Goal: Task Accomplishment & Management: Use online tool/utility

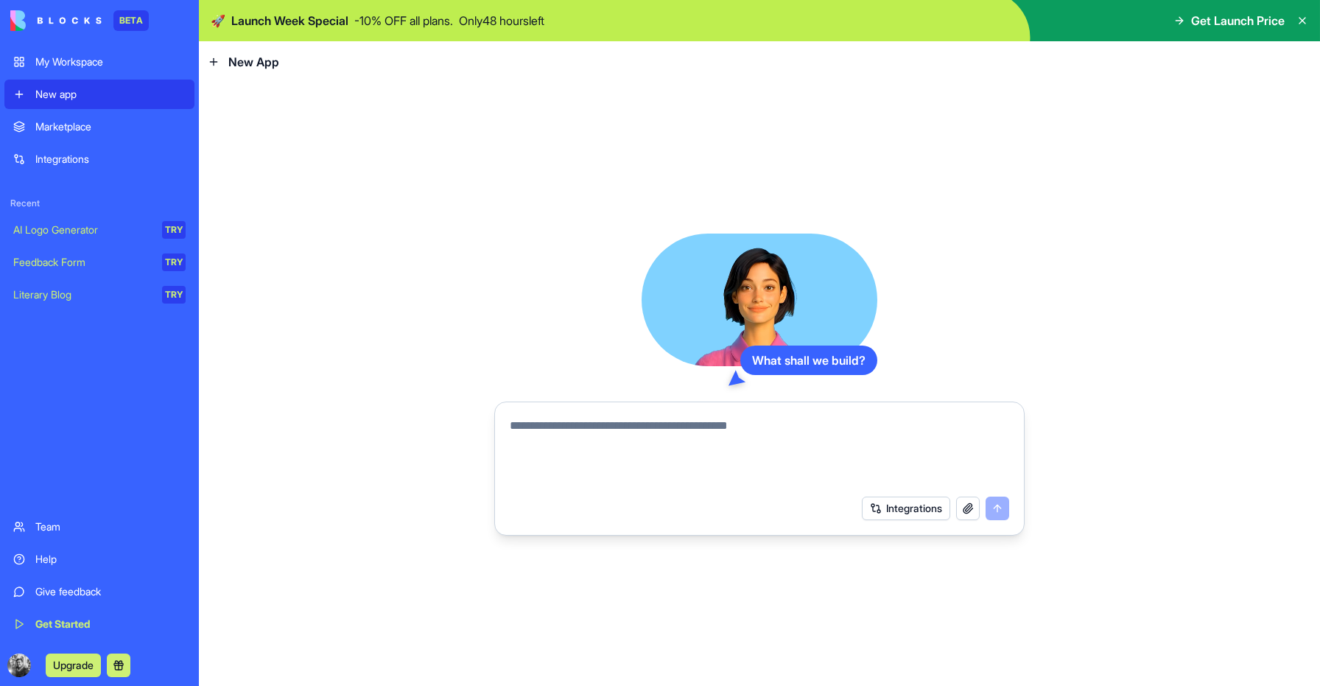
paste textarea "**********"
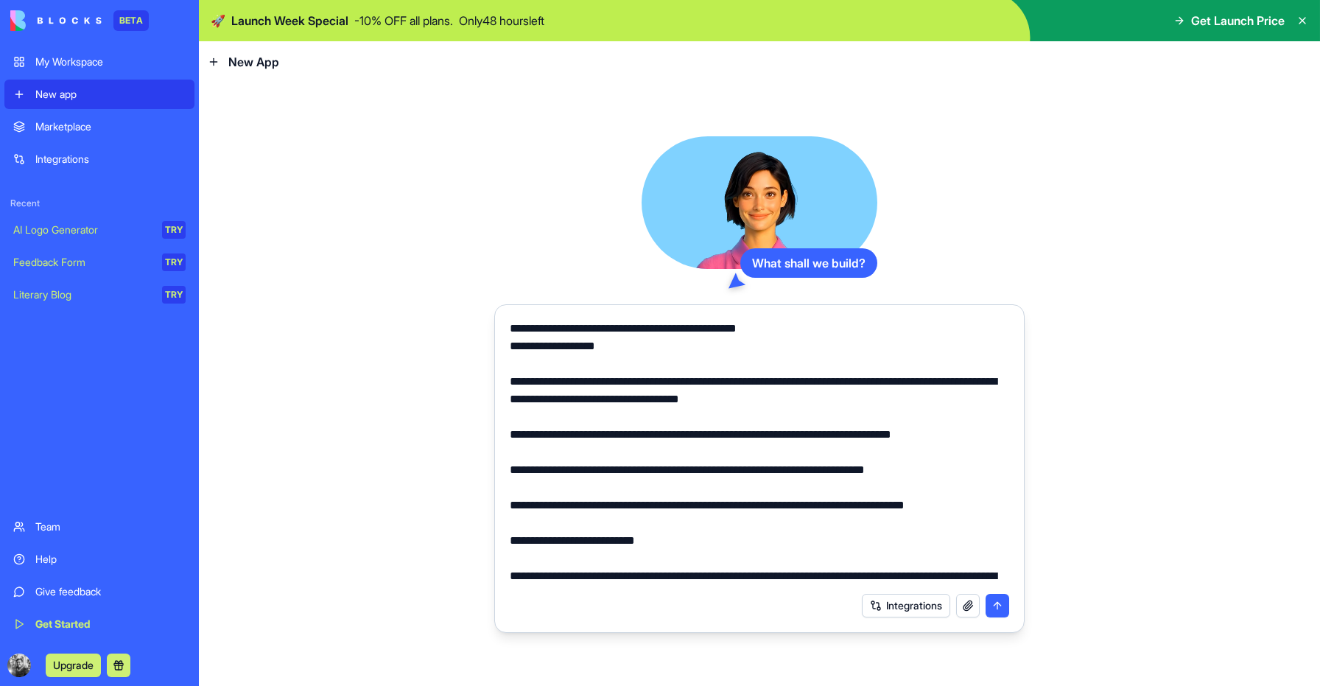
drag, startPoint x: 800, startPoint y: 329, endPoint x: 502, endPoint y: 333, distance: 298.4
click at [502, 333] on div at bounding box center [759, 448] width 517 height 274
type textarea "**********"
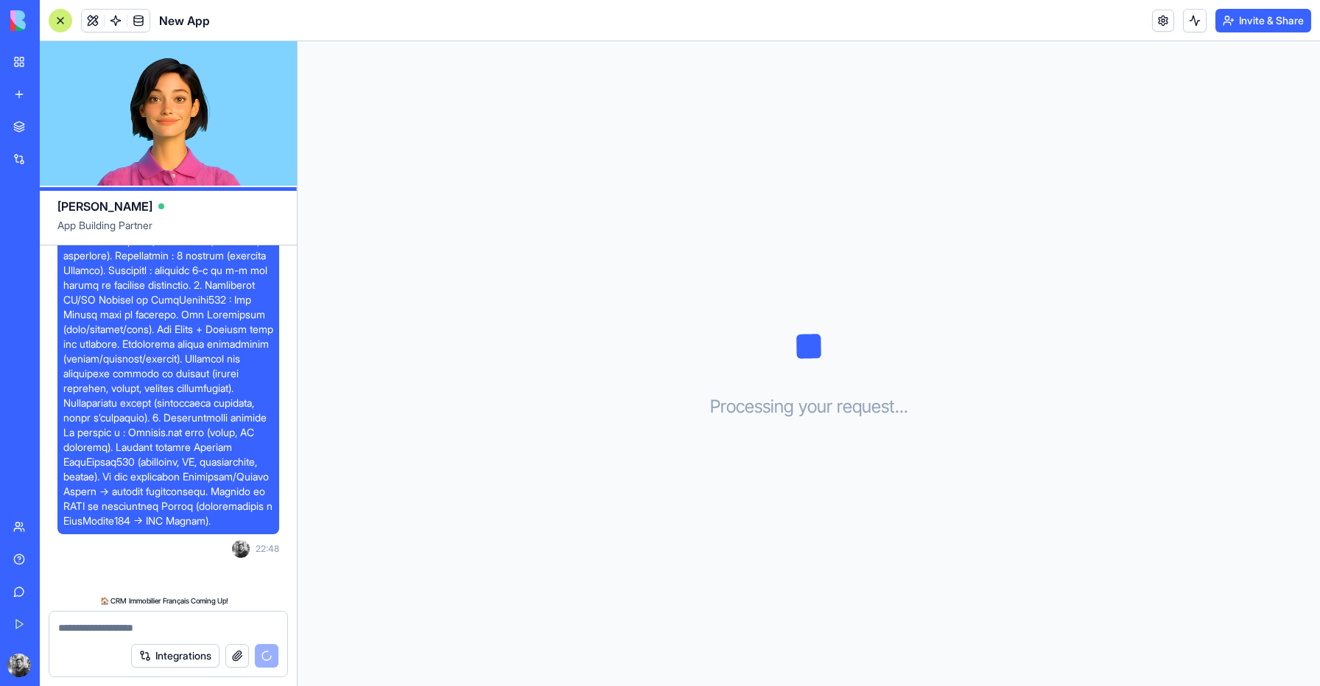
scroll to position [495, 0]
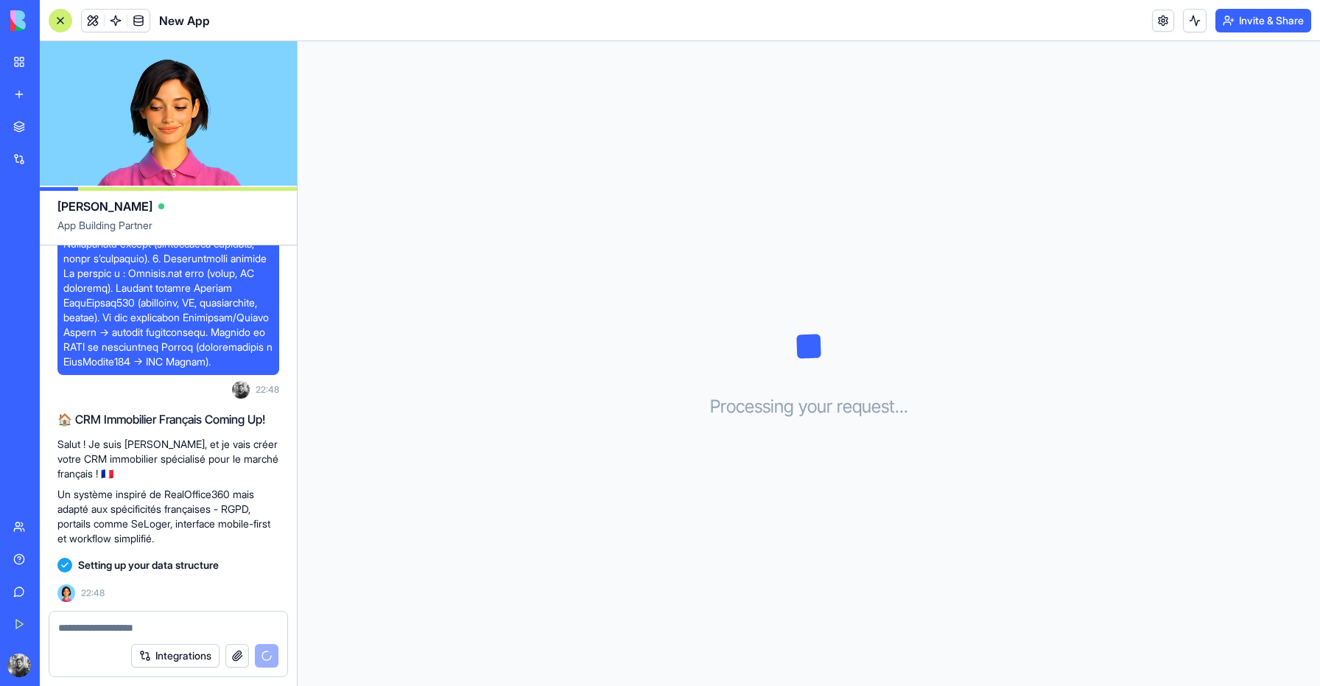
click at [87, 666] on button "Upgrade" at bounding box center [73, 666] width 55 height 24
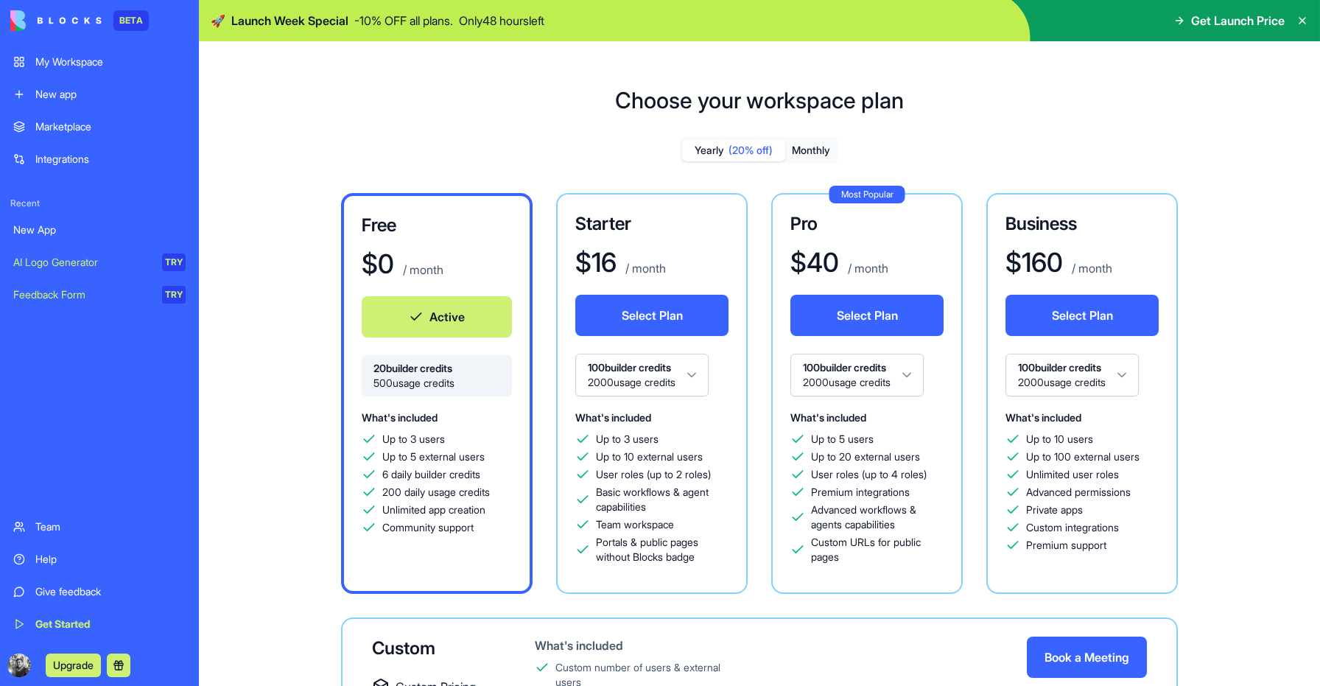
click at [1239, 25] on span "Get Launch Price" at bounding box center [1238, 21] width 94 height 18
click at [1304, 24] on icon at bounding box center [1303, 21] width 12 height 12
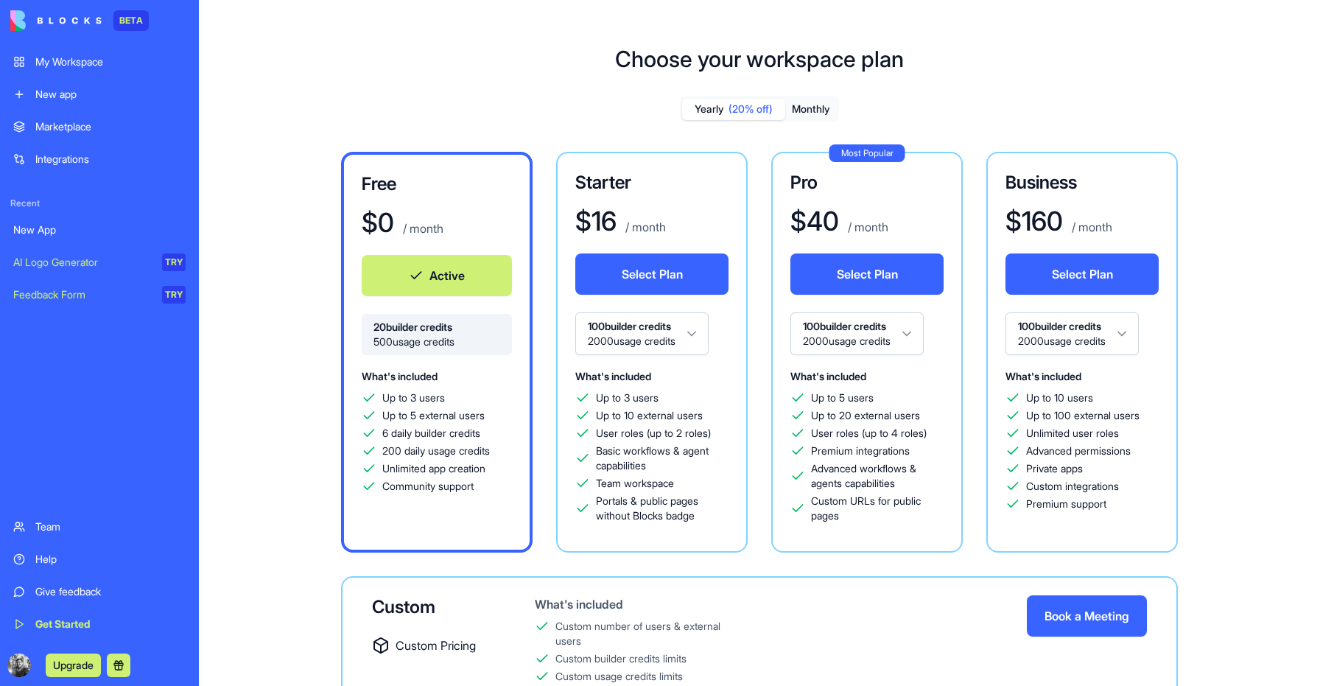
click at [53, 225] on div "New App" at bounding box center [99, 230] width 172 height 15
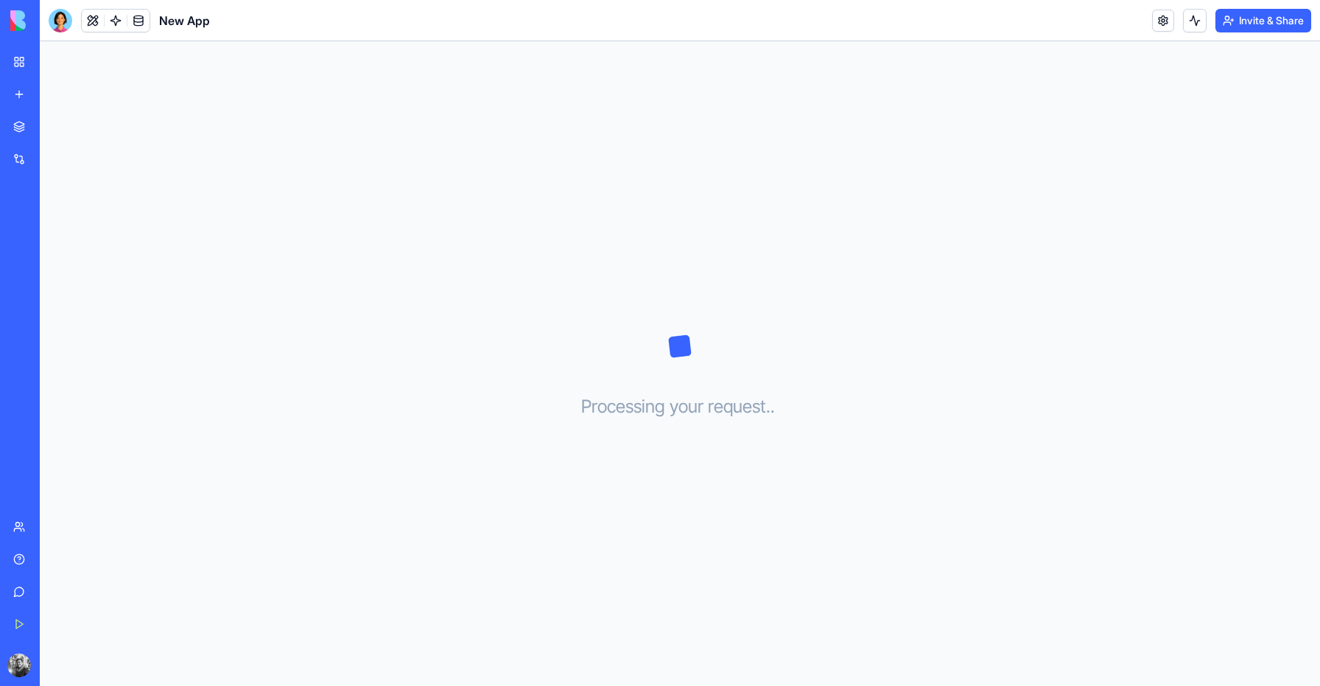
click at [57, 21] on div at bounding box center [61, 21] width 24 height 24
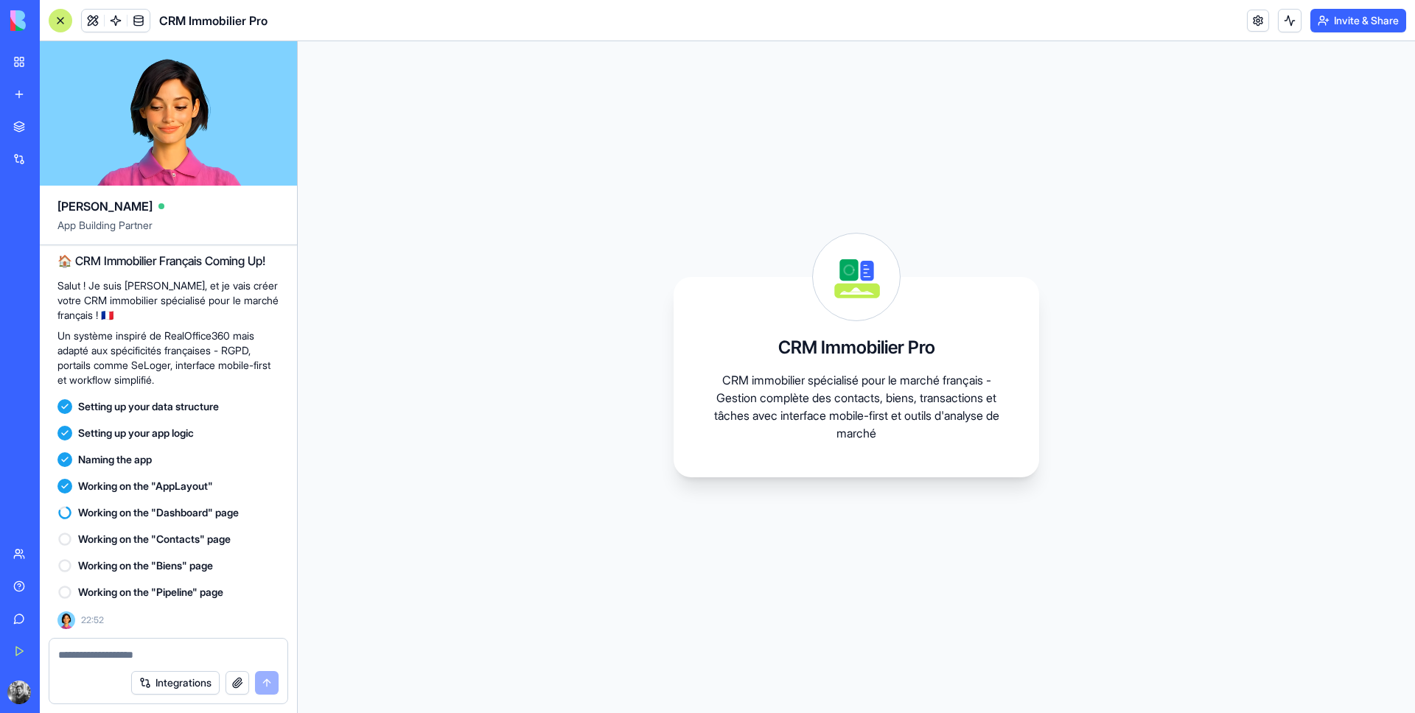
scroll to position [654, 0]
click at [116, 21] on span at bounding box center [115, 20] width 41 height 41
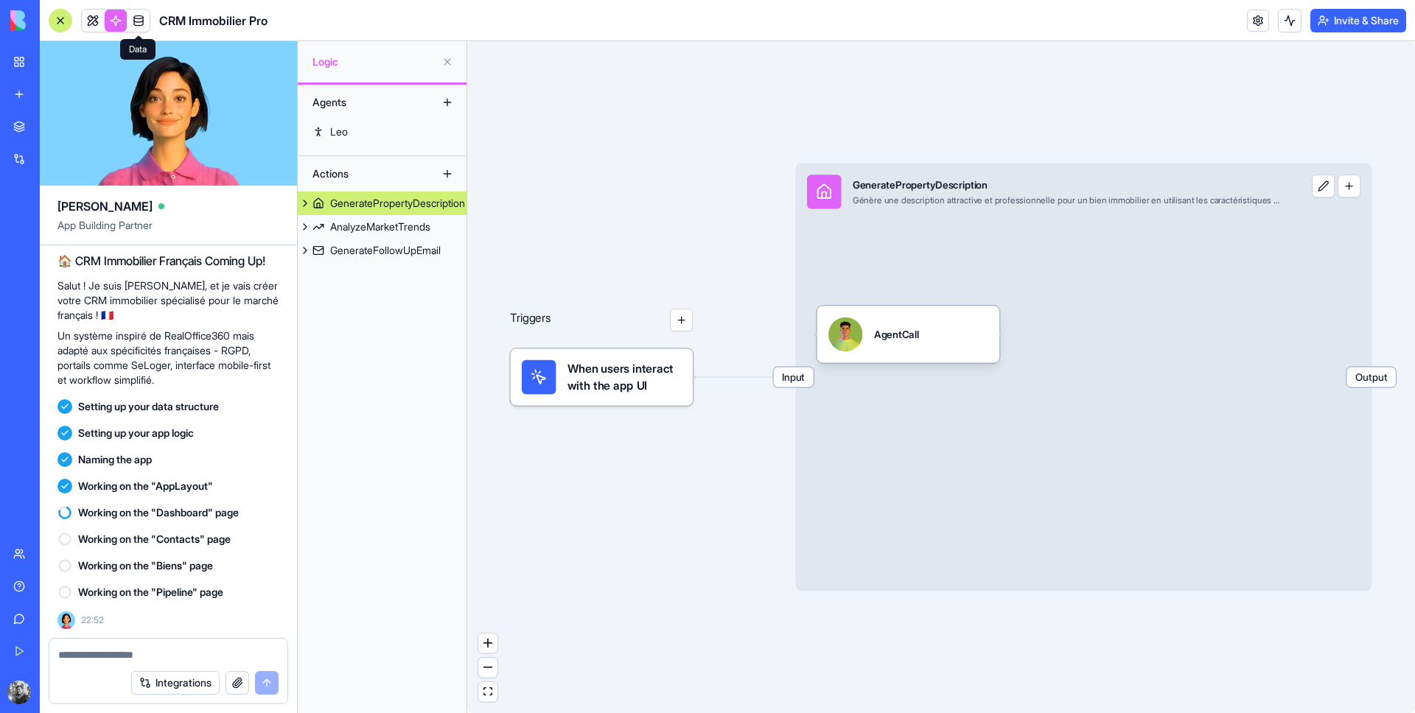
click at [133, 22] on link at bounding box center [138, 21] width 22 height 22
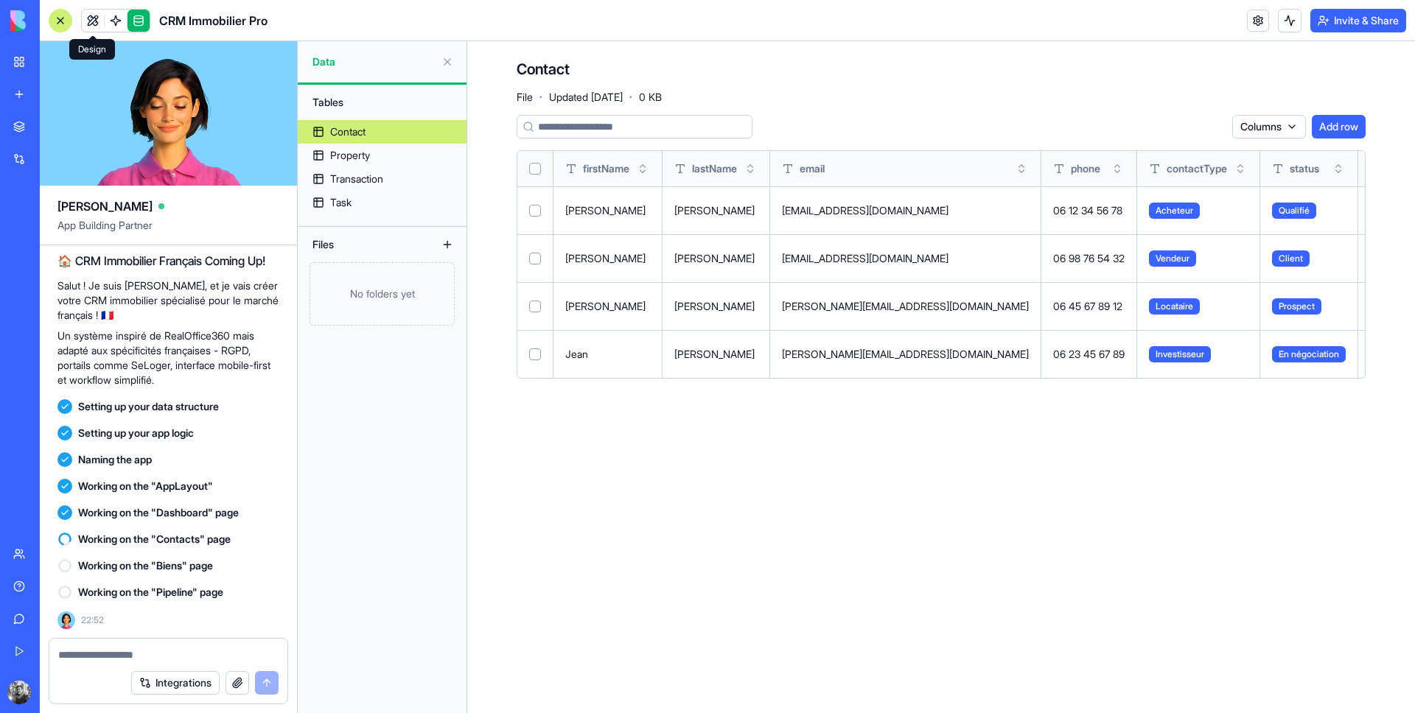
click at [91, 19] on link at bounding box center [93, 21] width 22 height 22
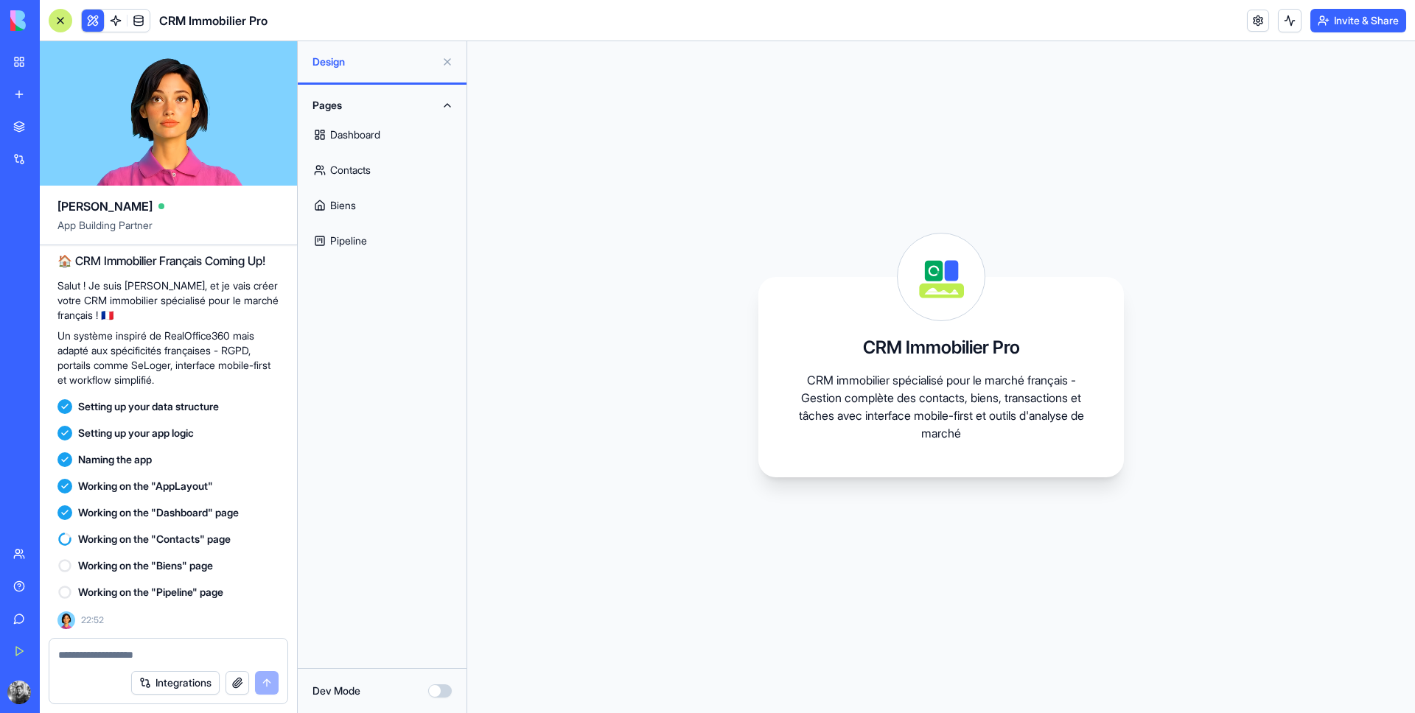
click at [367, 139] on link "Dashboard" at bounding box center [382, 134] width 151 height 35
click at [370, 178] on link "Contacts" at bounding box center [382, 170] width 151 height 35
click at [368, 206] on link "Biens" at bounding box center [382, 205] width 151 height 35
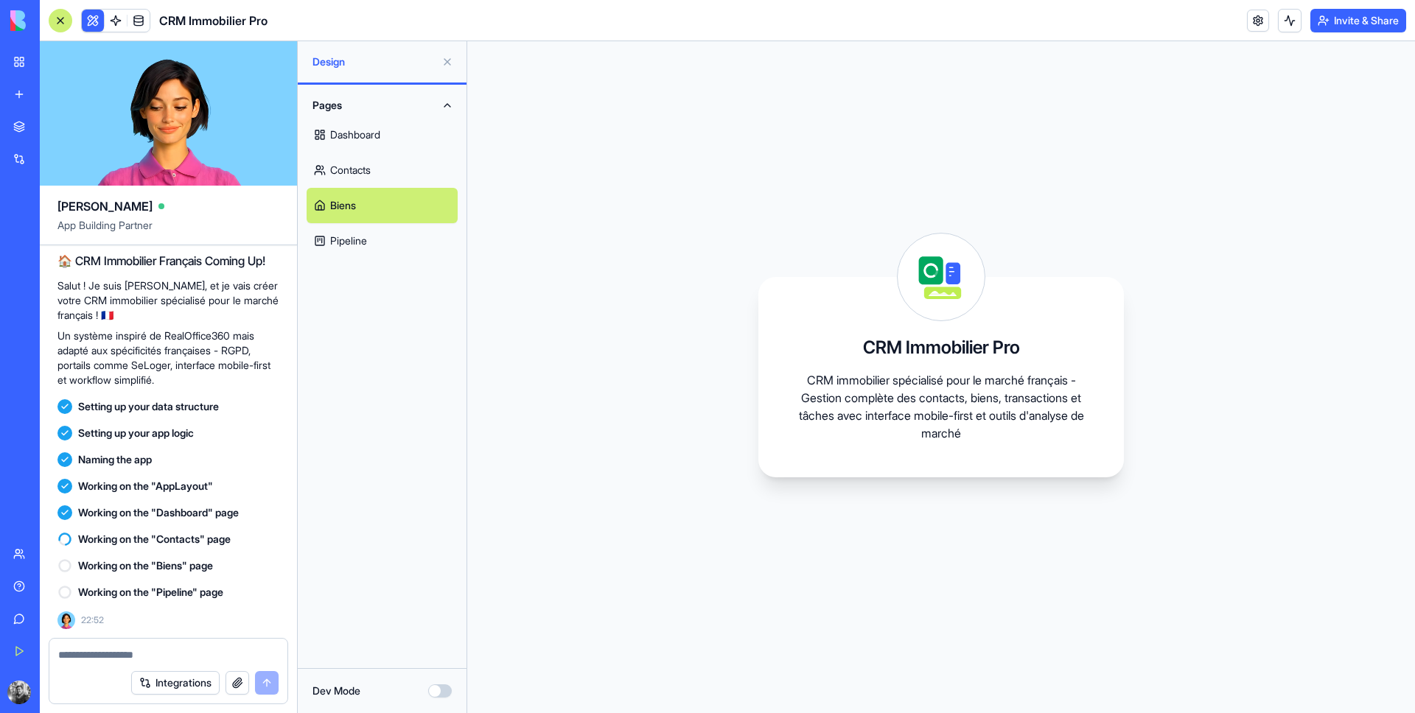
click at [373, 234] on link "Pipeline" at bounding box center [382, 240] width 151 height 35
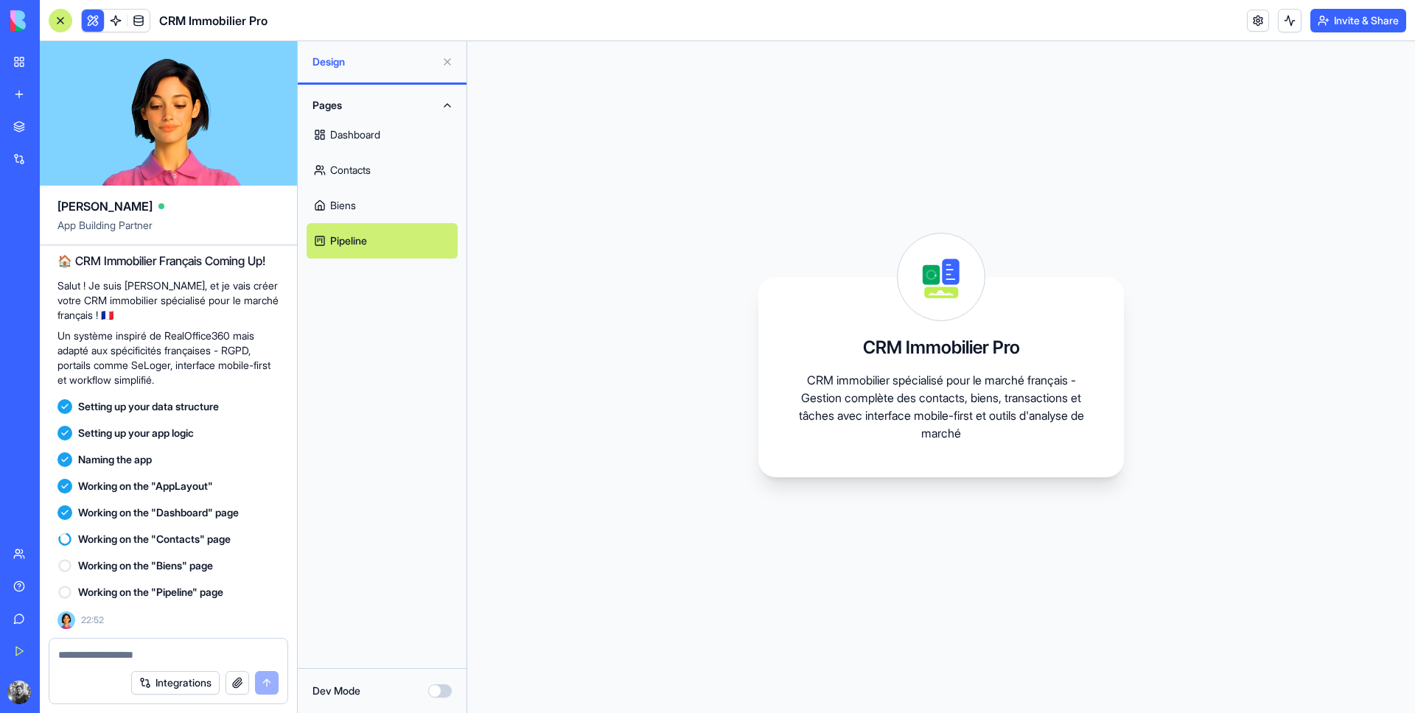
click at [377, 140] on link "Dashboard" at bounding box center [382, 134] width 151 height 35
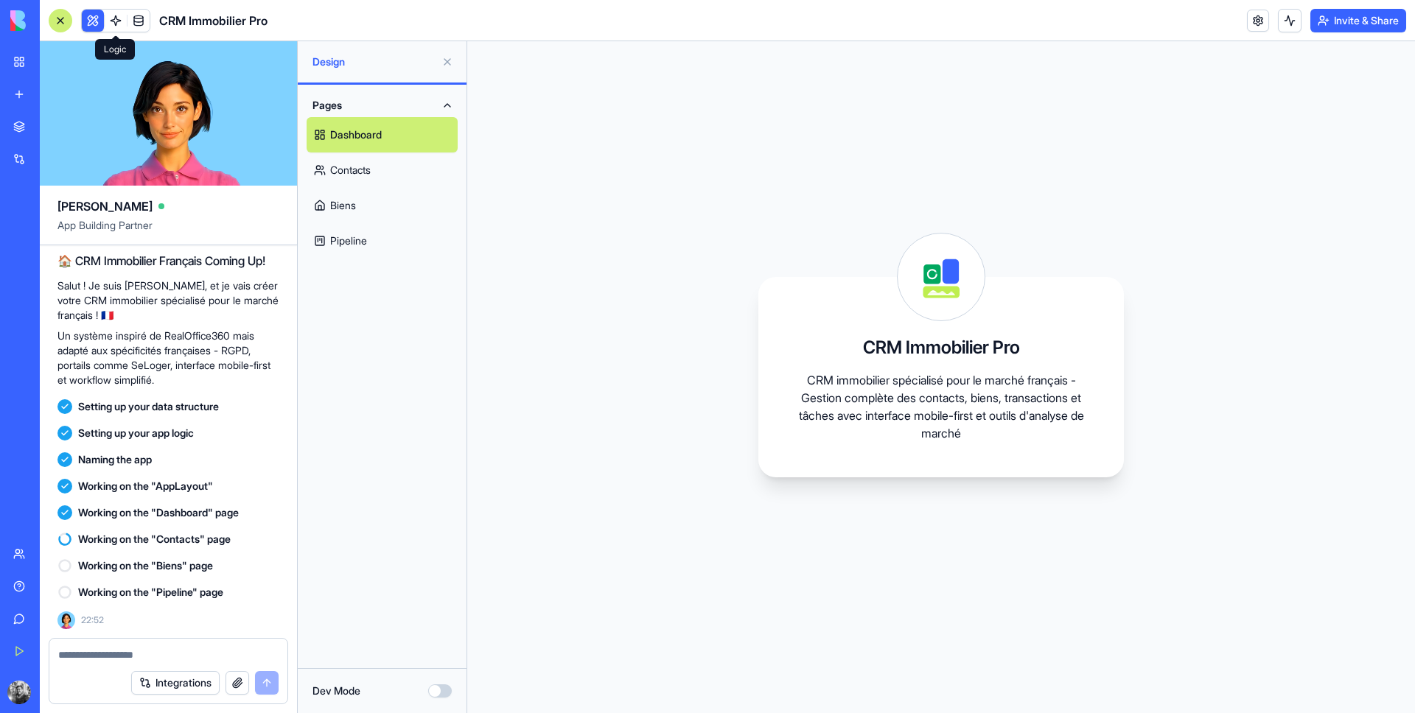
click at [120, 21] on link at bounding box center [116, 21] width 22 height 22
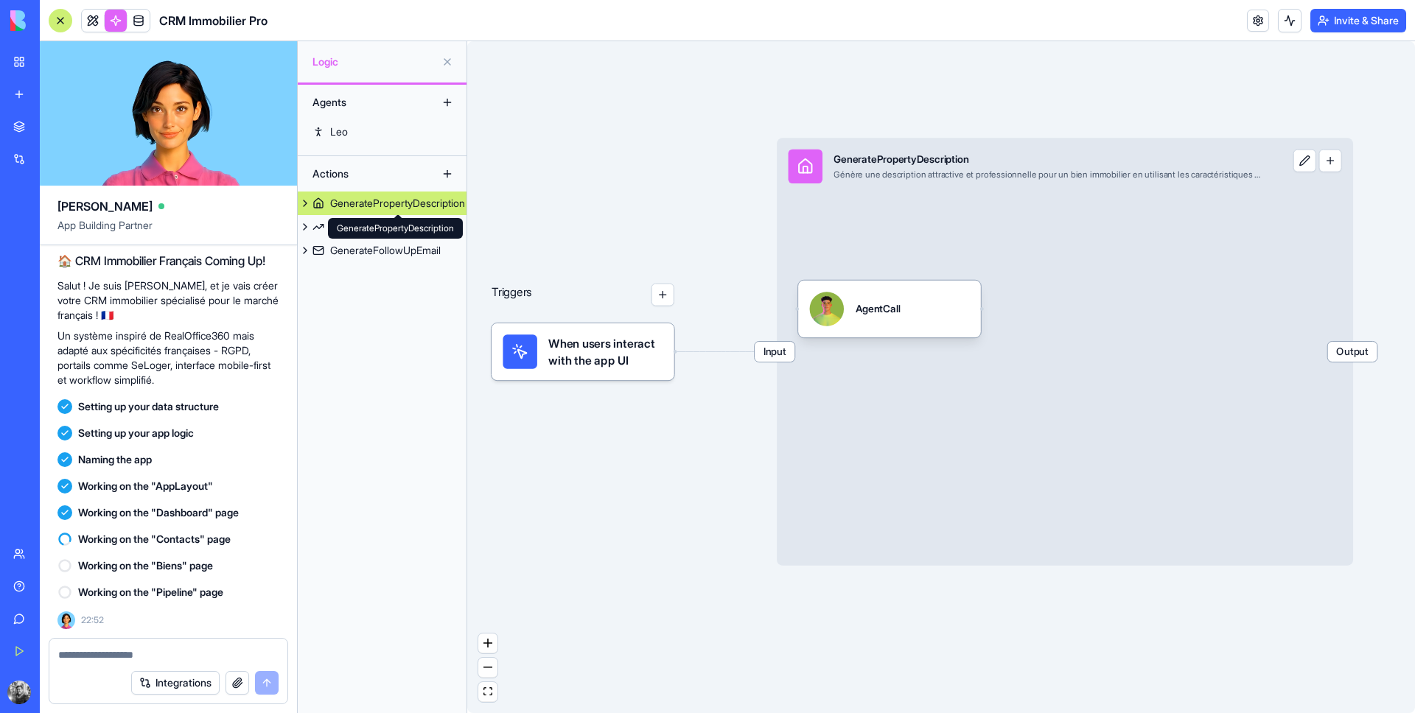
click at [383, 238] on div "GeneratePropertyDescription GeneratePropertyDescription" at bounding box center [395, 228] width 135 height 21
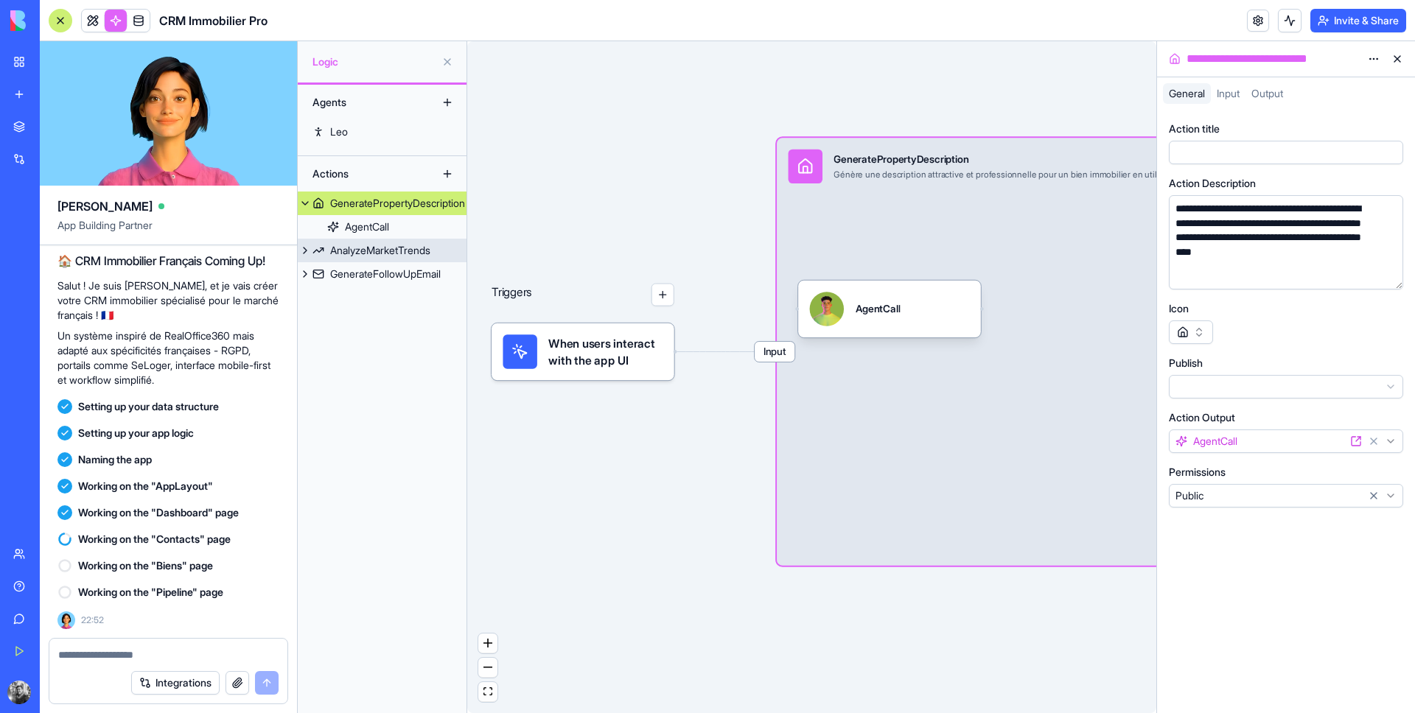
click at [389, 253] on div "AnalyzeMarketTrends" at bounding box center [380, 250] width 100 height 15
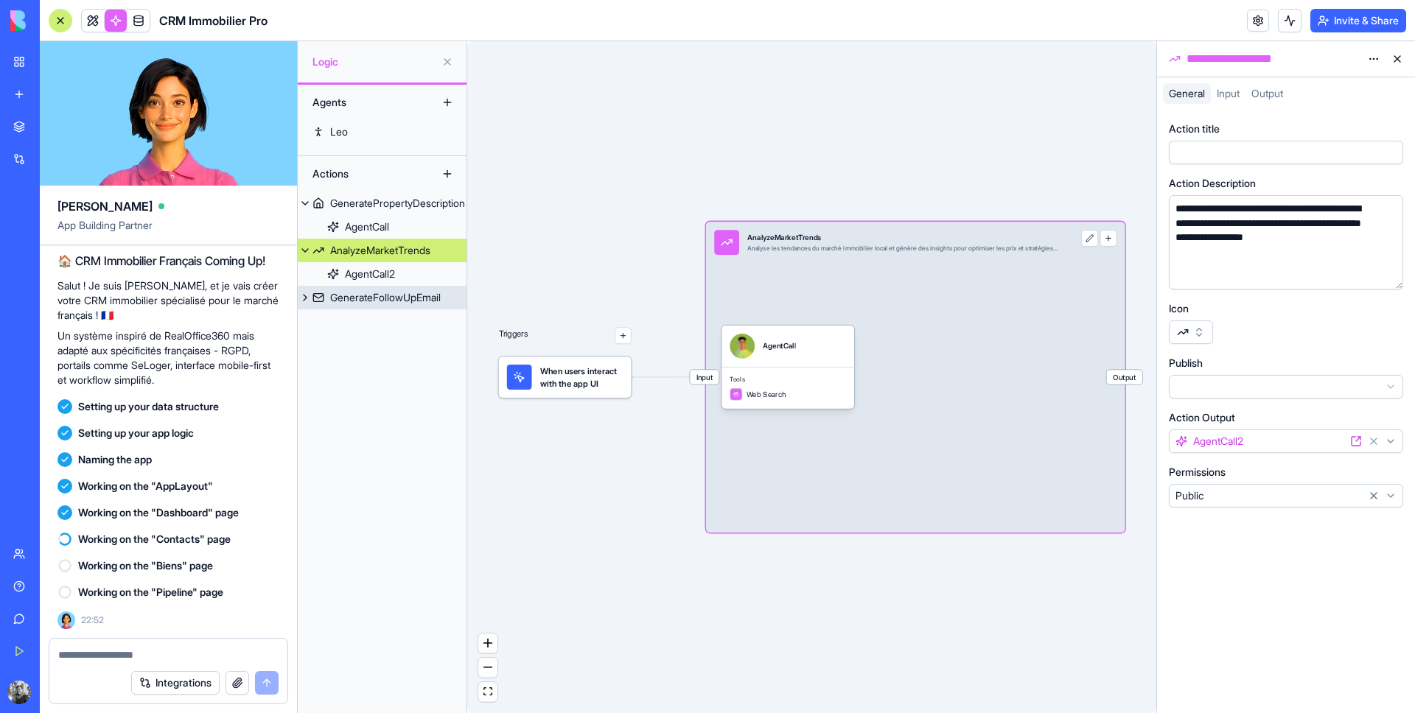
click at [381, 305] on link "GenerateFollowUpEmail" at bounding box center [382, 298] width 169 height 24
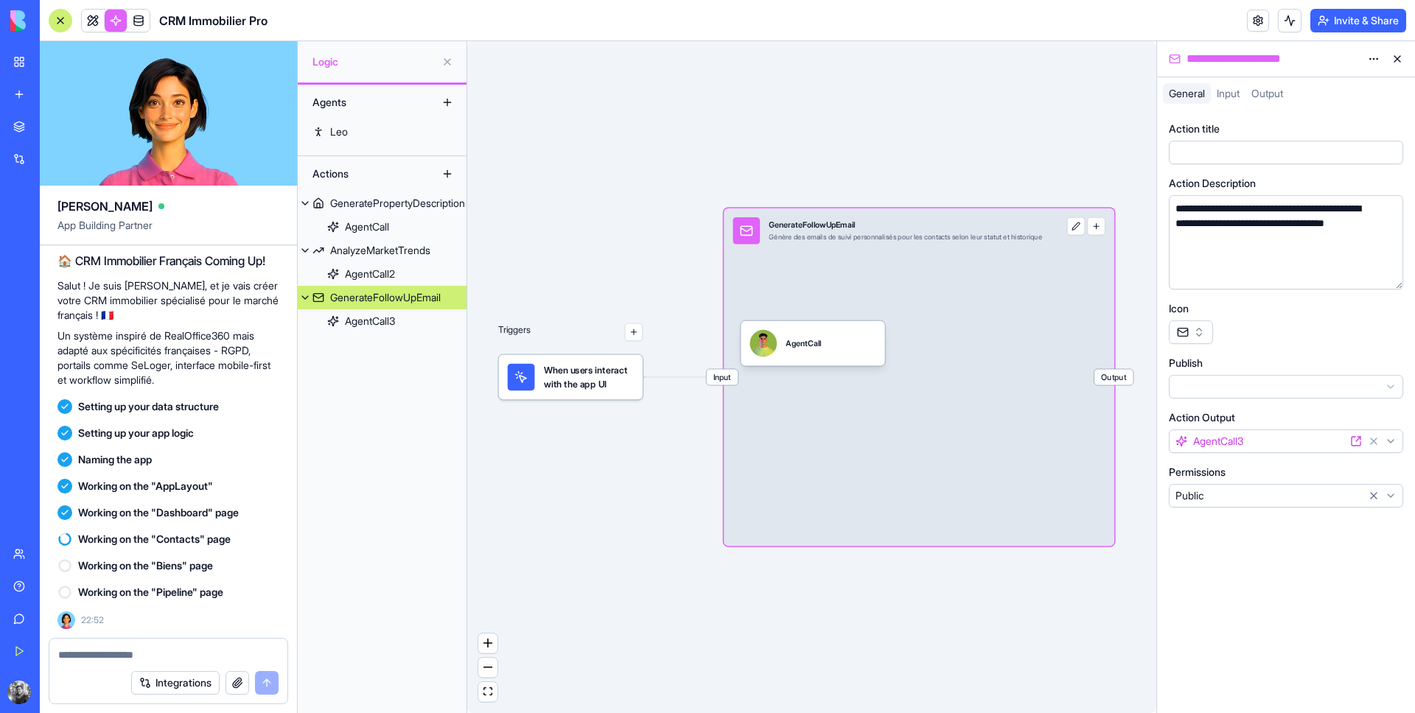
click at [66, 20] on div at bounding box center [61, 21] width 24 height 24
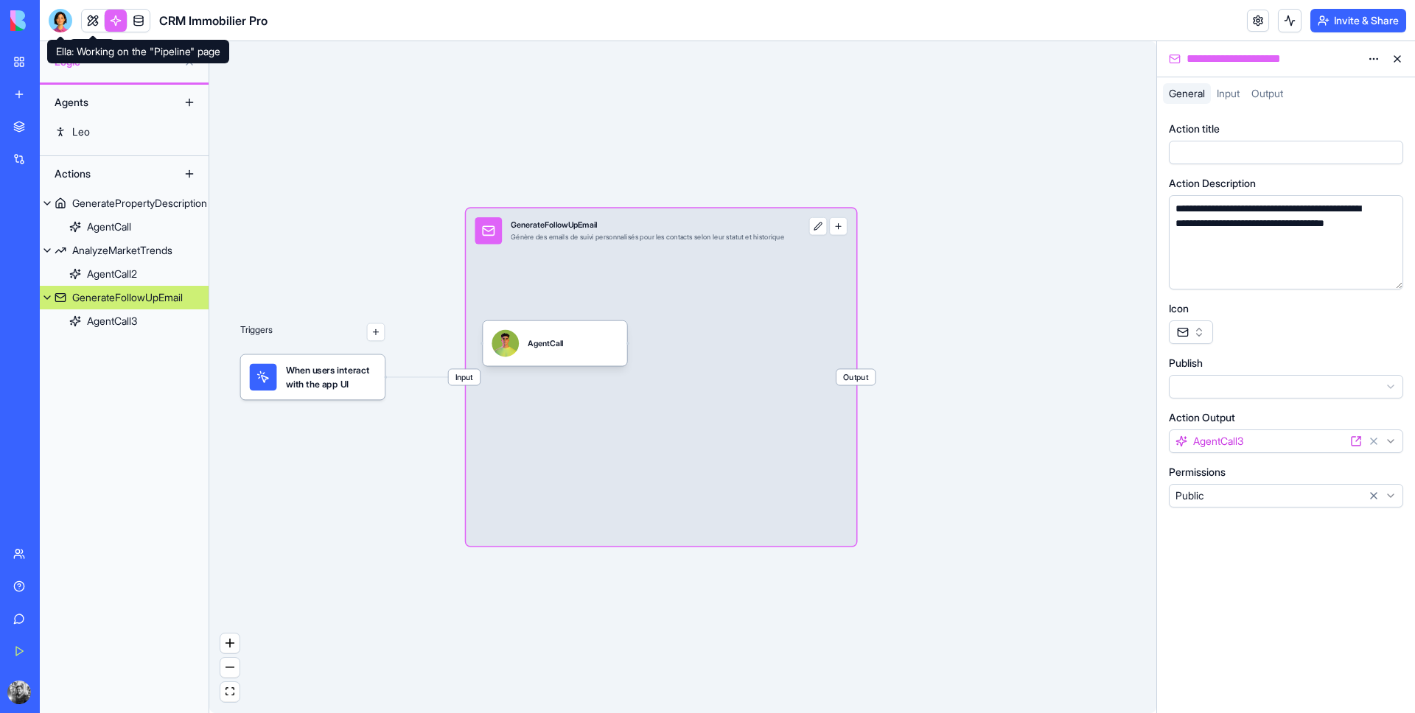
click at [54, 13] on div at bounding box center [61, 21] width 24 height 24
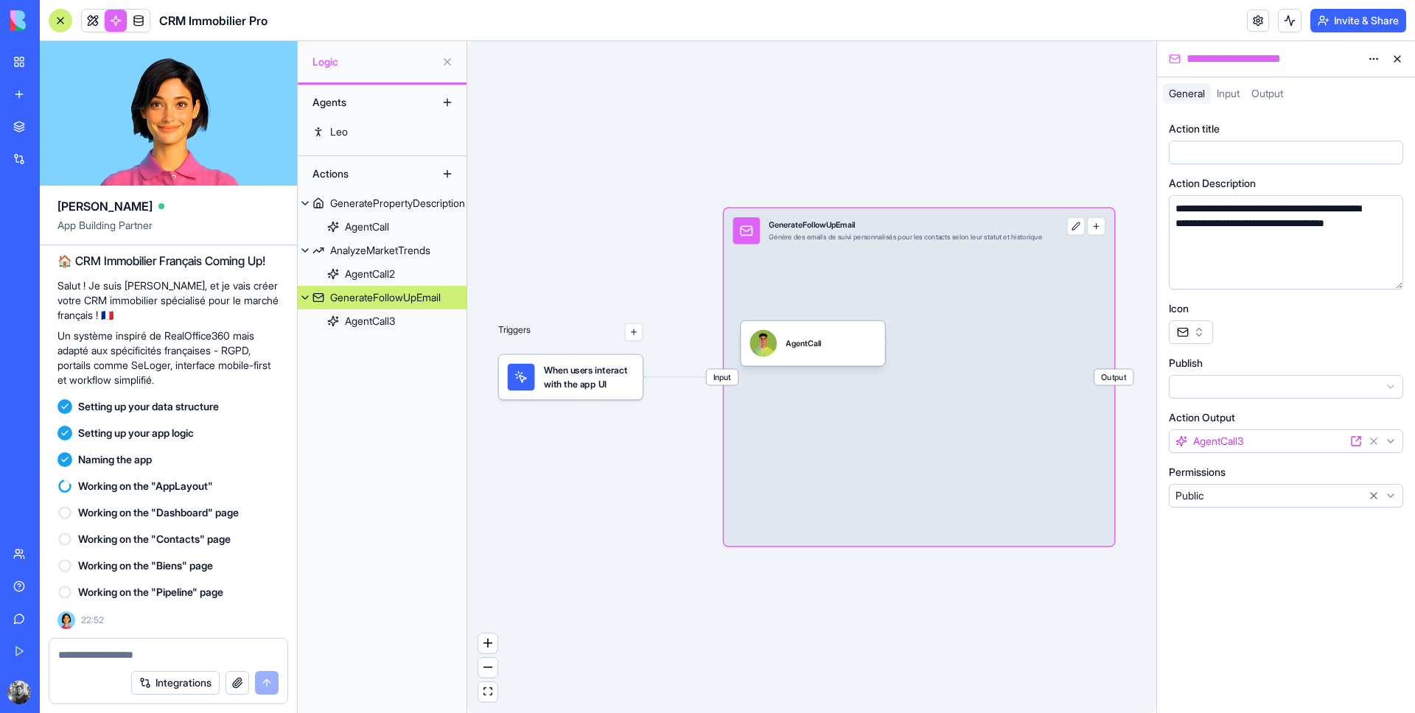
click at [1320, 61] on button at bounding box center [1397, 59] width 24 height 24
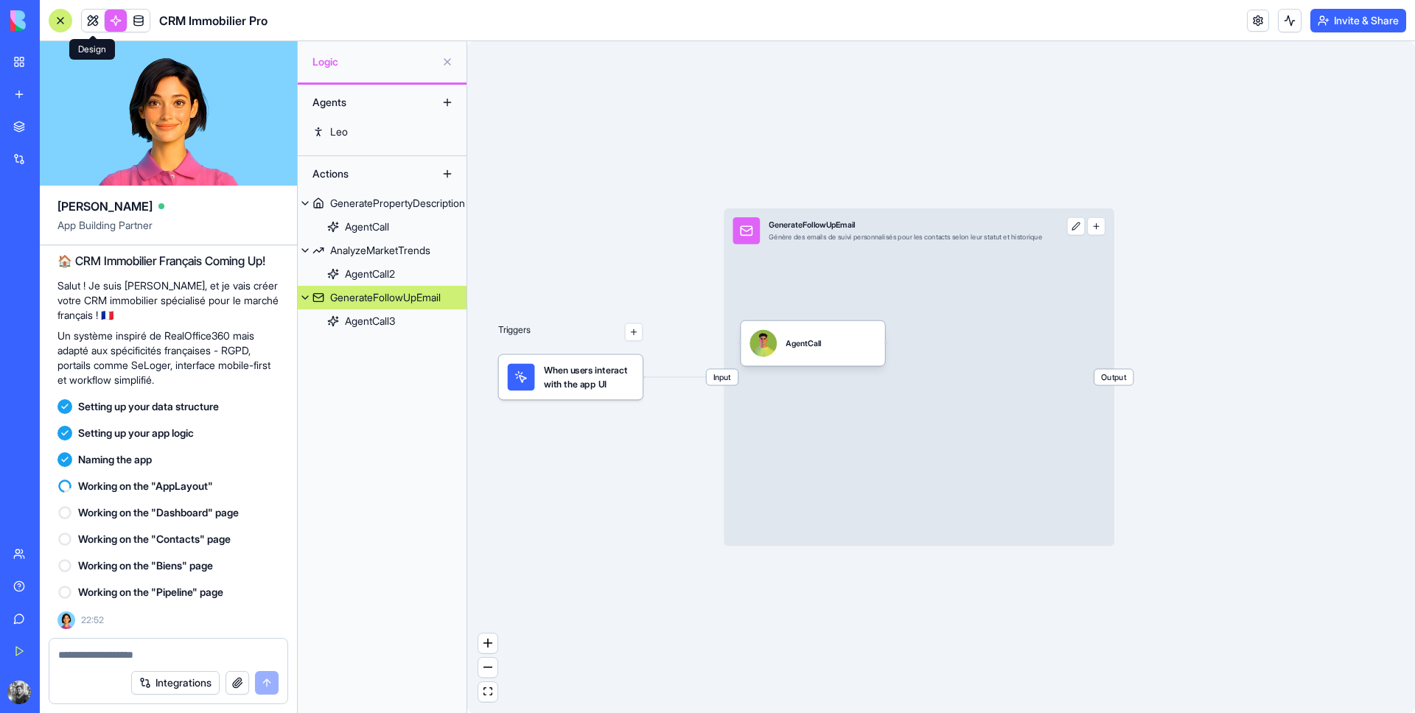
click at [89, 12] on link at bounding box center [93, 21] width 22 height 22
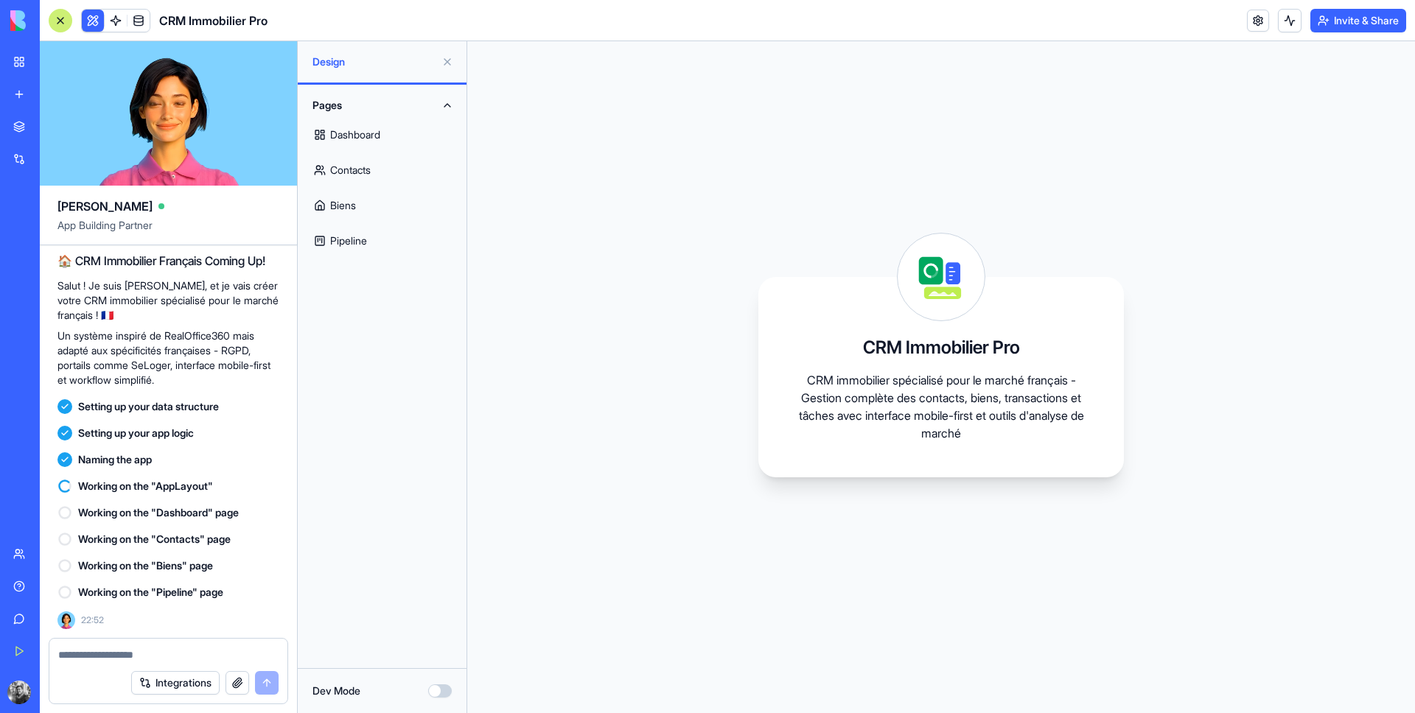
click at [375, 124] on link "Dashboard" at bounding box center [382, 134] width 151 height 35
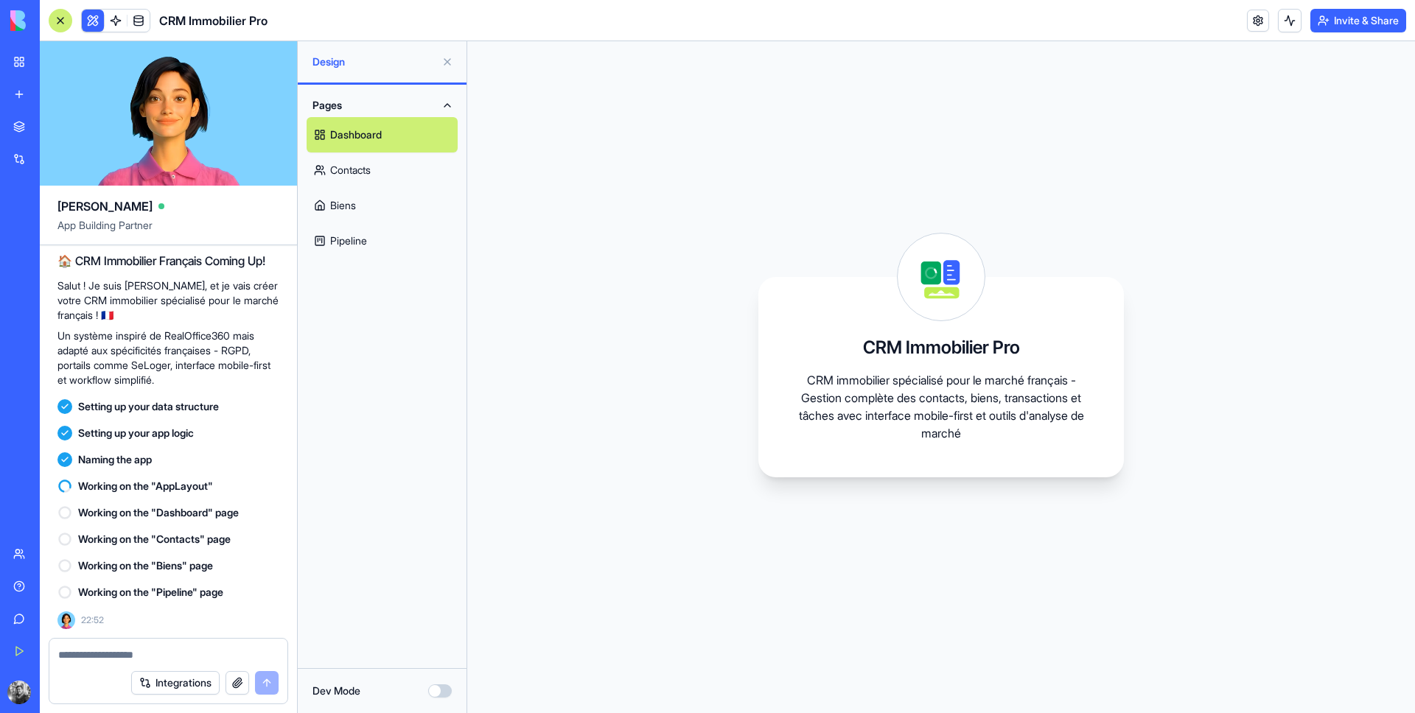
click at [60, 23] on div at bounding box center [61, 21] width 24 height 24
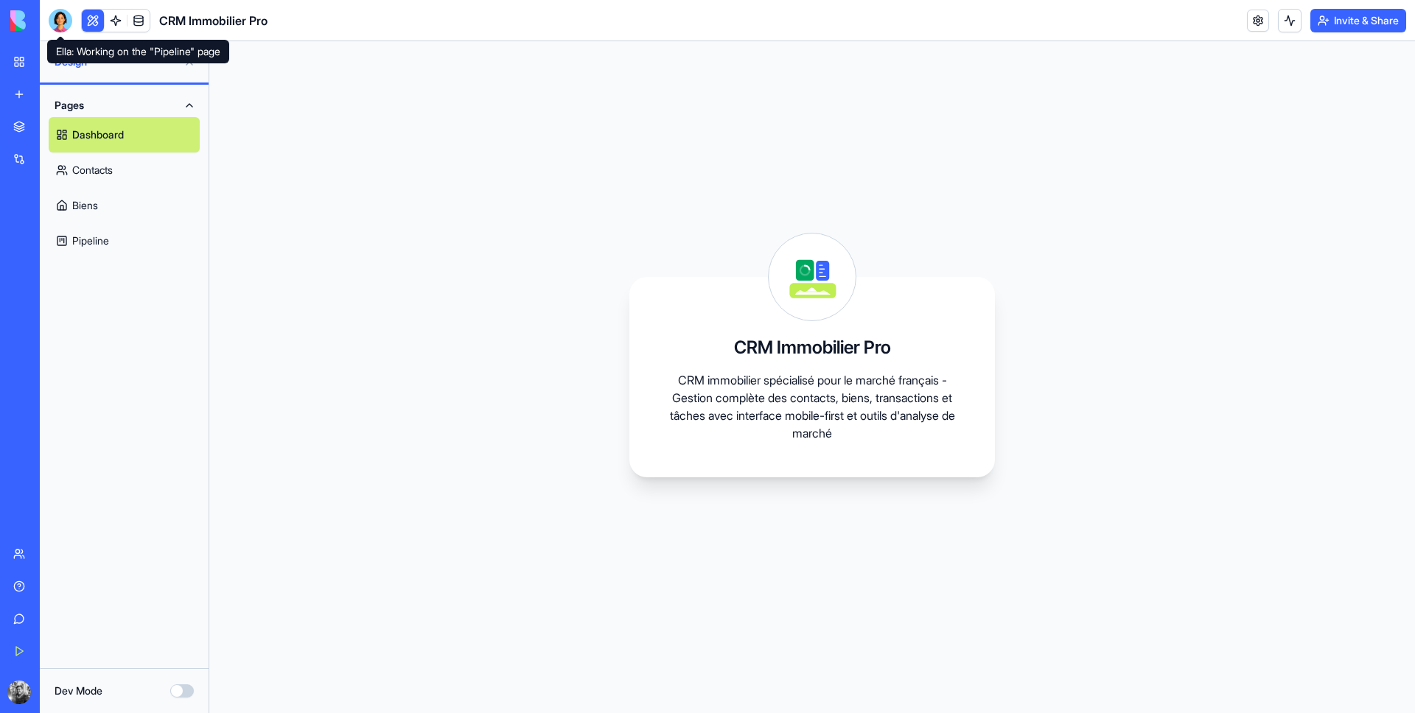
click at [60, 24] on div at bounding box center [61, 21] width 24 height 24
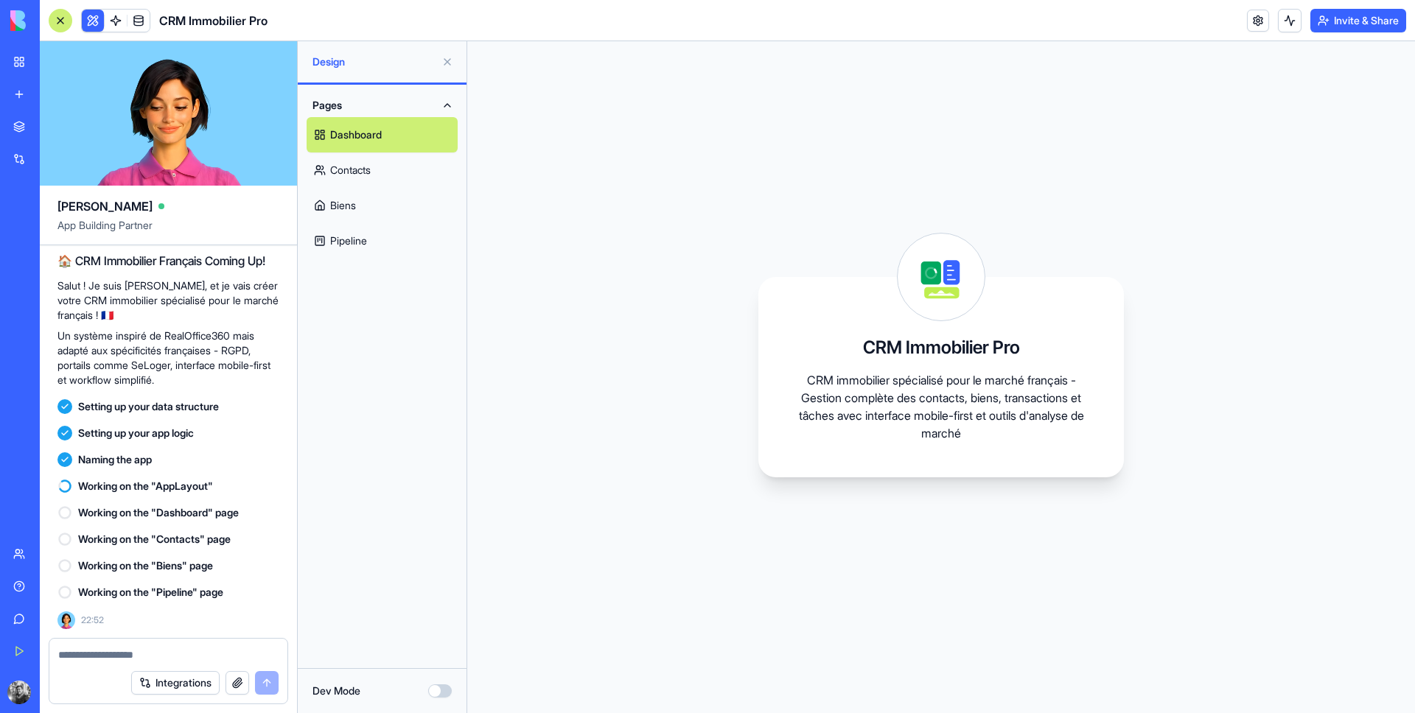
click at [445, 57] on button at bounding box center [447, 62] width 24 height 24
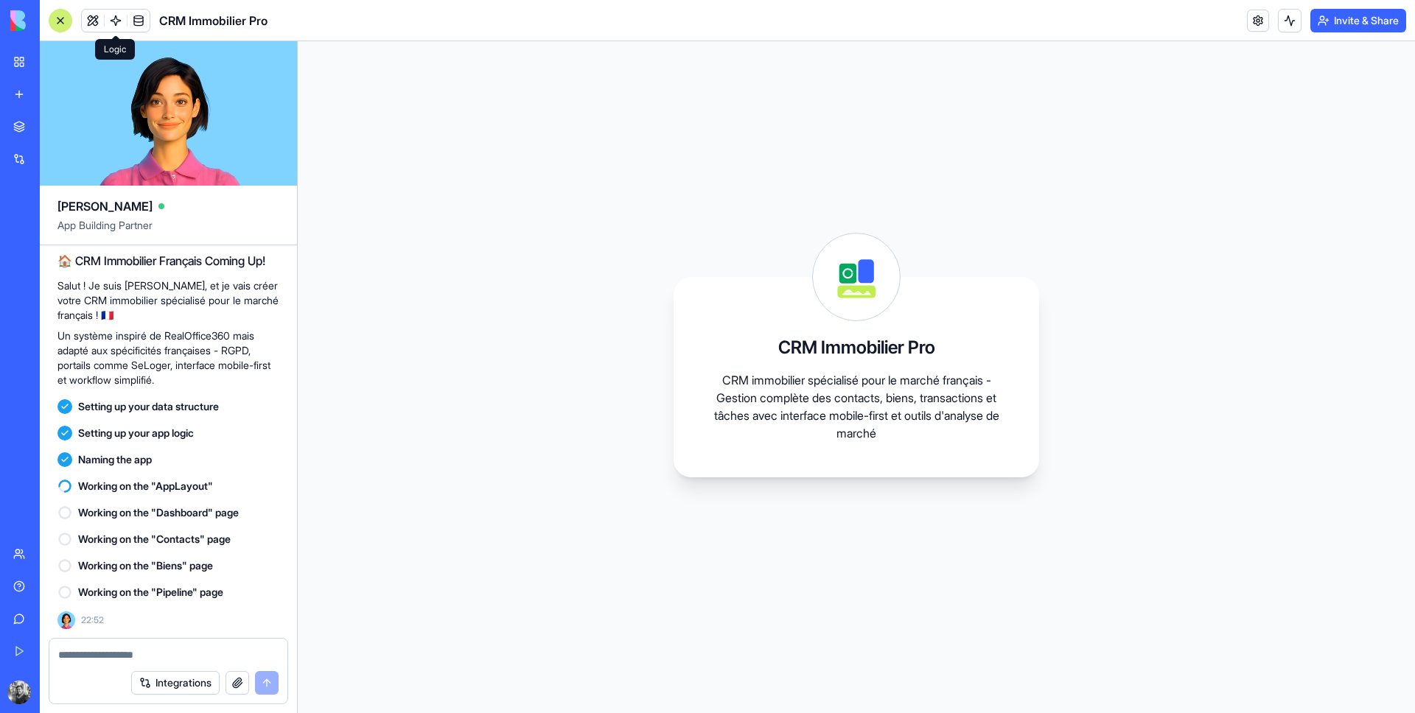
click at [116, 11] on link at bounding box center [116, 21] width 22 height 22
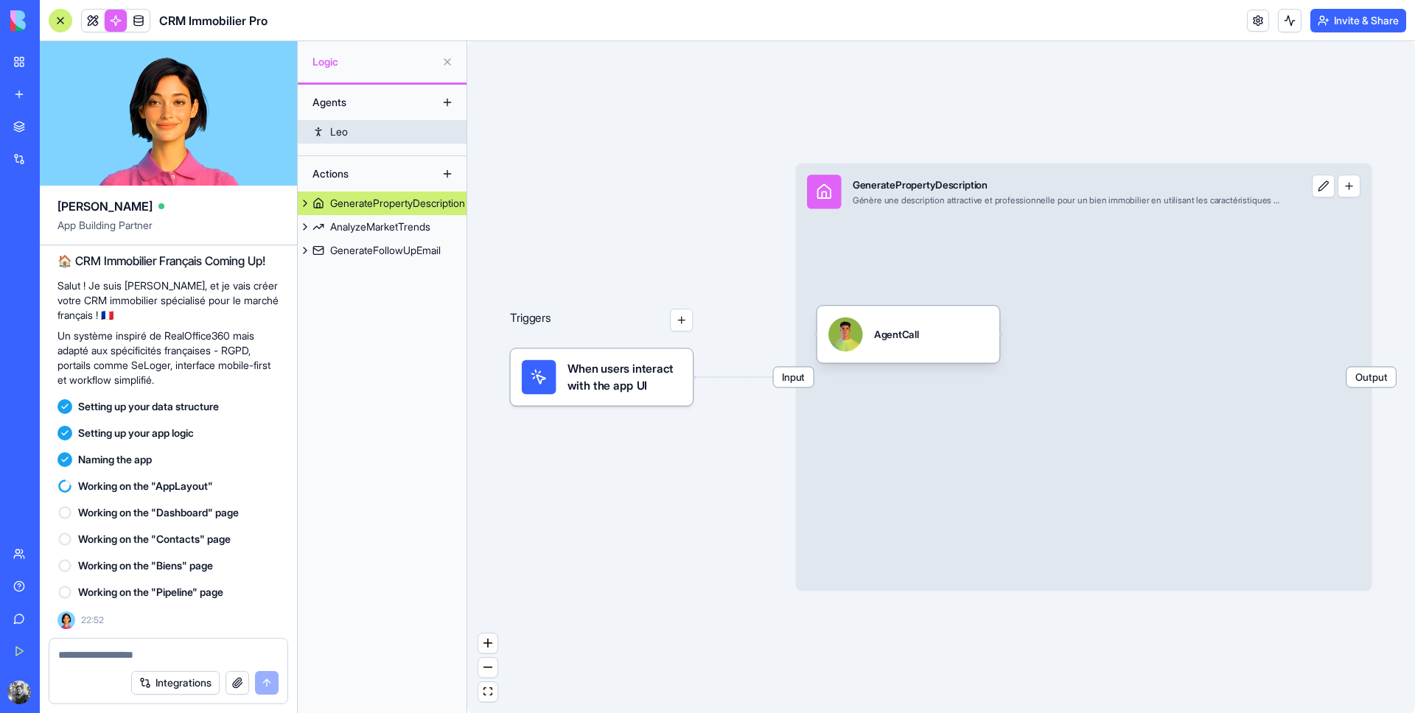
click at [359, 133] on link "Leo" at bounding box center [382, 132] width 169 height 24
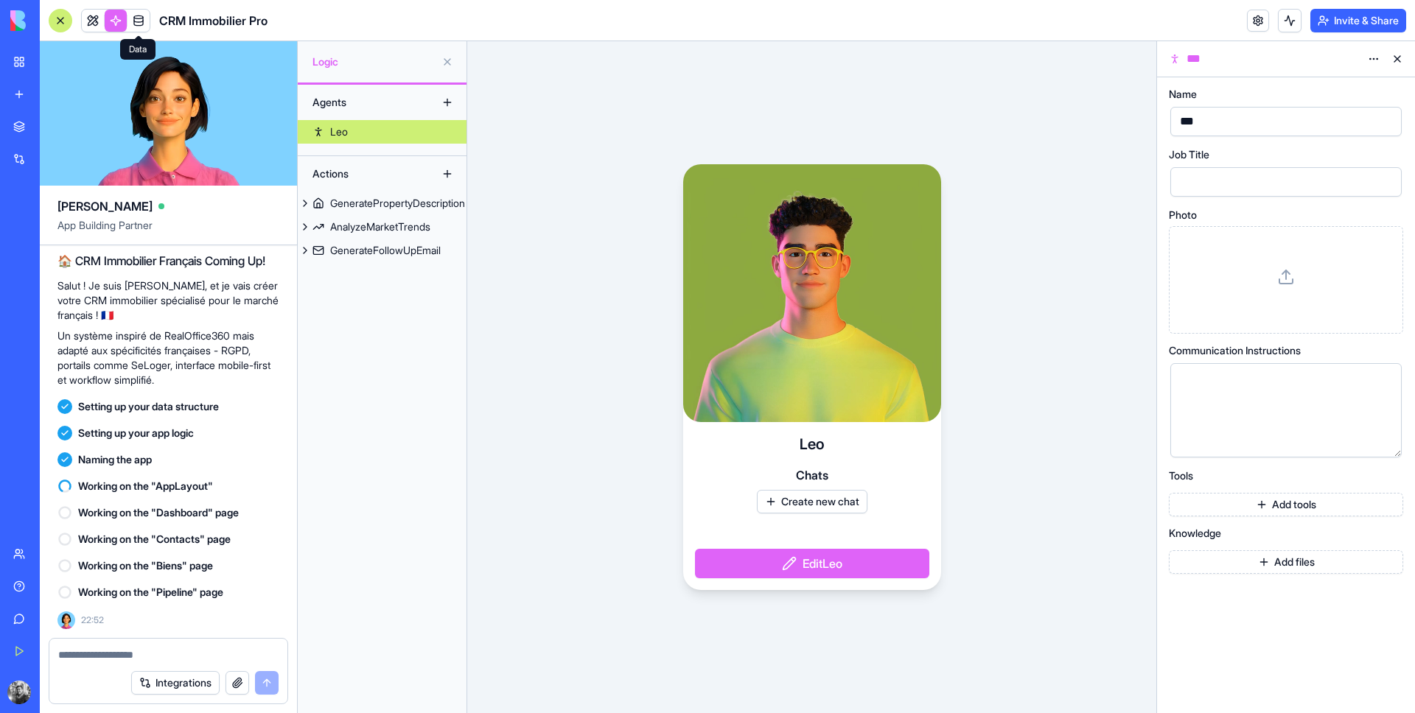
click at [136, 17] on link at bounding box center [138, 21] width 22 height 22
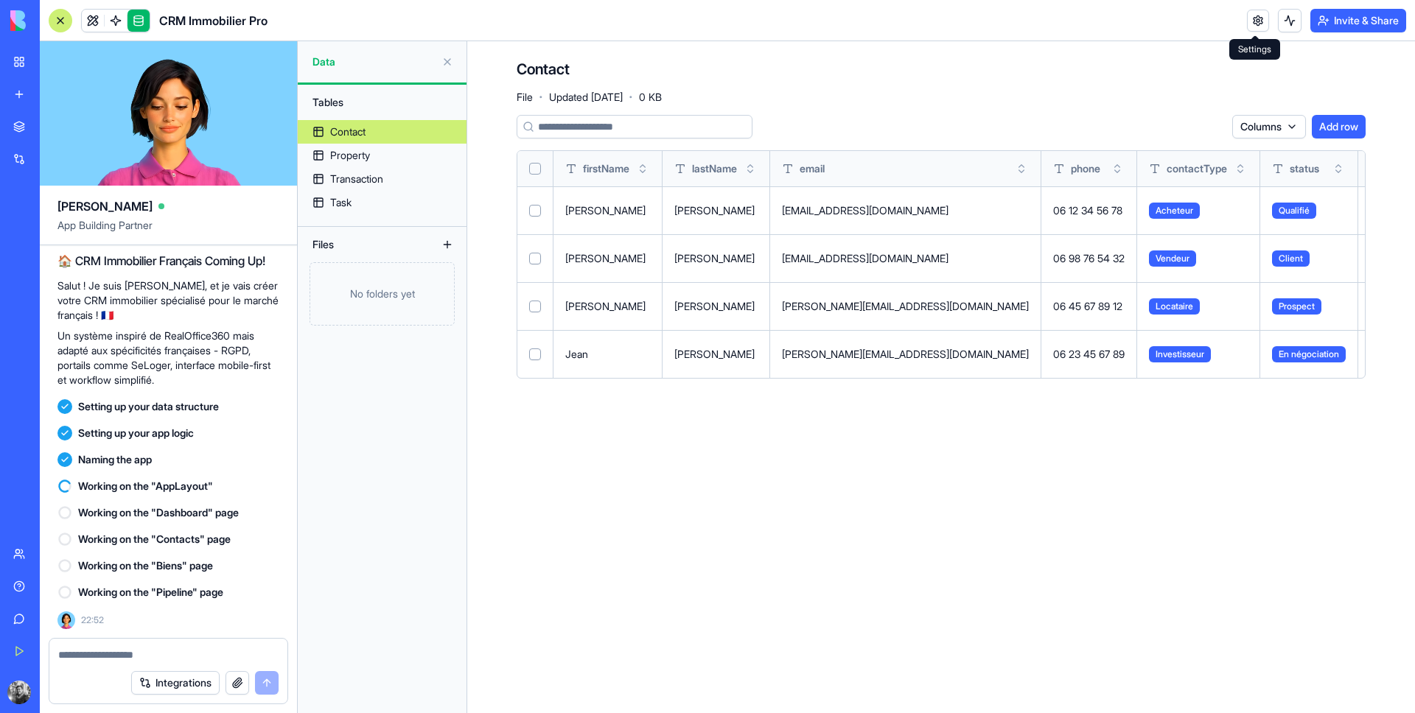
click at [1253, 20] on link at bounding box center [1258, 21] width 22 height 22
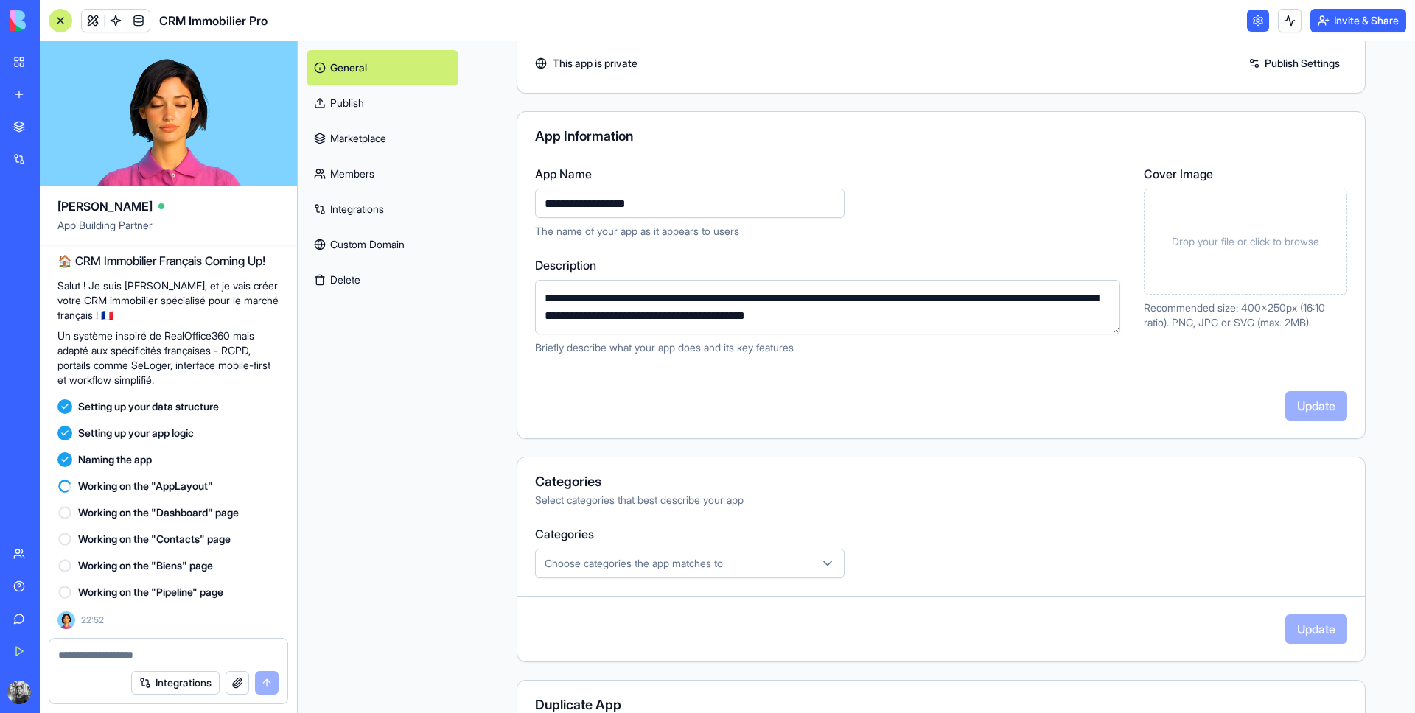
scroll to position [183, 0]
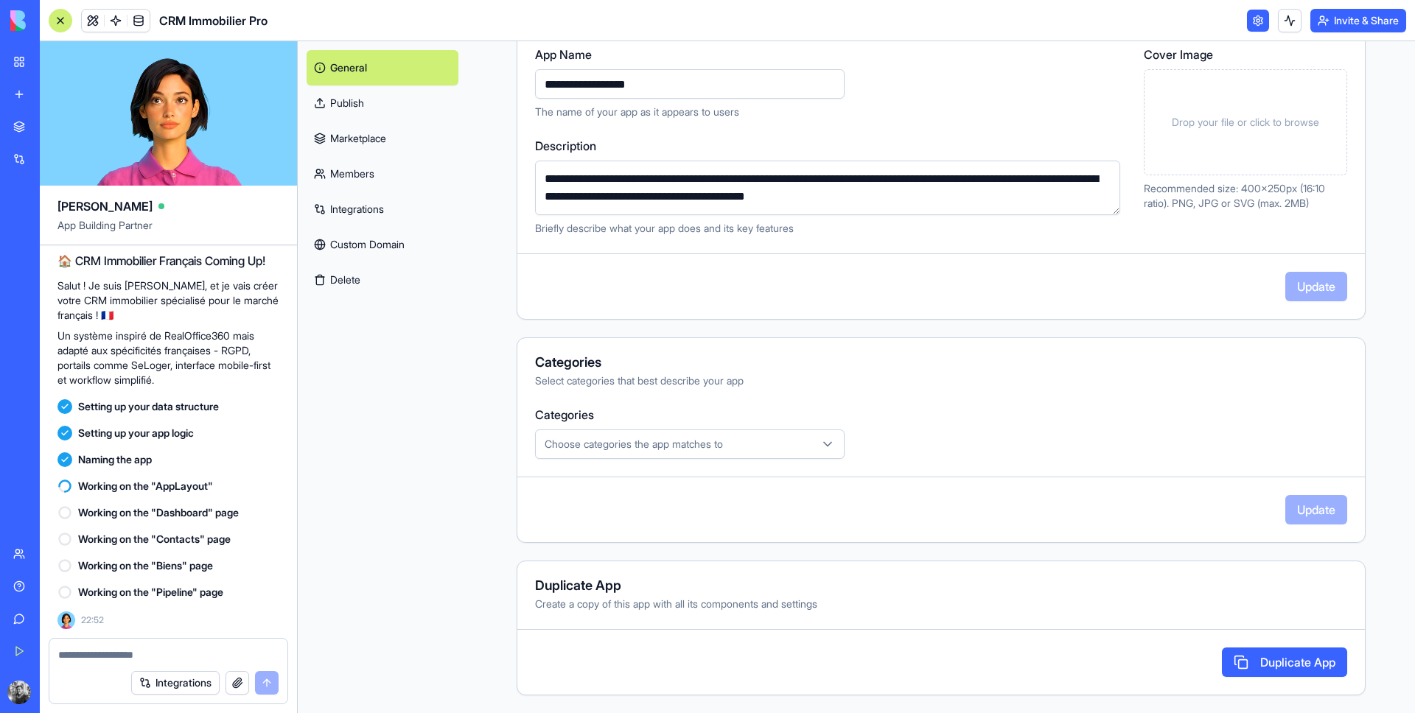
click at [409, 133] on link "Marketplace" at bounding box center [383, 138] width 152 height 35
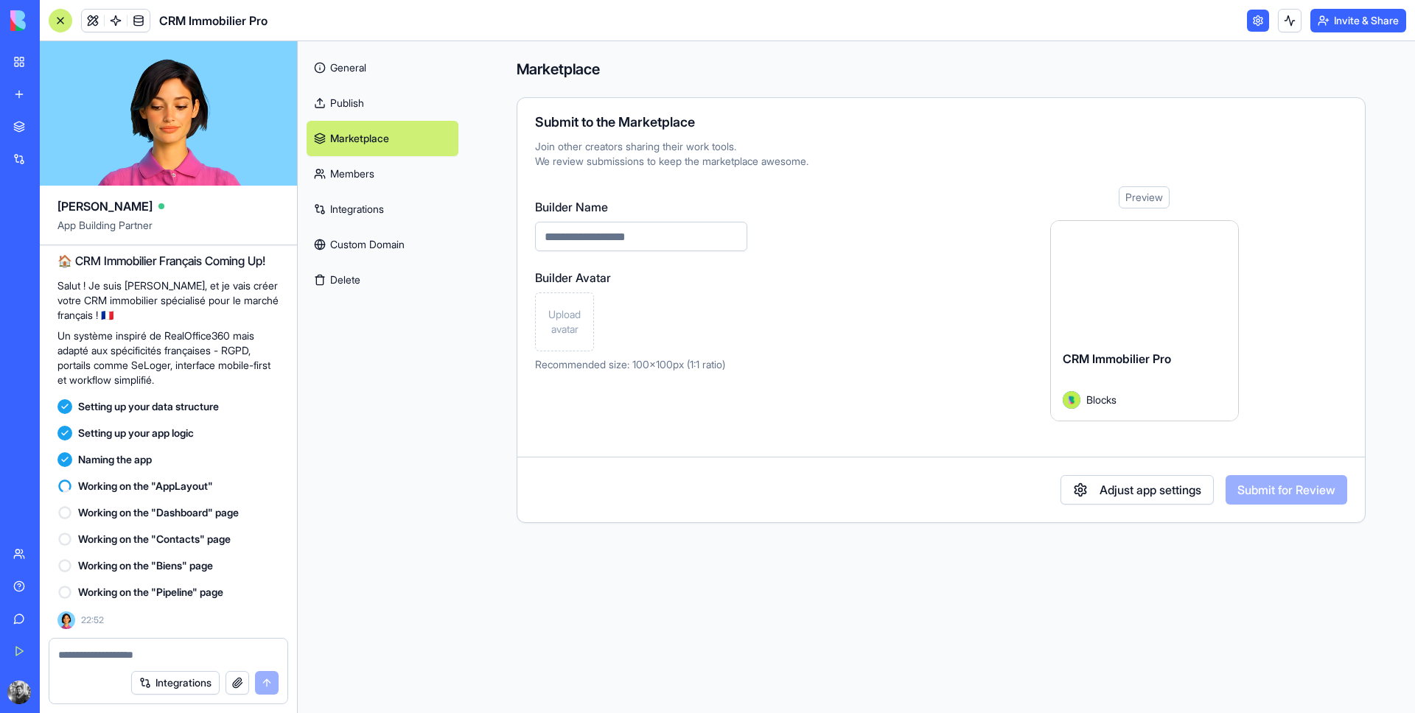
click at [389, 167] on link "Members" at bounding box center [383, 173] width 152 height 35
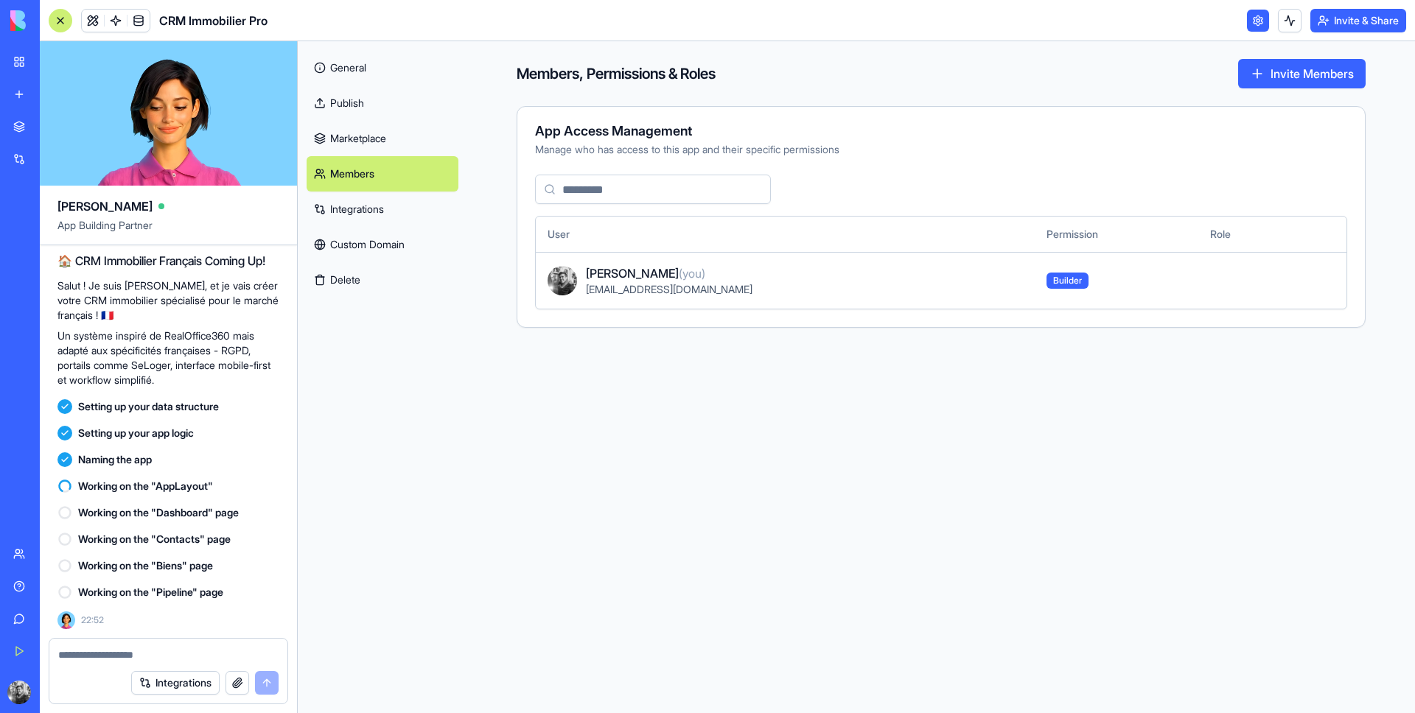
click at [402, 206] on link "Integrations" at bounding box center [383, 209] width 152 height 35
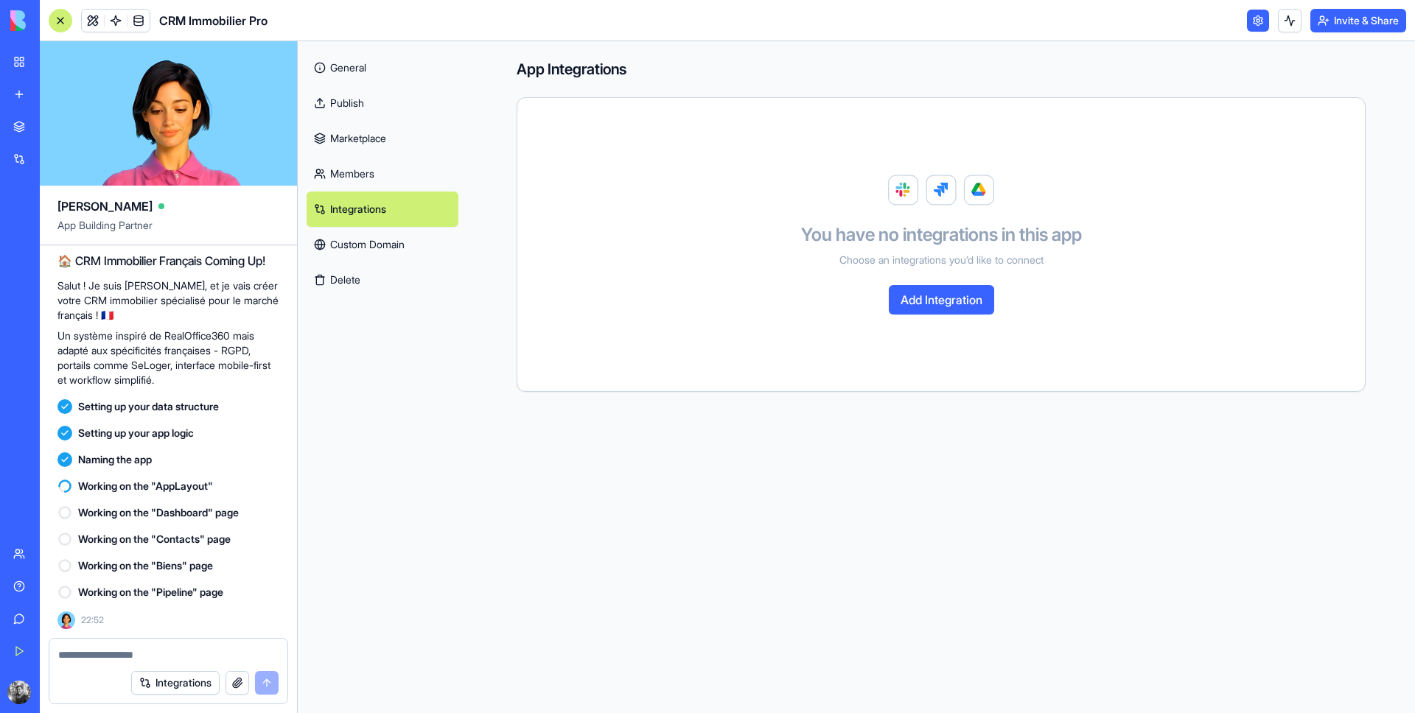
click at [401, 227] on link "Custom Domain" at bounding box center [383, 244] width 152 height 35
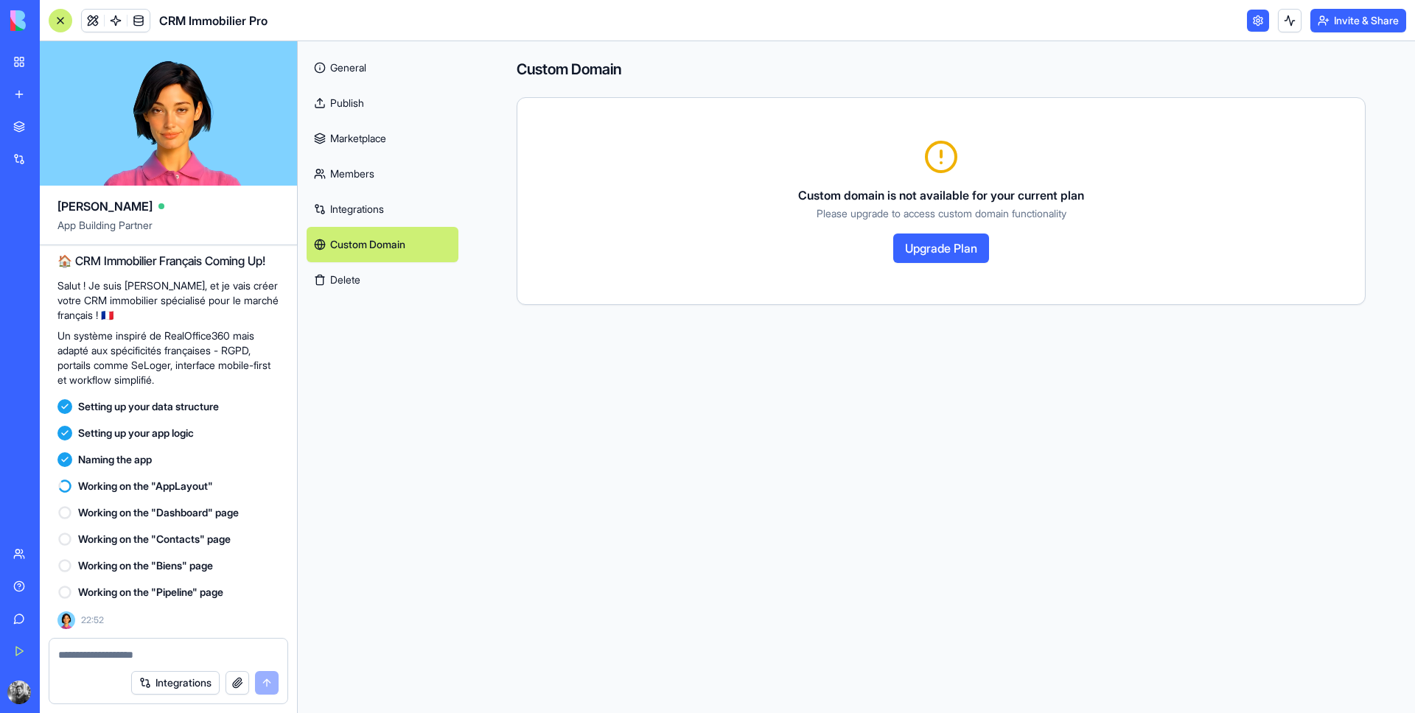
click at [1256, 27] on link at bounding box center [1258, 21] width 22 height 22
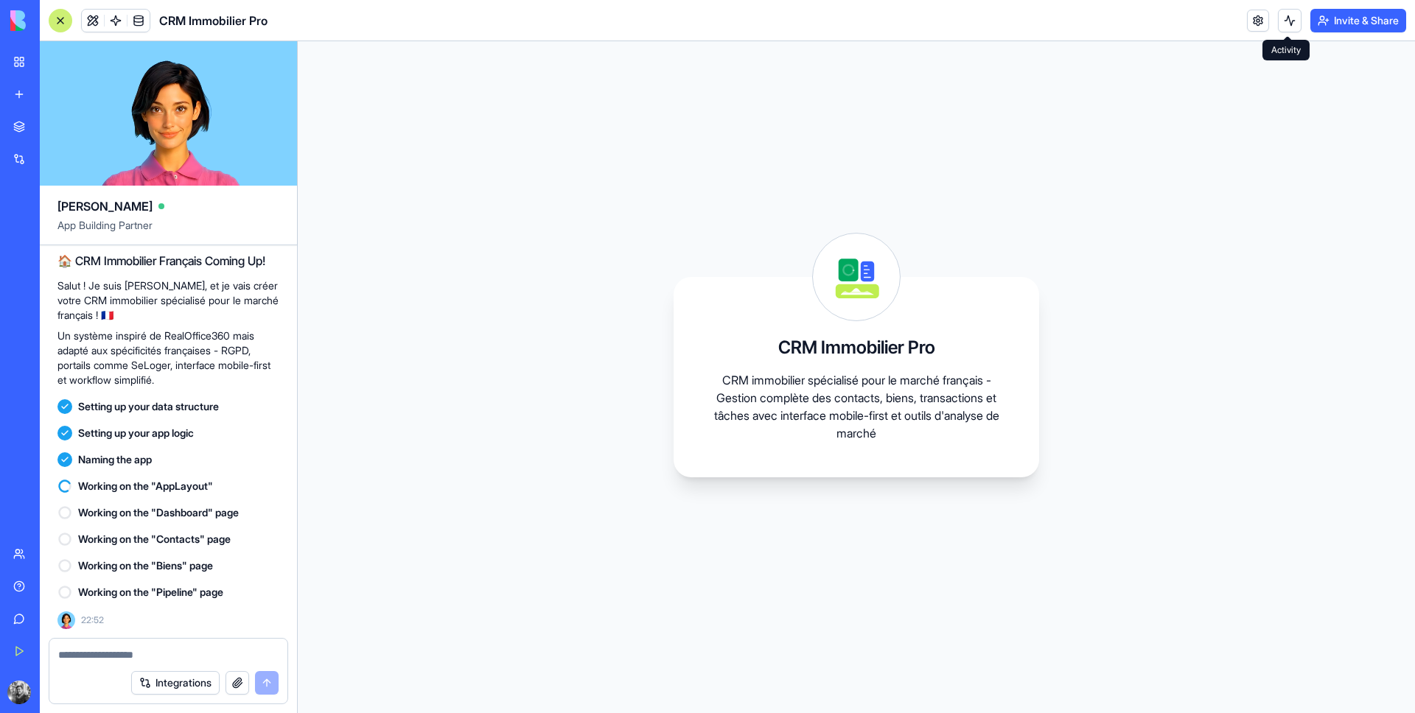
click at [1282, 23] on button at bounding box center [1290, 21] width 24 height 24
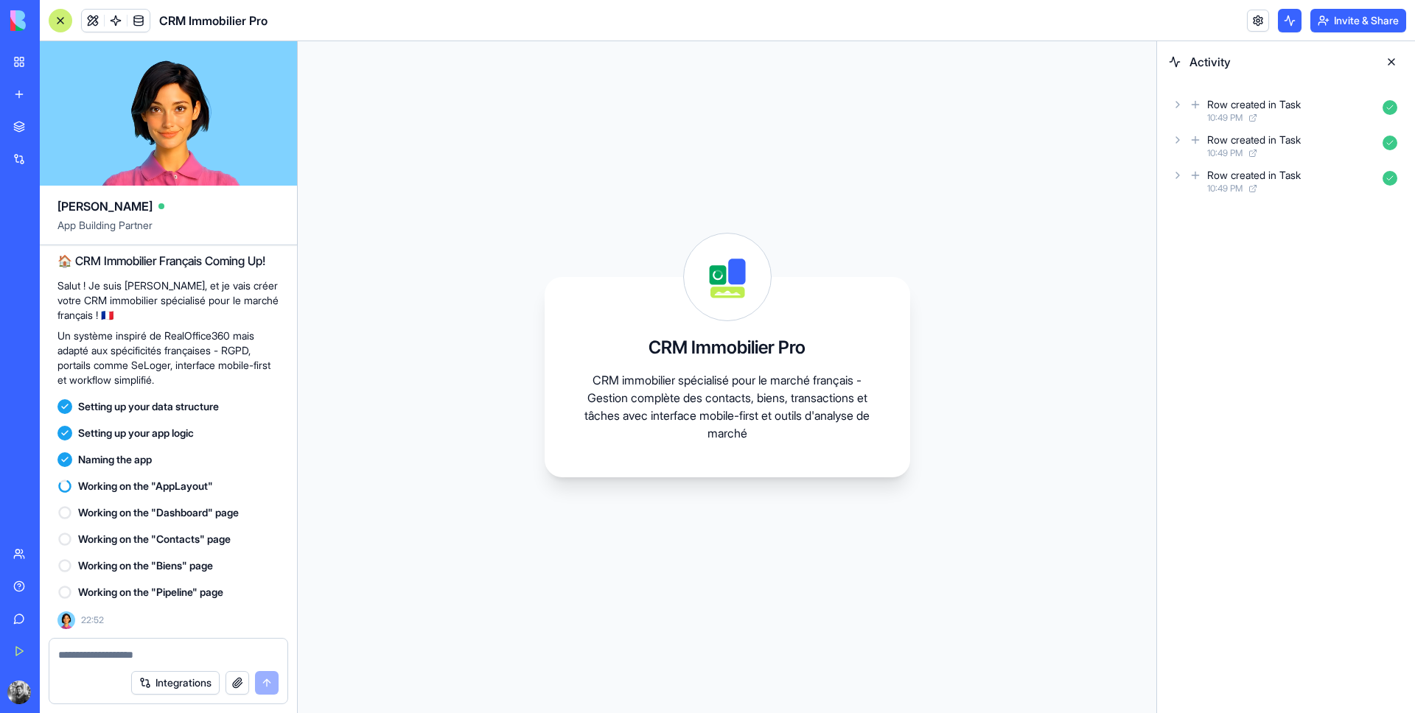
click at [1282, 23] on button at bounding box center [1290, 21] width 24 height 24
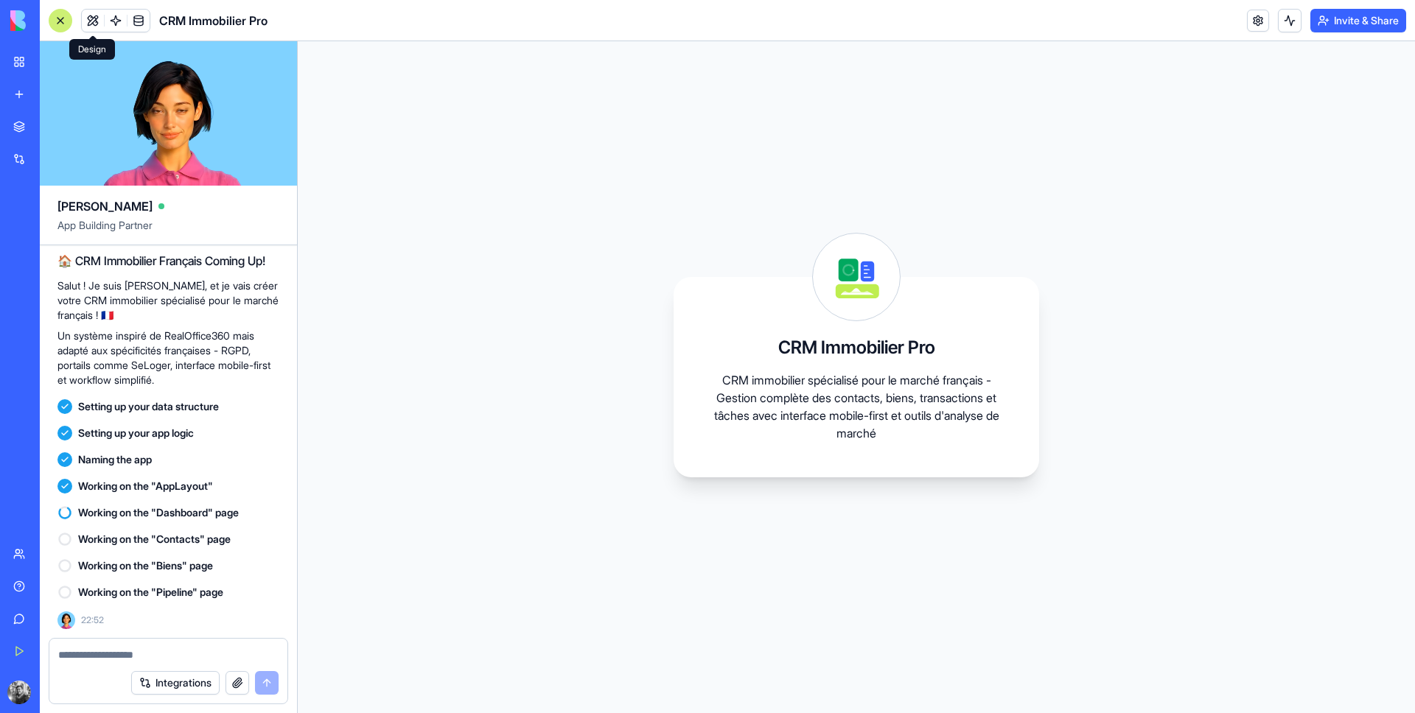
click at [91, 22] on button at bounding box center [93, 21] width 22 height 22
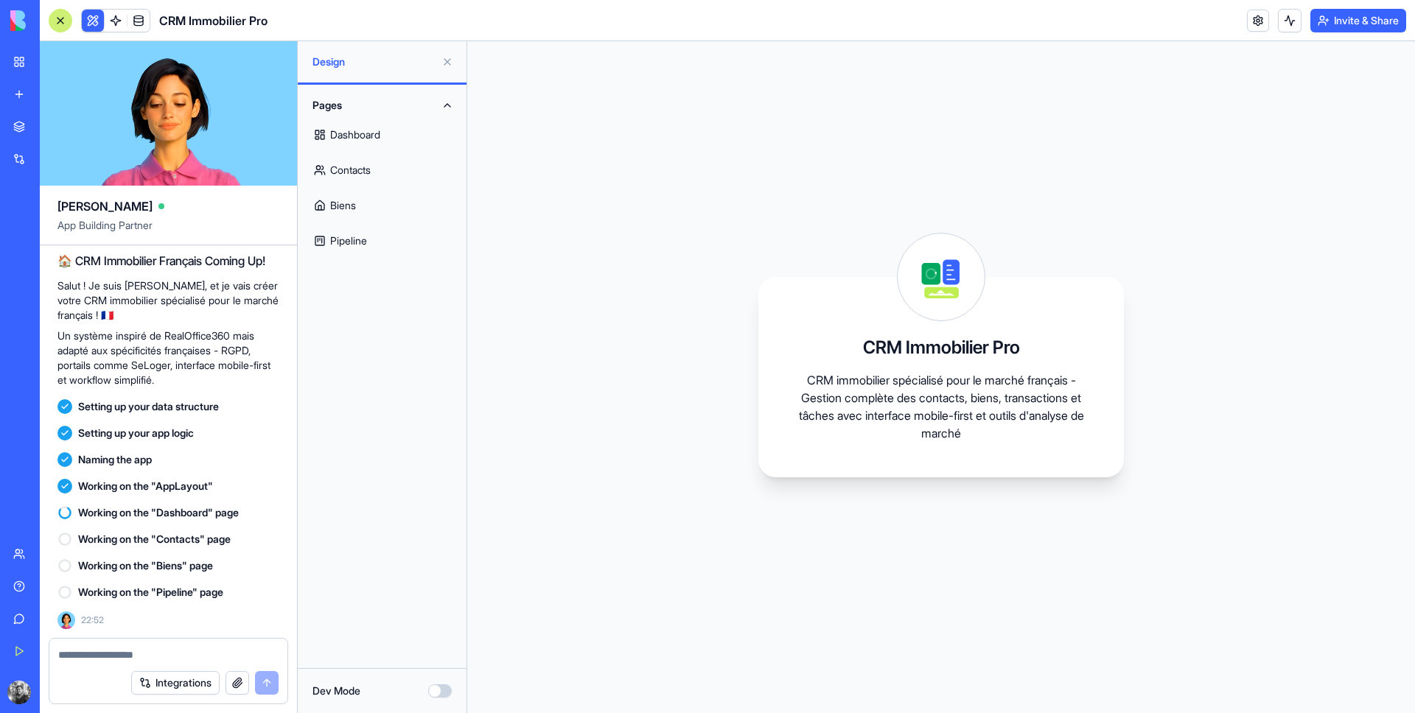
click at [382, 145] on link "Dashboard" at bounding box center [382, 134] width 151 height 35
click at [435, 685] on button "Dev Mode" at bounding box center [440, 690] width 24 height 13
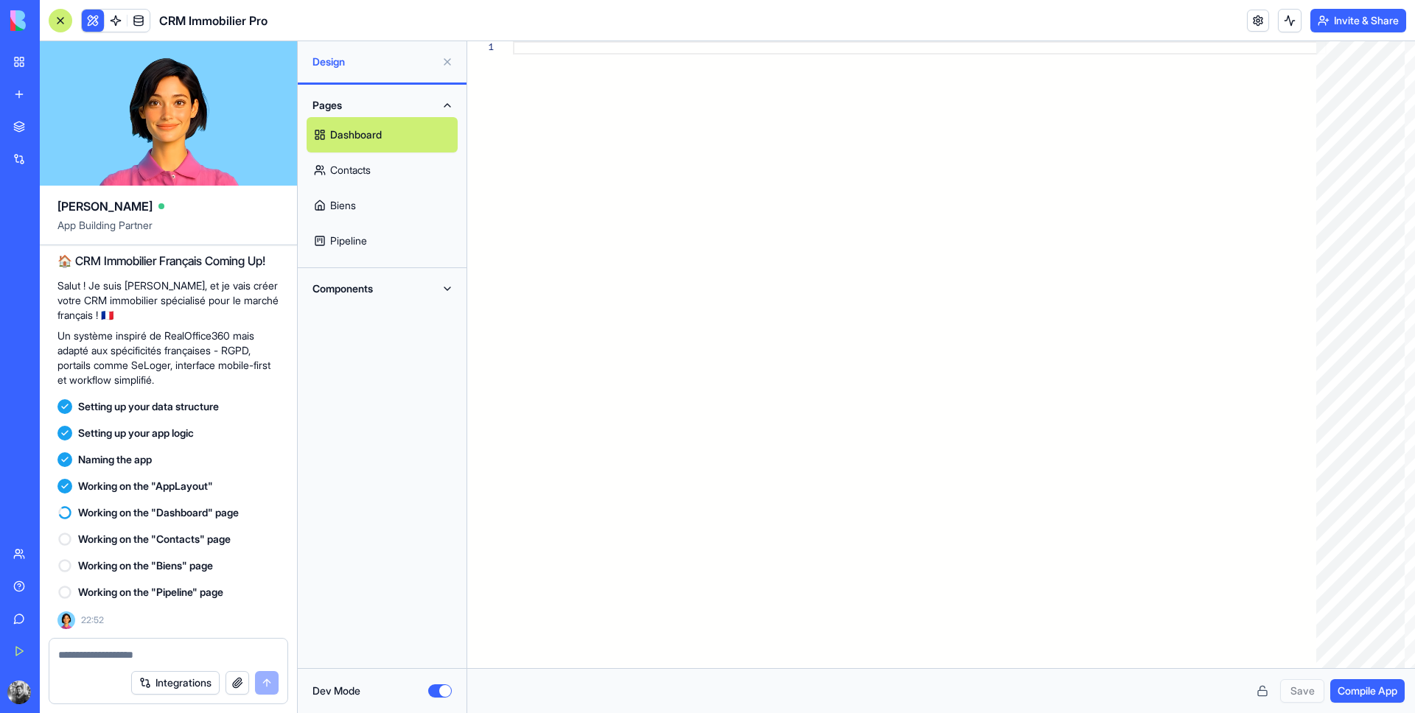
click at [400, 164] on link "Contacts" at bounding box center [382, 170] width 151 height 35
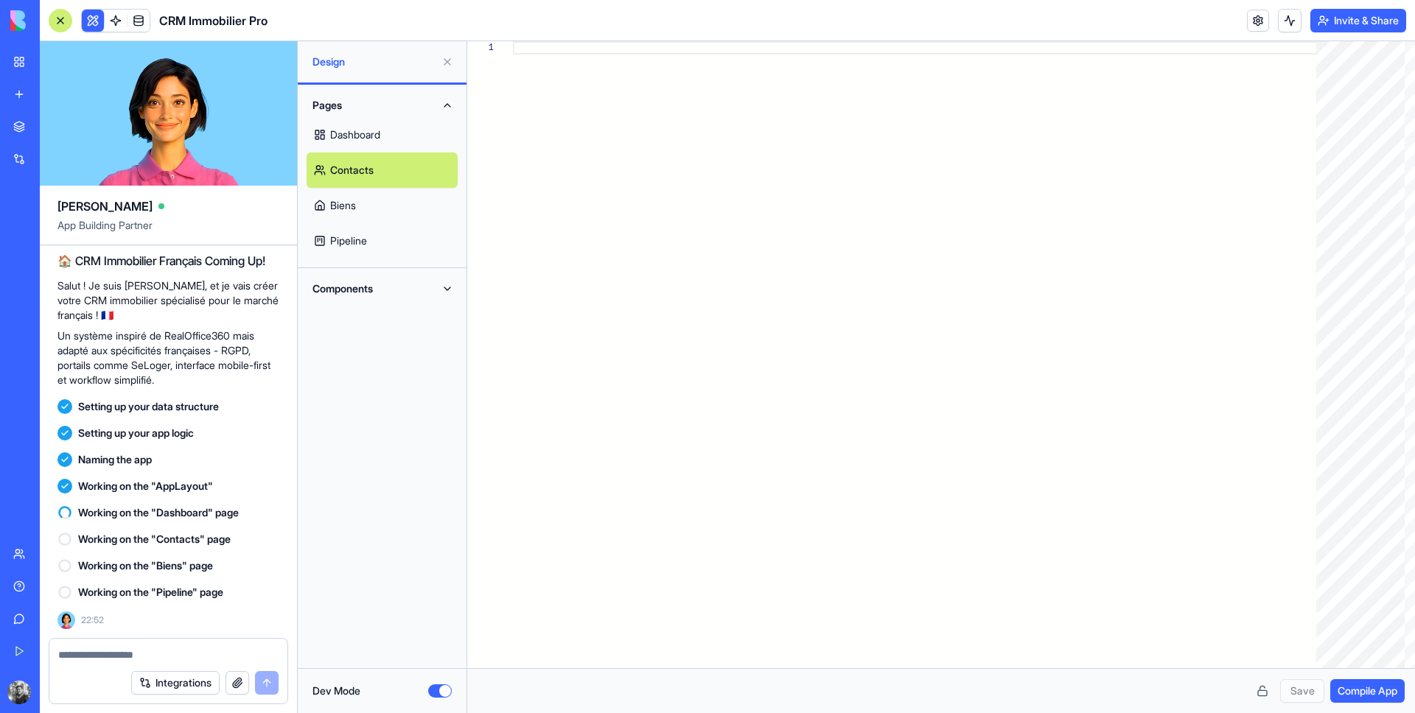
click at [385, 206] on link "Biens" at bounding box center [382, 205] width 151 height 35
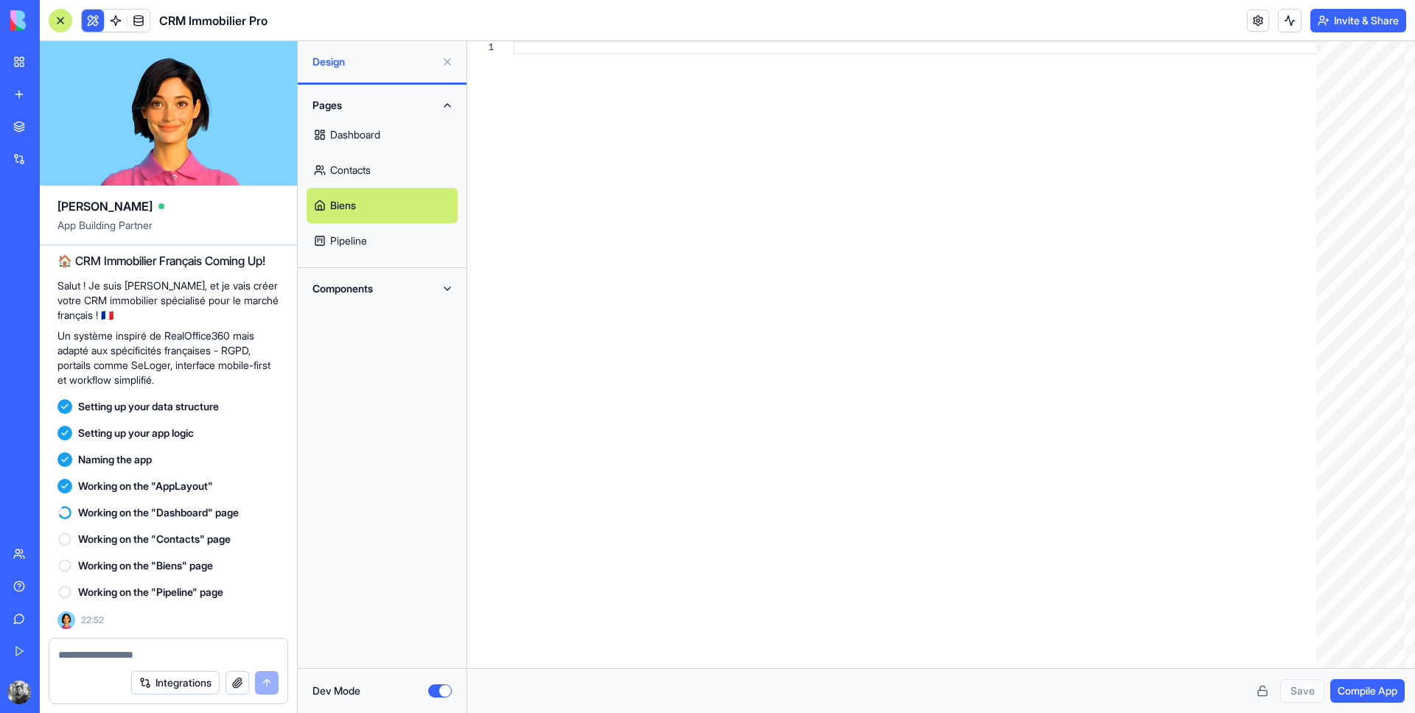
click at [386, 239] on link "Pipeline" at bounding box center [382, 240] width 151 height 35
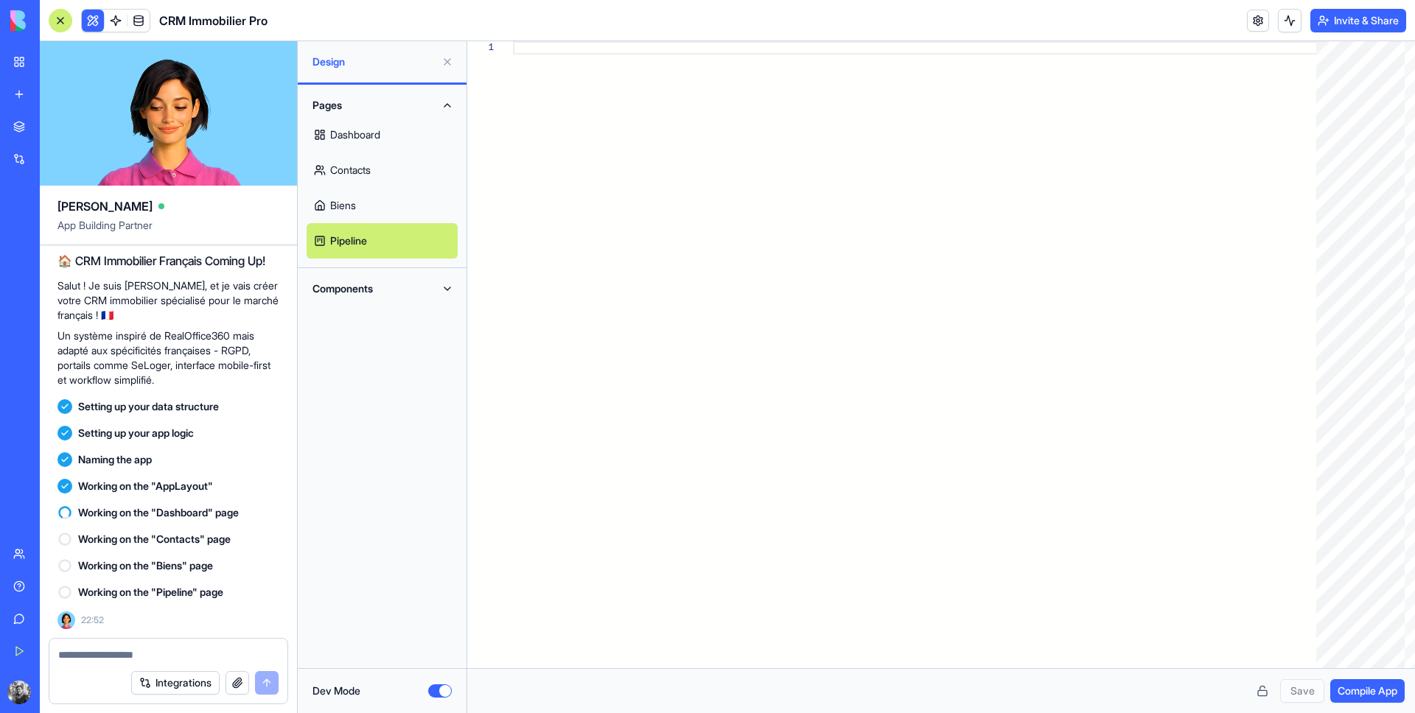
click at [371, 128] on link "Dashboard" at bounding box center [382, 134] width 151 height 35
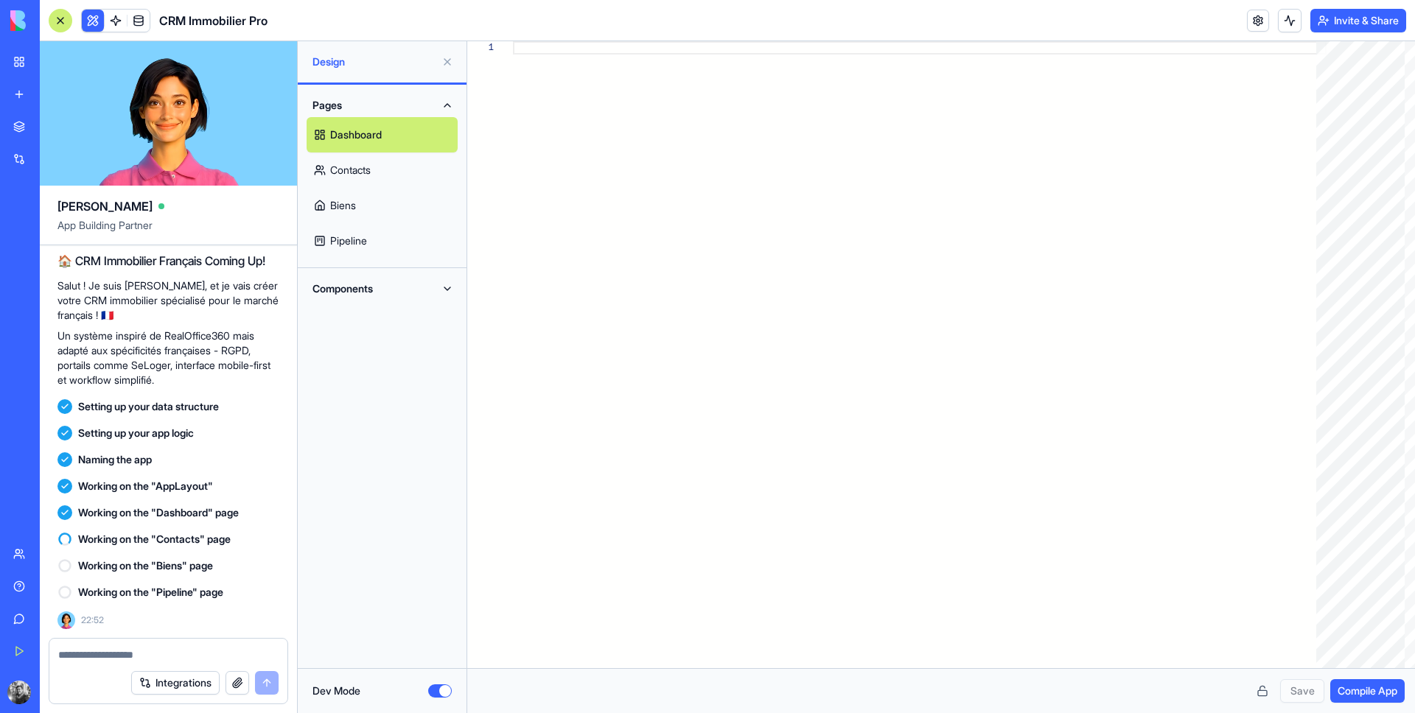
click at [336, 178] on link "Contacts" at bounding box center [382, 170] width 151 height 35
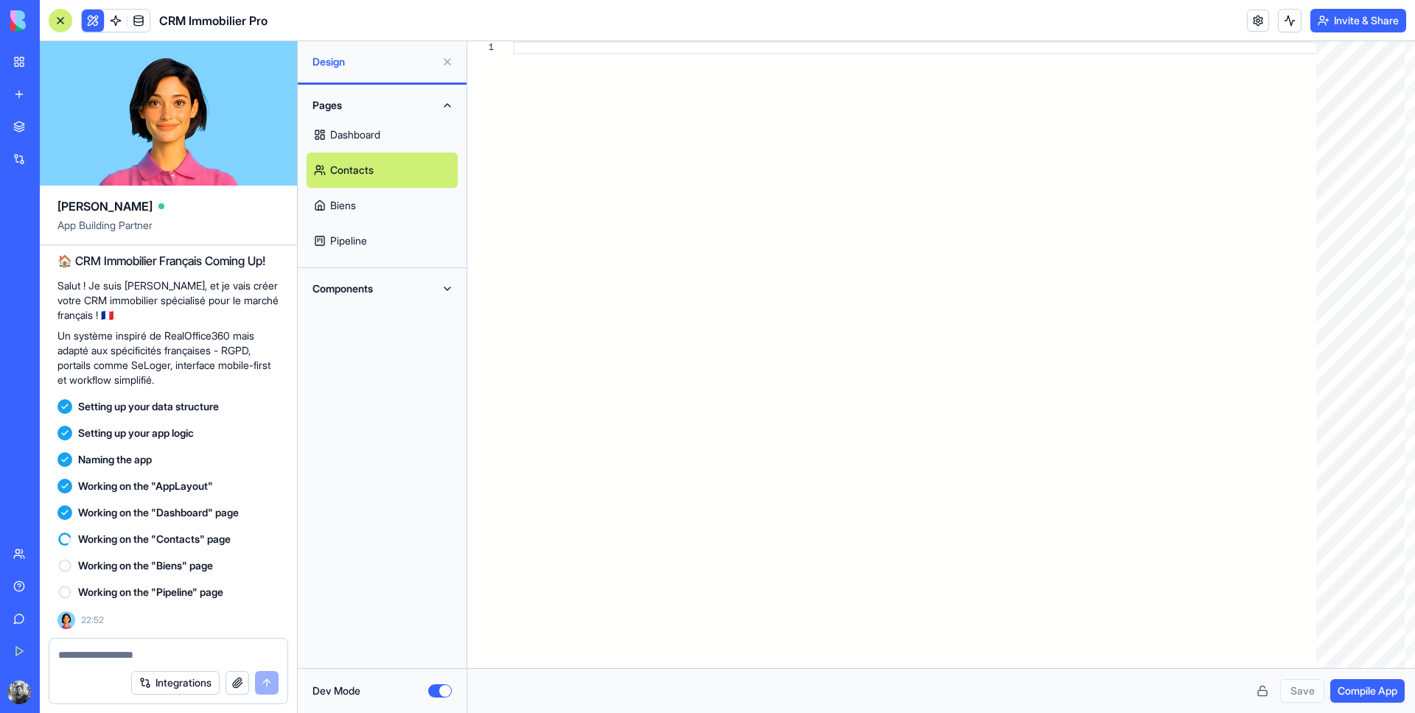
click at [364, 207] on link "Biens" at bounding box center [382, 205] width 151 height 35
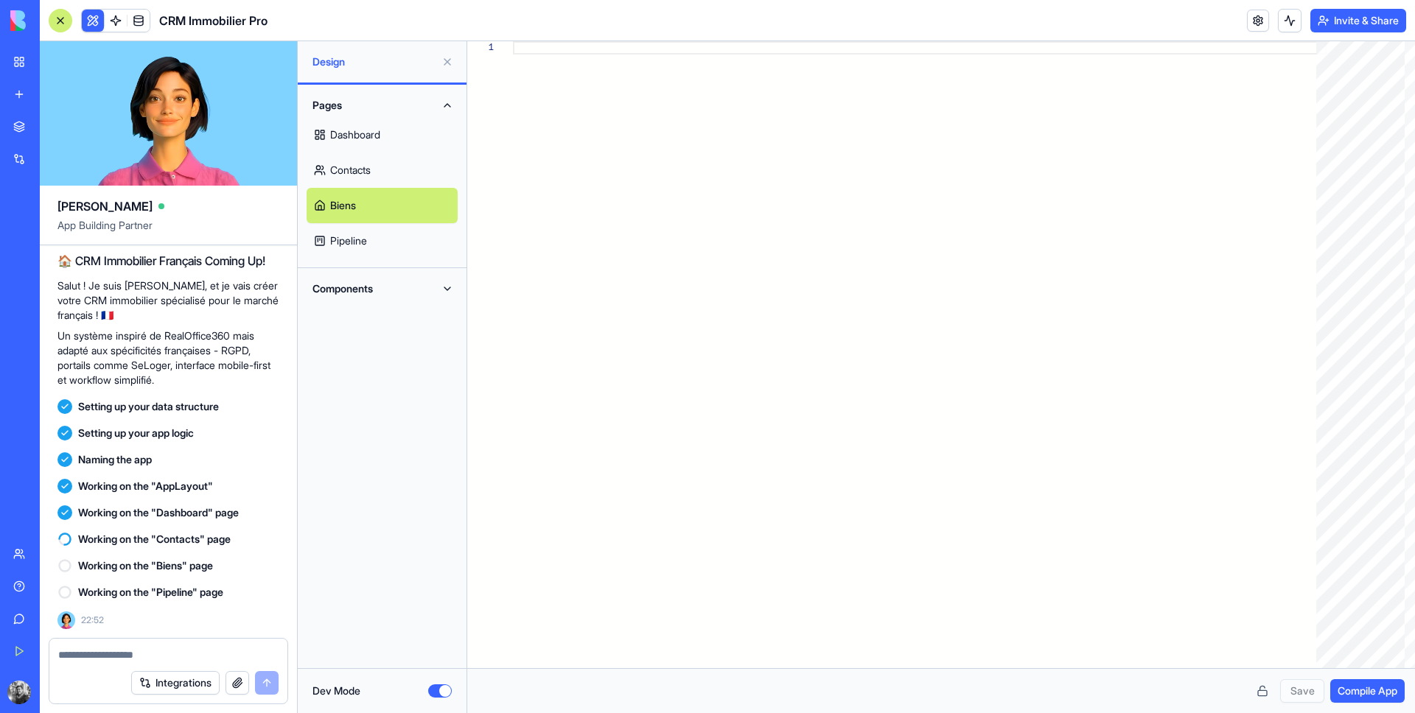
click at [364, 250] on link "Pipeline" at bounding box center [382, 240] width 151 height 35
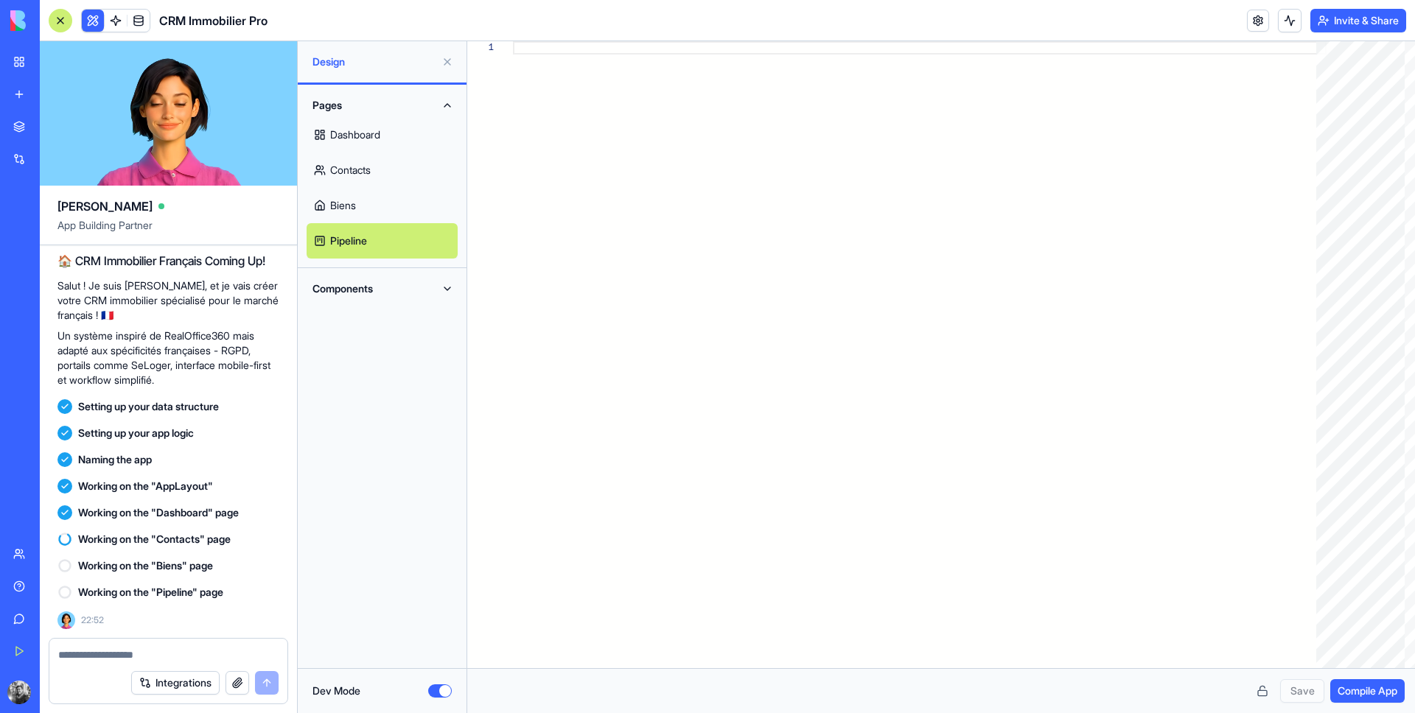
click at [360, 126] on link "Dashboard" at bounding box center [382, 134] width 151 height 35
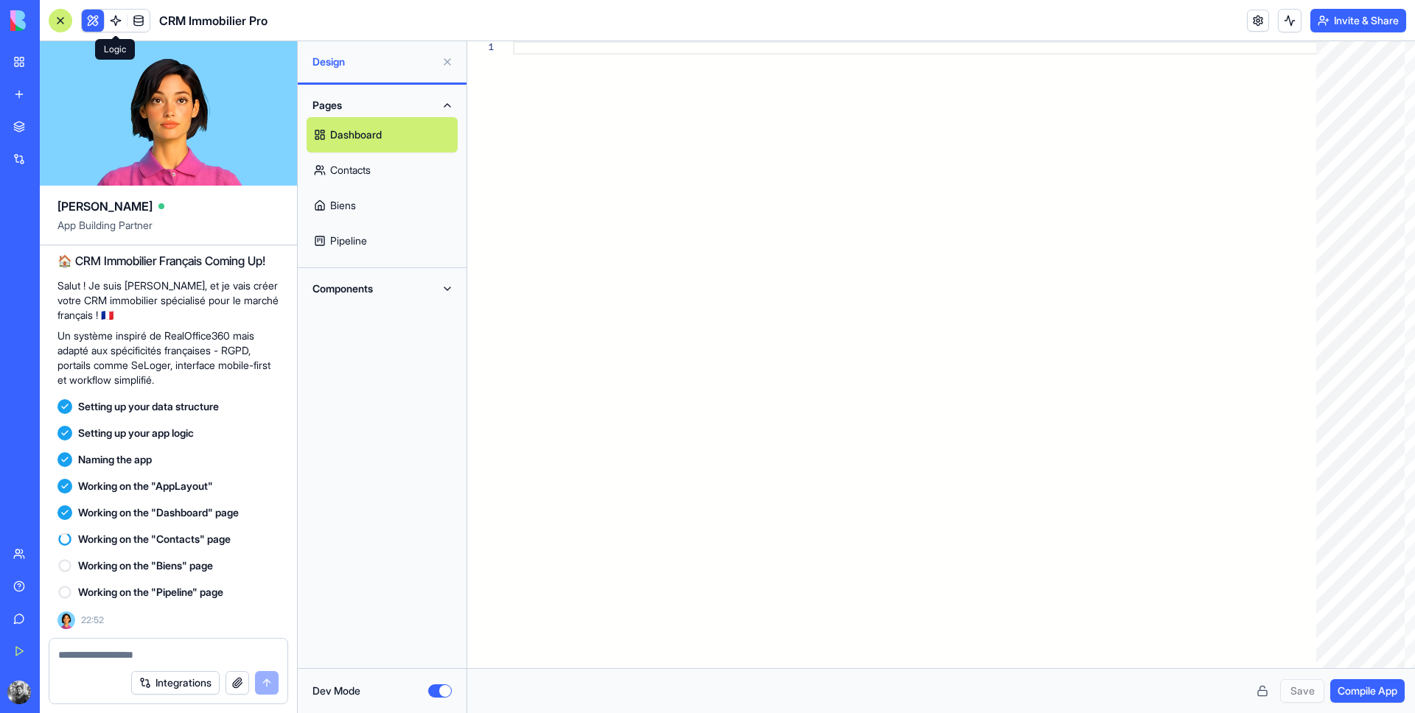
click at [107, 18] on link at bounding box center [116, 21] width 22 height 22
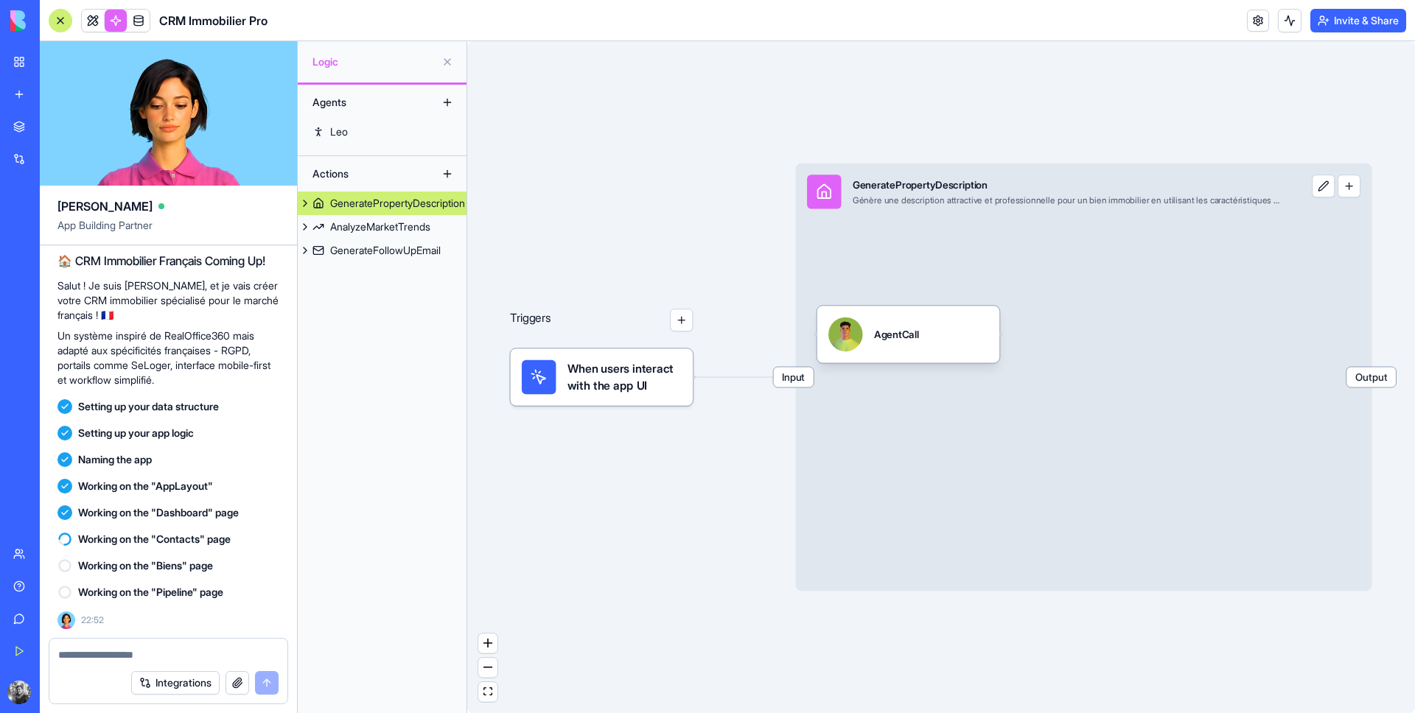
click at [634, 362] on span "When users interact with the app UI" at bounding box center [624, 377] width 114 height 34
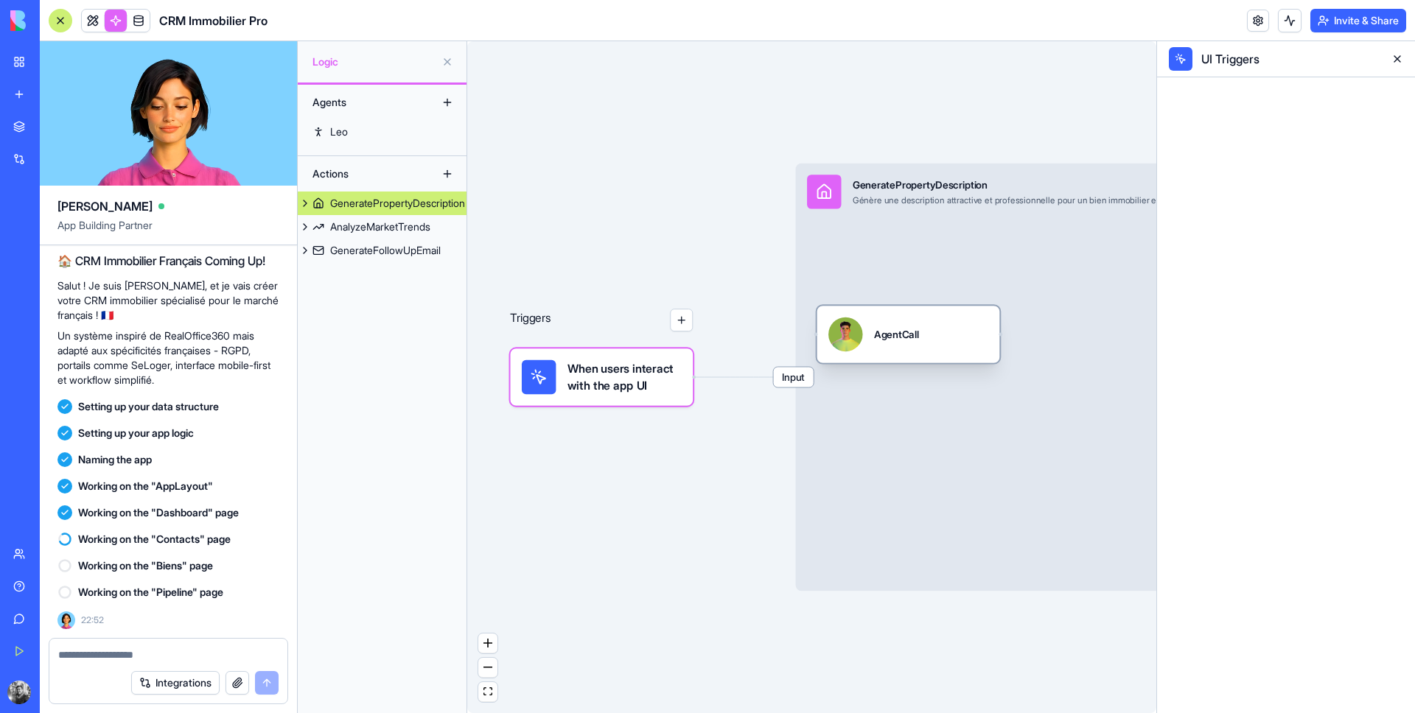
click at [880, 340] on div "AgentCall" at bounding box center [896, 334] width 45 height 14
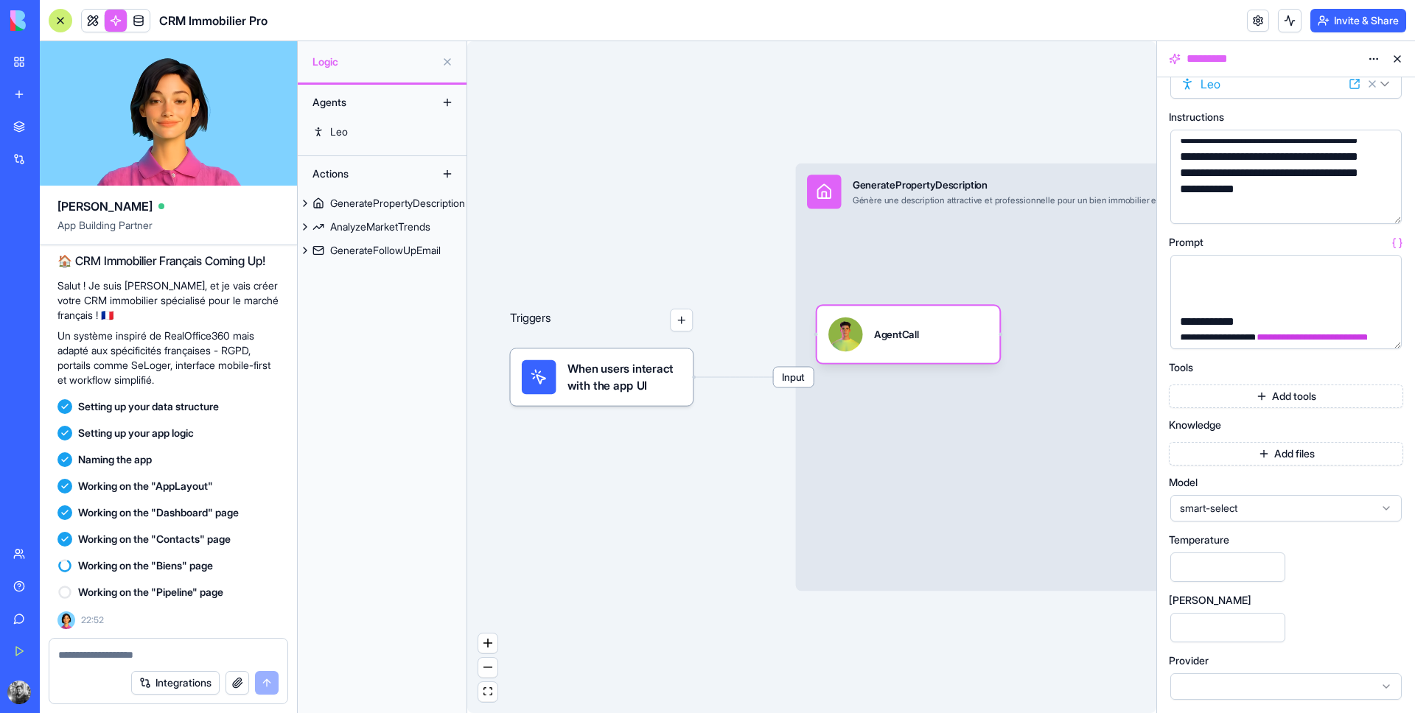
scroll to position [238, 0]
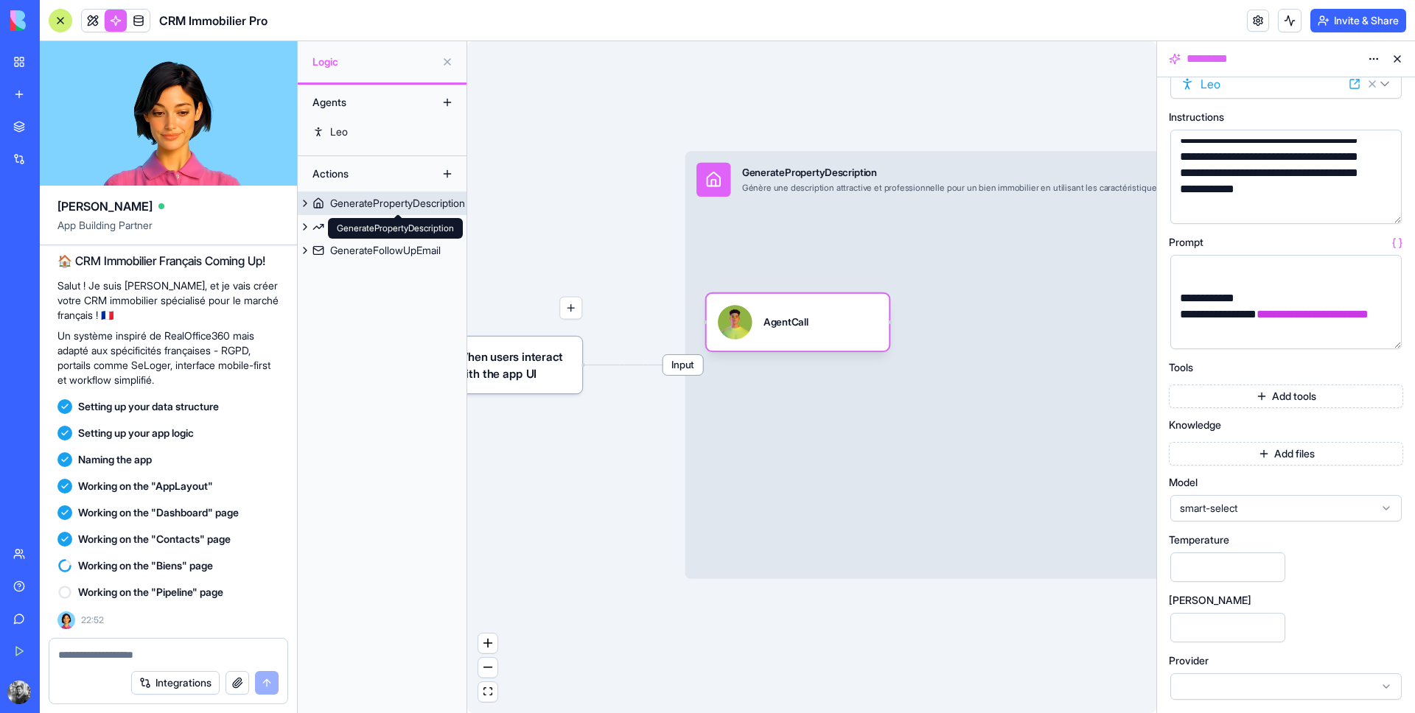
click at [365, 228] on div "GeneratePropertyDescription GeneratePropertyDescription" at bounding box center [395, 228] width 135 height 21
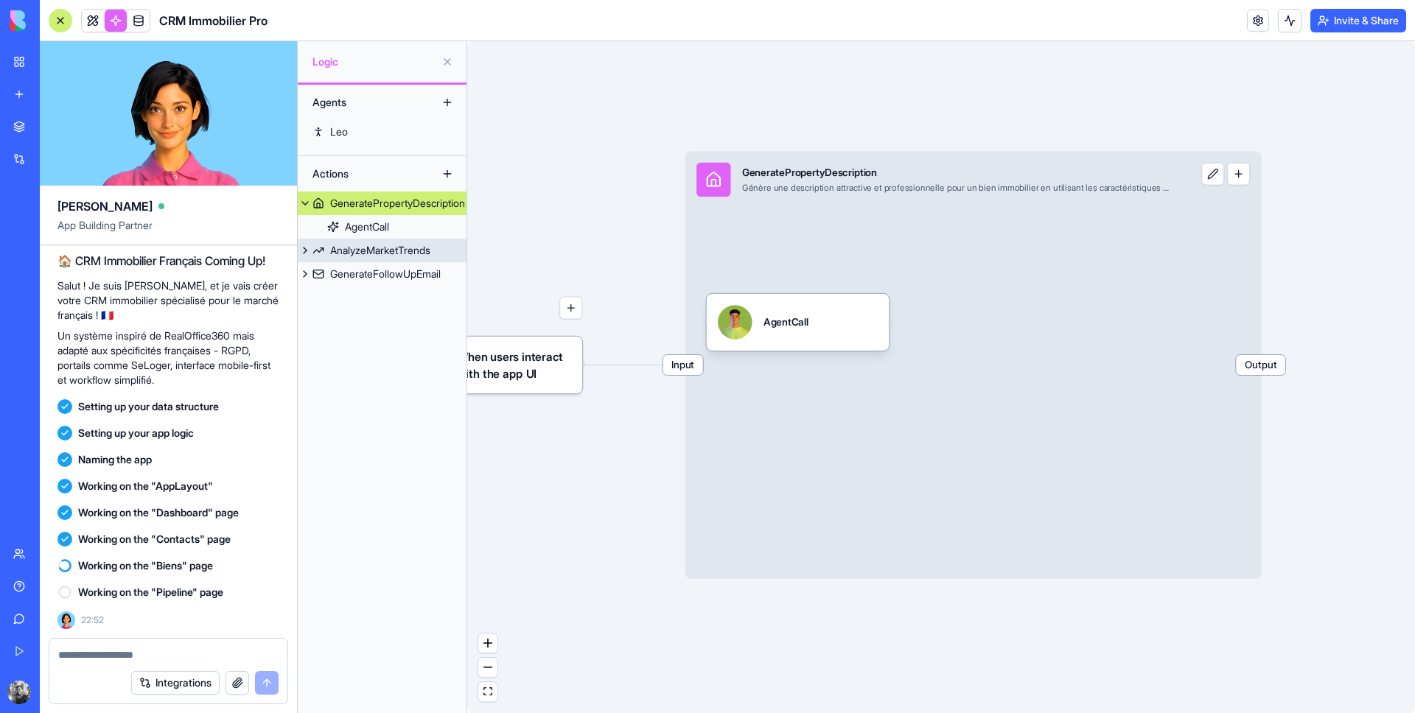
click at [356, 252] on div "AnalyzeMarketTrends" at bounding box center [380, 250] width 100 height 15
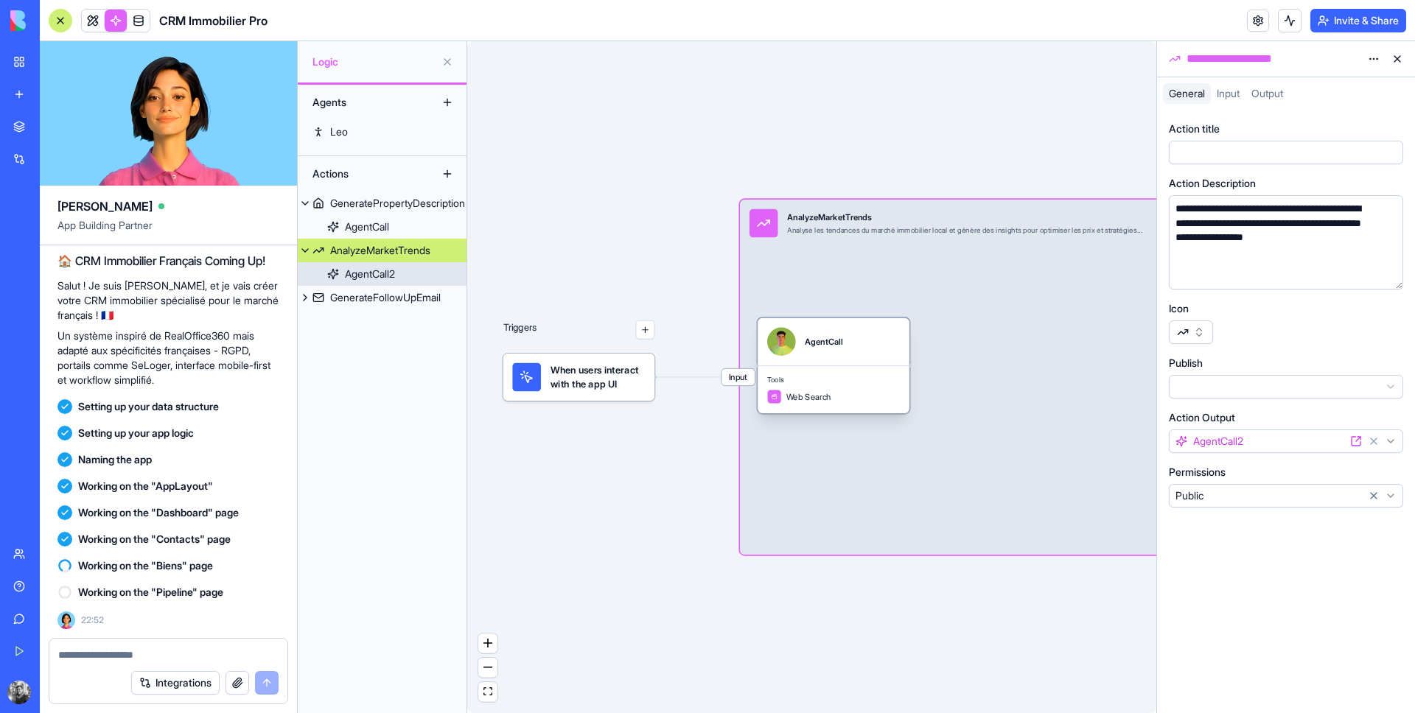
click at [845, 353] on div "AgentCall" at bounding box center [833, 341] width 133 height 29
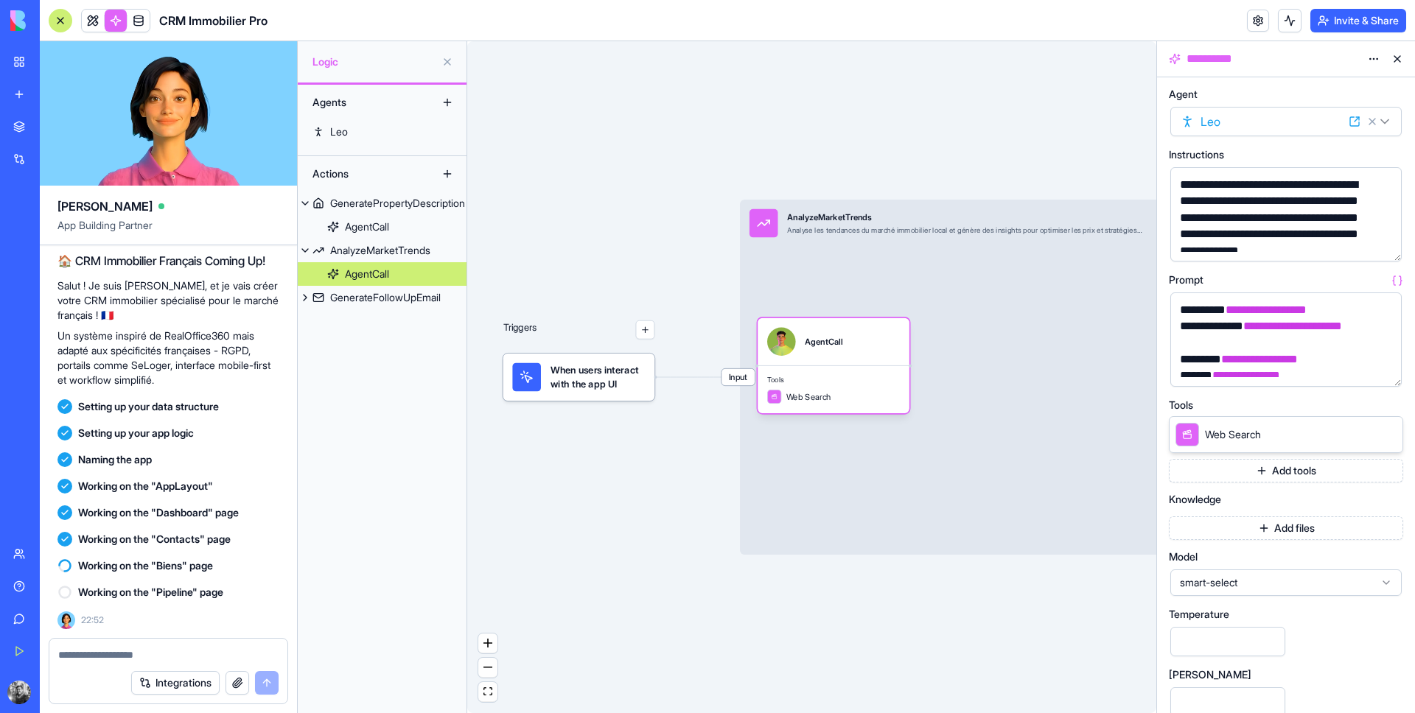
scroll to position [271, 0]
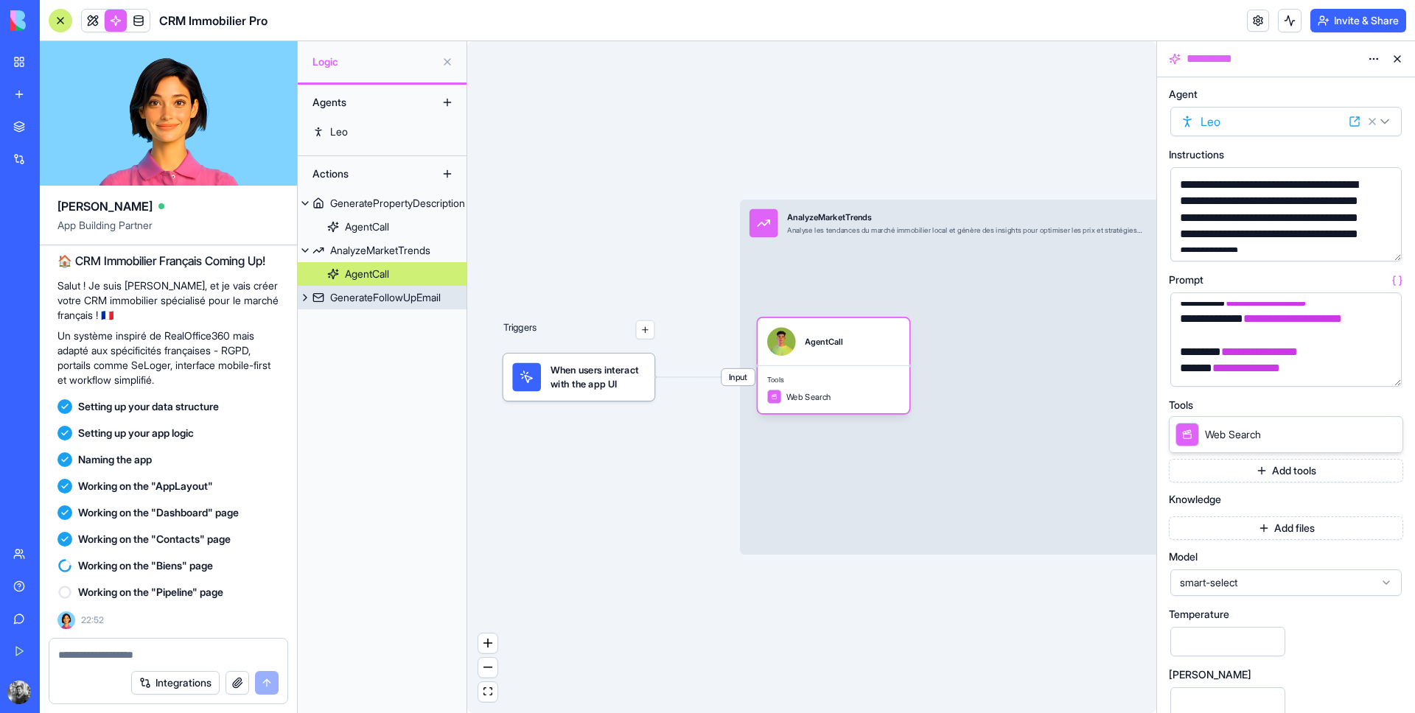
click at [414, 297] on div "GenerateFollowUpEmail" at bounding box center [385, 297] width 111 height 15
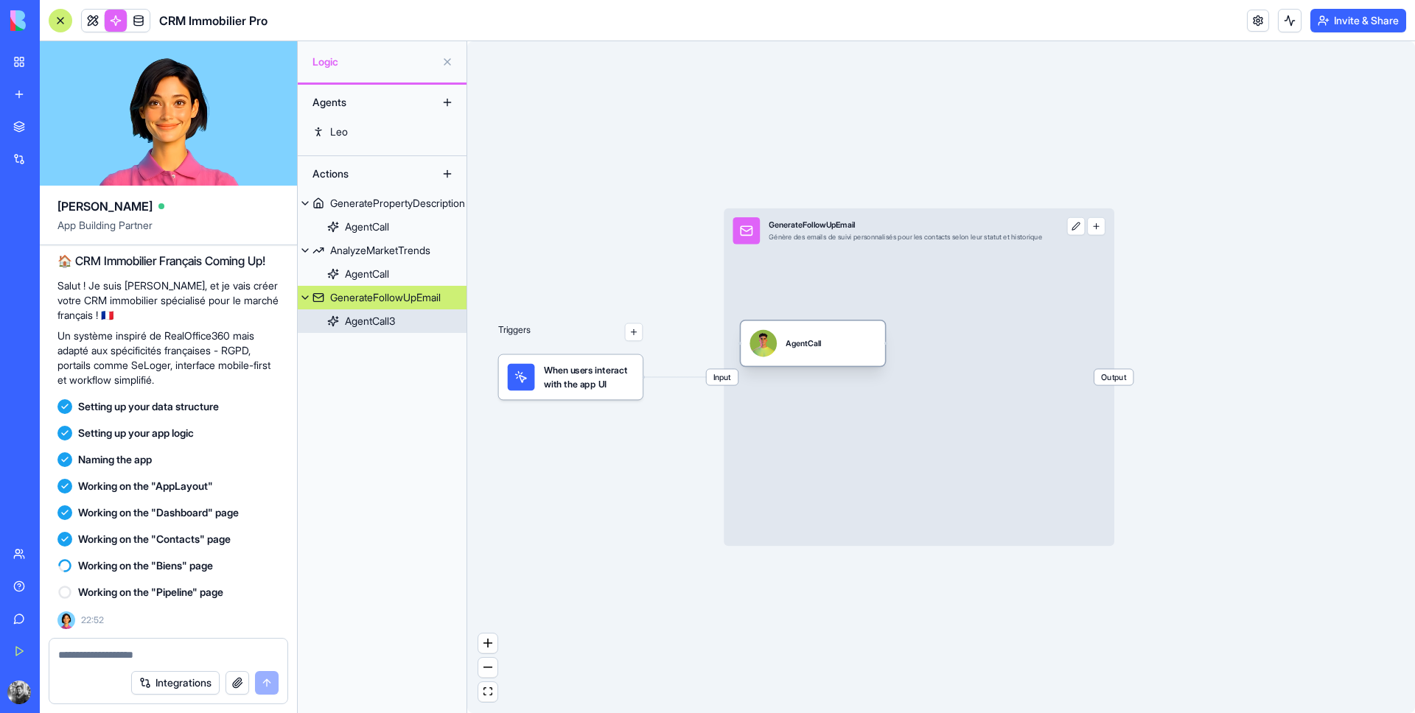
click at [400, 322] on link "AgentCall3" at bounding box center [382, 321] width 169 height 24
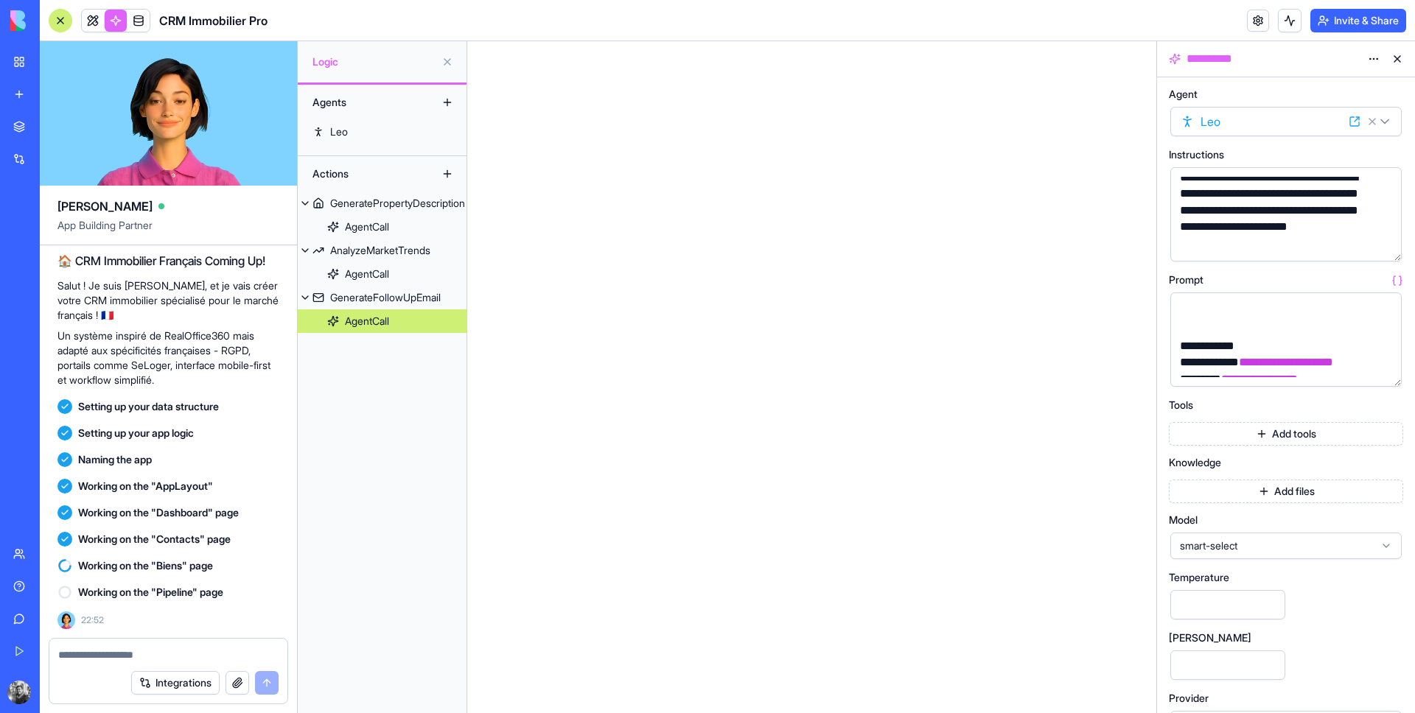
scroll to position [222, 0]
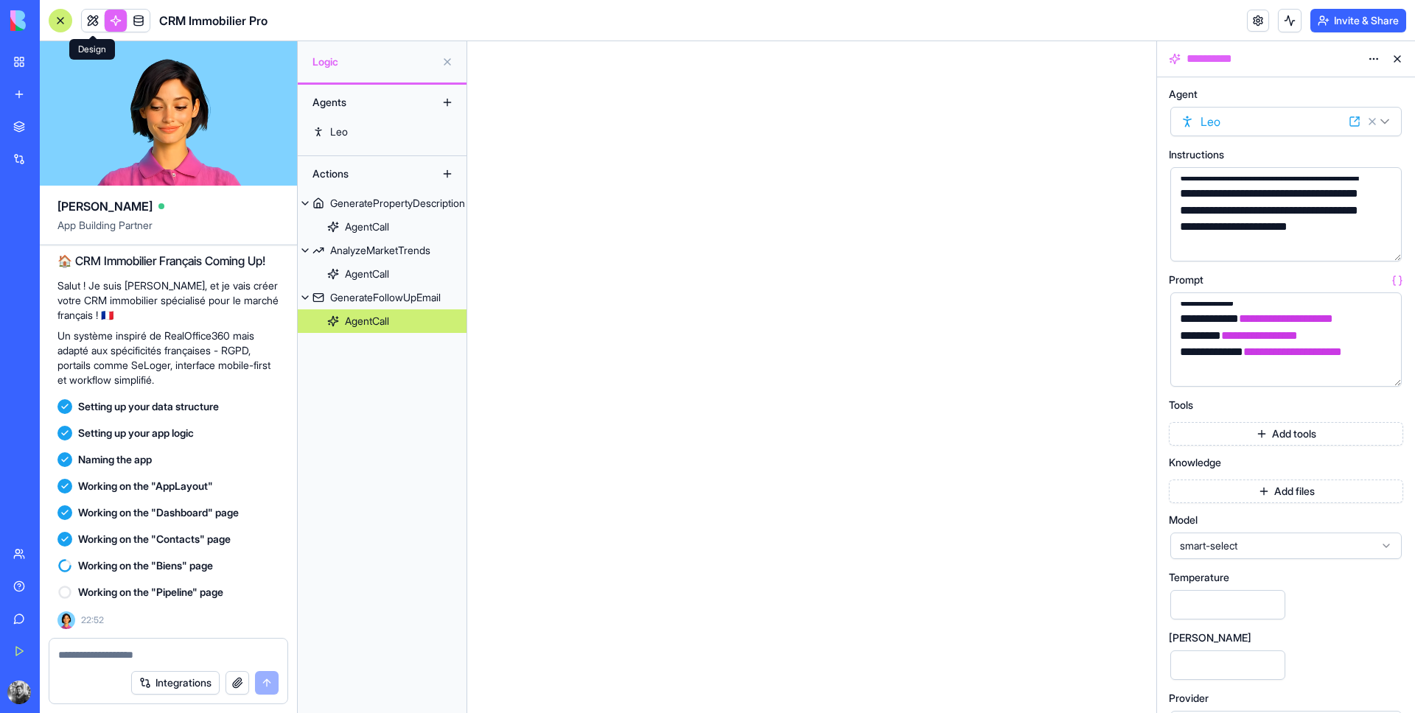
click at [93, 29] on body "**********" at bounding box center [707, 356] width 1415 height 713
click at [97, 40] on icon at bounding box center [92, 40] width 10 height 10
click at [97, 27] on link at bounding box center [93, 21] width 22 height 22
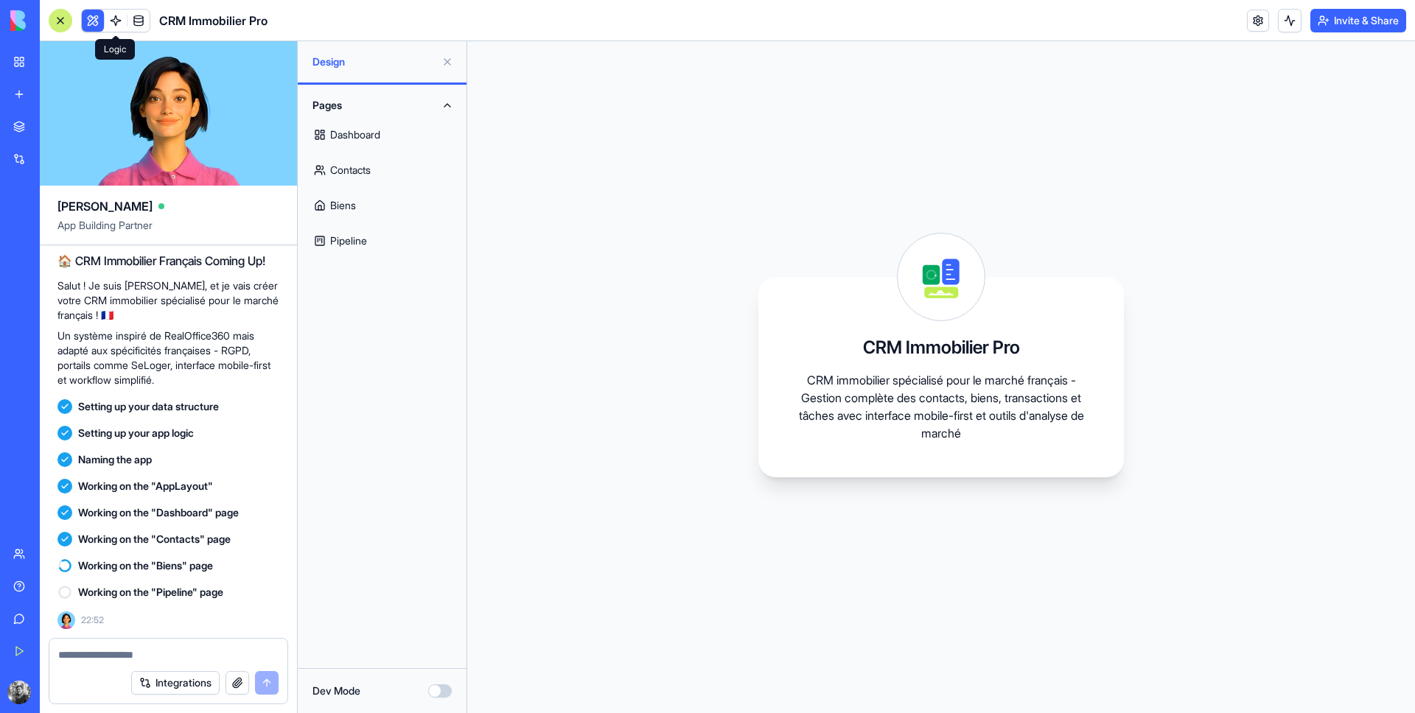
click at [449, 99] on button "Pages" at bounding box center [382, 106] width 151 height 24
click at [21, 265] on div "AI Logo Generator" at bounding box center [16, 262] width 7 height 15
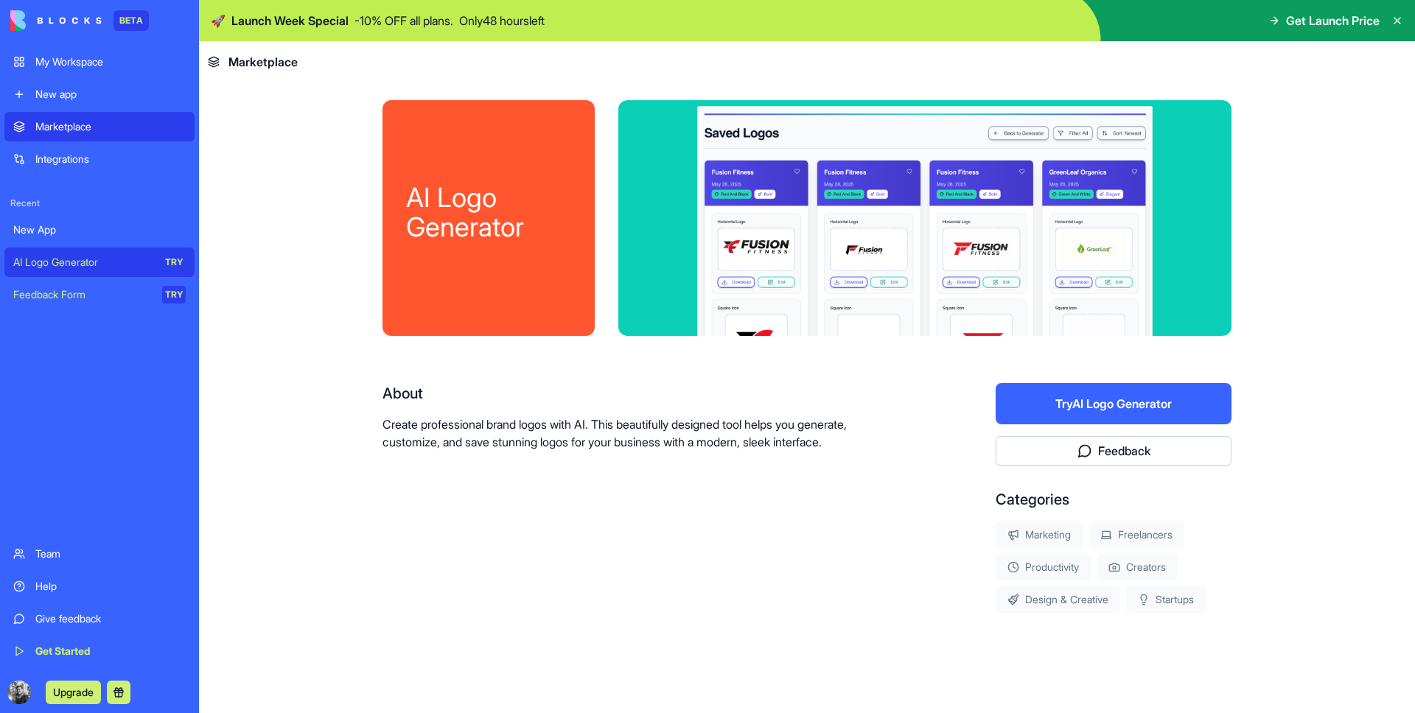
click at [86, 298] on div "Feedback Form" at bounding box center [82, 294] width 139 height 15
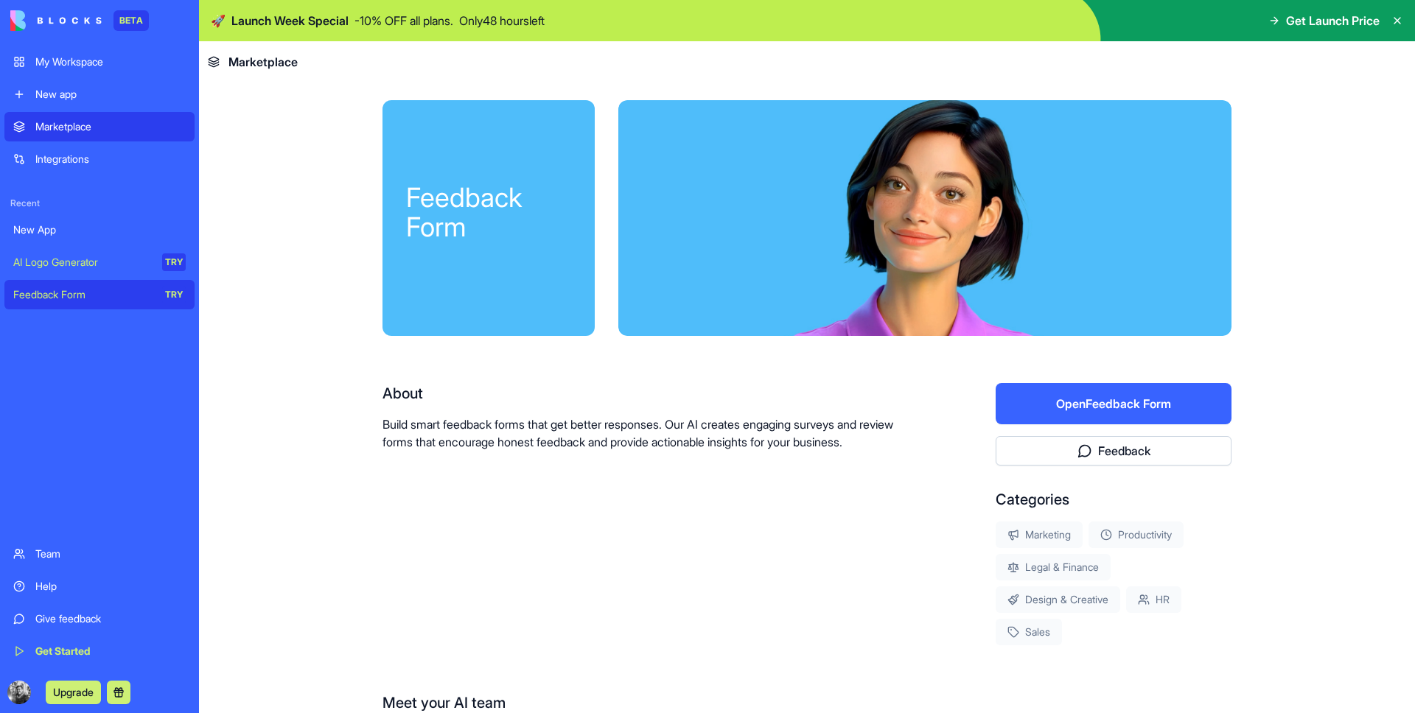
click at [57, 228] on div "New App" at bounding box center [99, 230] width 172 height 15
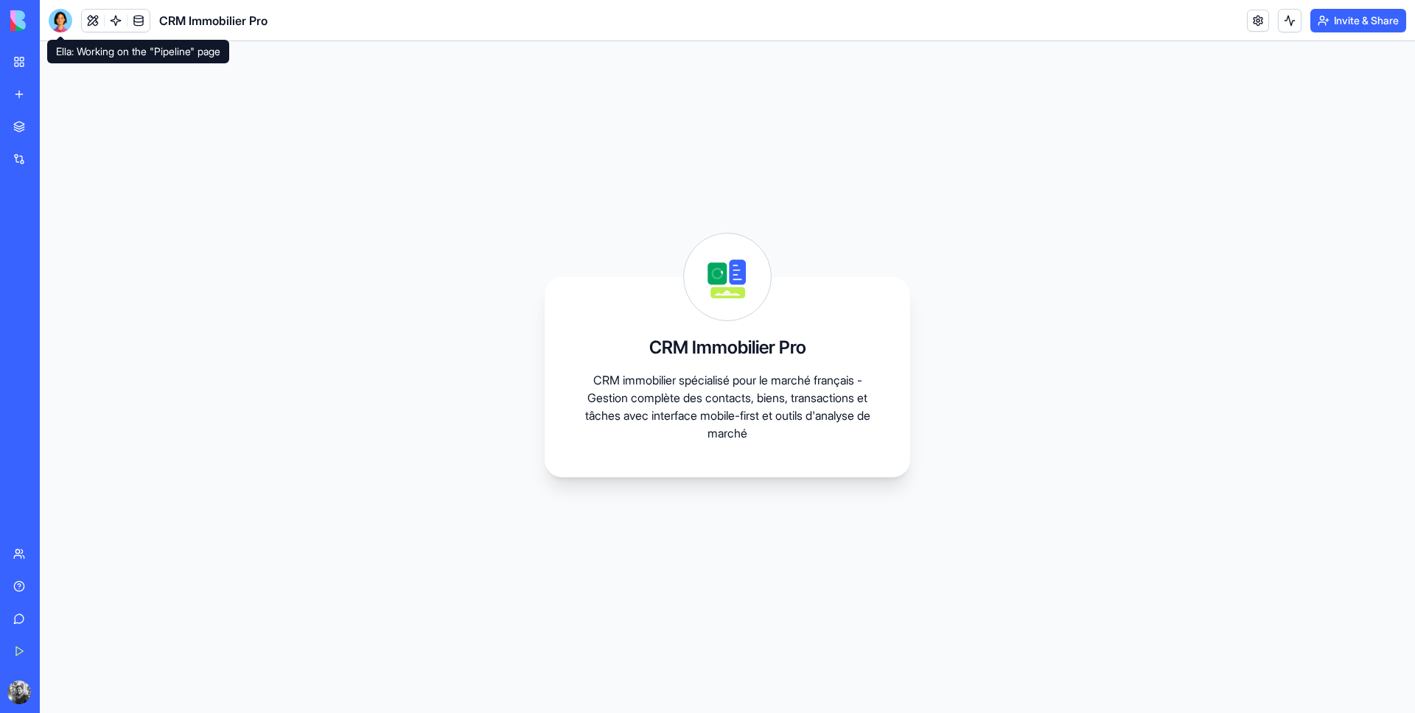
click at [65, 14] on div at bounding box center [61, 21] width 24 height 24
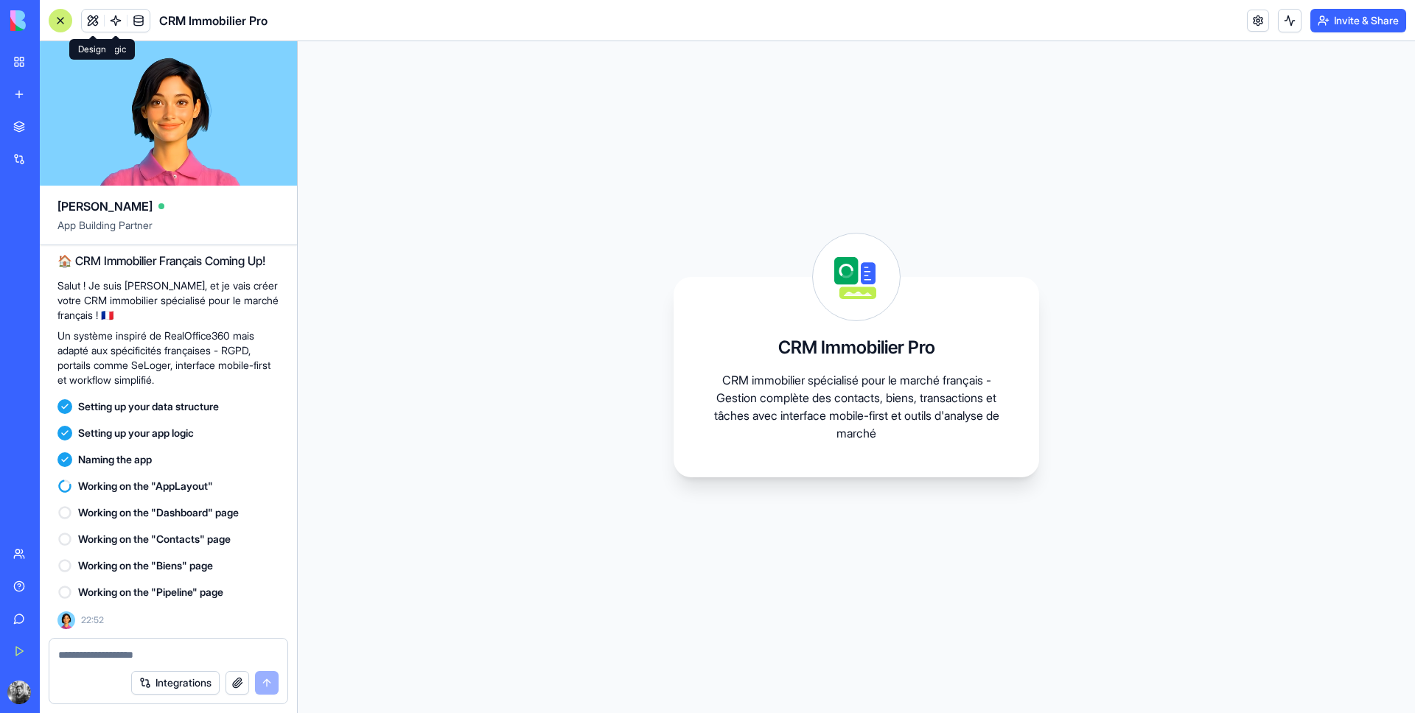
click at [88, 16] on button at bounding box center [93, 21] width 22 height 22
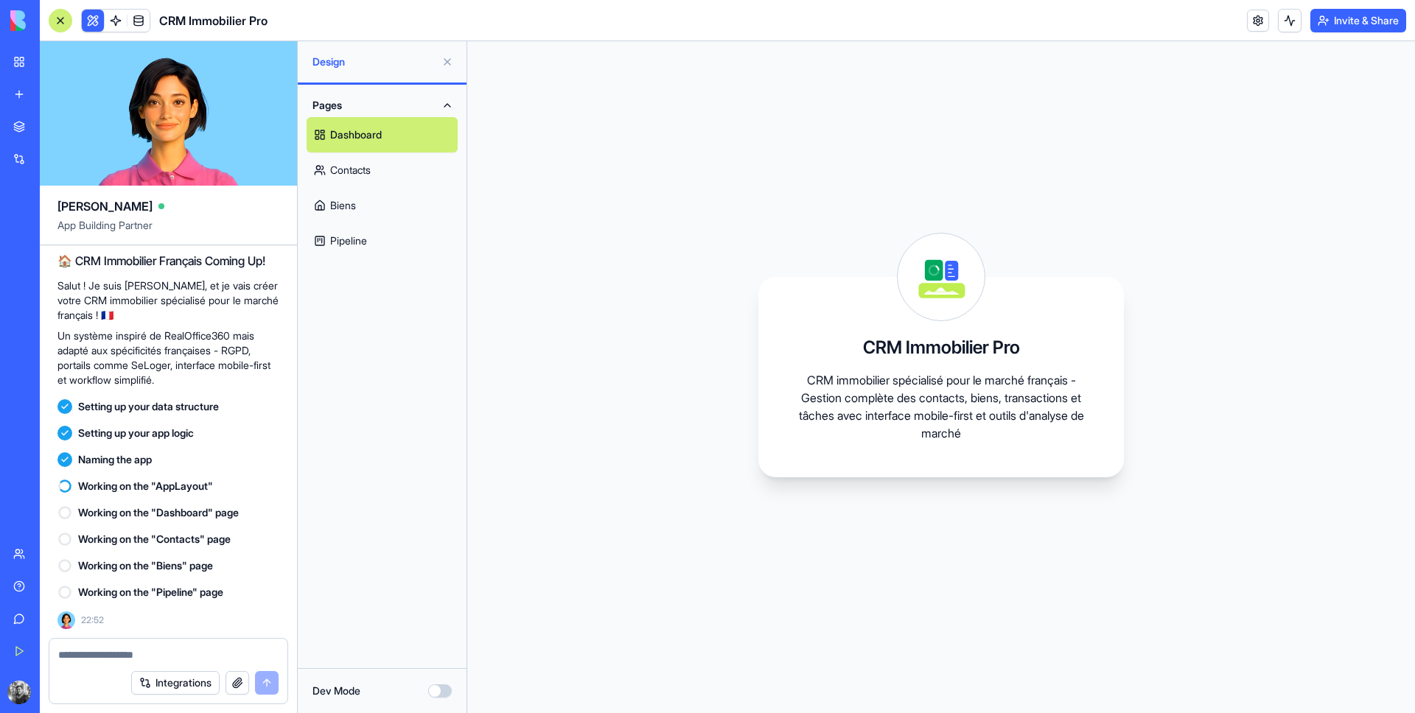
click at [373, 143] on link "Dashboard" at bounding box center [382, 134] width 151 height 35
click at [365, 175] on link "Contacts" at bounding box center [382, 170] width 151 height 35
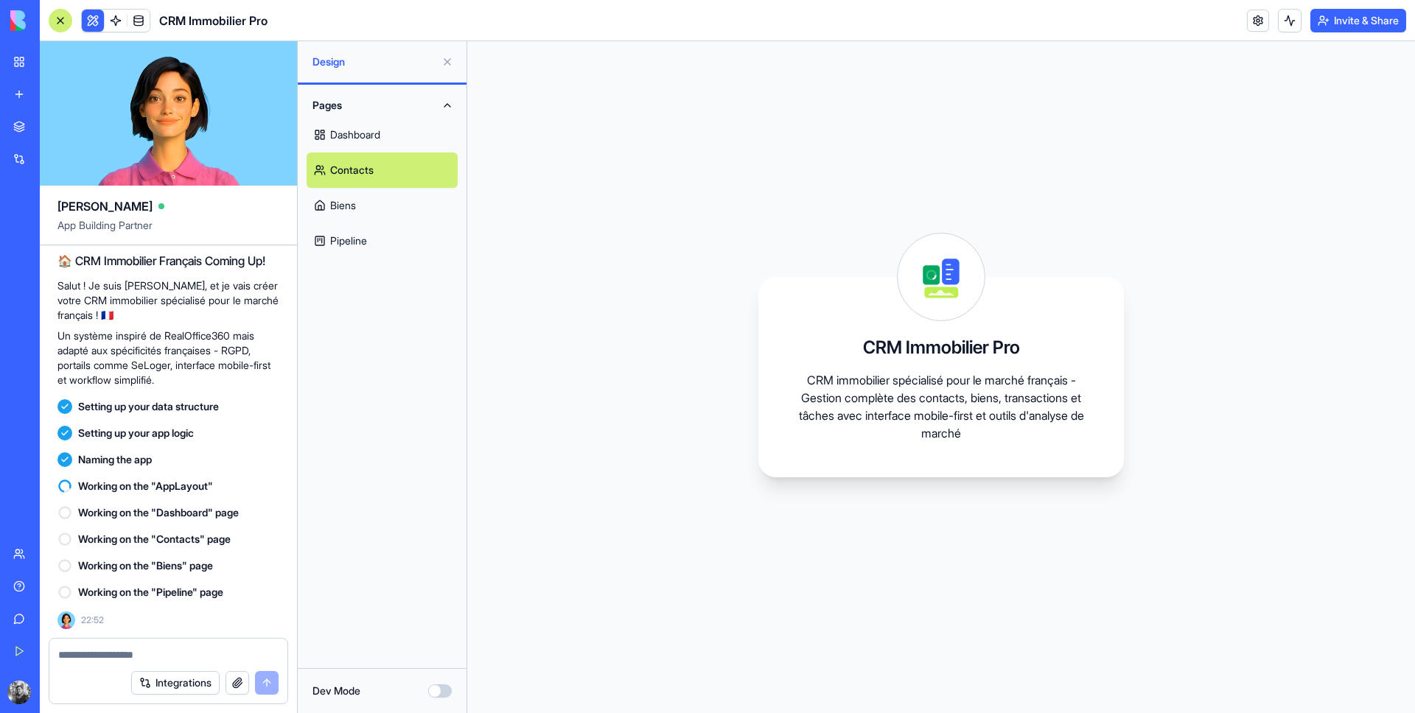
click at [365, 206] on link "Biens" at bounding box center [382, 205] width 151 height 35
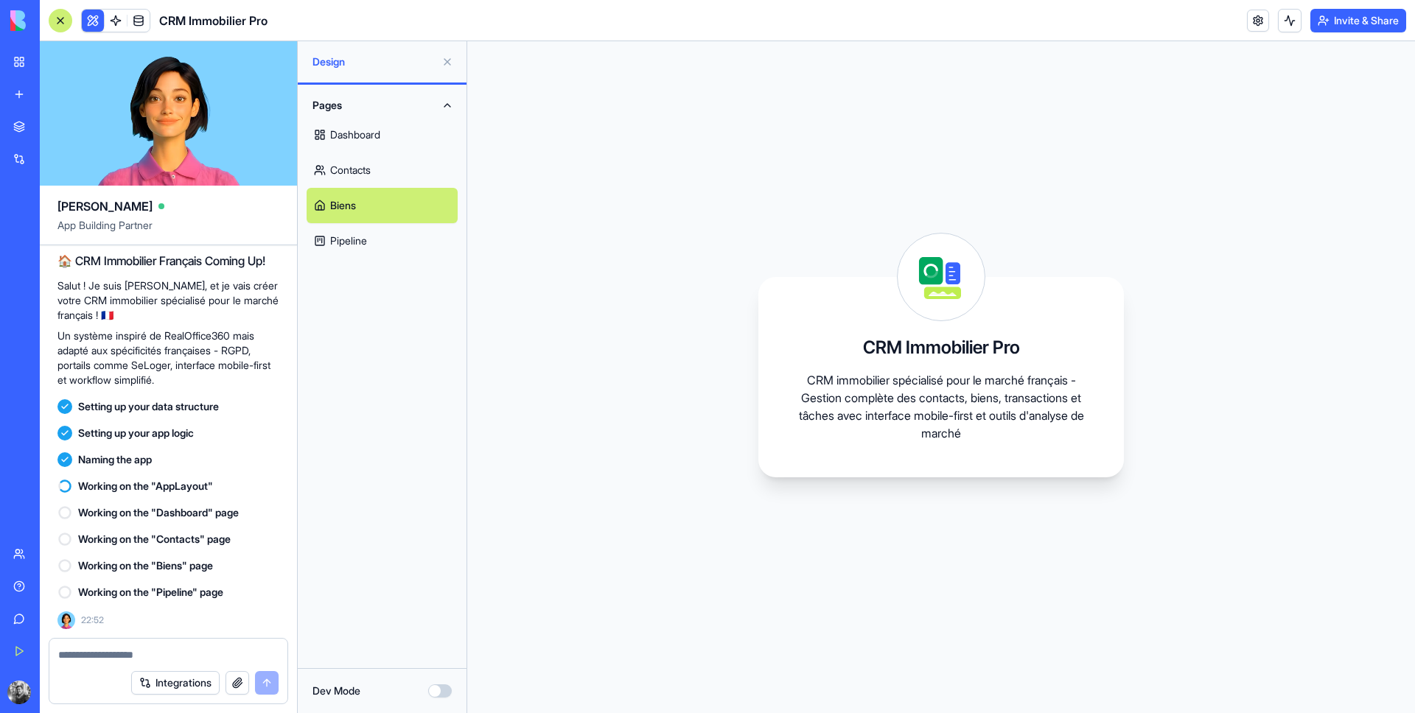
click at [358, 243] on link "Pipeline" at bounding box center [382, 240] width 151 height 35
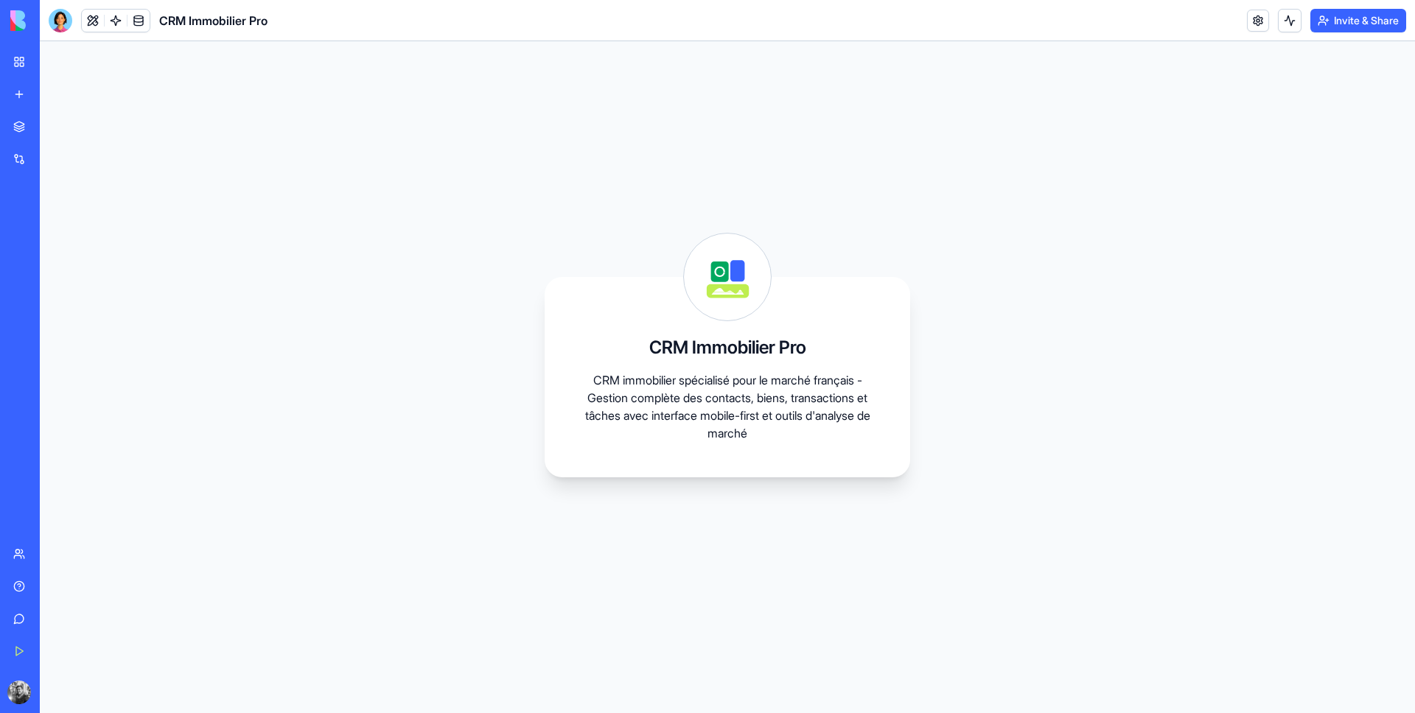
click at [52, 20] on div at bounding box center [61, 21] width 24 height 24
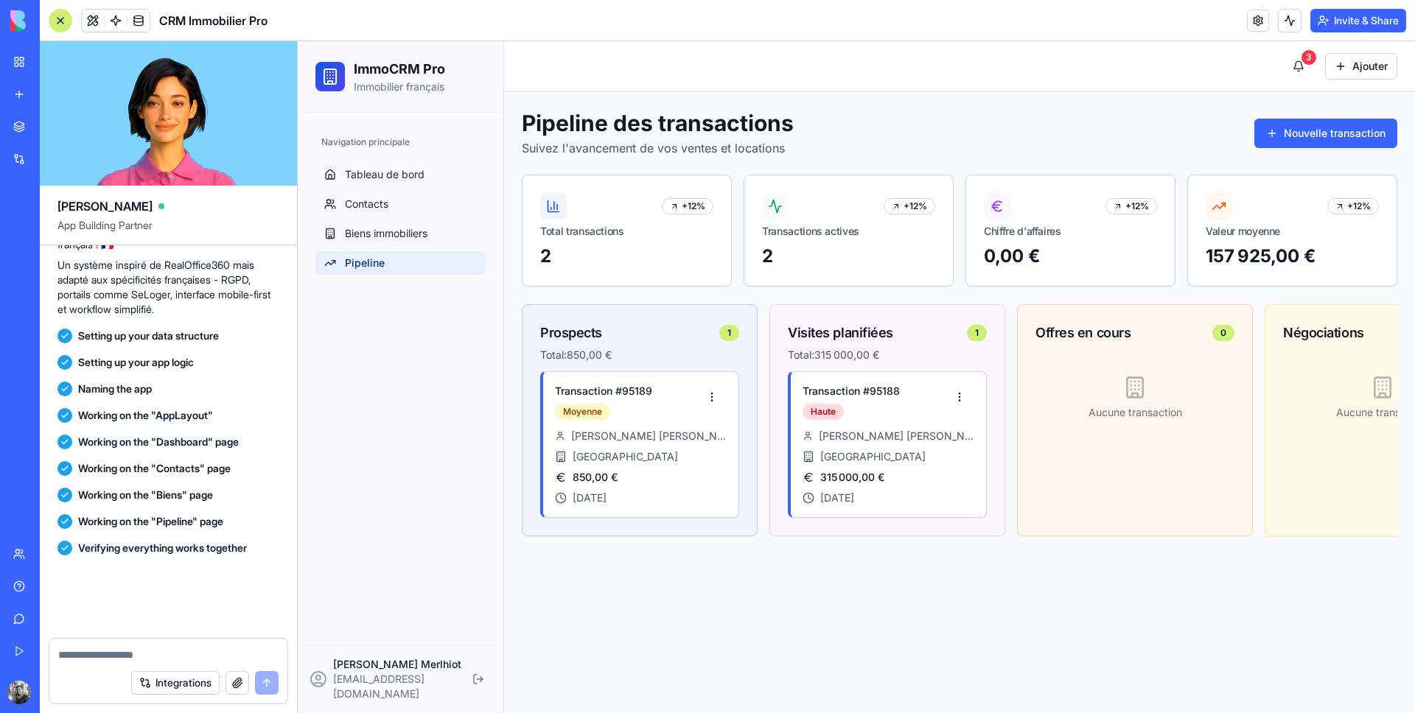
scroll to position [925, 0]
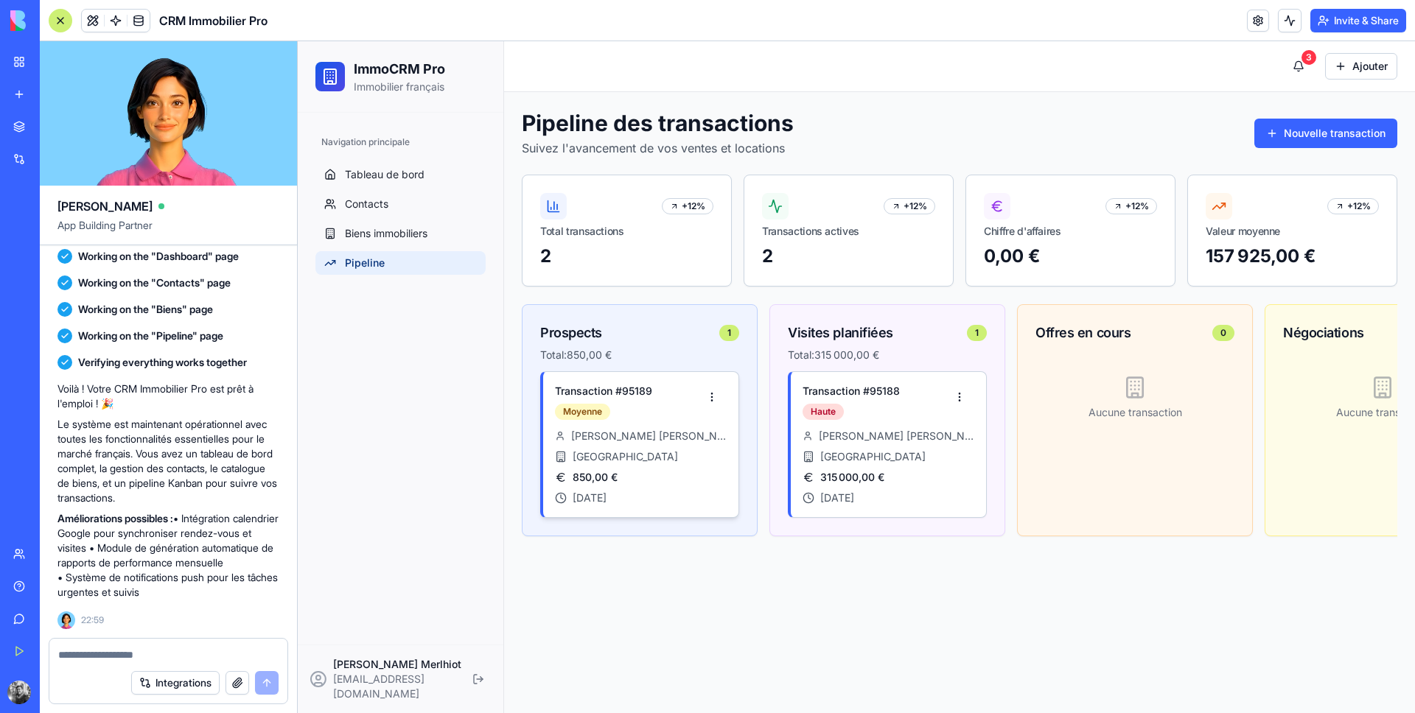
click at [706, 437] on div "Sophie Leroy" at bounding box center [641, 436] width 172 height 15
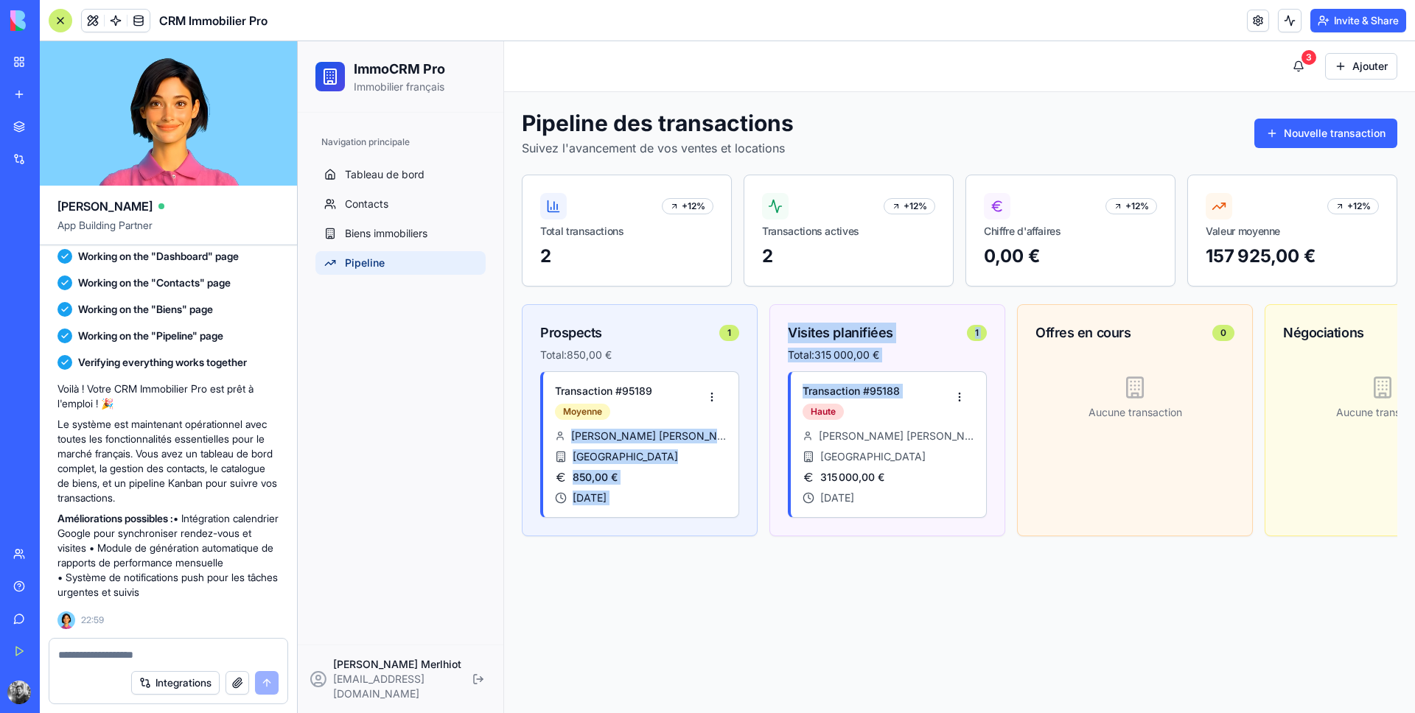
drag, startPoint x: 654, startPoint y: 404, endPoint x: 762, endPoint y: 408, distance: 108.4
click at [766, 408] on div "Prospects 1 Total: 850,00 € Transaction # 95189 Moyenne Sophie Leroy Lyon 850,0…" at bounding box center [1259, 426] width 1474 height 244
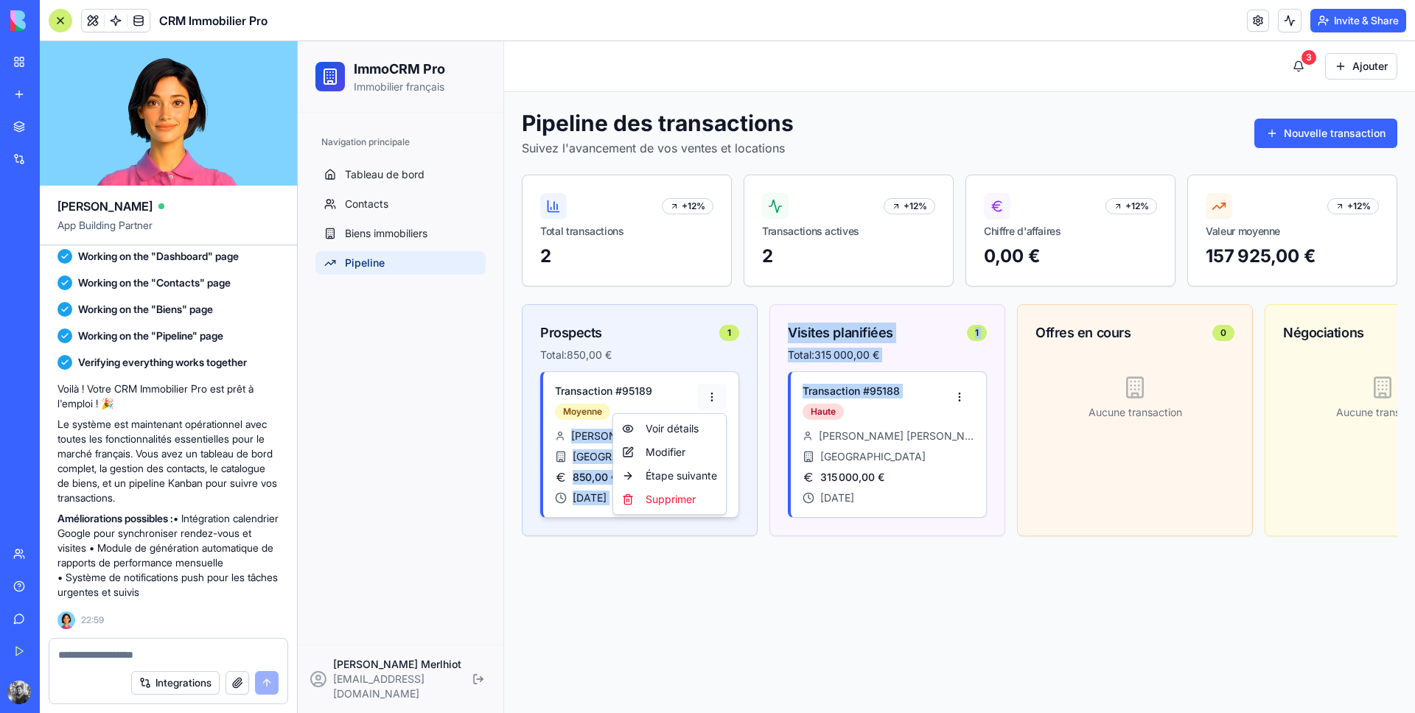
click at [720, 444] on body "ImmoCRM Pro Immobilier français Navigation principale Tableau de bord Contacts …" at bounding box center [856, 377] width 1117 height 672
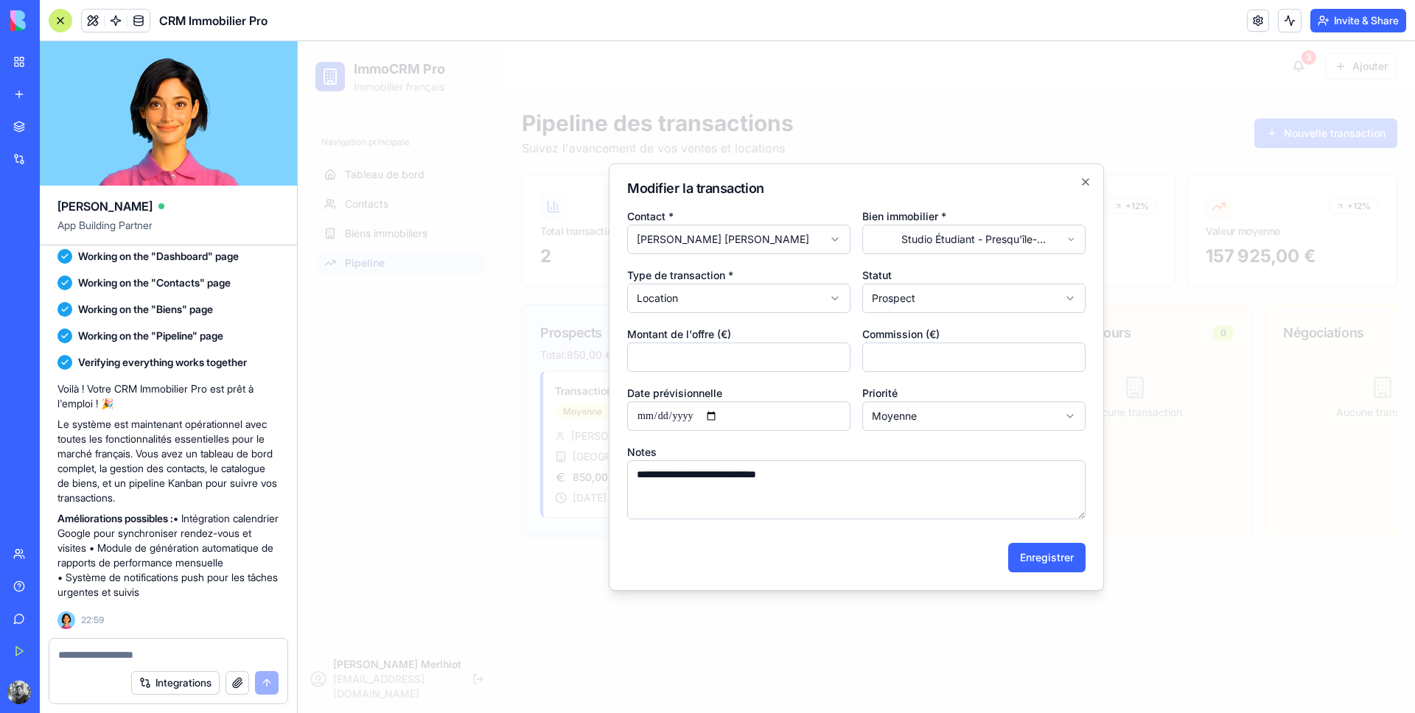
click at [550, 430] on div at bounding box center [856, 377] width 1117 height 672
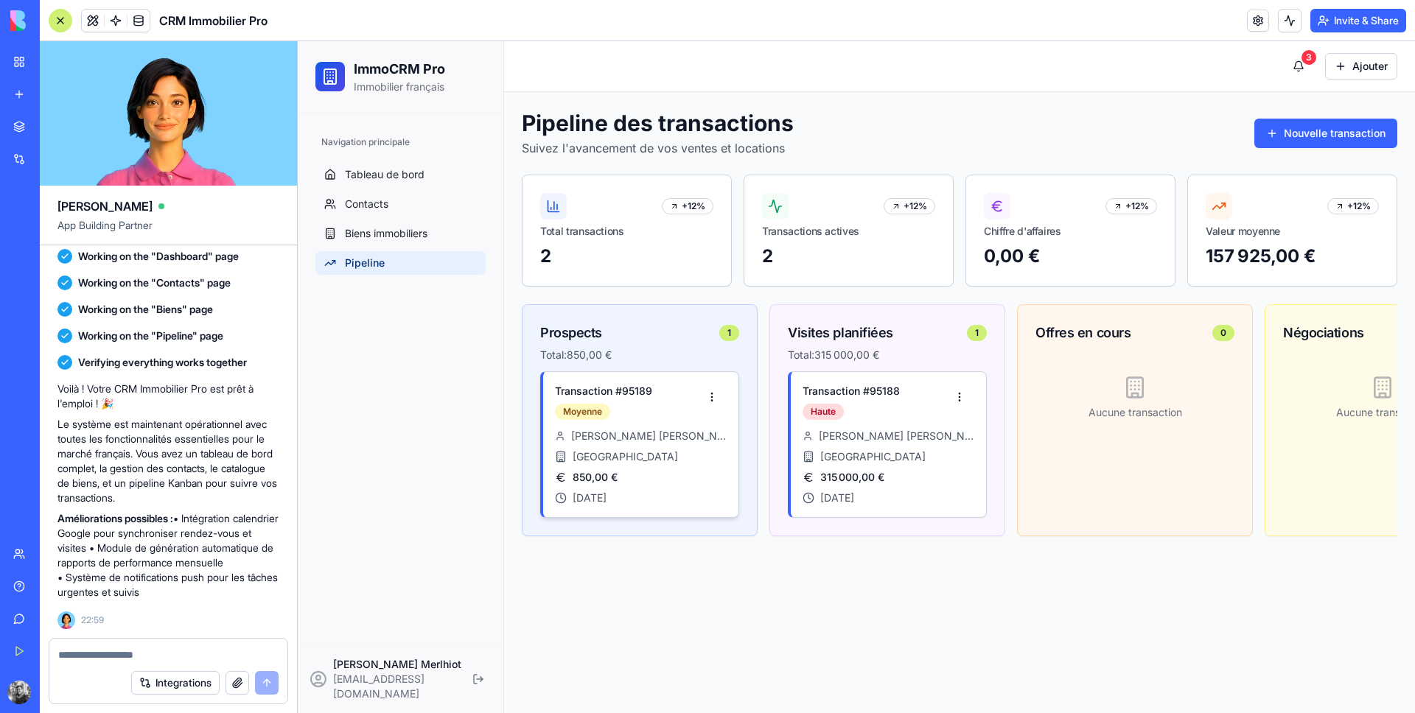
click at [715, 455] on div "Lyon" at bounding box center [641, 456] width 172 height 15
click at [718, 394] on html "ImmoCRM Pro Immobilier français Navigation principale Tableau de bord Contacts …" at bounding box center [856, 377] width 1117 height 672
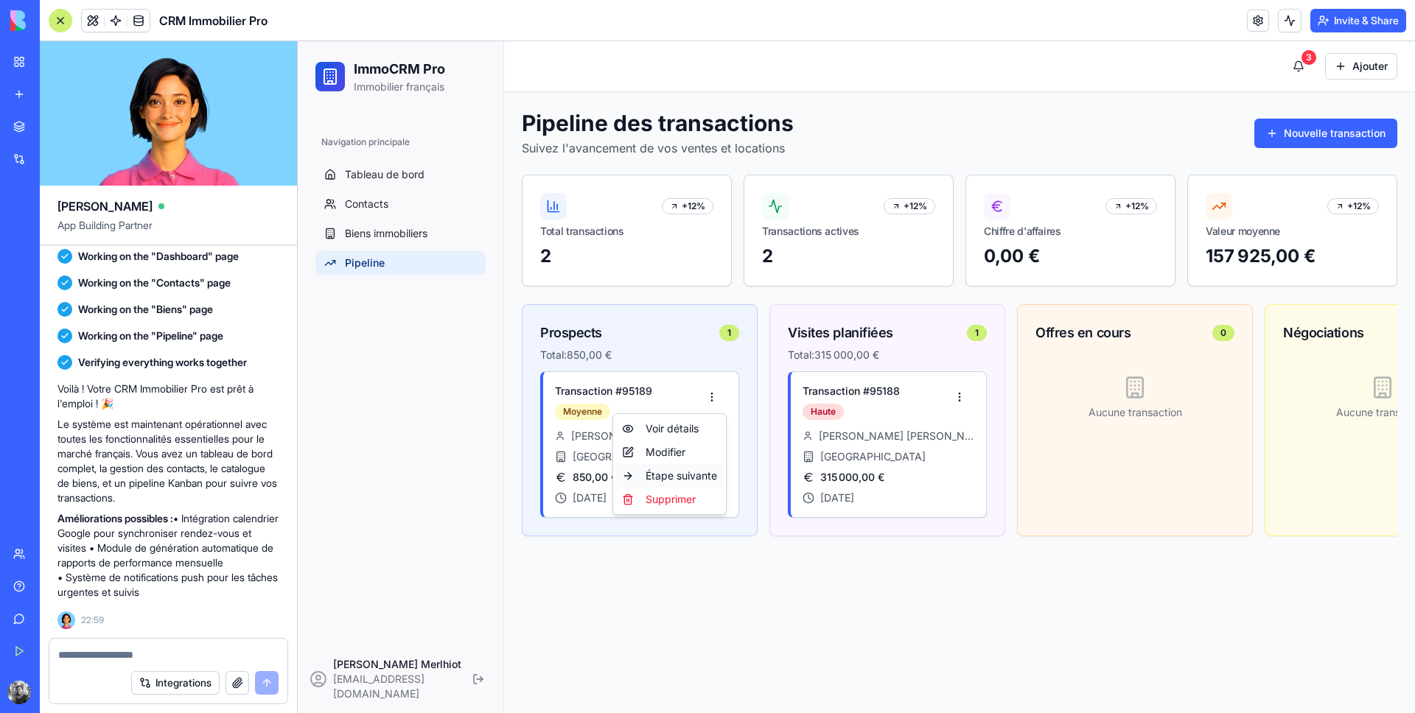
click at [684, 474] on div "Étape suivante" at bounding box center [669, 476] width 107 height 24
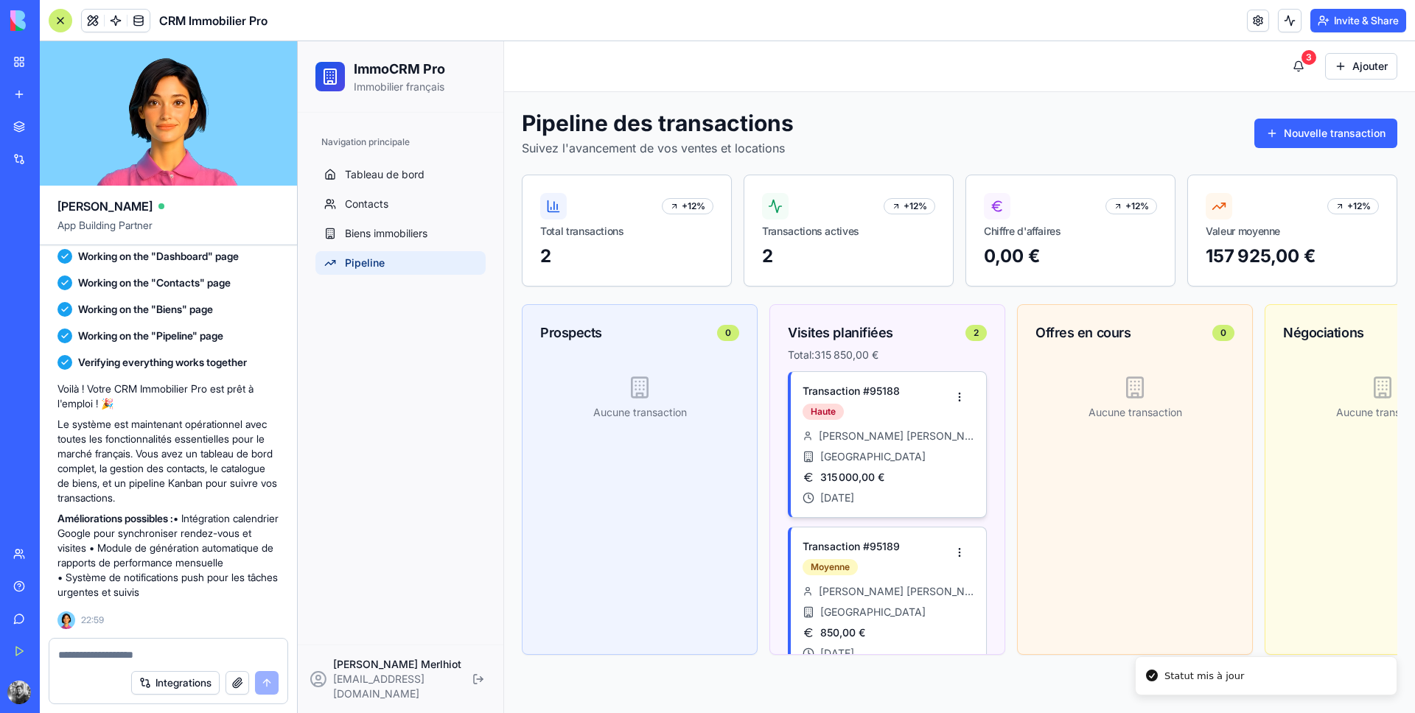
scroll to position [37, 0]
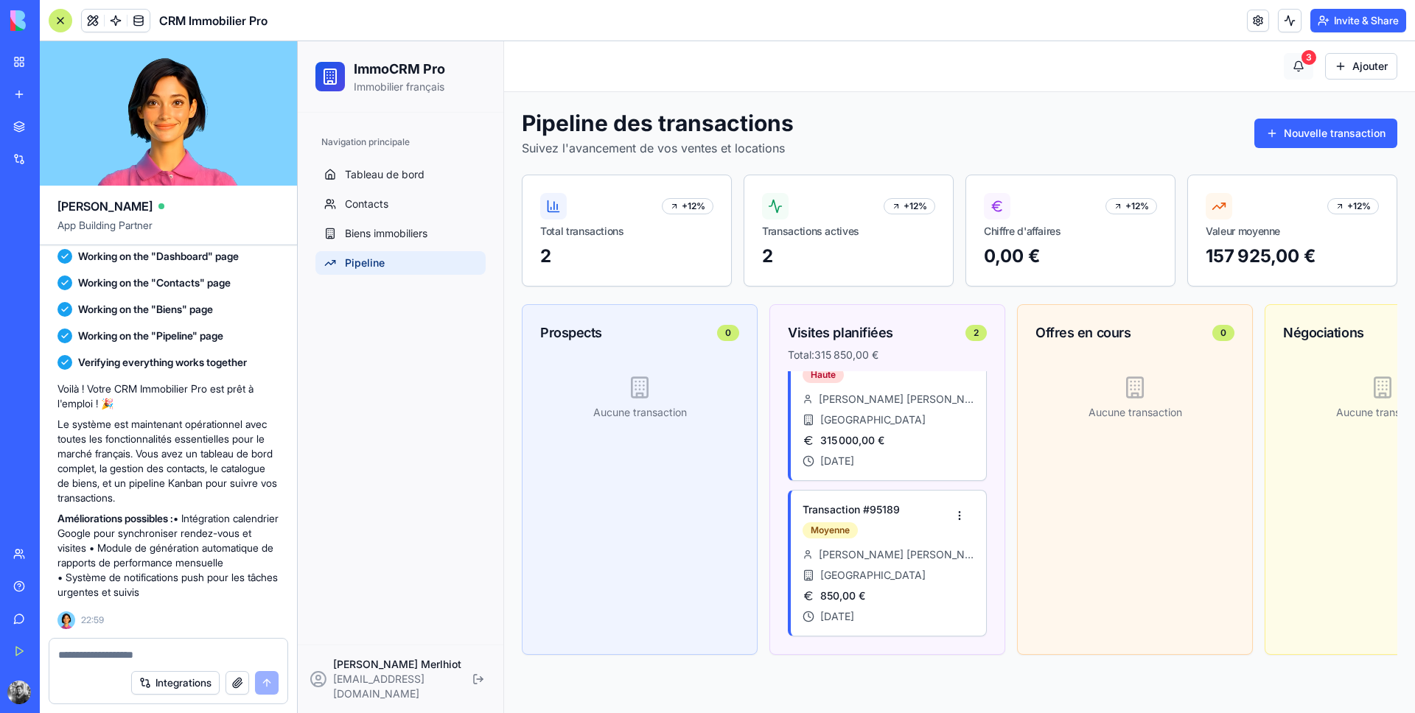
click at [1295, 63] on button "3" at bounding box center [1298, 66] width 29 height 27
click at [1349, 72] on html "ImmoCRM Pro Immobilier français Navigation principale Tableau de bord Contacts …" at bounding box center [856, 377] width 1117 height 672
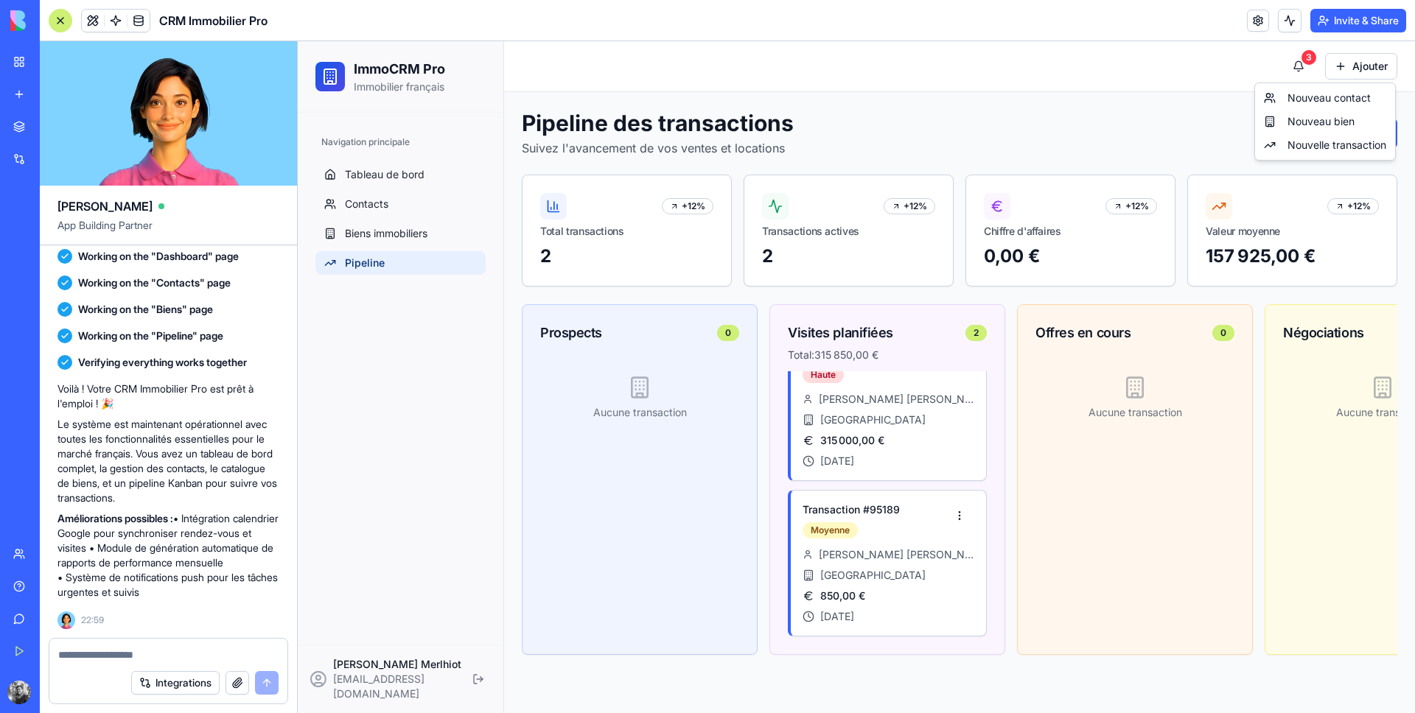
click at [1118, 120] on html "ImmoCRM Pro Immobilier français Navigation principale Tableau de bord Contacts …" at bounding box center [856, 377] width 1117 height 672
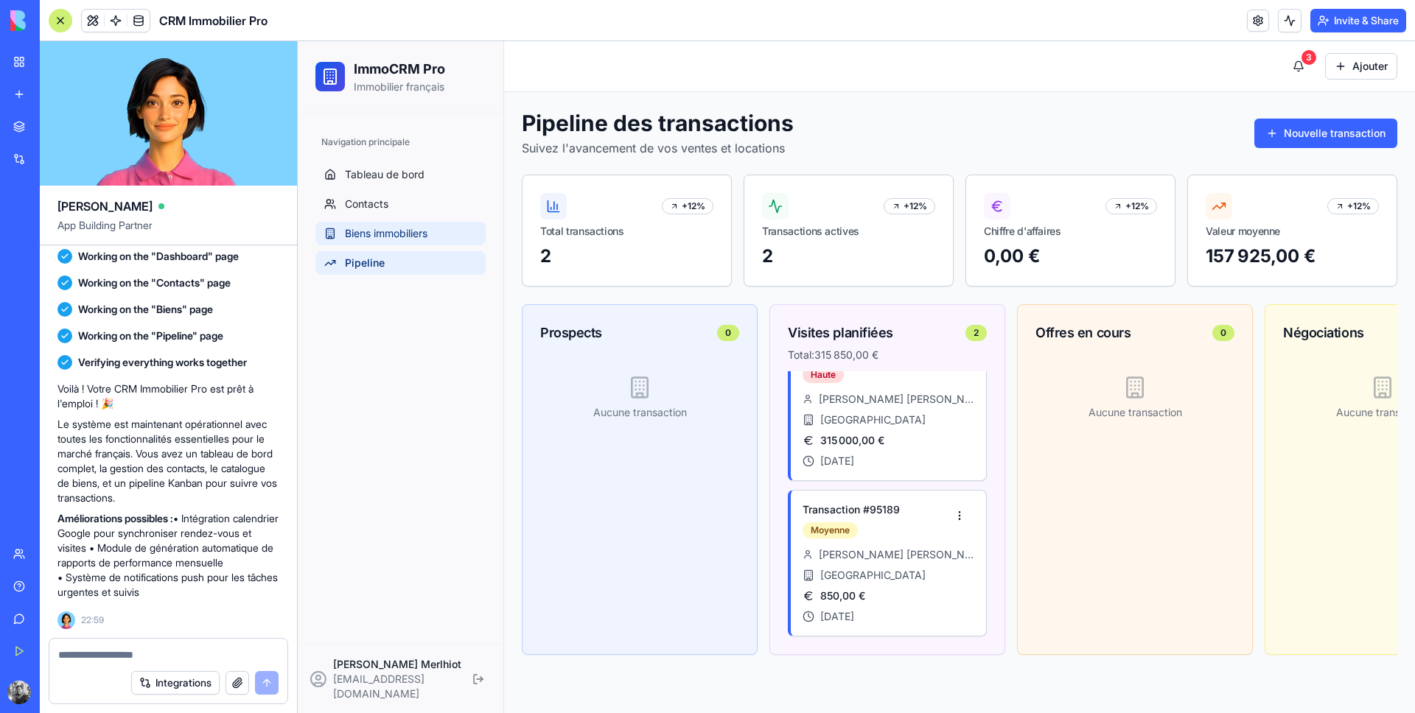
click at [372, 239] on span "Biens immobiliers" at bounding box center [386, 233] width 83 height 15
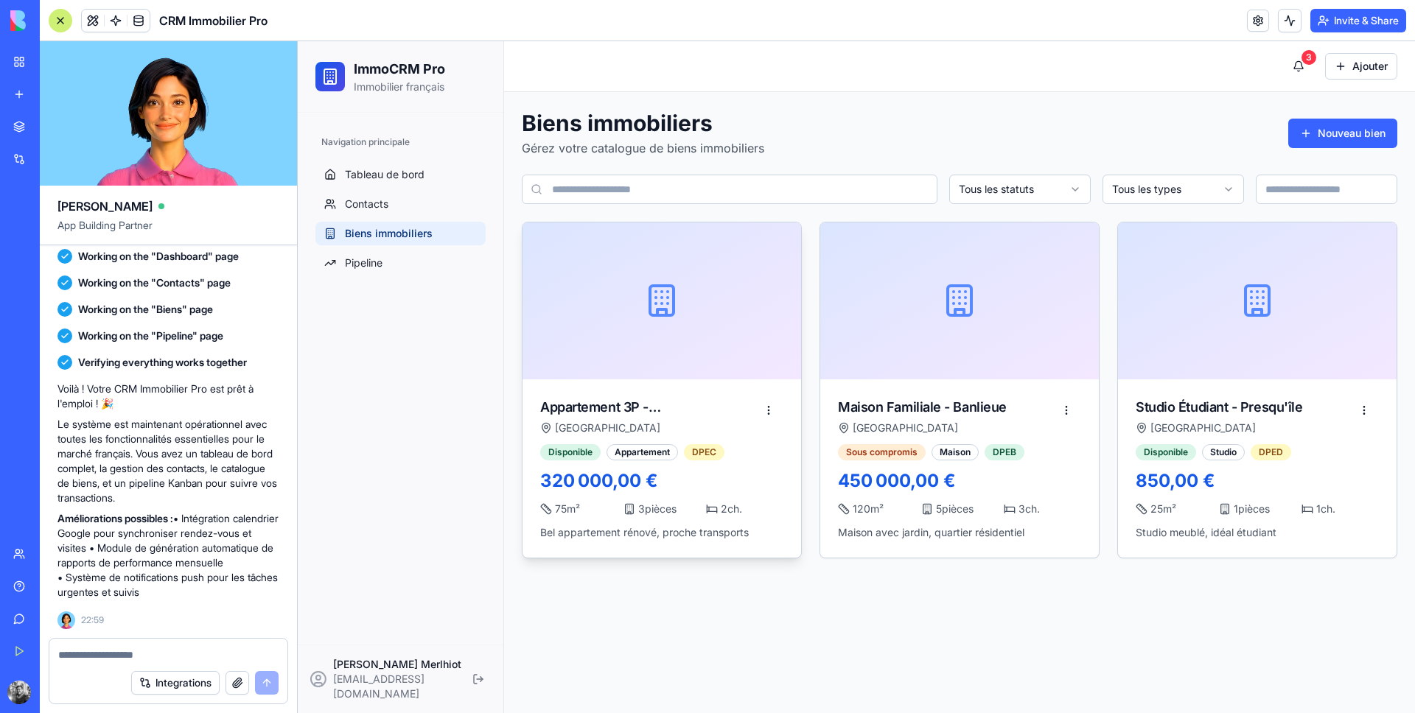
click at [757, 351] on div at bounding box center [661, 301] width 279 height 157
click at [704, 405] on div "Appartement 3P - Centre Ville" at bounding box center [647, 407] width 214 height 21
click at [768, 409] on html "ImmoCRM Pro Immobilier français Navigation principale Tableau de bord Contacts …" at bounding box center [856, 377] width 1117 height 672
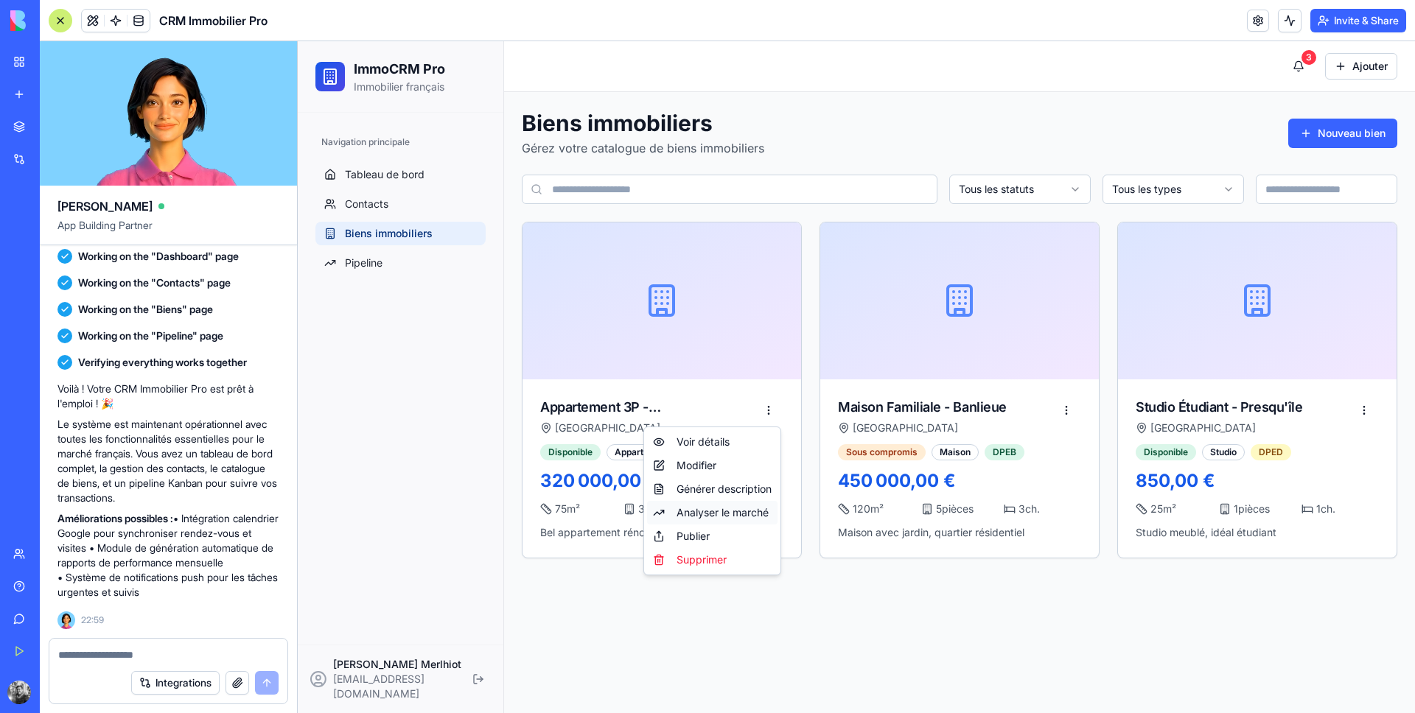
click at [738, 517] on div "Analyser le marché" at bounding box center [712, 513] width 130 height 24
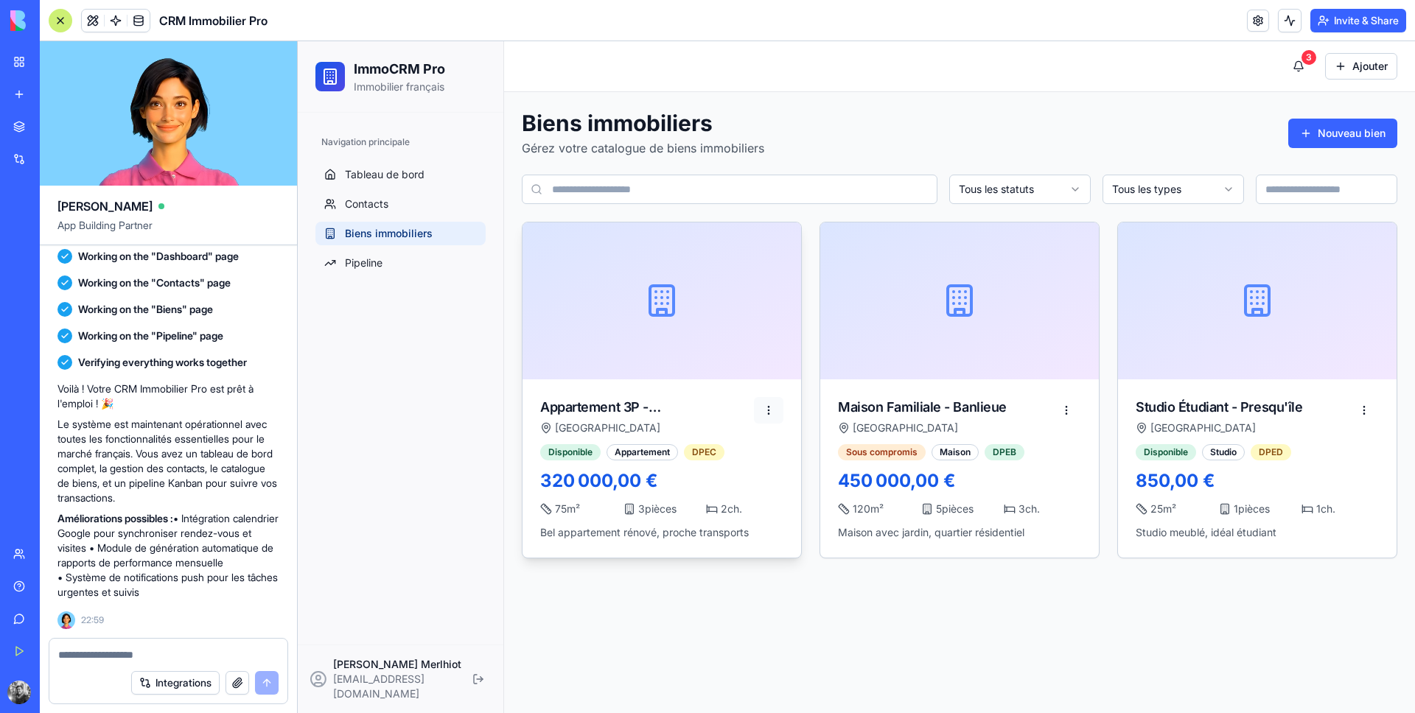
click at [774, 406] on html "ImmoCRM Pro Immobilier français Navigation principale Tableau de bord Contacts …" at bounding box center [856, 377] width 1117 height 672
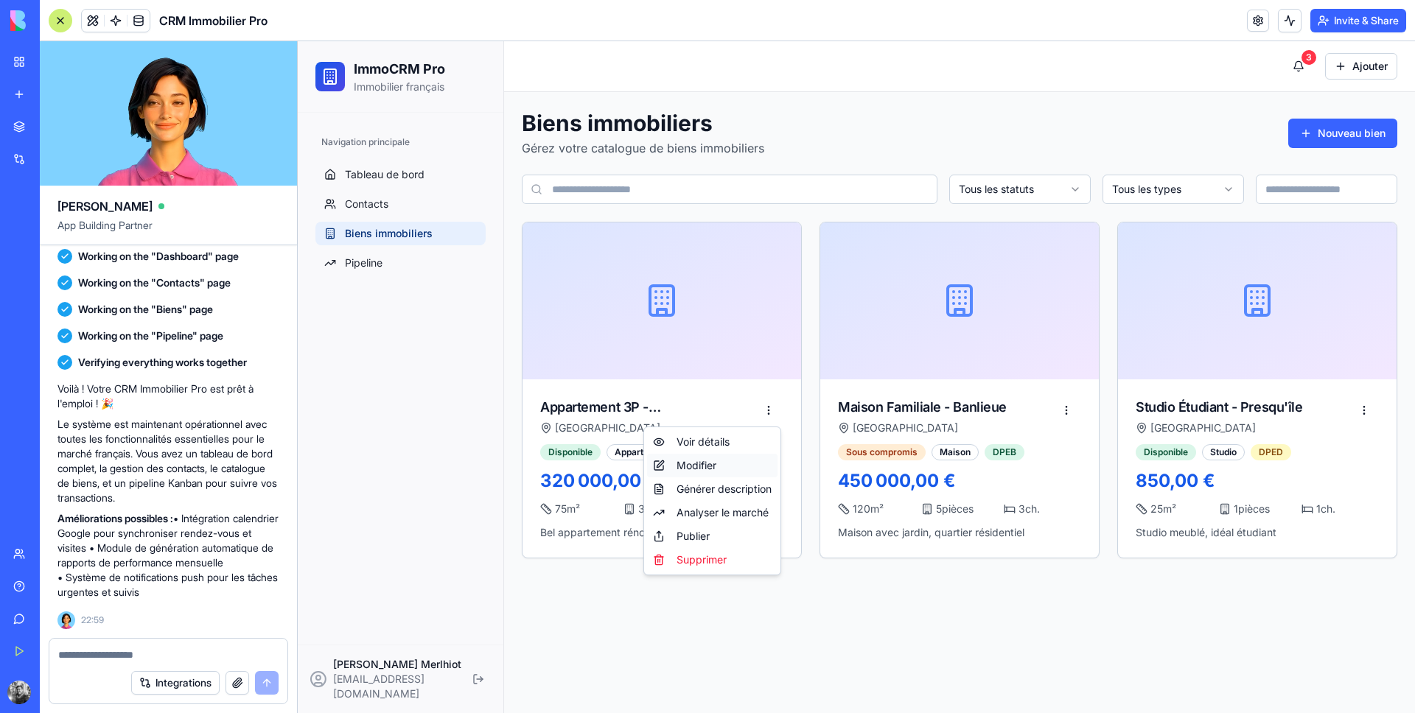
click at [712, 464] on div "Modifier" at bounding box center [712, 466] width 130 height 24
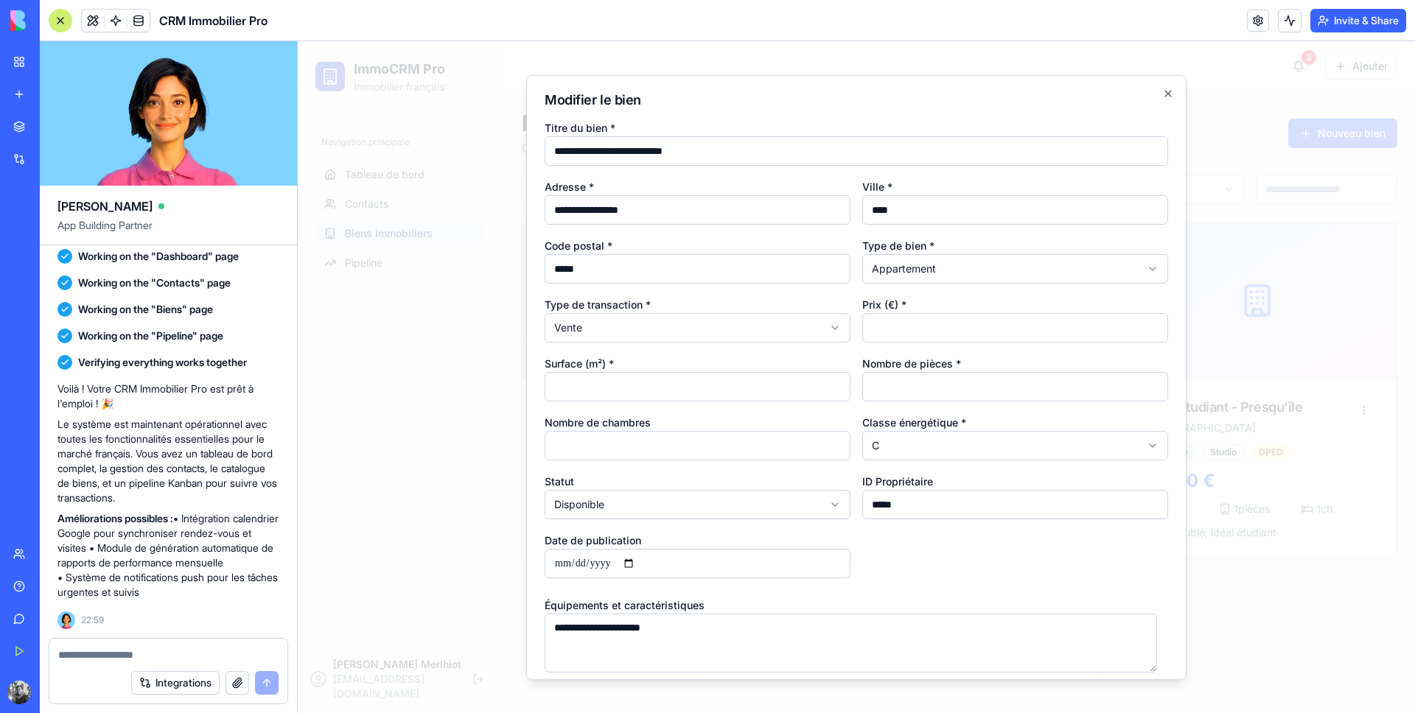
click at [468, 413] on div at bounding box center [856, 377] width 1117 height 672
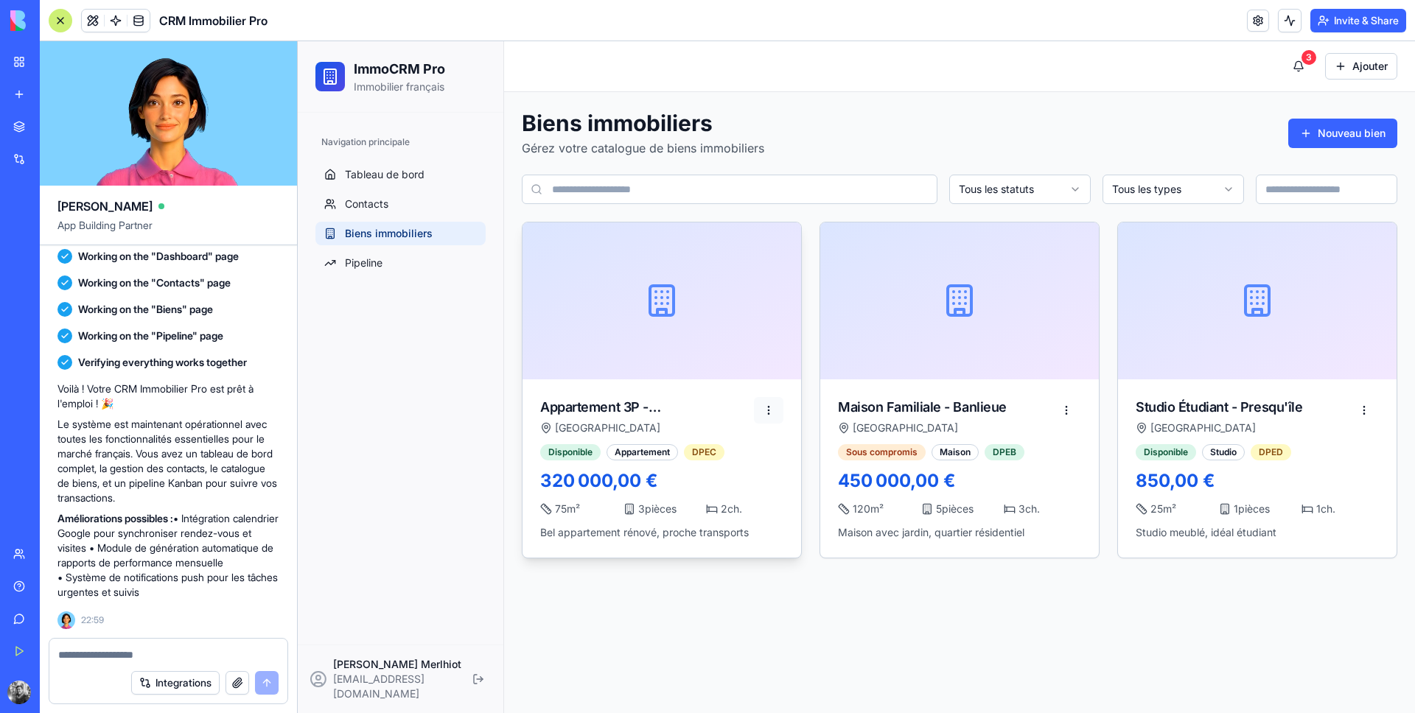
click at [766, 414] on html "ImmoCRM Pro Immobilier français Navigation principale Tableau de bord Contacts …" at bounding box center [856, 377] width 1117 height 672
click at [717, 491] on div "Générer description" at bounding box center [712, 489] width 130 height 24
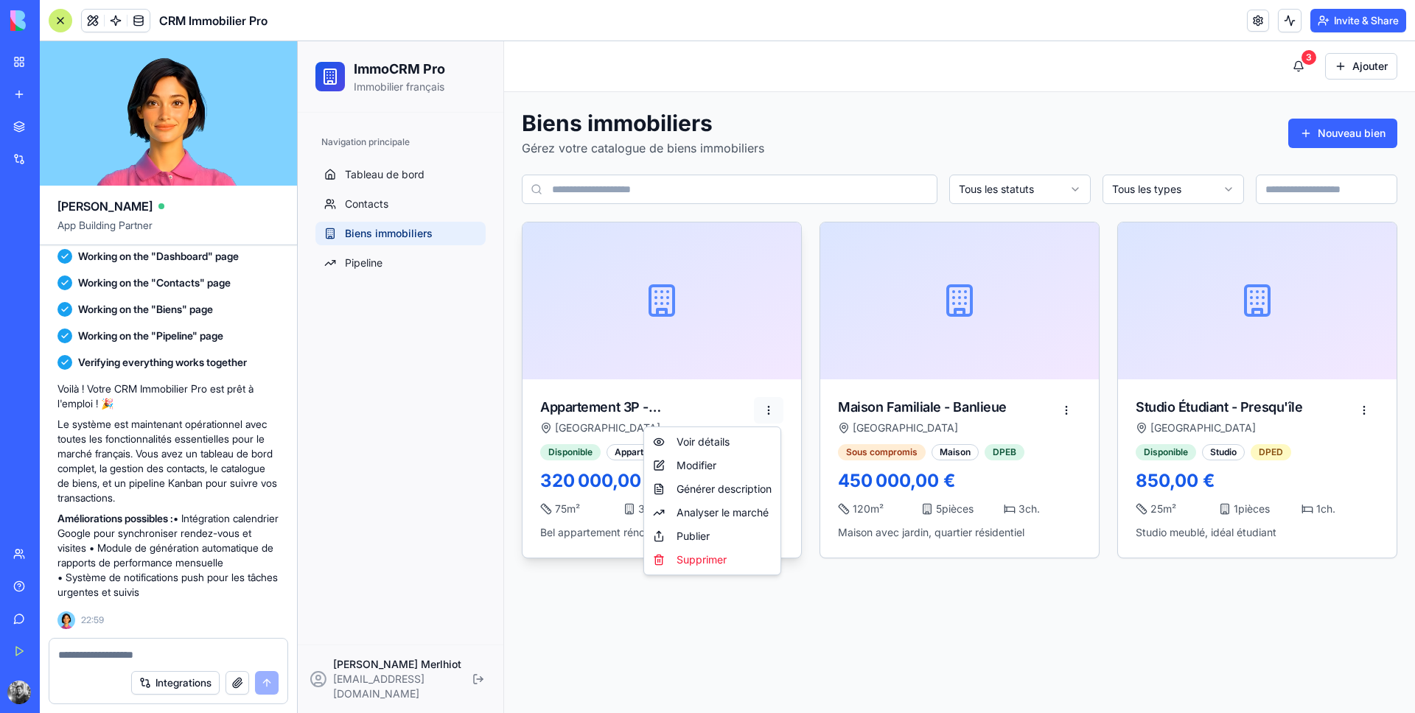
click at [771, 416] on html "ImmoCRM Pro Immobilier français Navigation principale Tableau de bord Contacts …" at bounding box center [856, 377] width 1117 height 672
click at [738, 514] on div "Analyser le marché" at bounding box center [712, 513] width 130 height 24
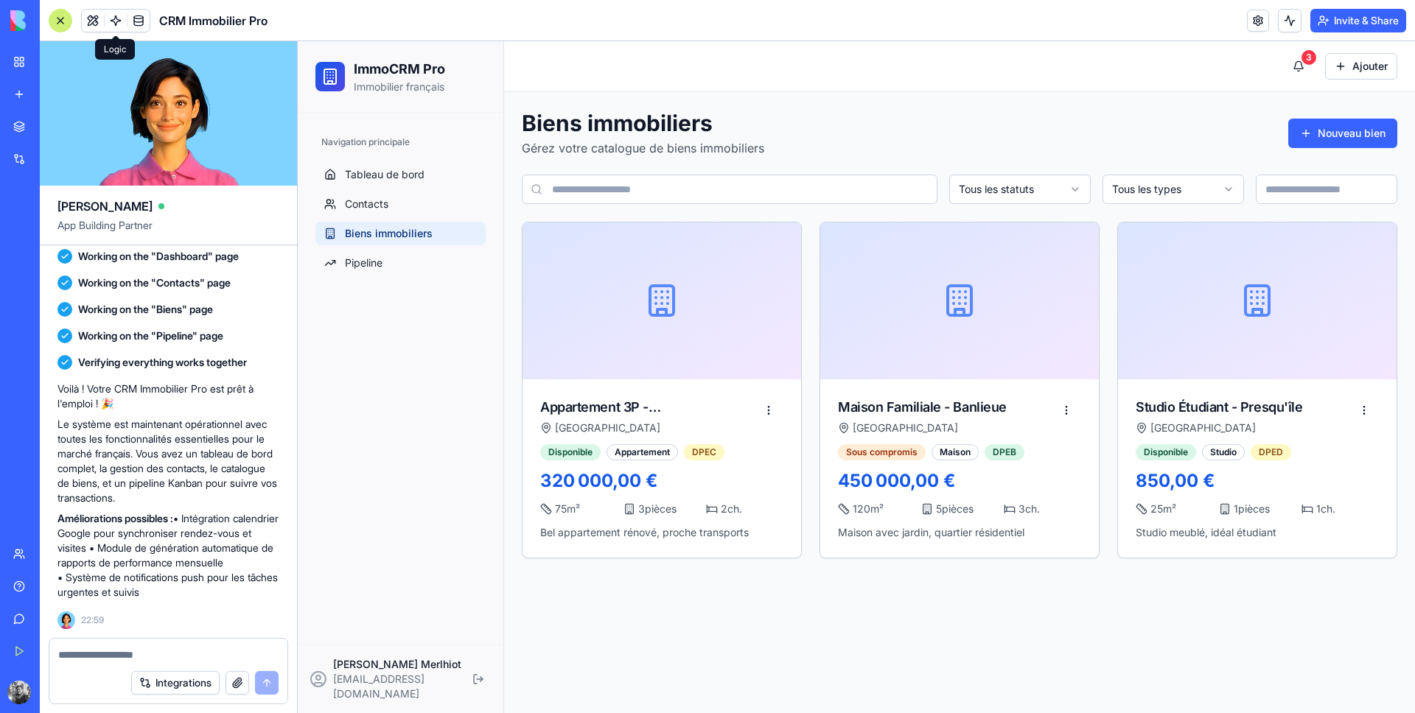
click at [113, 19] on span at bounding box center [115, 20] width 41 height 41
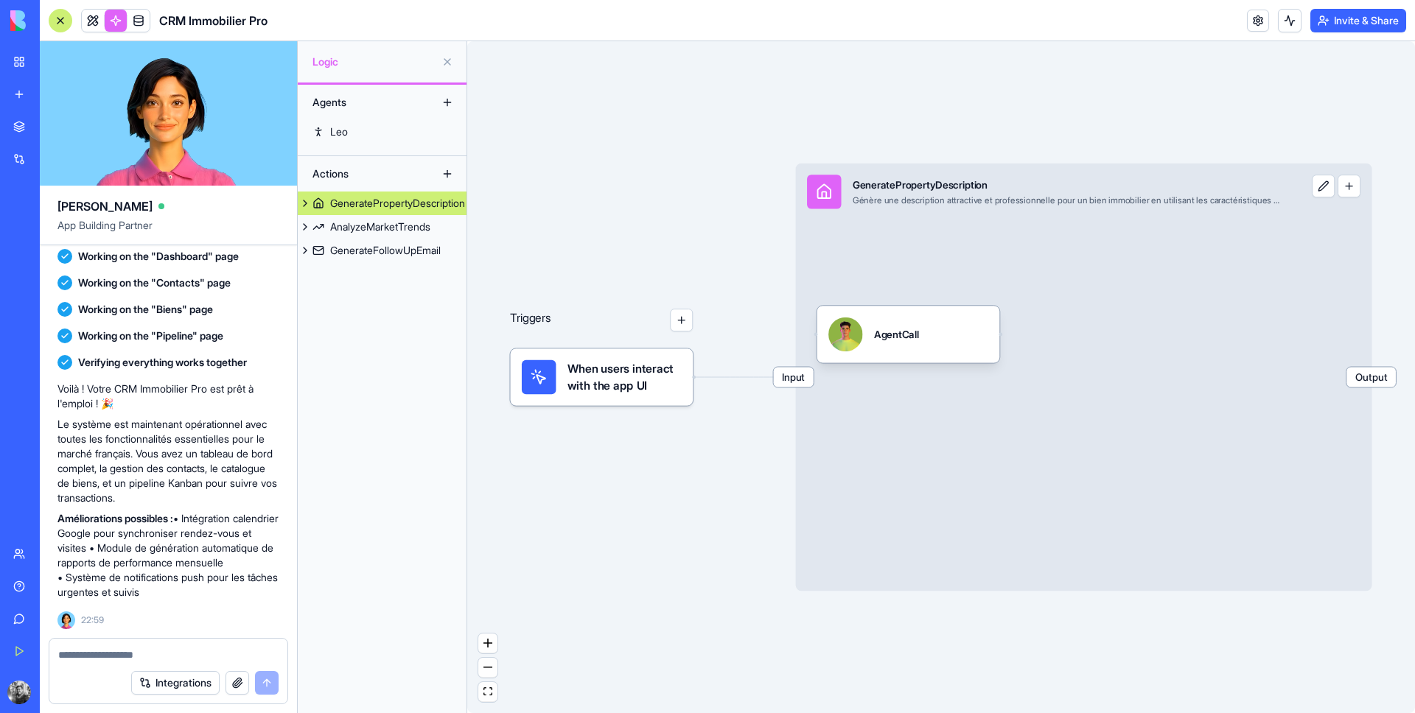
click at [140, 650] on textarea at bounding box center [168, 655] width 220 height 15
type textarea "********"
click at [273, 678] on button "submit" at bounding box center [267, 683] width 24 height 24
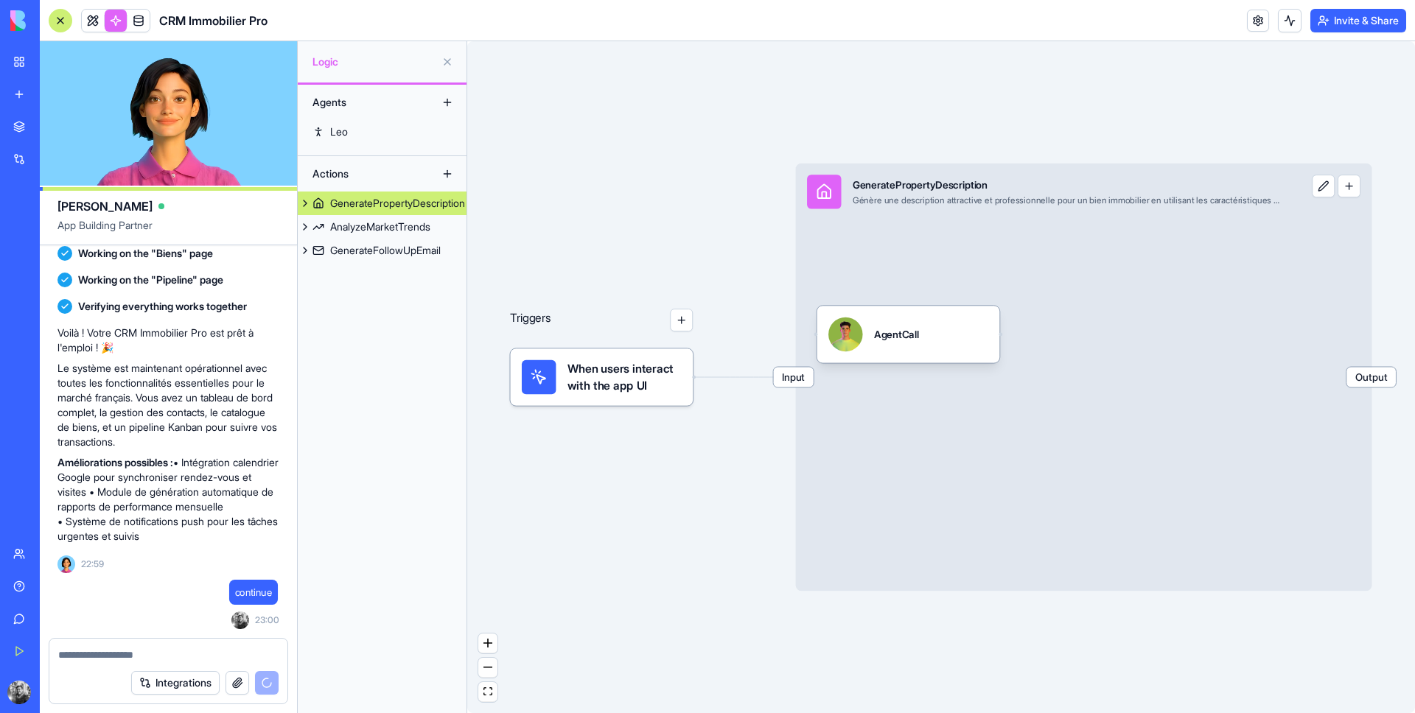
scroll to position [981, 0]
click at [445, 64] on button at bounding box center [447, 62] width 24 height 24
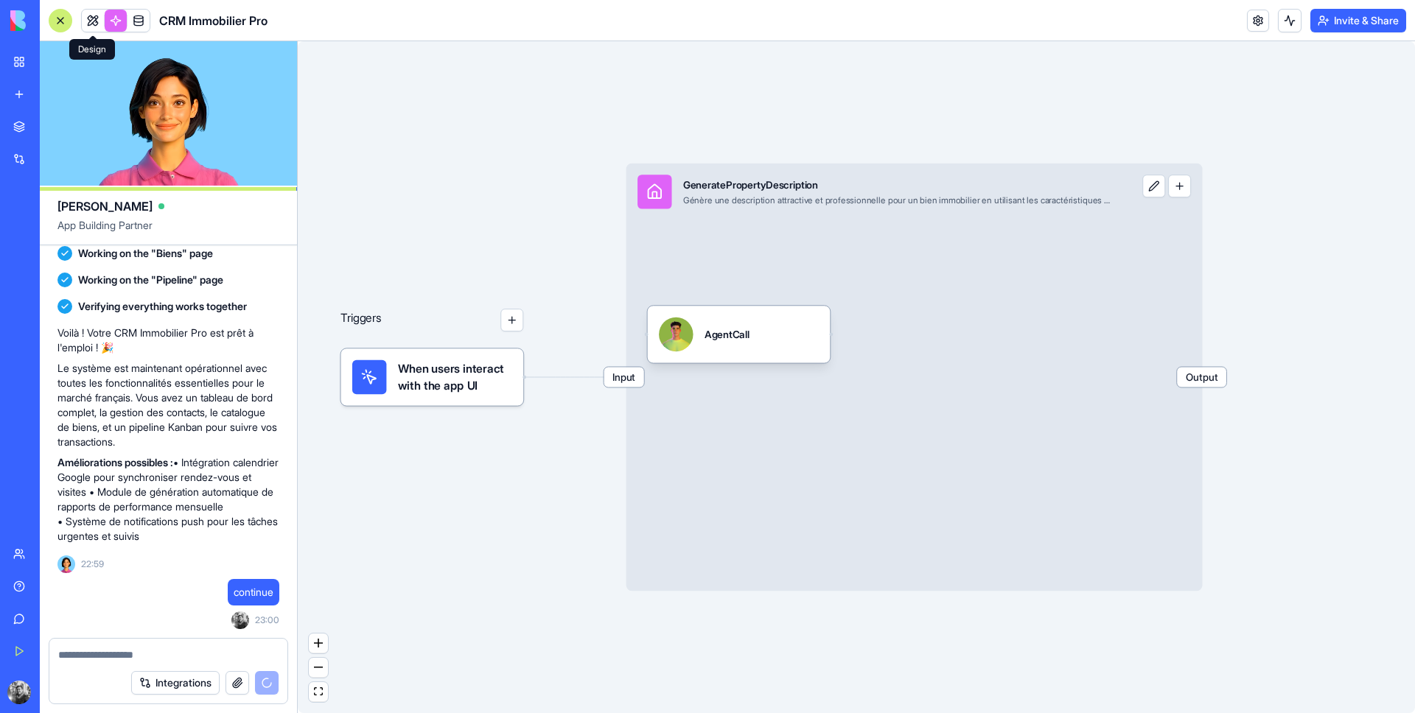
click at [94, 21] on link at bounding box center [93, 21] width 22 height 22
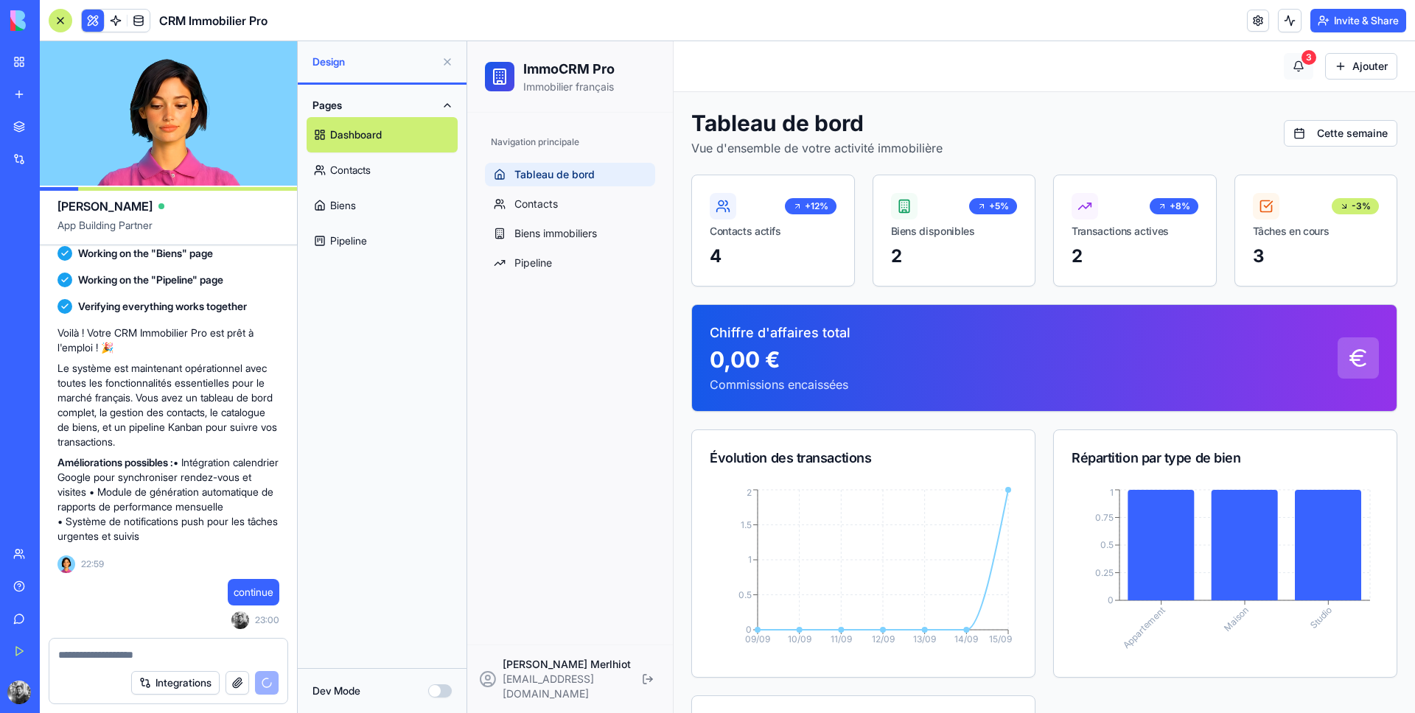
click at [1289, 63] on button "3" at bounding box center [1298, 66] width 29 height 27
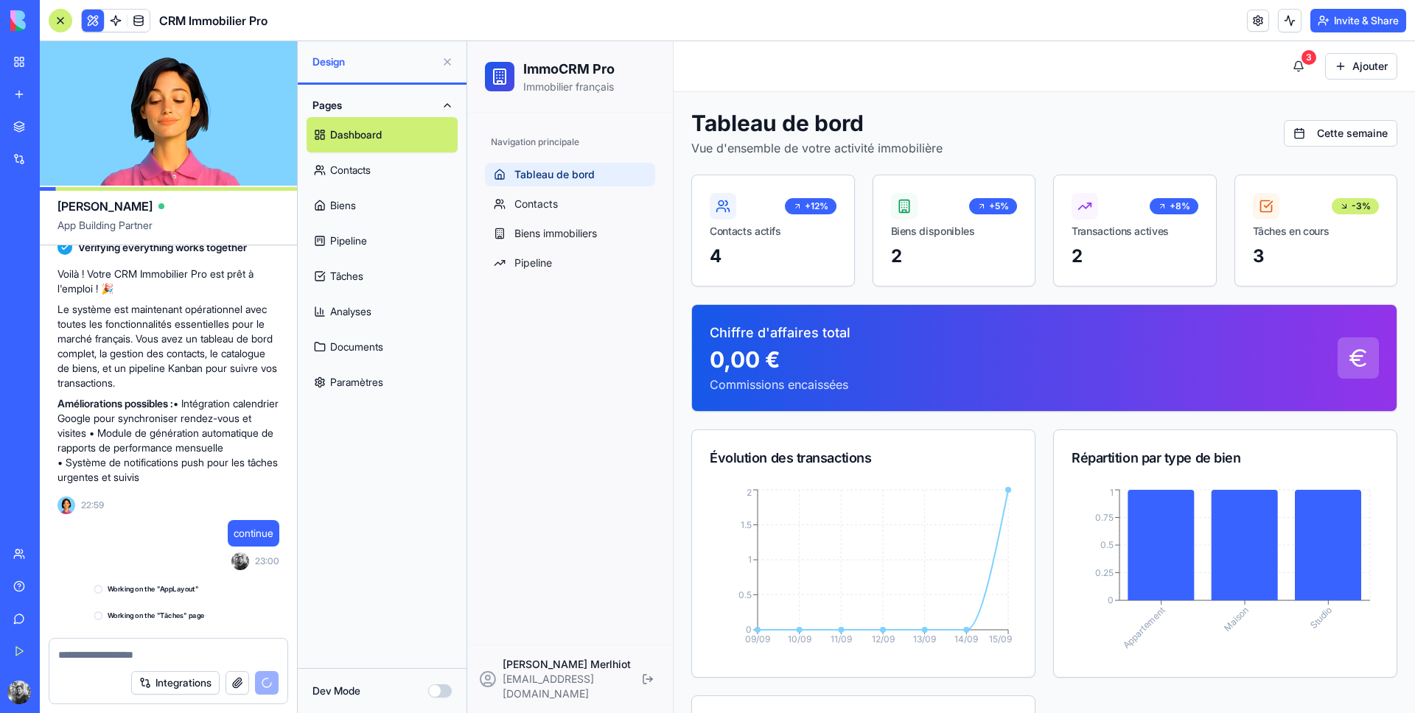
scroll to position [1143, 0]
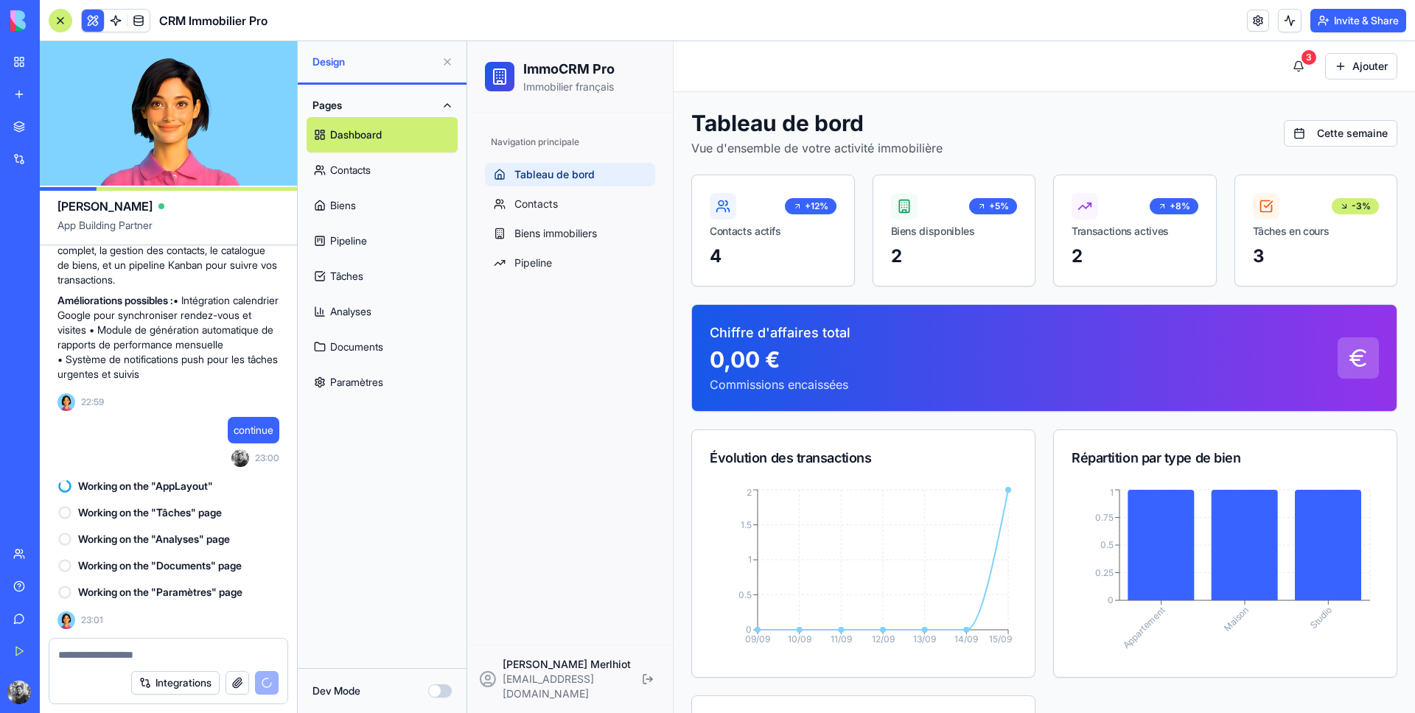
click at [379, 175] on link "Contacts" at bounding box center [382, 170] width 151 height 35
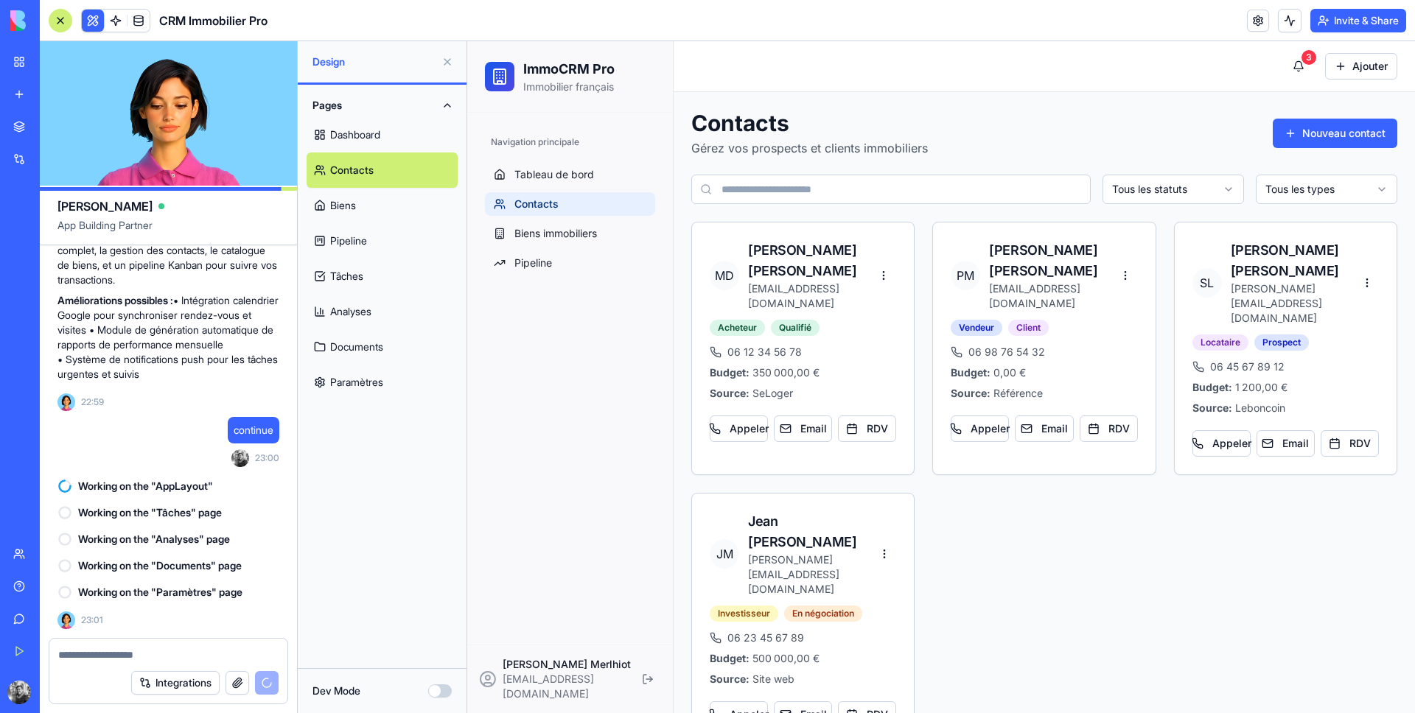
click at [386, 200] on link "Biens" at bounding box center [382, 205] width 151 height 35
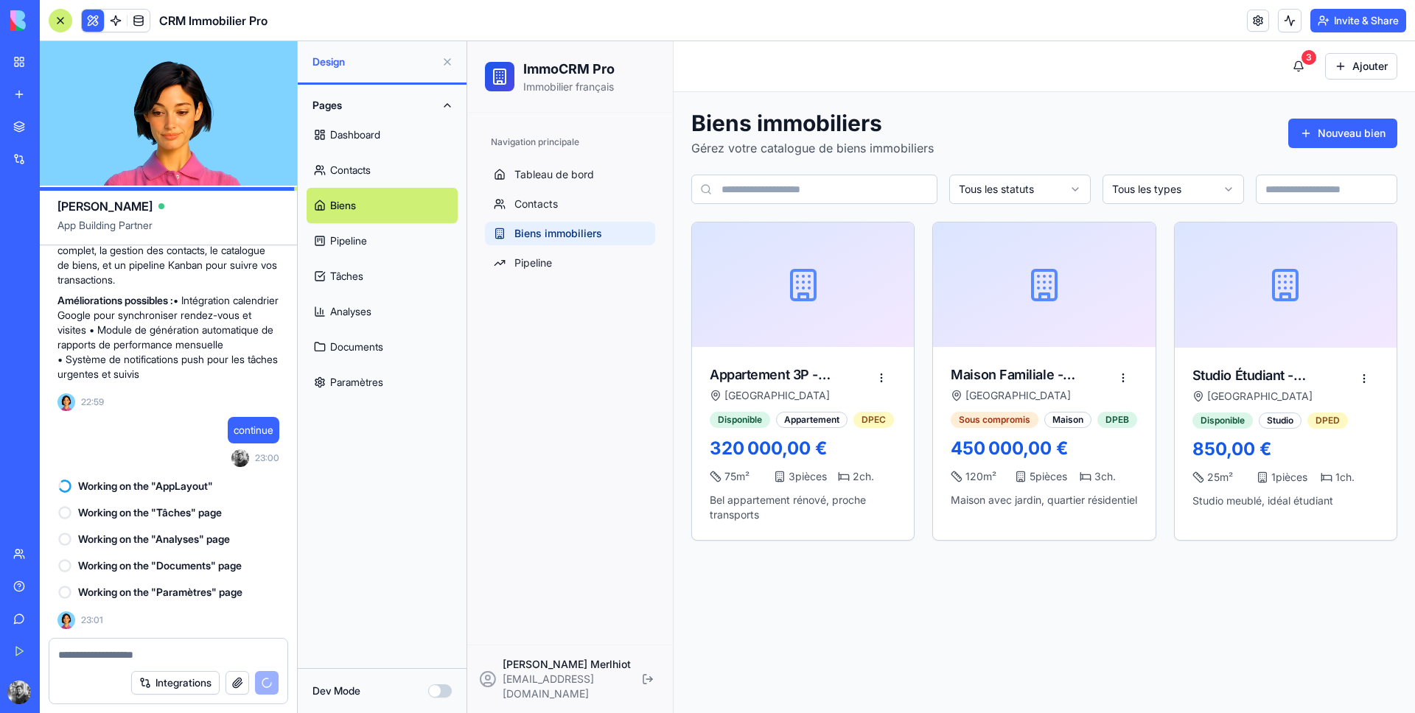
click at [388, 235] on link "Pipeline" at bounding box center [382, 240] width 151 height 35
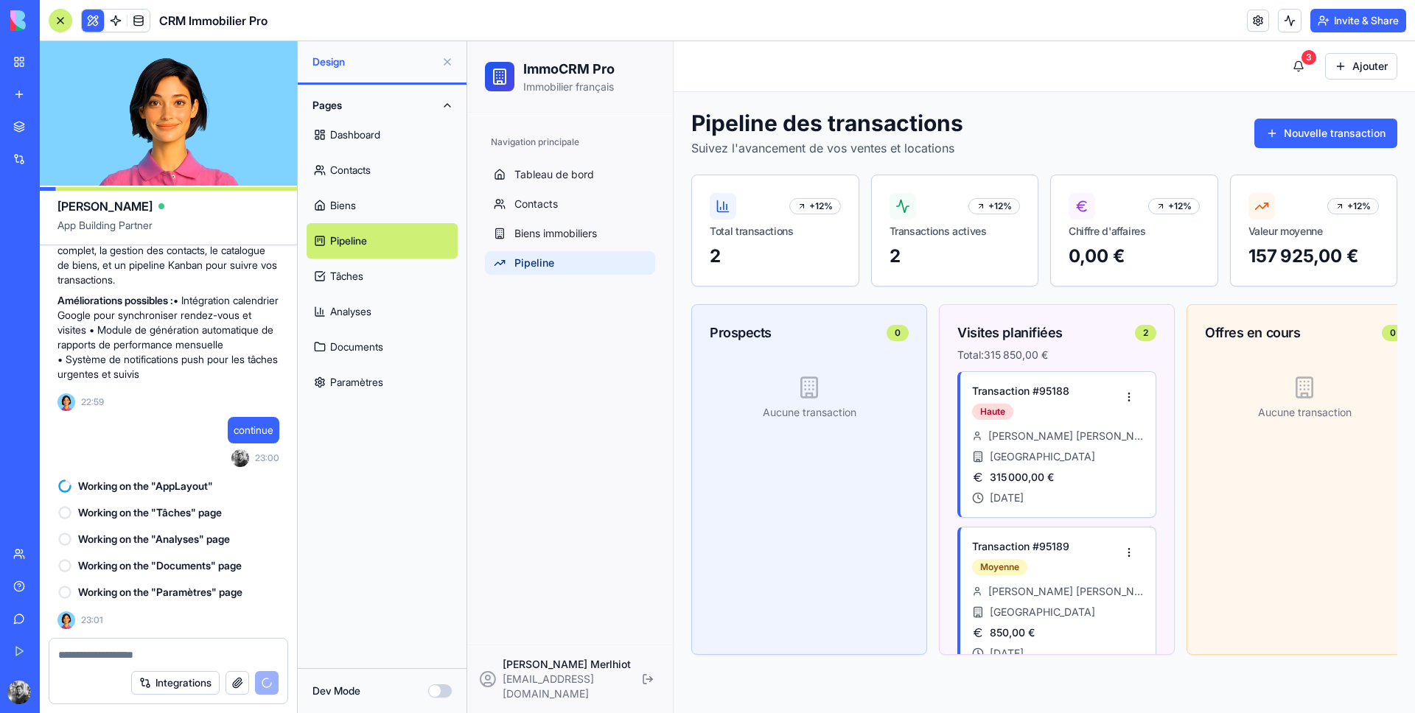
click at [376, 272] on link "Tâches" at bounding box center [382, 276] width 151 height 35
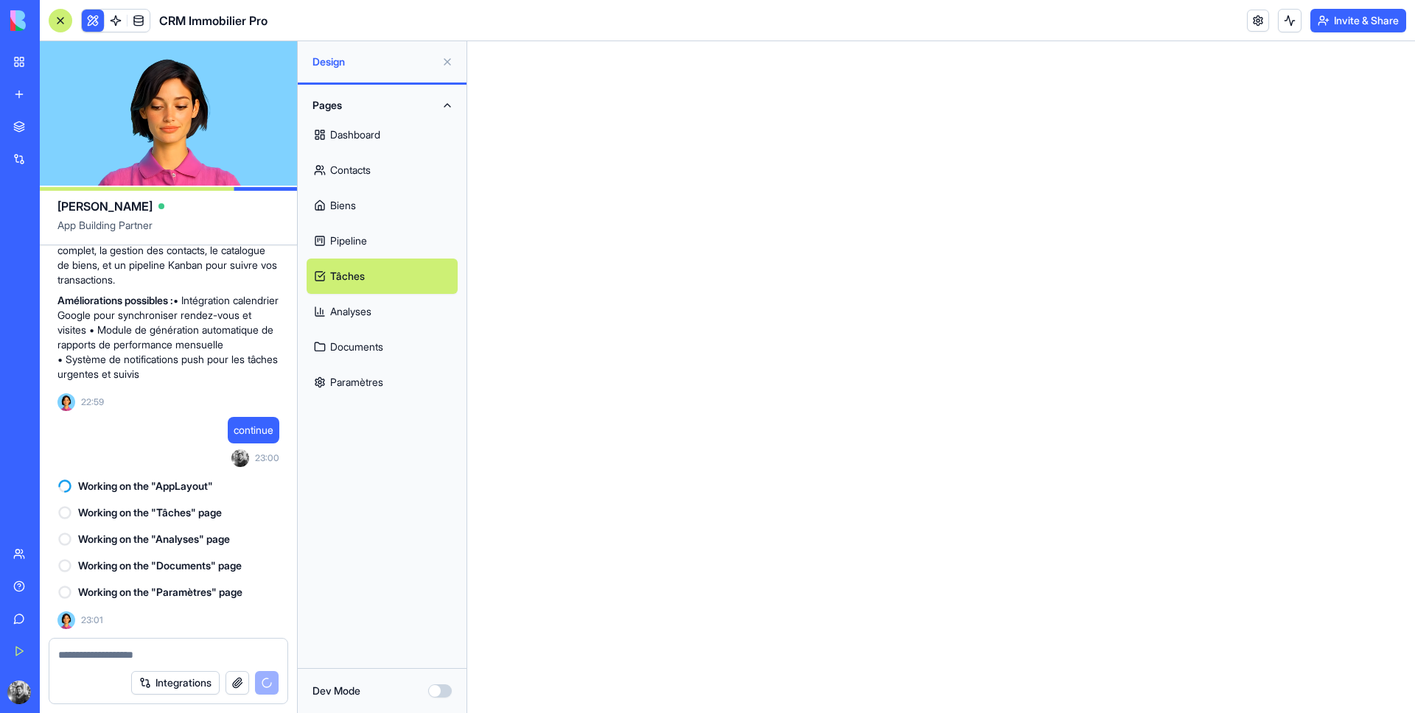
click at [374, 234] on link "Pipeline" at bounding box center [382, 240] width 151 height 35
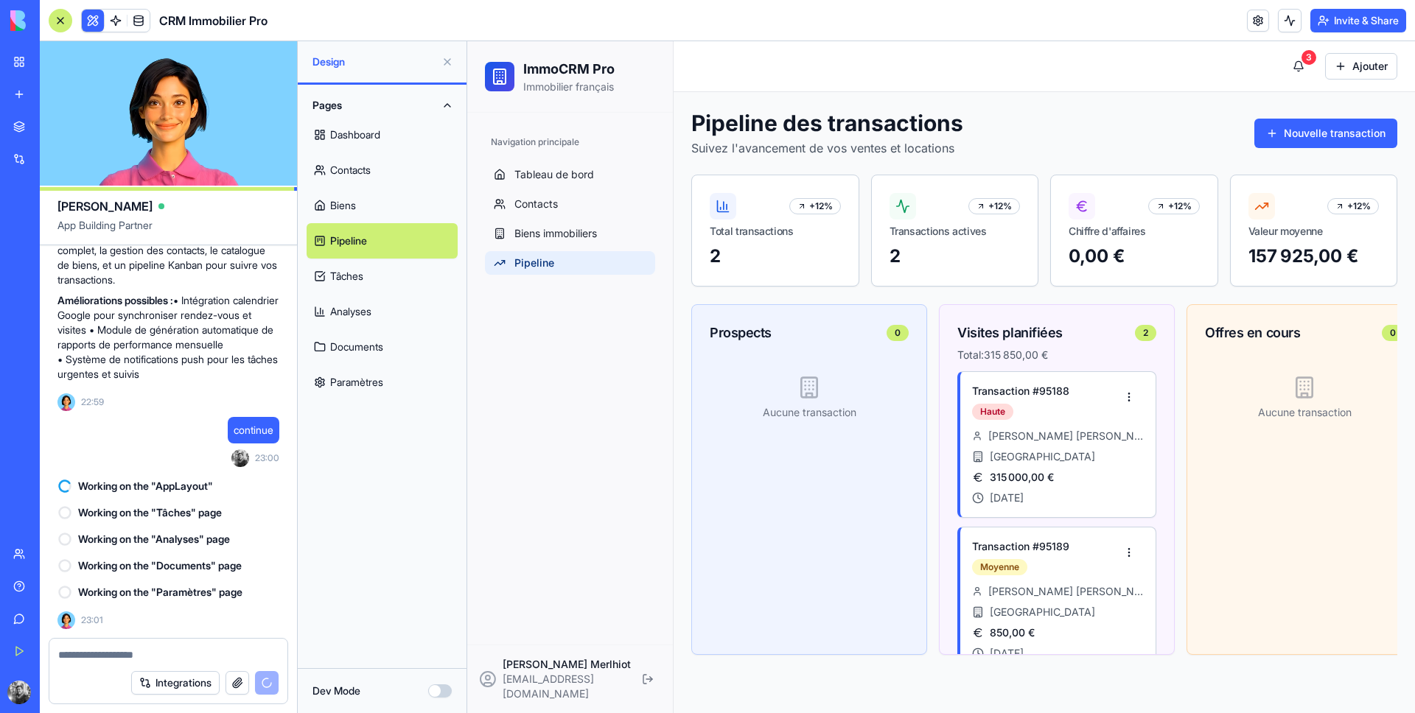
click at [173, 688] on button "Integrations" at bounding box center [175, 683] width 88 height 24
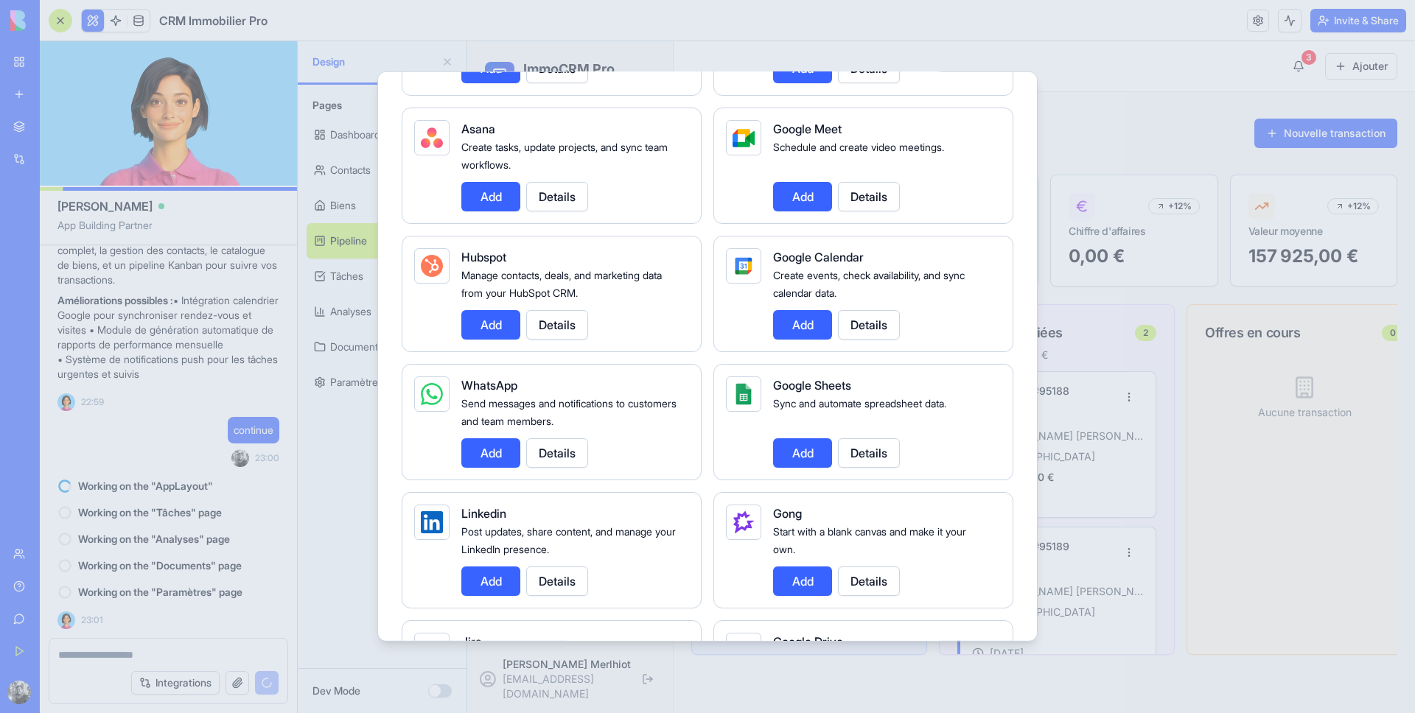
scroll to position [481, 0]
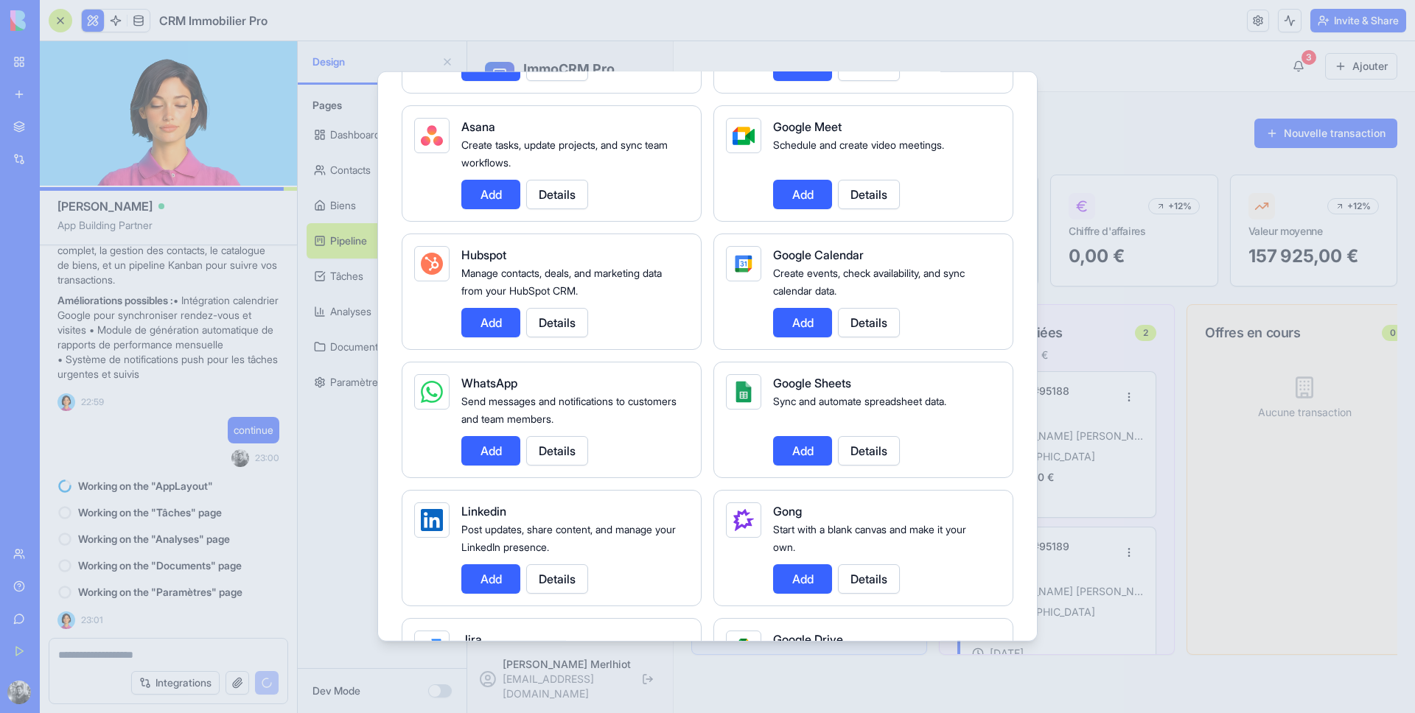
click at [500, 450] on button "Add" at bounding box center [490, 450] width 59 height 29
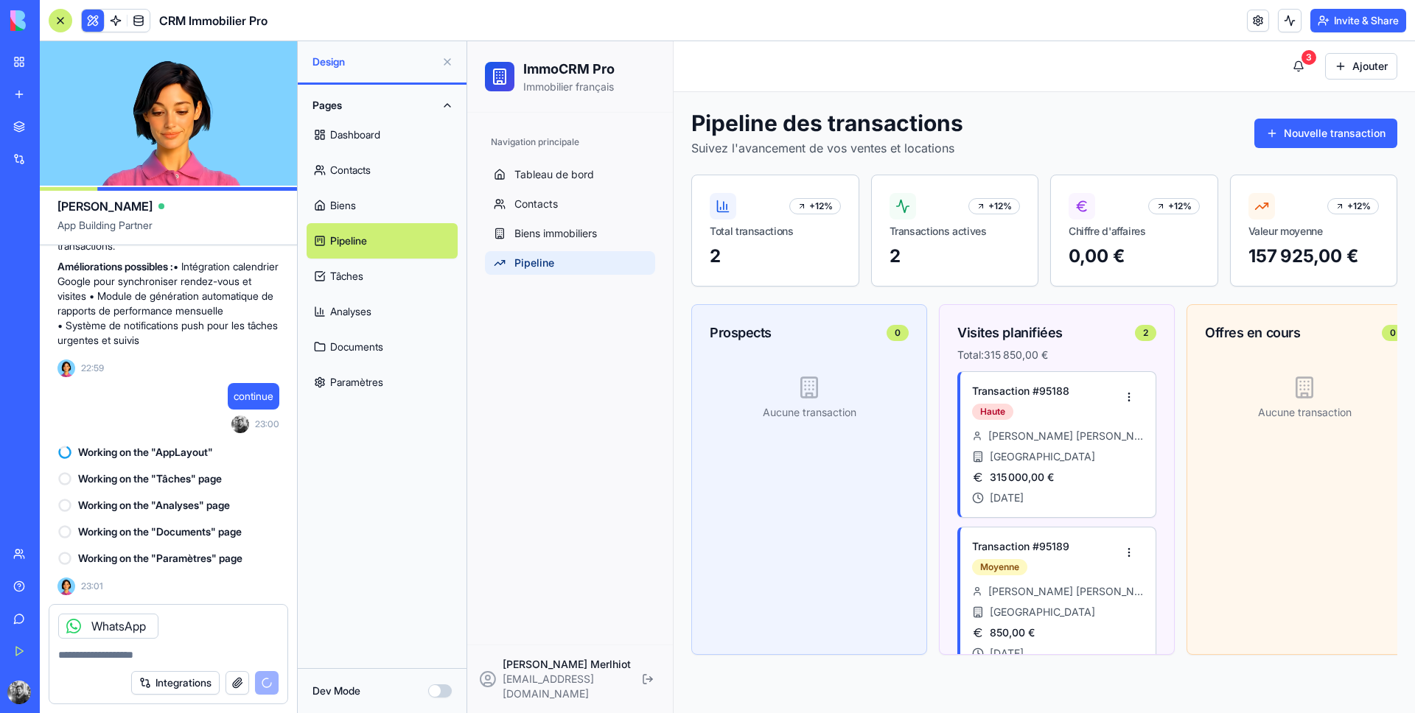
click at [206, 651] on textarea at bounding box center [168, 655] width 220 height 15
click at [200, 682] on button "Integrations" at bounding box center [175, 683] width 88 height 24
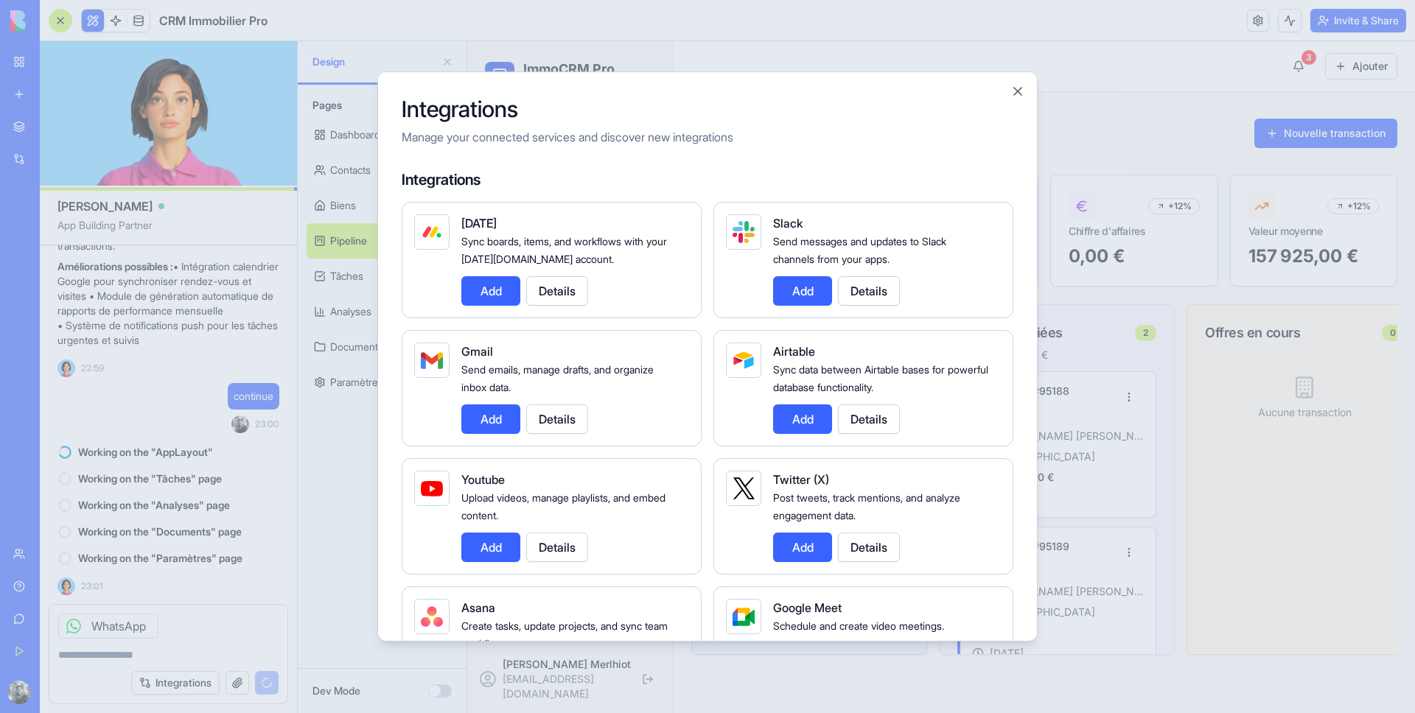
click at [488, 437] on div "Gmail Send emails, manage drafts, and organize inbox data. Add Details" at bounding box center [552, 388] width 300 height 116
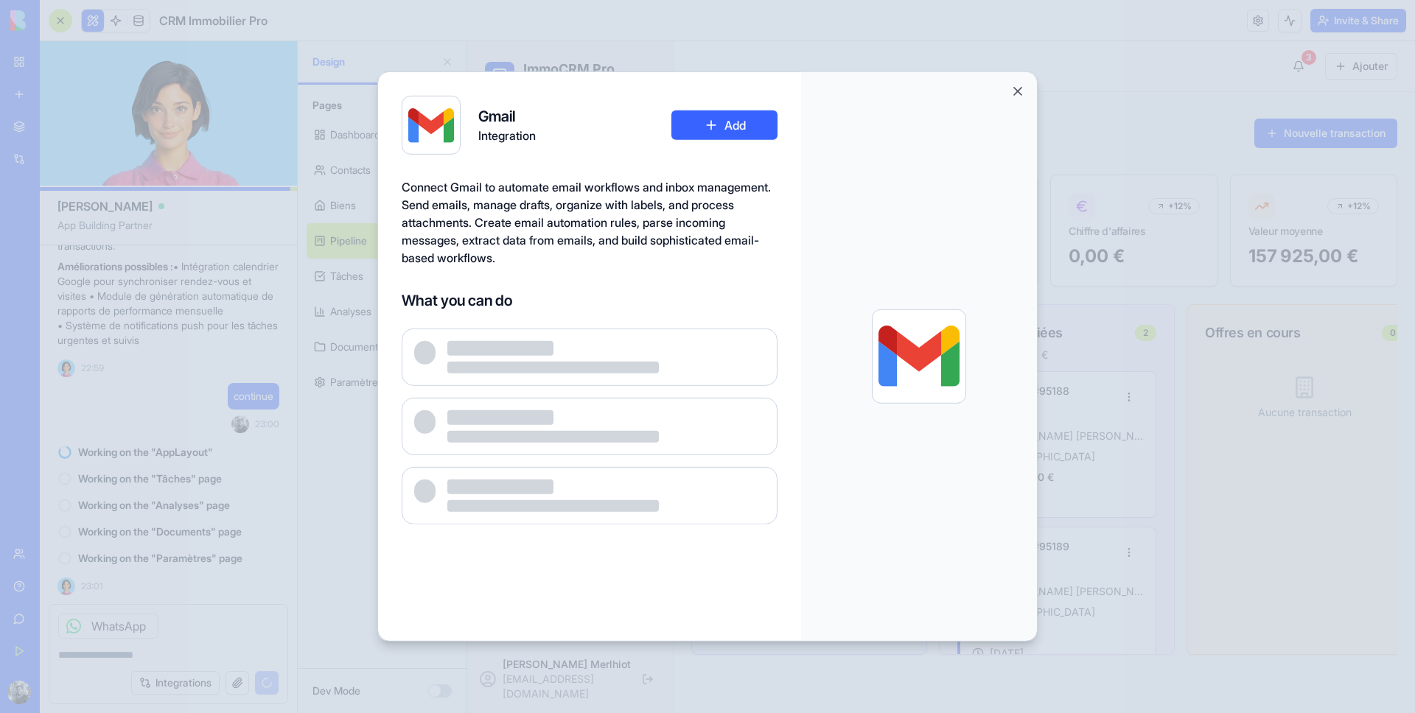
click at [721, 139] on button "Add" at bounding box center [724, 125] width 106 height 29
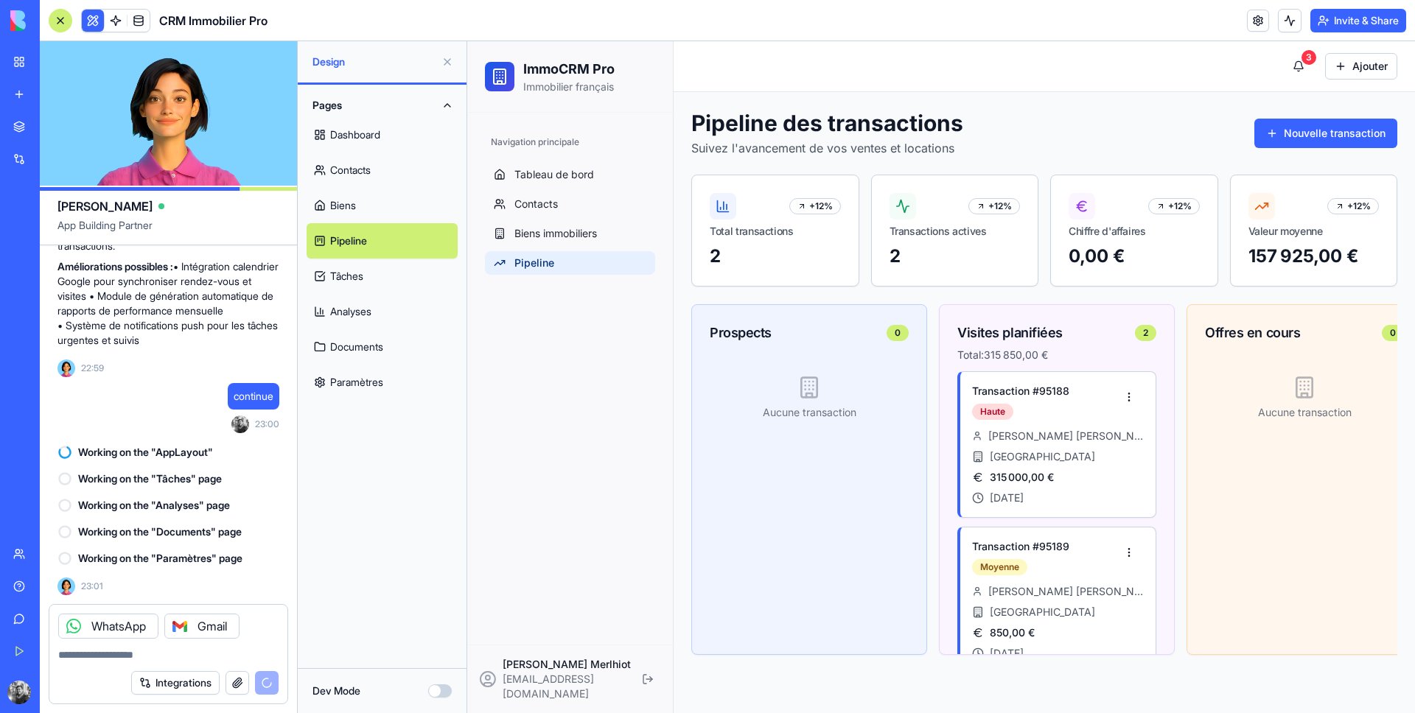
click at [189, 686] on button "Integrations" at bounding box center [175, 683] width 88 height 24
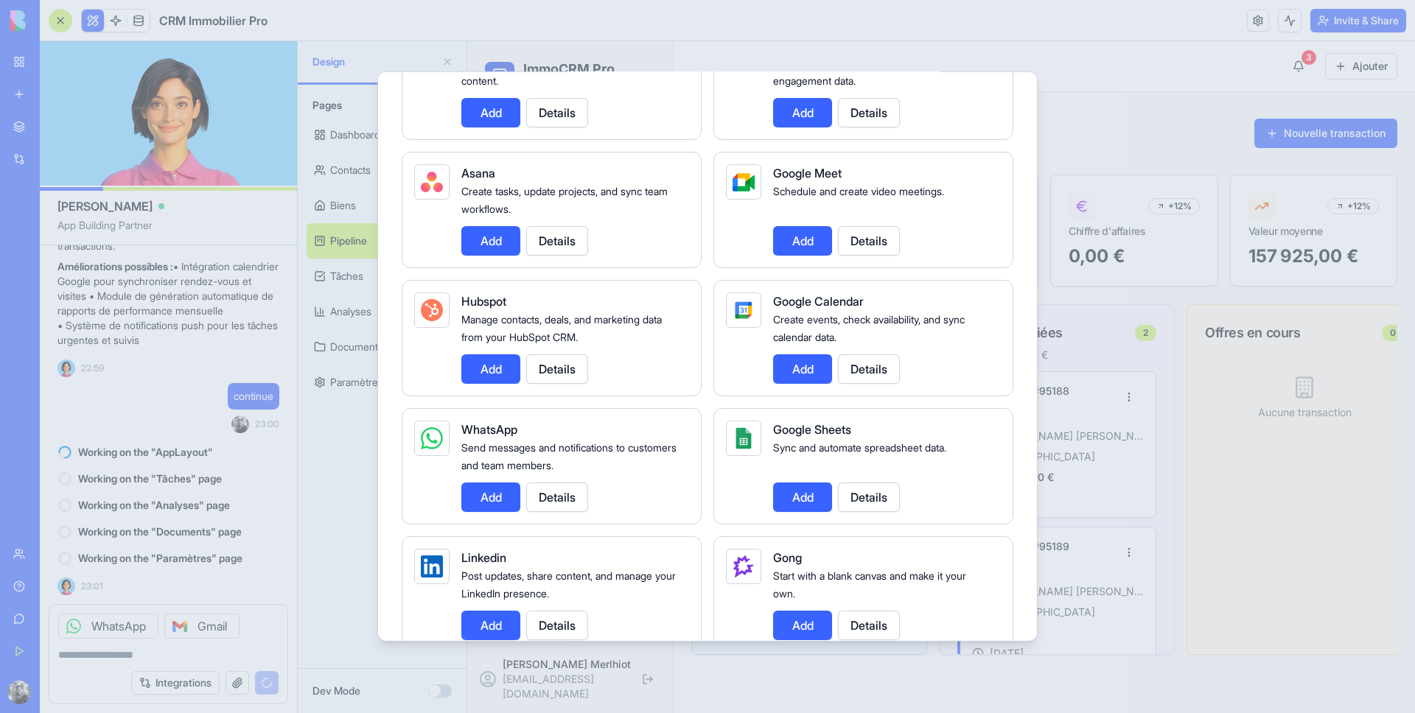
scroll to position [440, 0]
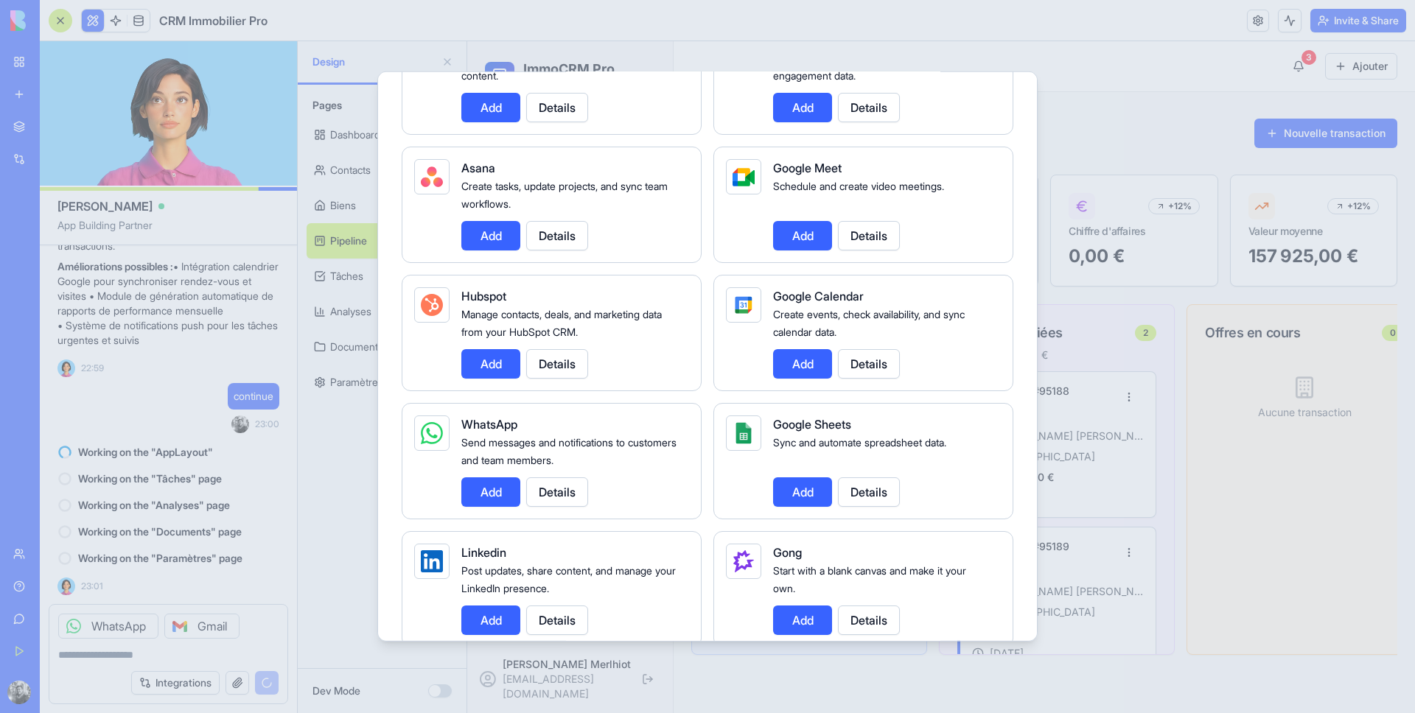
click at [798, 350] on button "Add" at bounding box center [802, 363] width 59 height 29
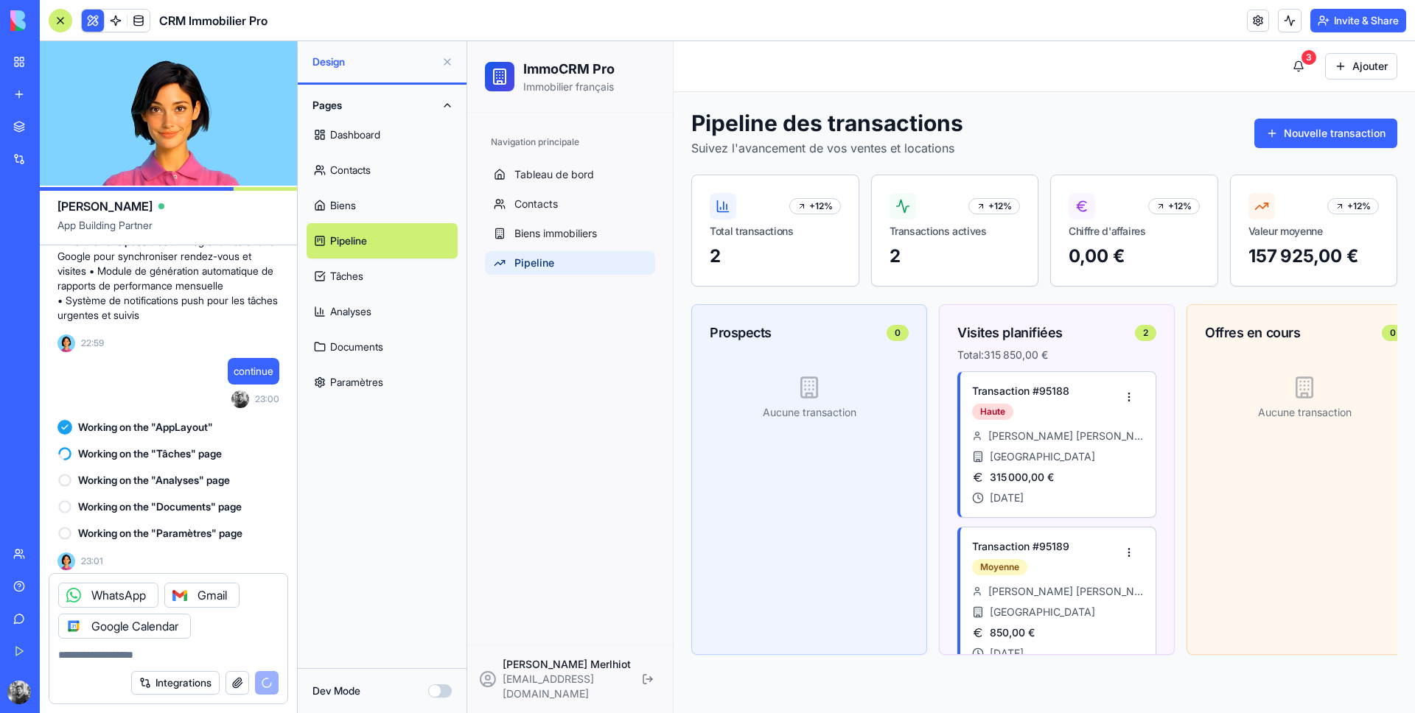
click at [204, 683] on button "Integrations" at bounding box center [175, 683] width 88 height 24
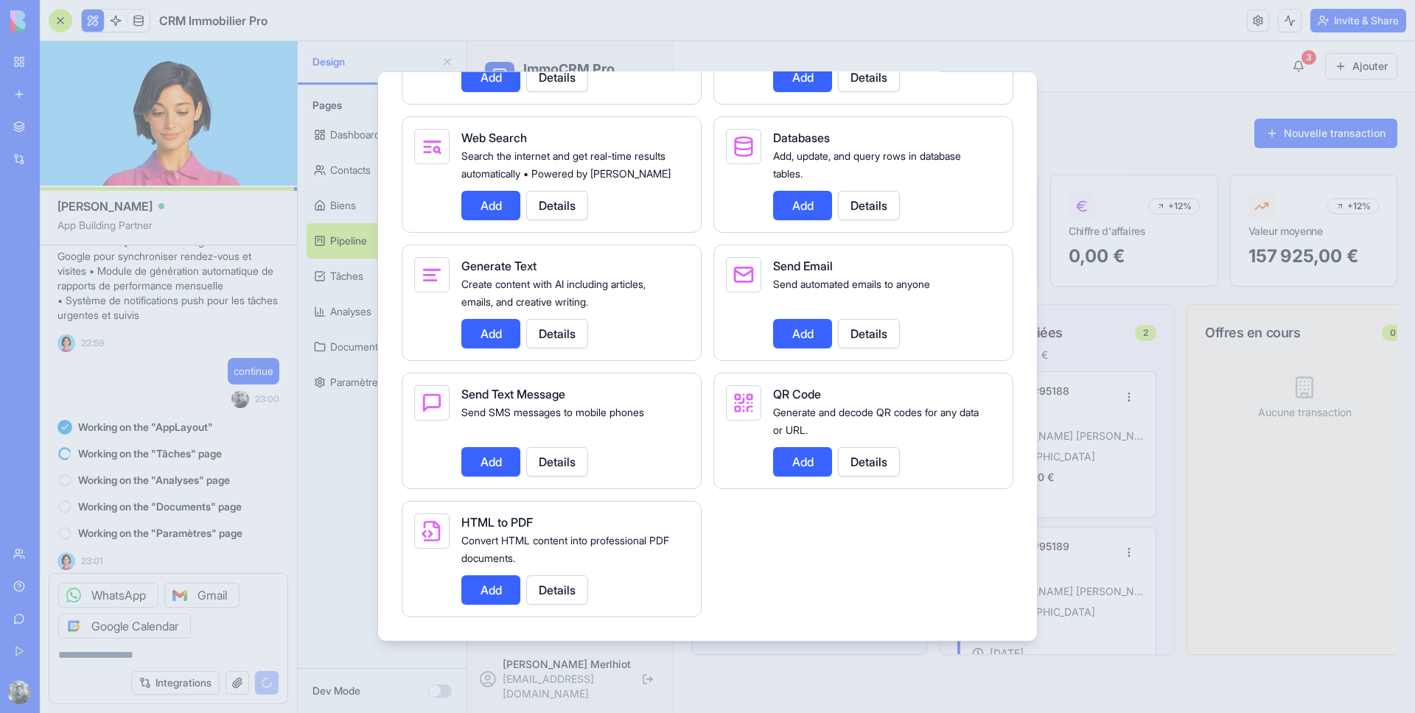
scroll to position [2039, 0]
click at [501, 468] on button "Add" at bounding box center [490, 461] width 59 height 29
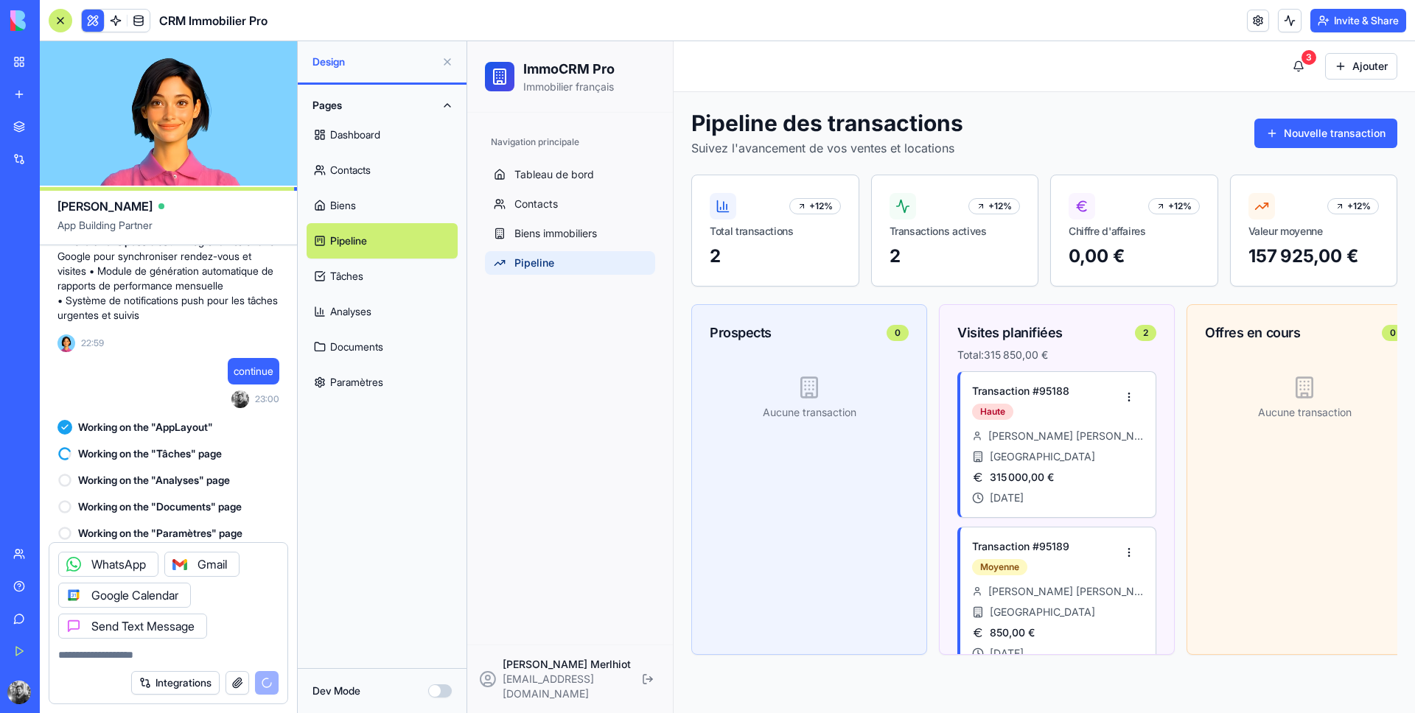
click at [193, 684] on button "Integrations" at bounding box center [175, 683] width 88 height 24
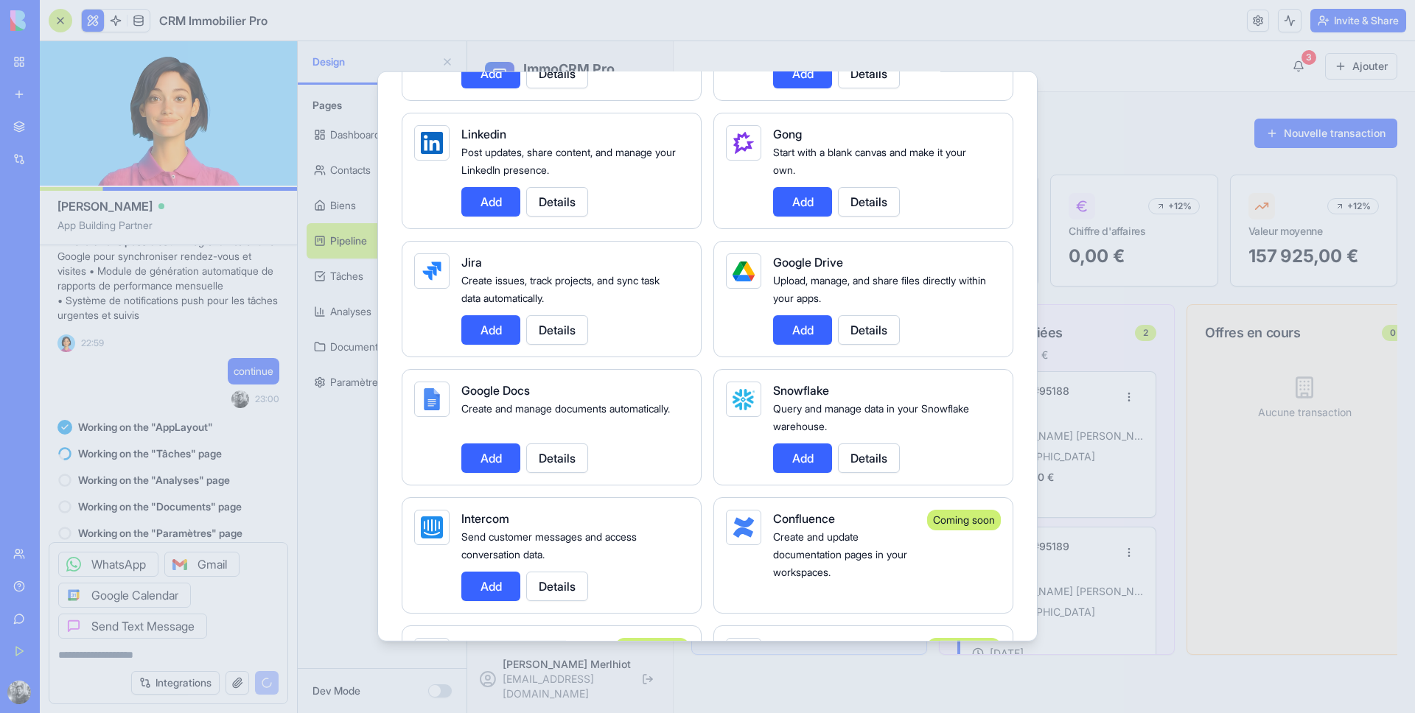
scroll to position [864, 0]
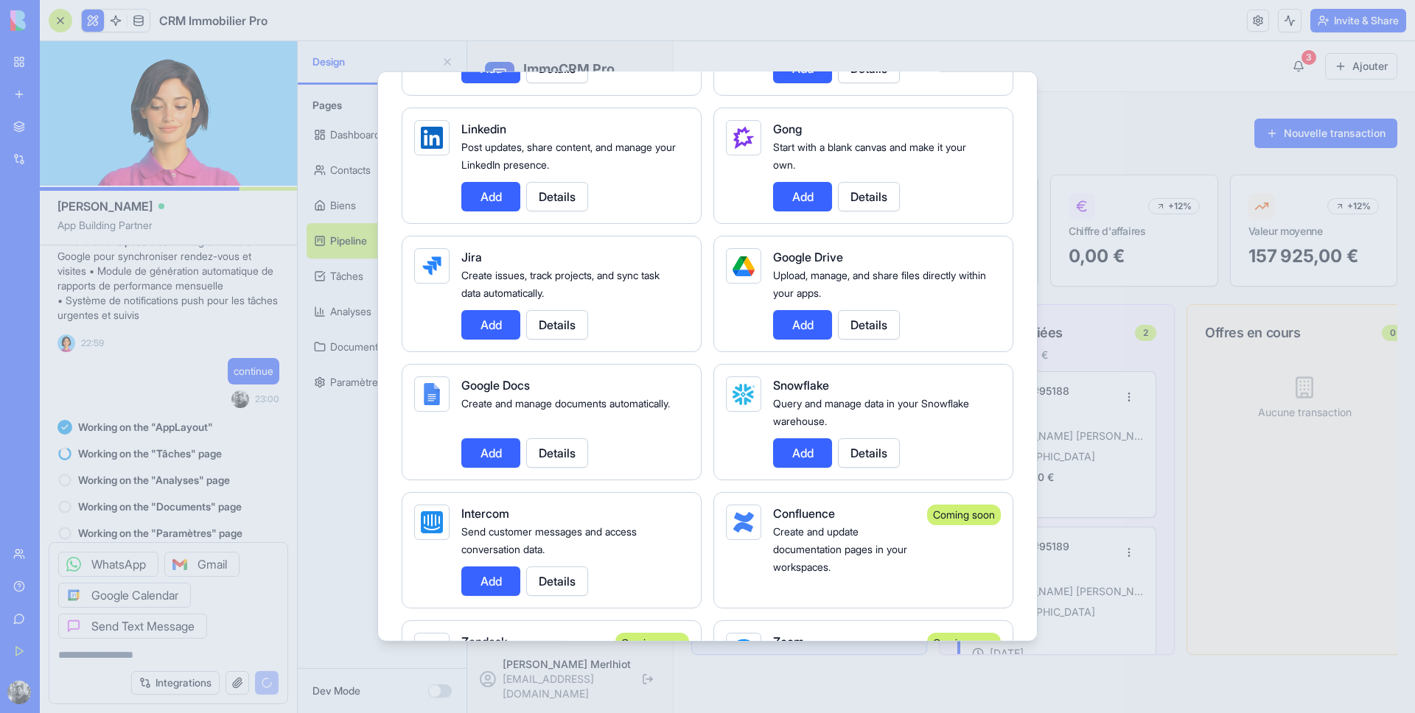
click at [796, 329] on button "Add" at bounding box center [802, 324] width 59 height 29
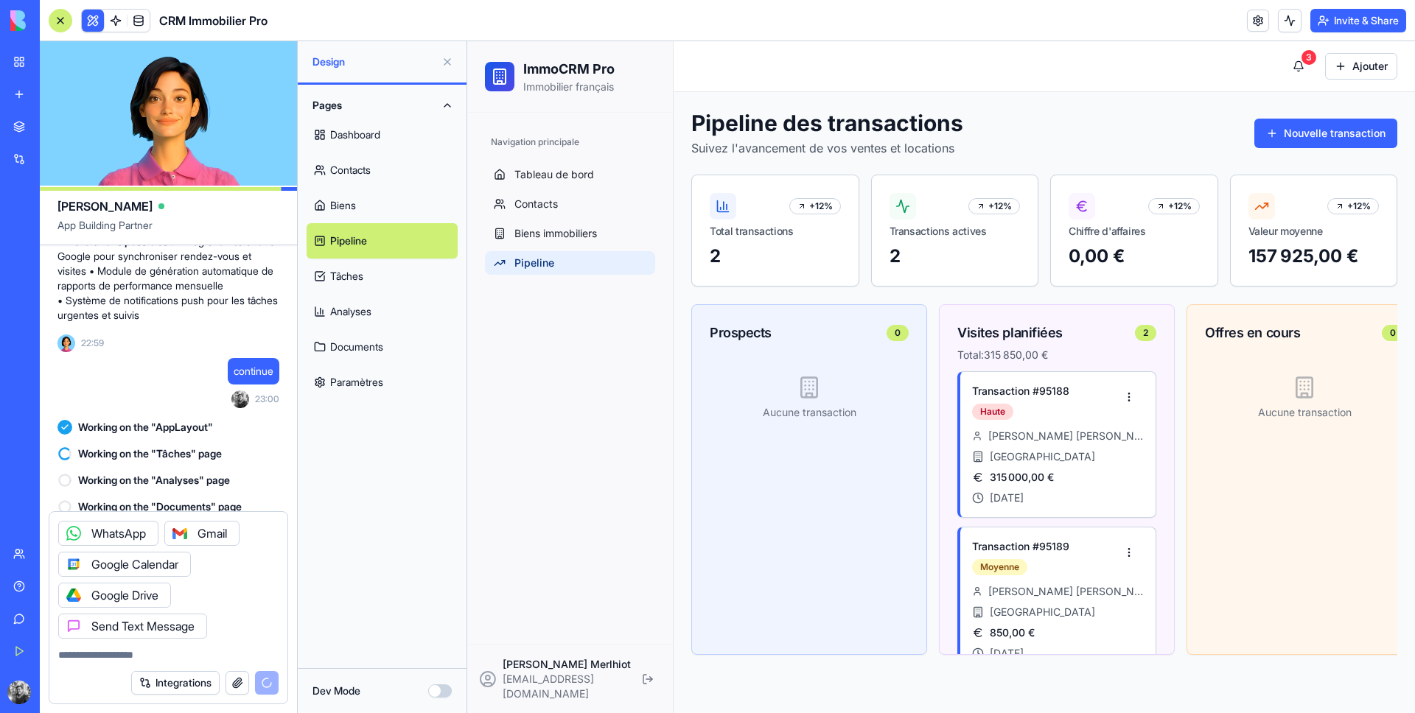
click at [194, 689] on button "Integrations" at bounding box center [175, 683] width 88 height 24
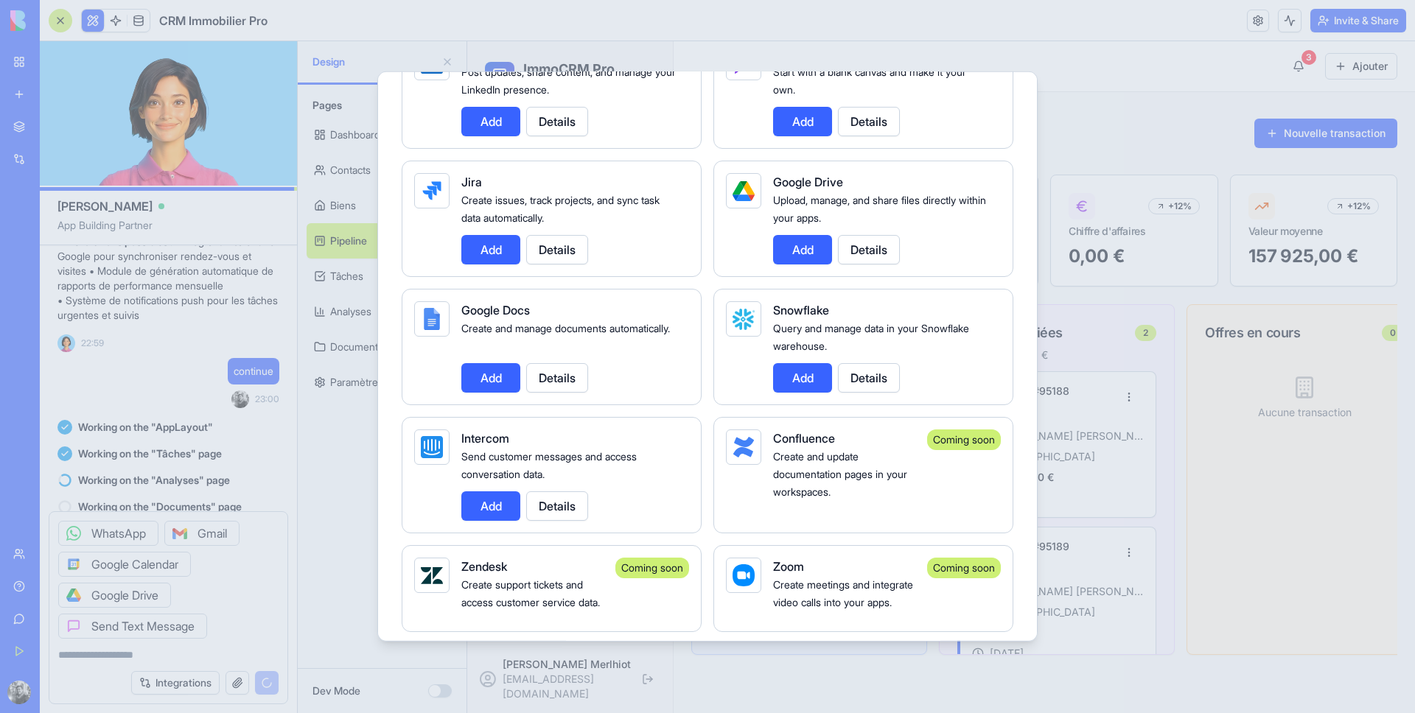
scroll to position [964, 0]
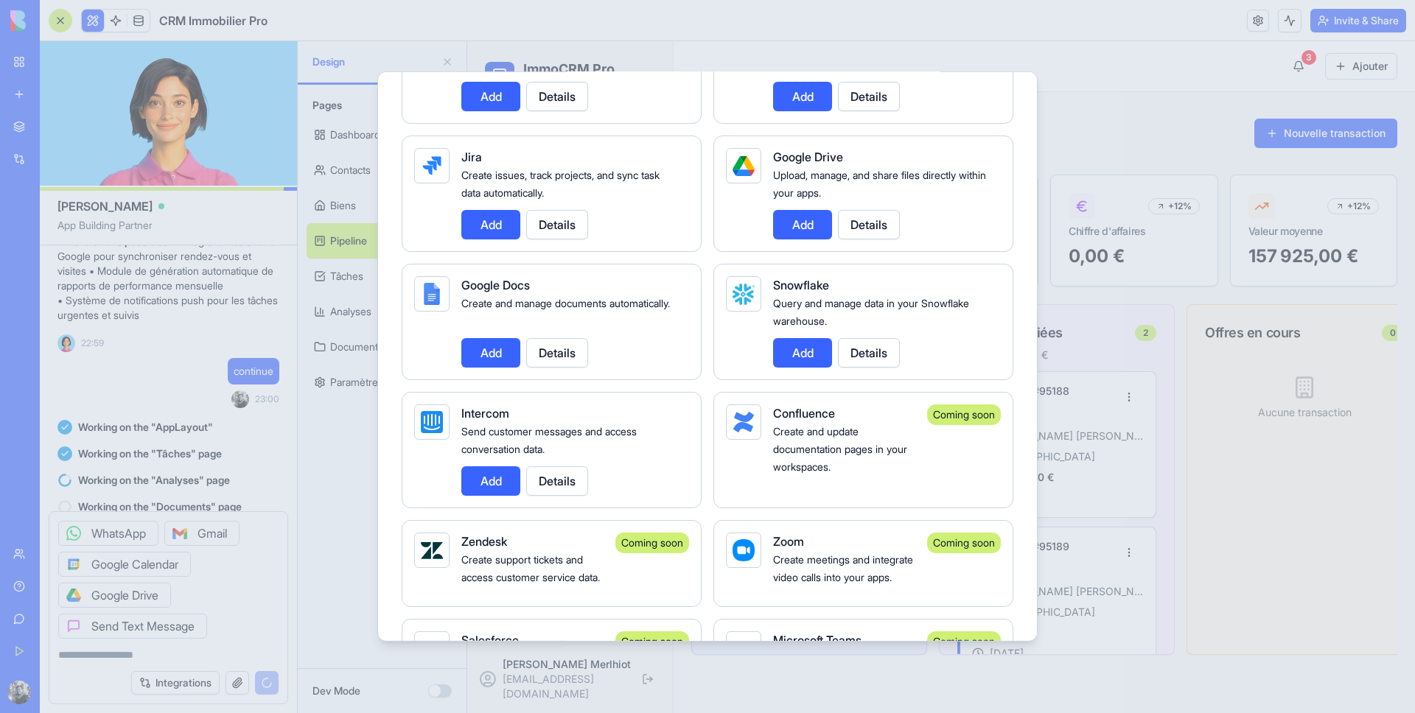
click at [497, 363] on button "Add" at bounding box center [490, 352] width 59 height 29
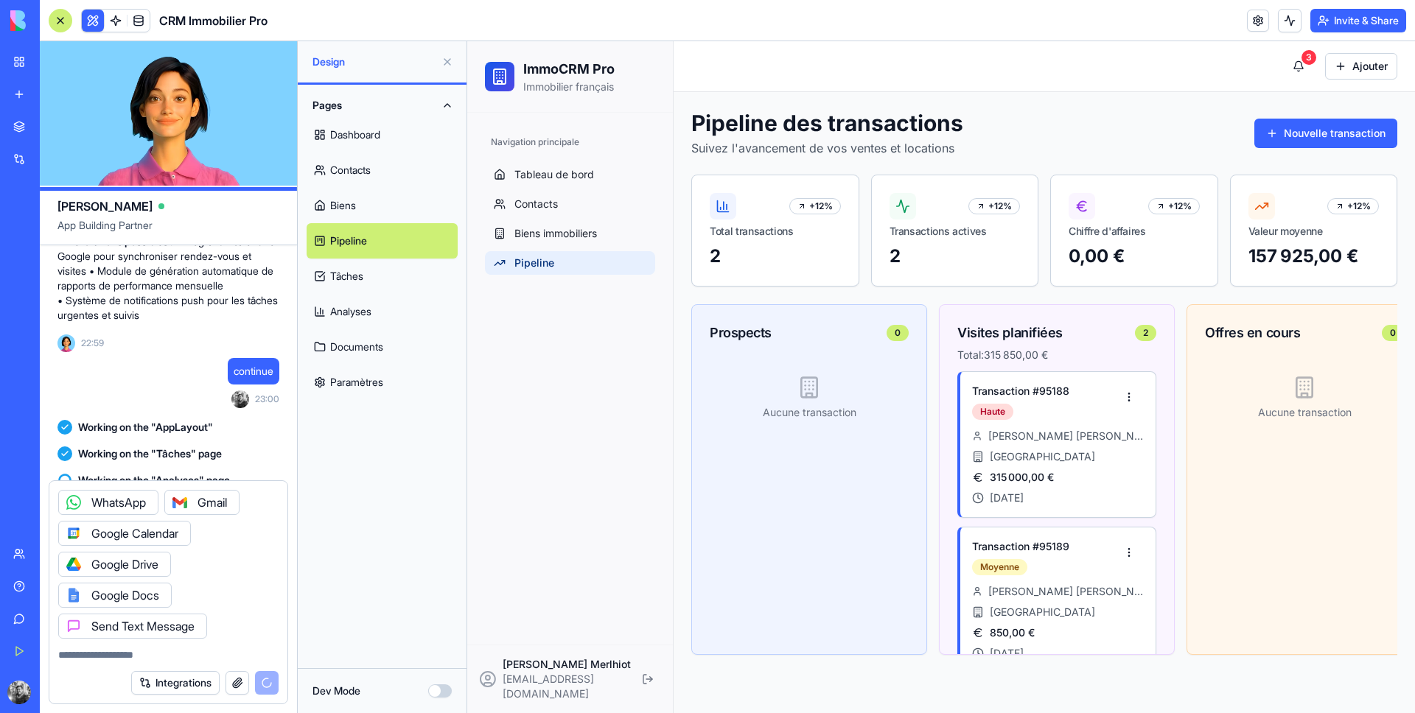
scroll to position [1300, 0]
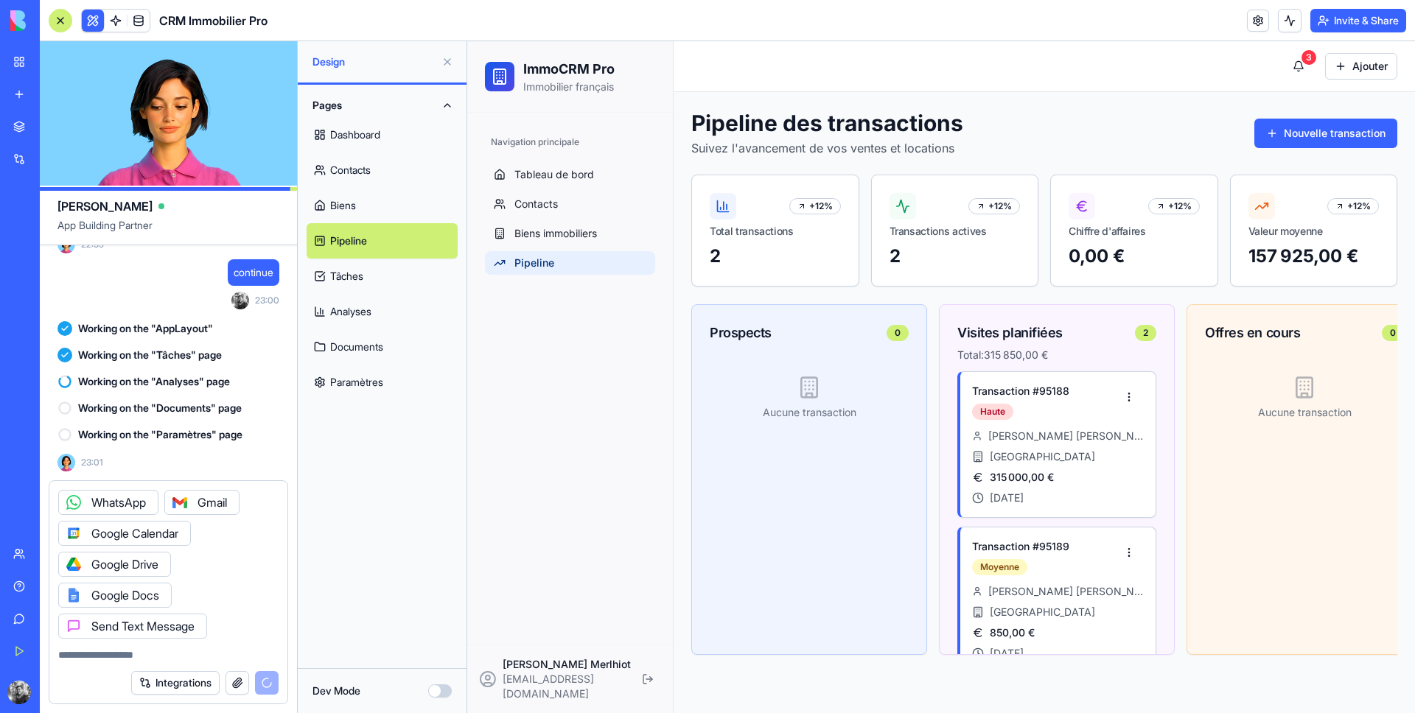
click at [388, 281] on link "Tâches" at bounding box center [382, 276] width 151 height 35
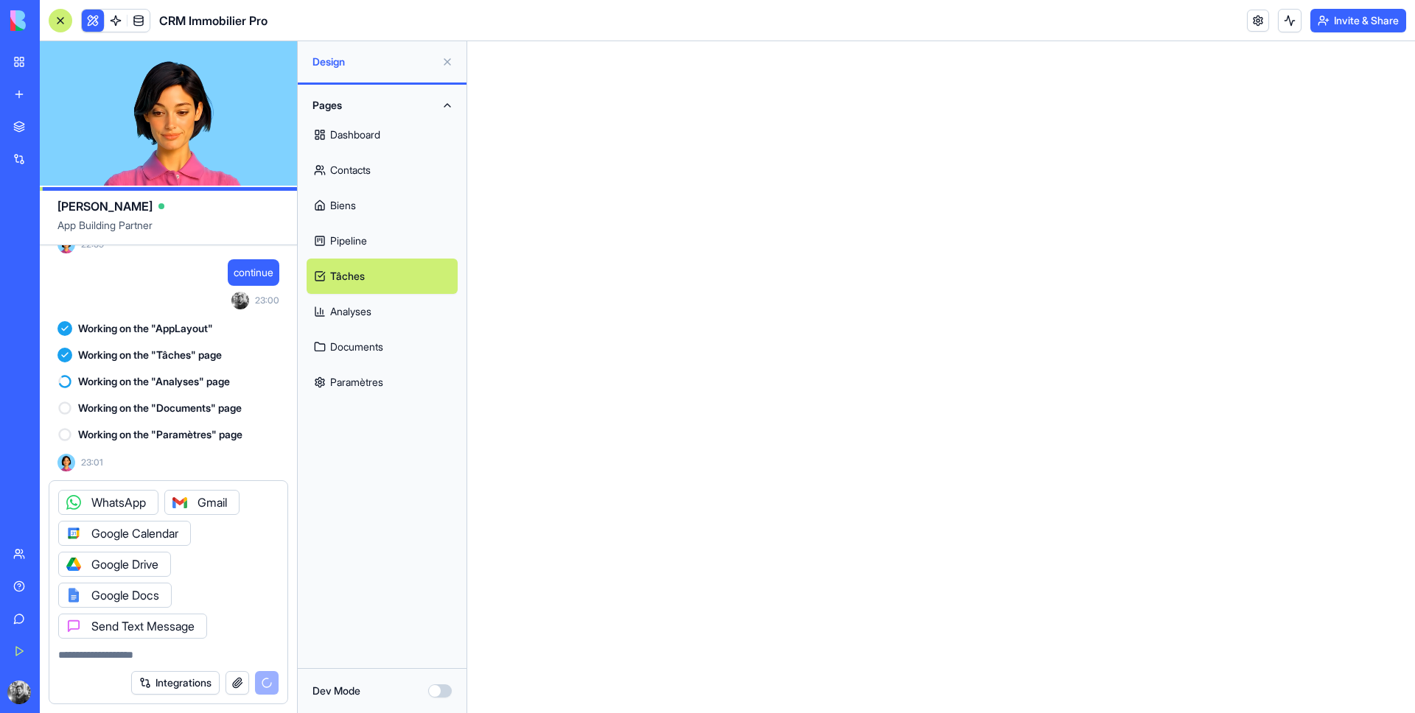
click at [385, 243] on link "Pipeline" at bounding box center [382, 240] width 151 height 35
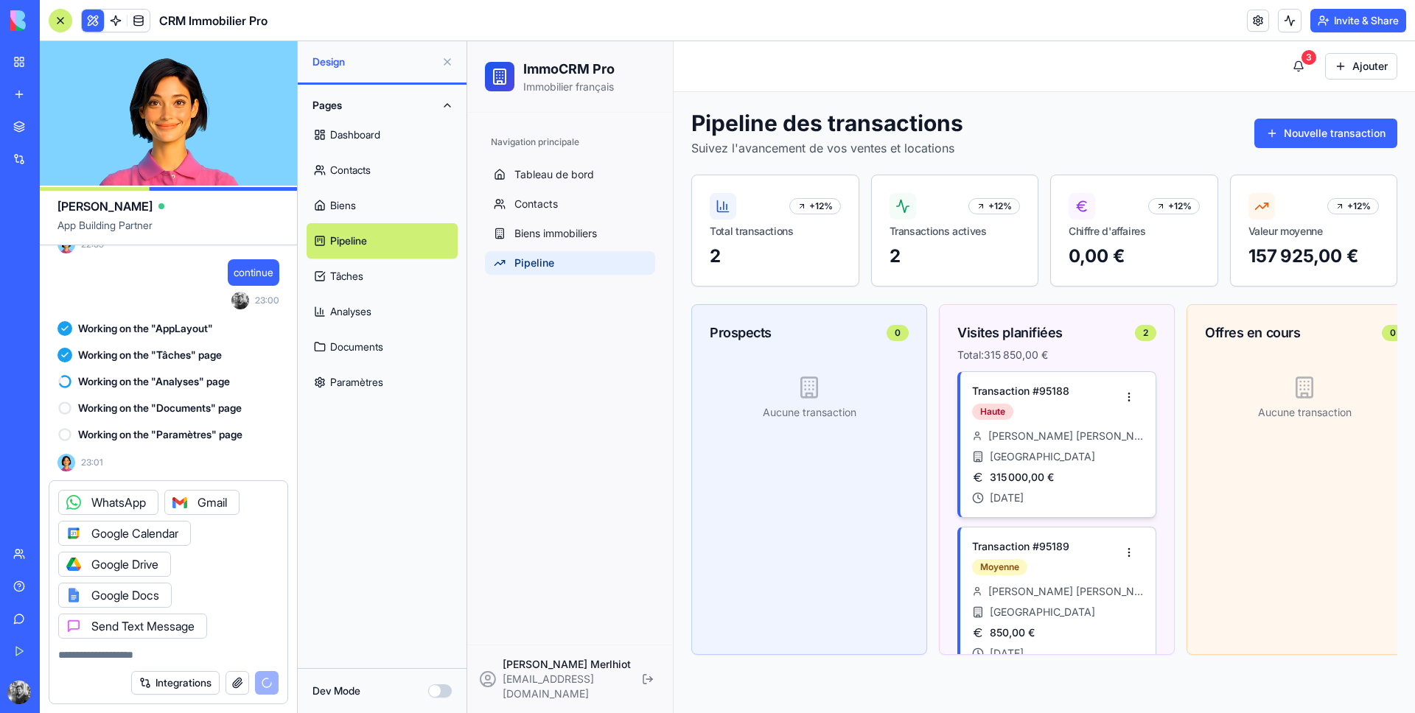
click at [1089, 434] on div "Marie Dubois" at bounding box center [1058, 436] width 172 height 15
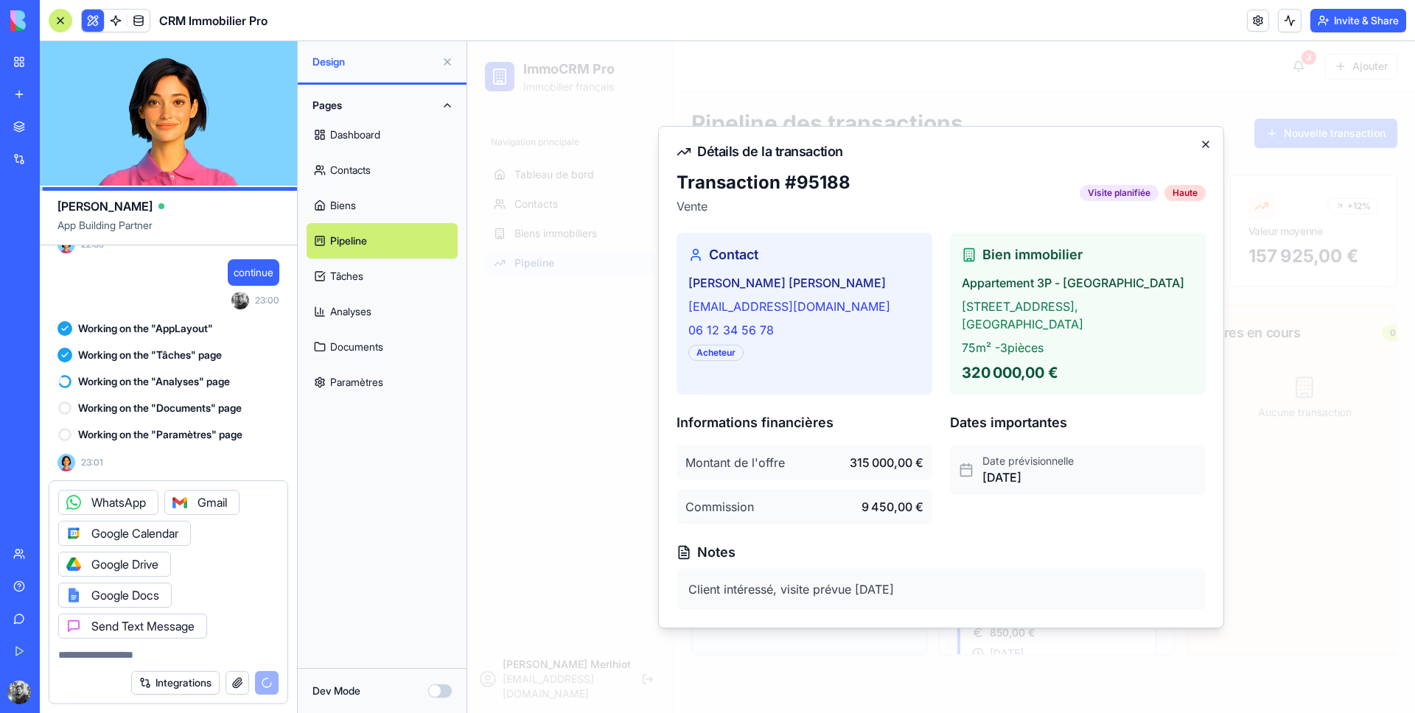
click at [1202, 150] on icon "button" at bounding box center [1206, 145] width 12 height 12
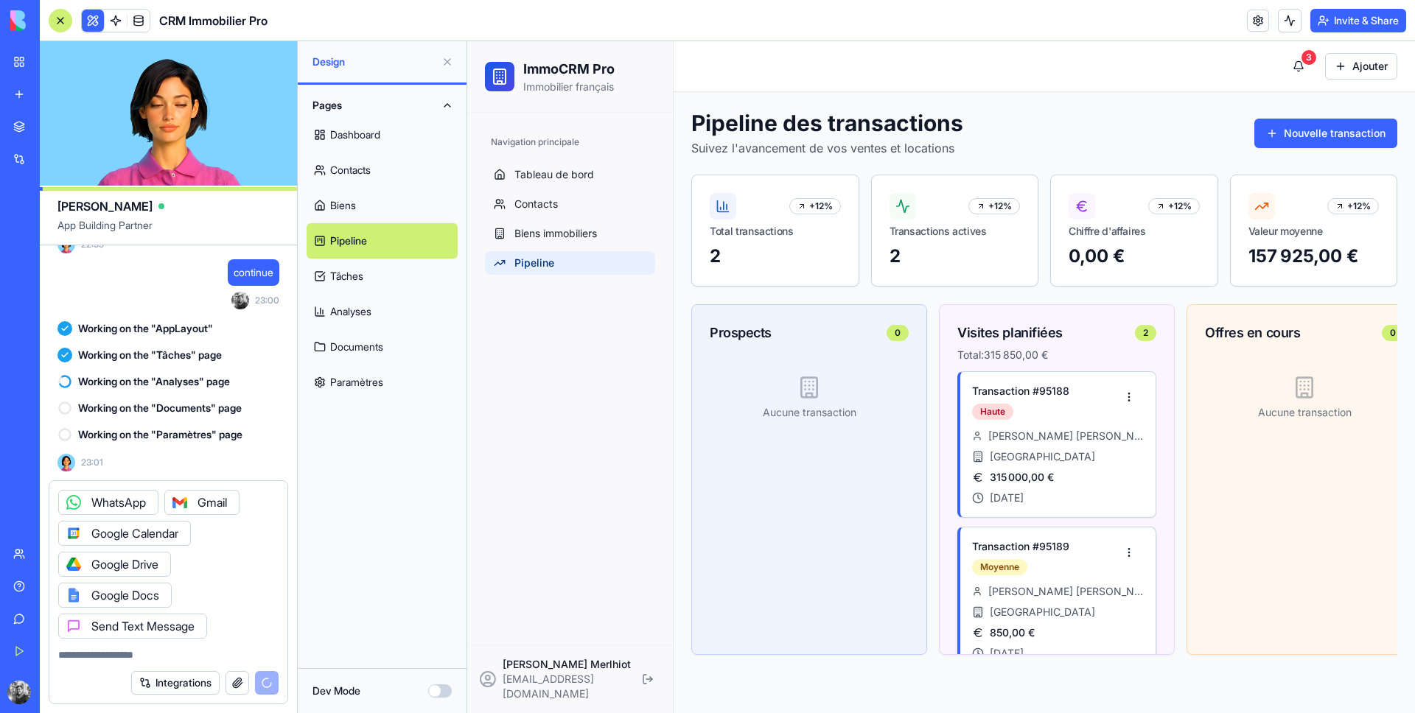
click at [1079, 578] on div "Transaction # 95189 Moyenne Sophie Leroy Lyon 850,00 € 01 févr. 2025" at bounding box center [1057, 600] width 195 height 145
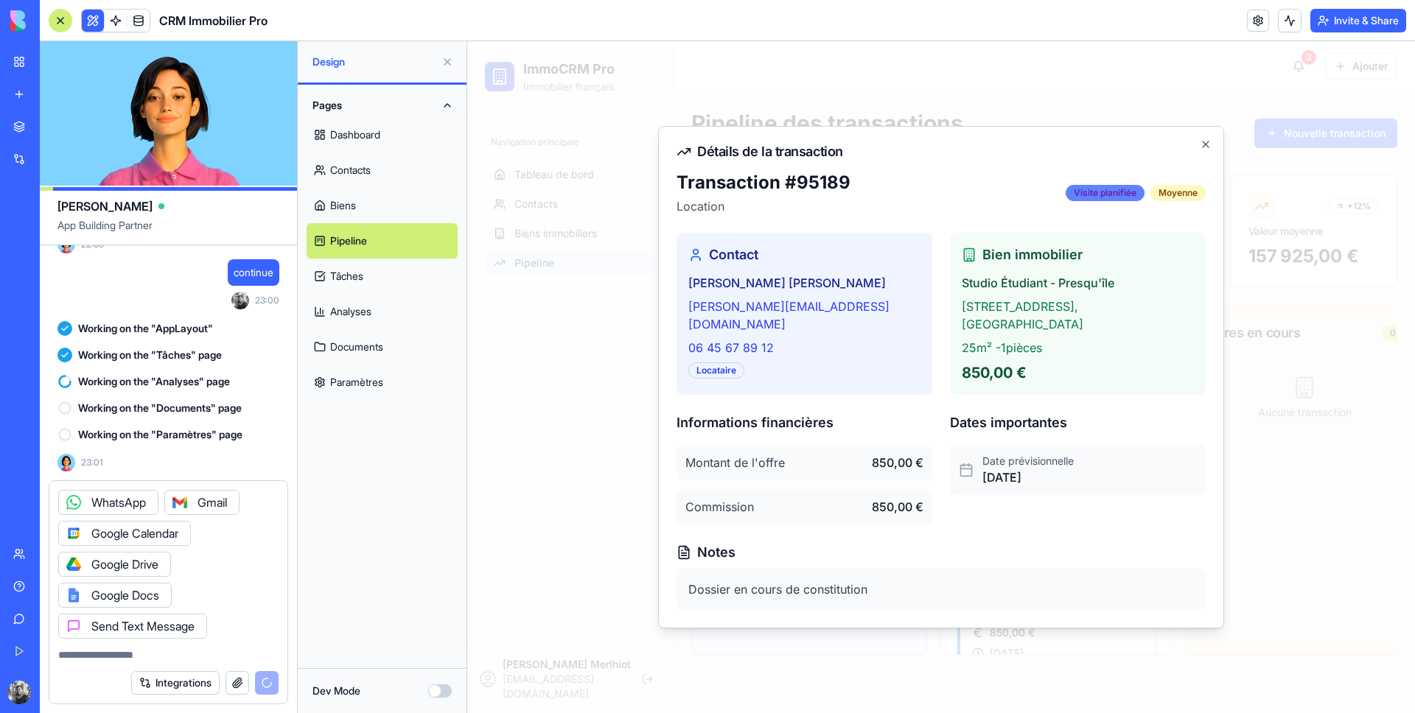
click at [1100, 201] on div "Visite planifiée" at bounding box center [1104, 193] width 79 height 16
click at [1205, 145] on div "Détails de la transaction Transaction # 95189 Location Visite planifiée Moyenne…" at bounding box center [941, 377] width 566 height 502
click at [1206, 150] on icon "button" at bounding box center [1206, 145] width 12 height 12
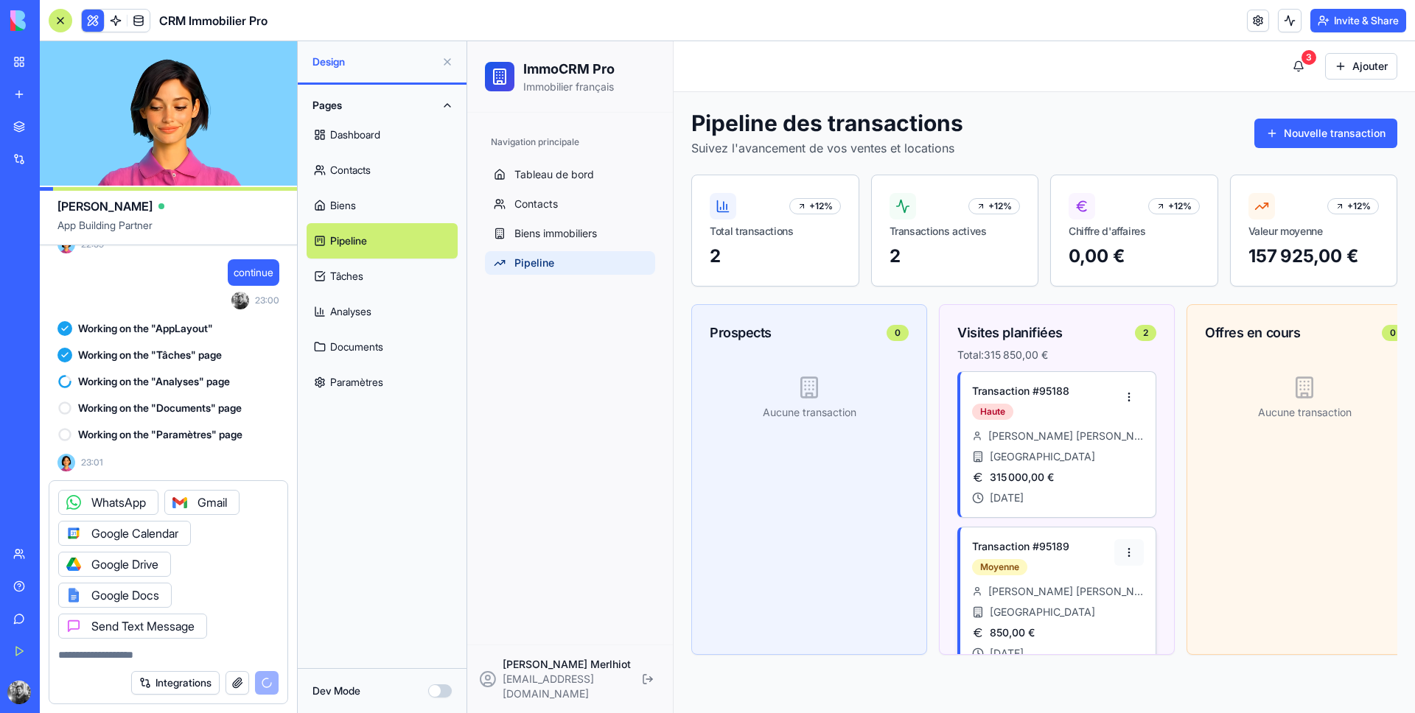
click at [1121, 554] on html "ImmoCRM Pro Immobilier français Navigation principale Tableau de bord Contacts …" at bounding box center [941, 377] width 948 height 672
click at [1099, 614] on div "Modifier" at bounding box center [1068, 608] width 122 height 24
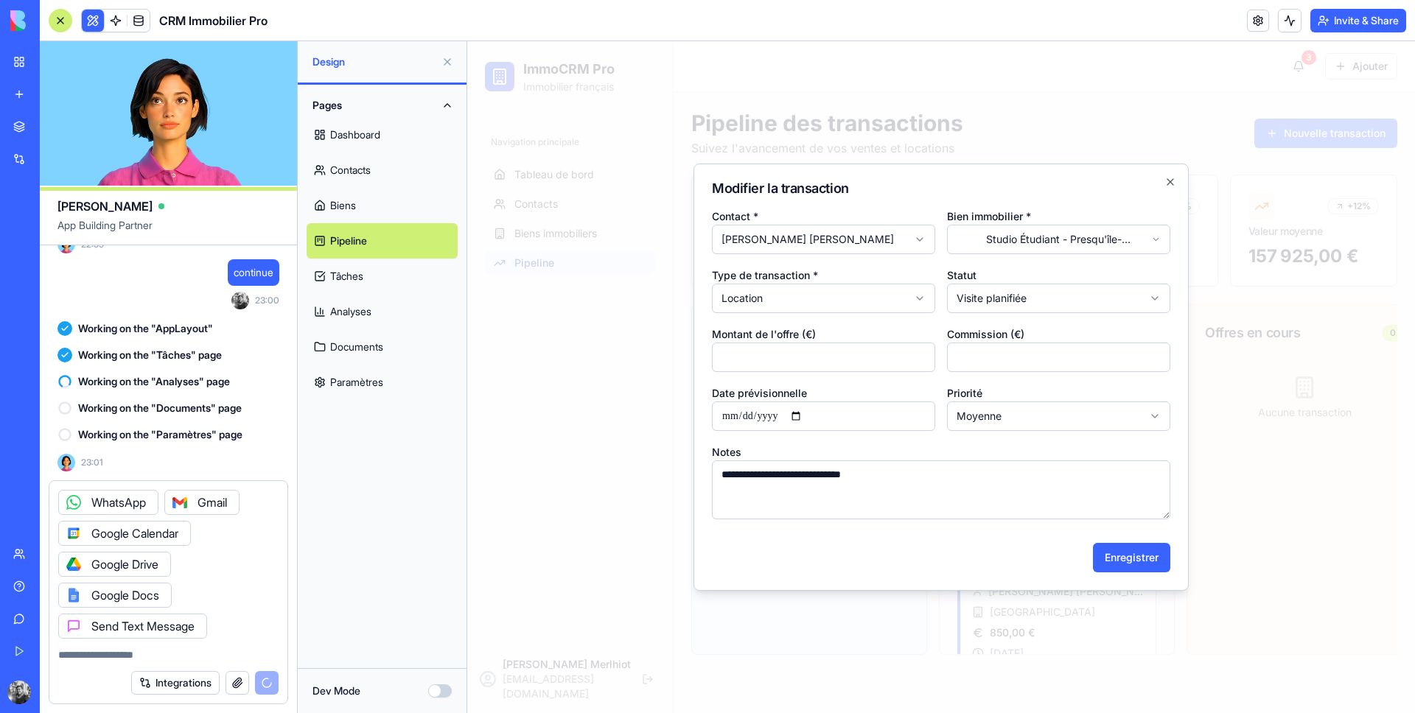
click at [990, 304] on body "**********" at bounding box center [941, 377] width 948 height 672
click at [1118, 546] on button "Enregistrer" at bounding box center [1131, 557] width 77 height 29
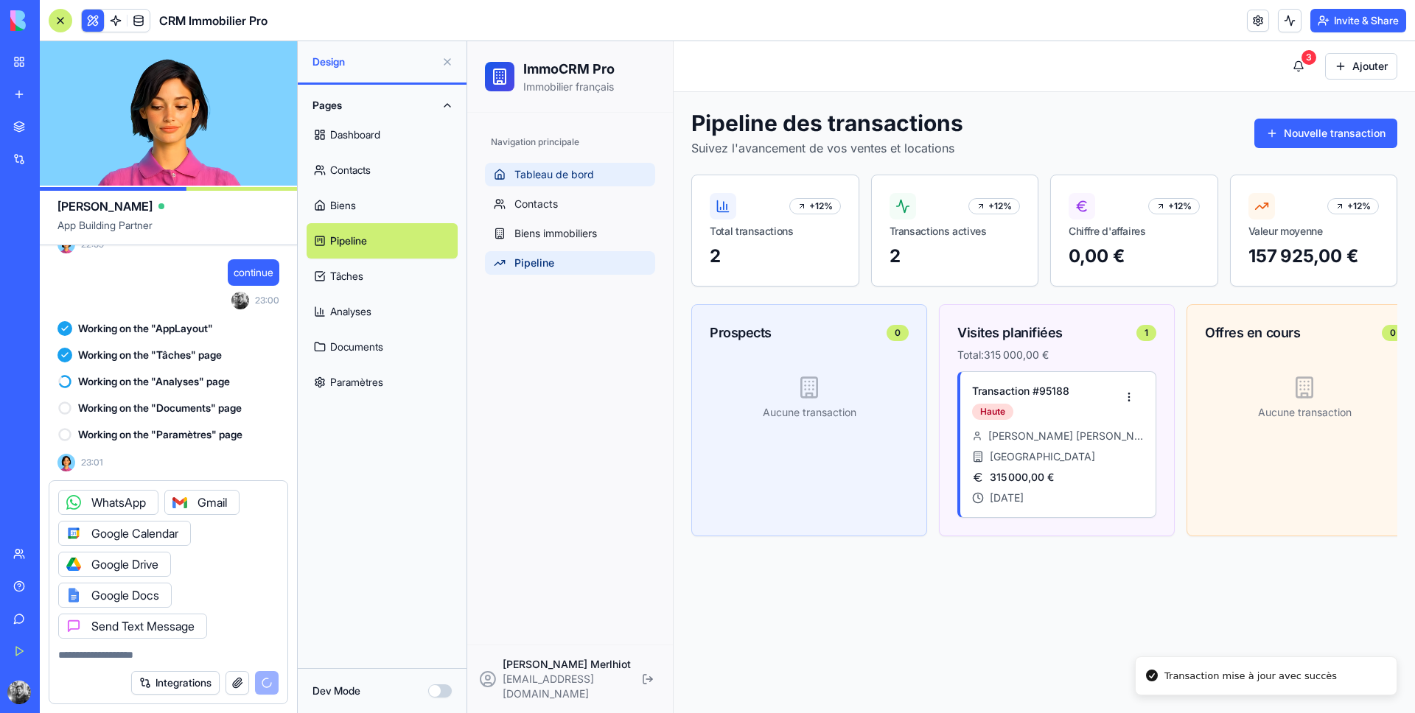
click at [595, 179] on link "Tableau de bord" at bounding box center [570, 175] width 170 height 24
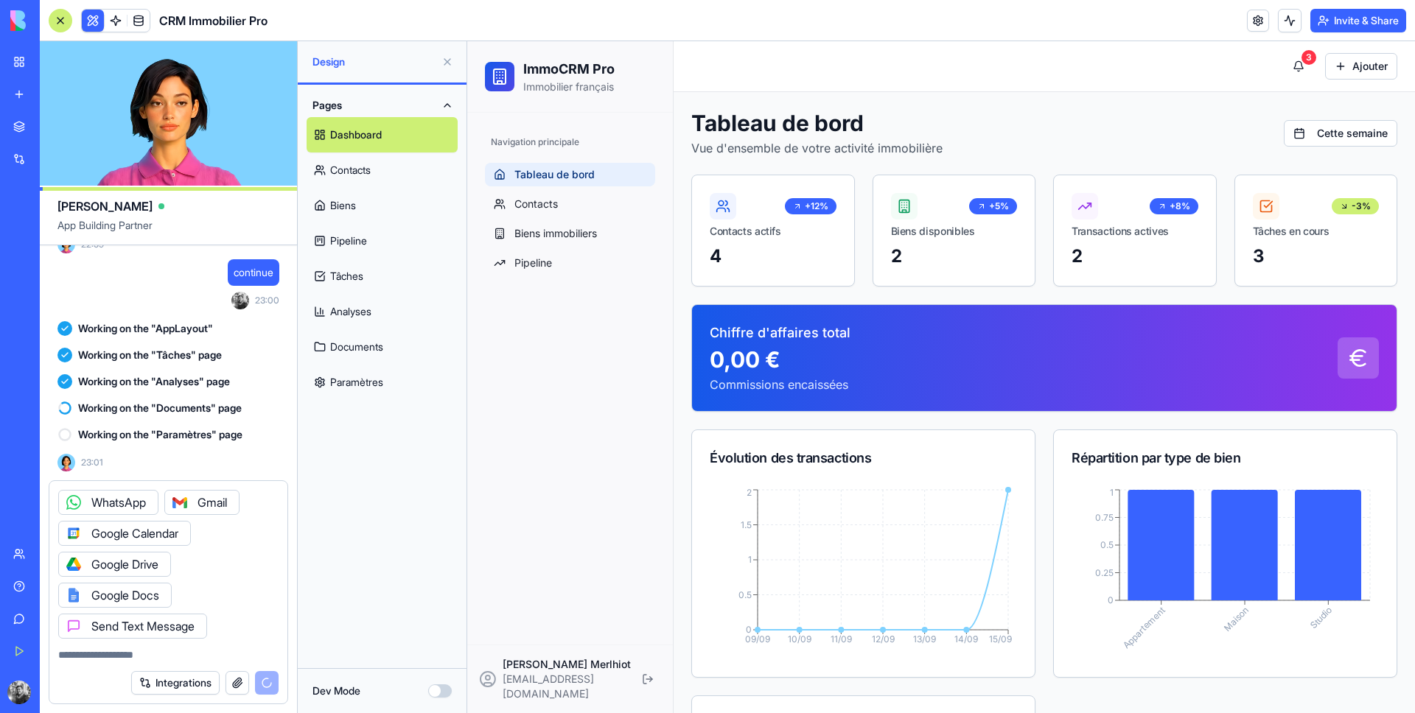
click at [593, 248] on ul "Tableau de bord Contacts Biens immobiliers Pipeline" at bounding box center [570, 219] width 170 height 112
click at [586, 259] on link "Pipeline" at bounding box center [570, 263] width 170 height 24
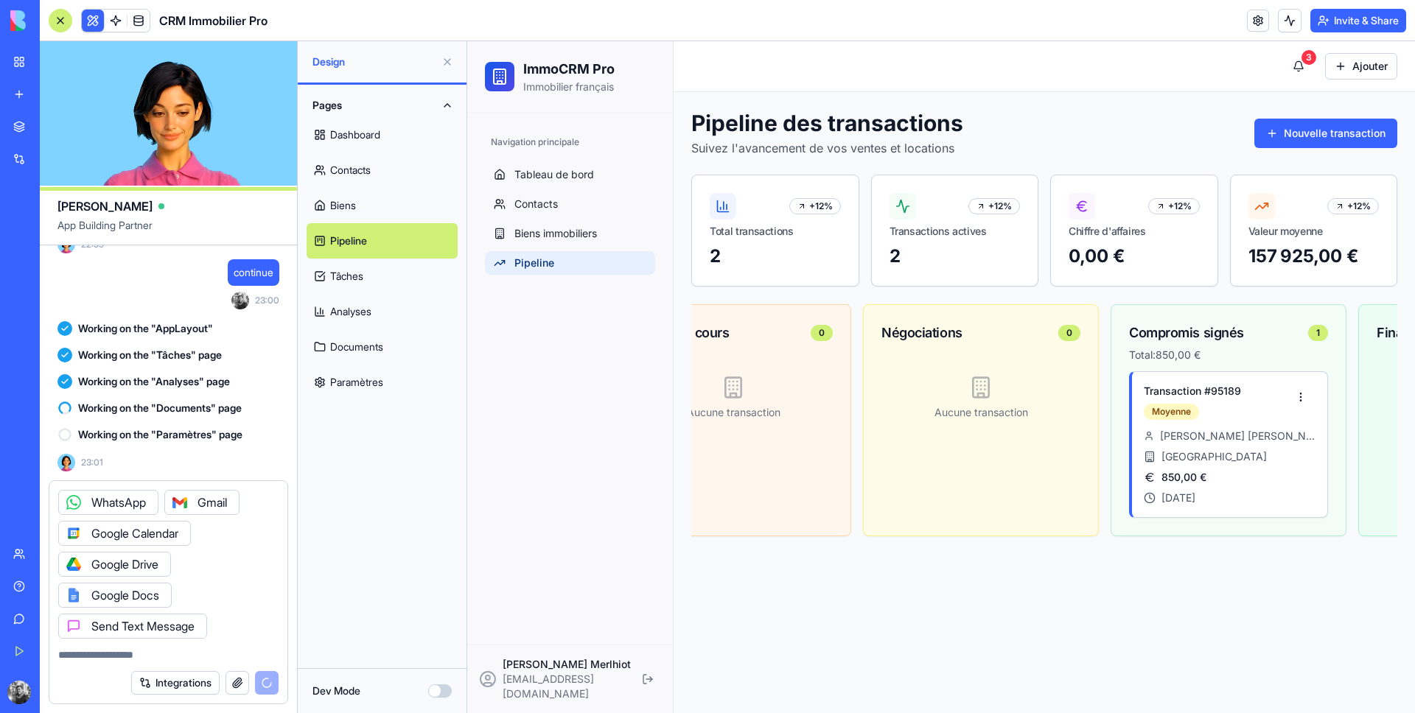
scroll to position [0, 768]
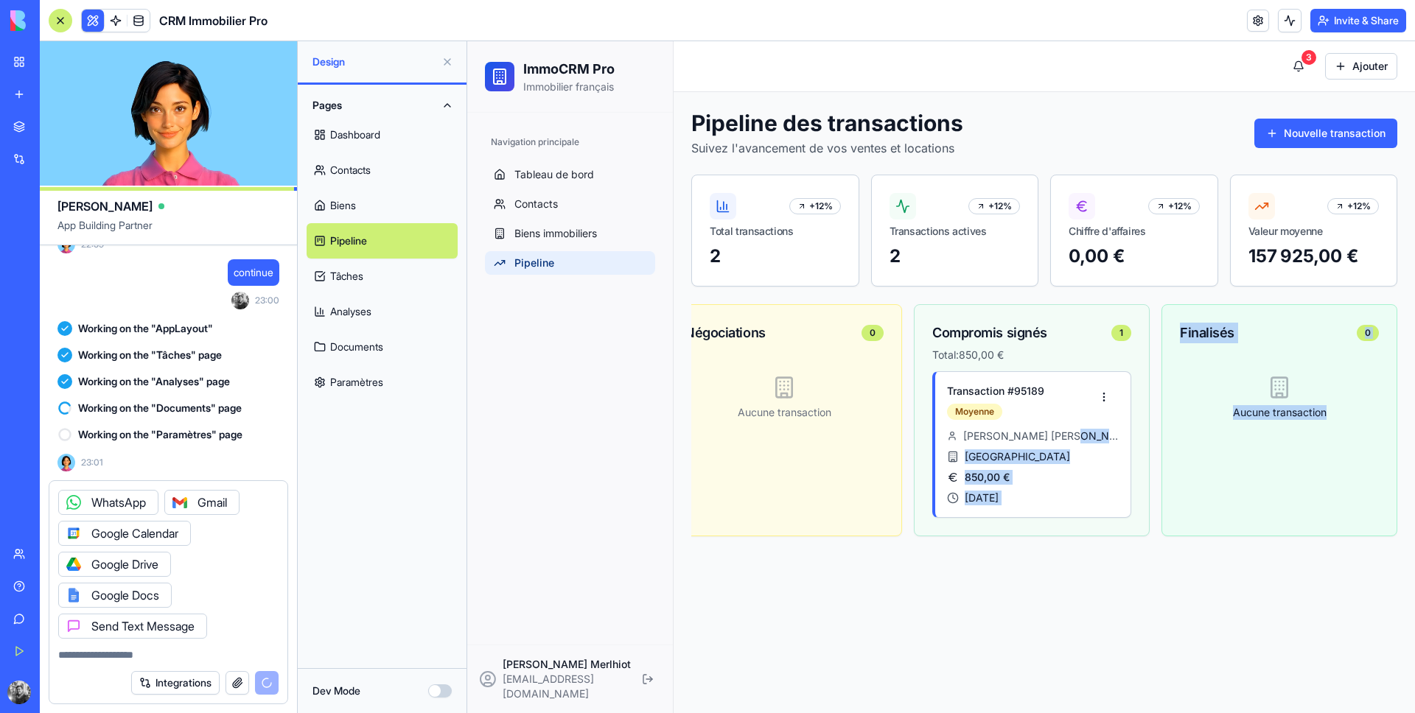
drag, startPoint x: 1055, startPoint y: 434, endPoint x: 1276, endPoint y: 428, distance: 221.1
click at [1276, 428] on div "Prospects 0 Aucune transaction Visites planifiées 1 Total: 315 000,00 € Transac…" at bounding box center [660, 426] width 1474 height 244
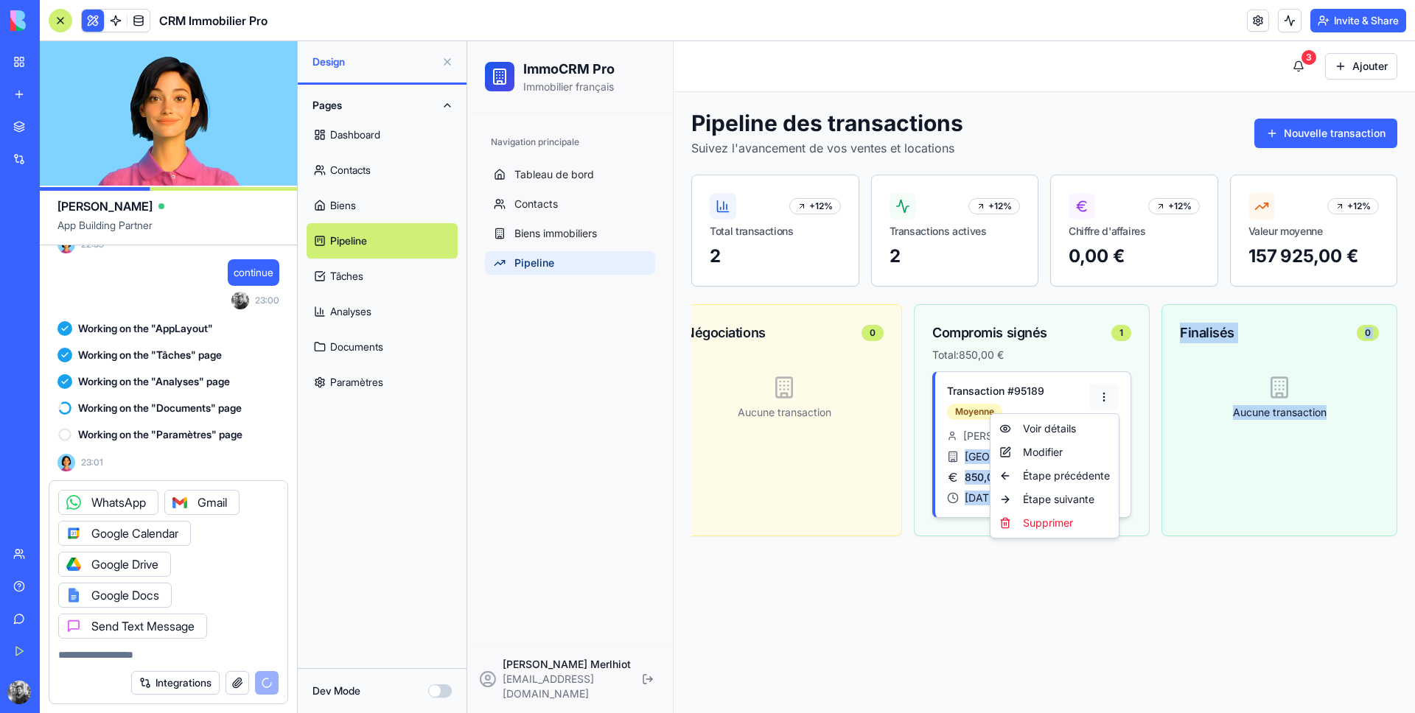
click at [1100, 395] on html "ImmoCRM Pro Immobilier français Navigation principale Tableau de bord Contacts …" at bounding box center [941, 377] width 948 height 672
click at [1082, 498] on div "Étape suivante" at bounding box center [1054, 500] width 122 height 24
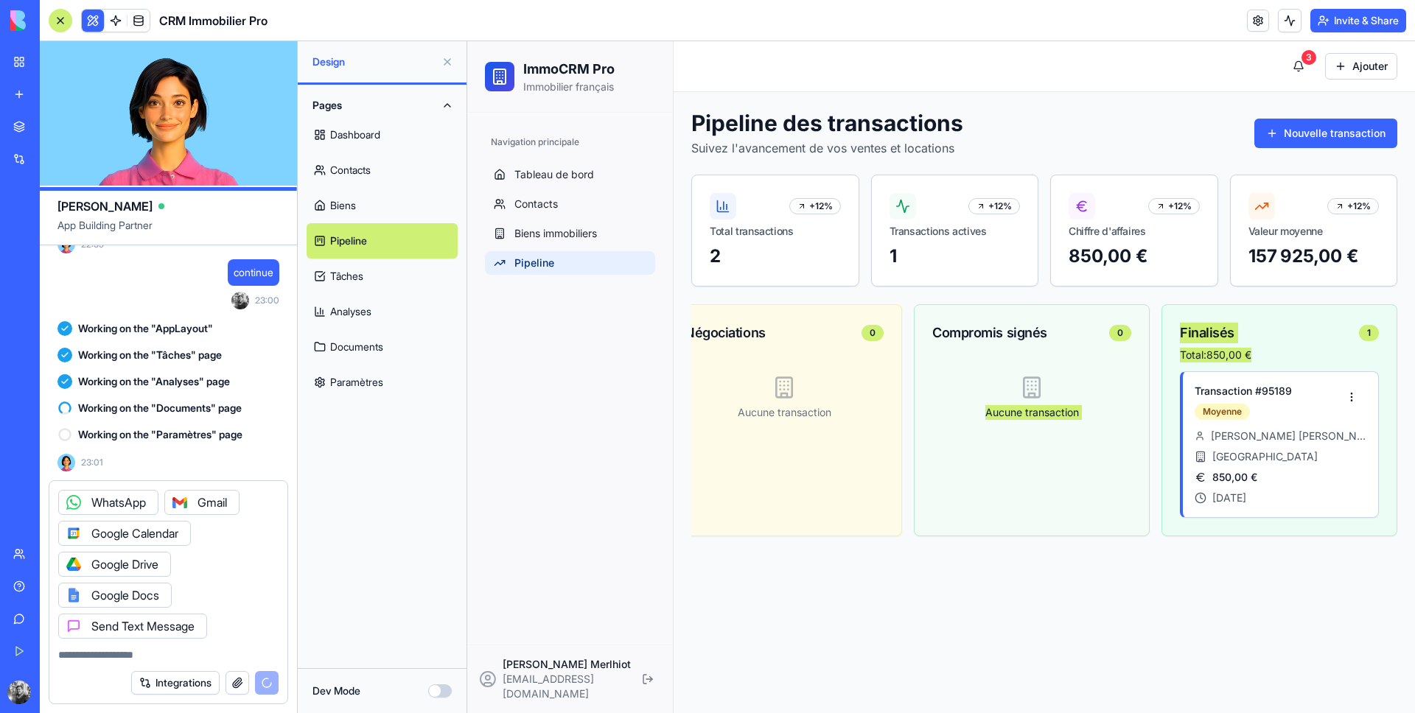
click at [403, 142] on link "Dashboard" at bounding box center [382, 134] width 151 height 35
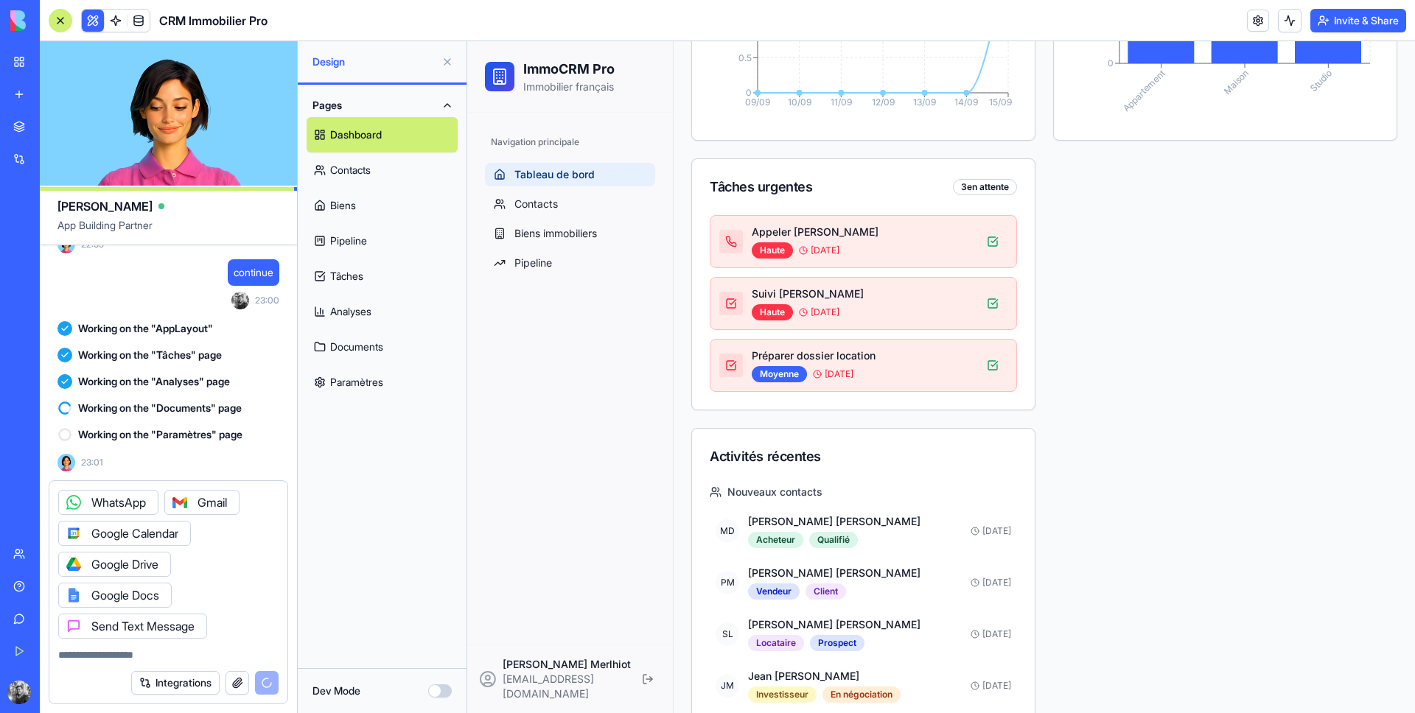
scroll to position [605, 0]
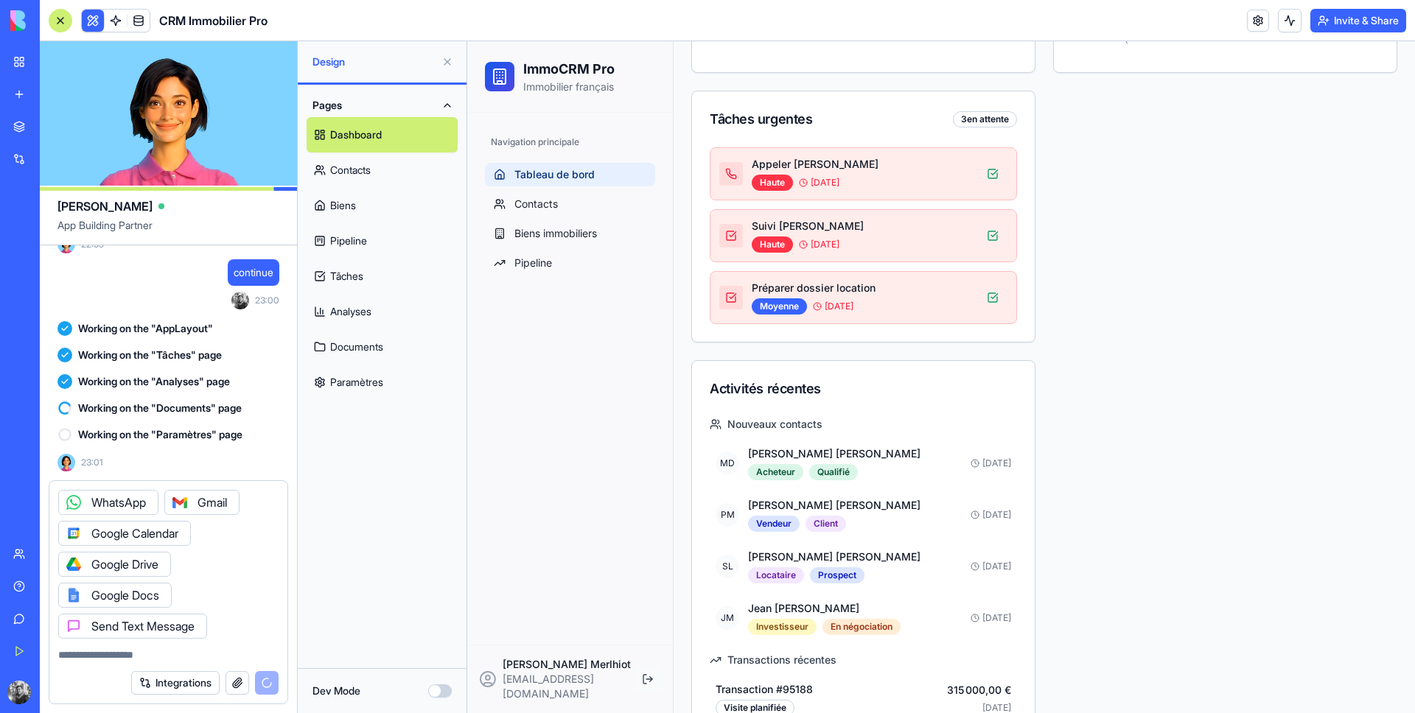
click at [648, 684] on button at bounding box center [647, 679] width 27 height 27
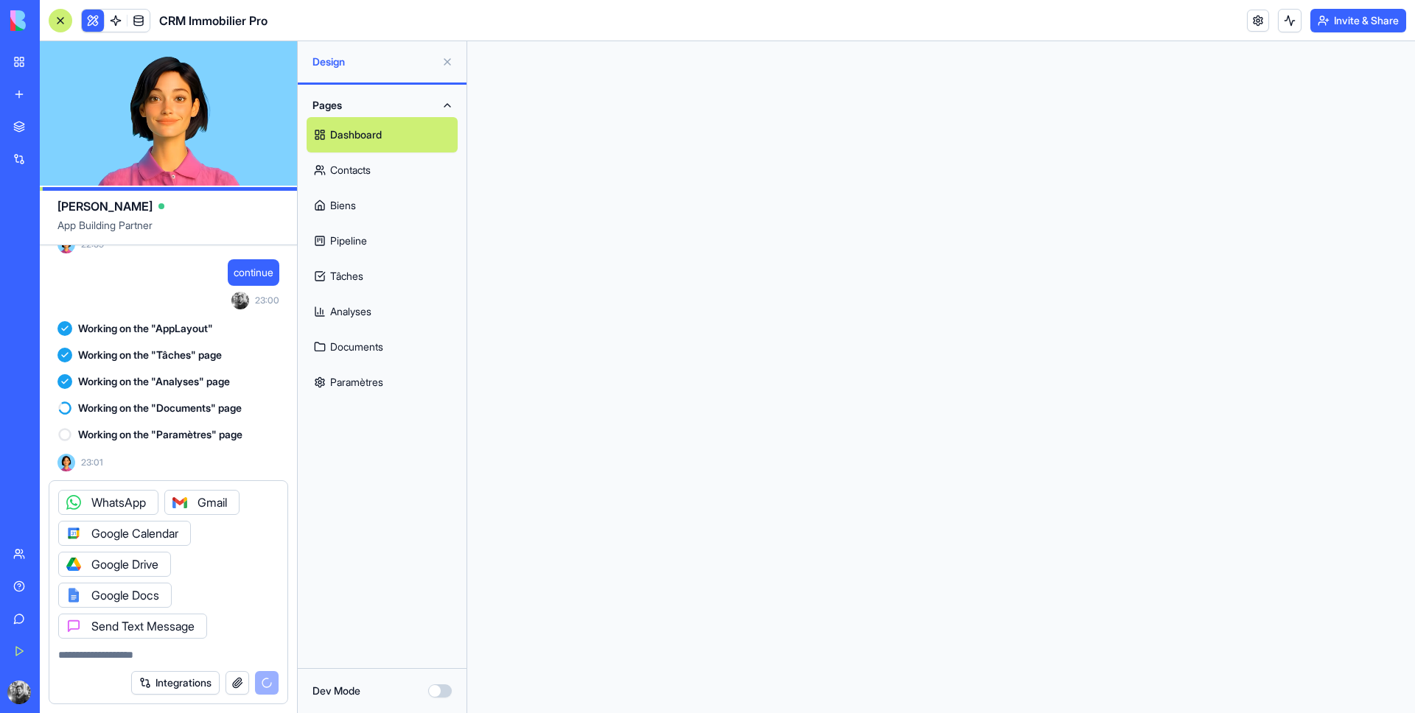
scroll to position [0, 0]
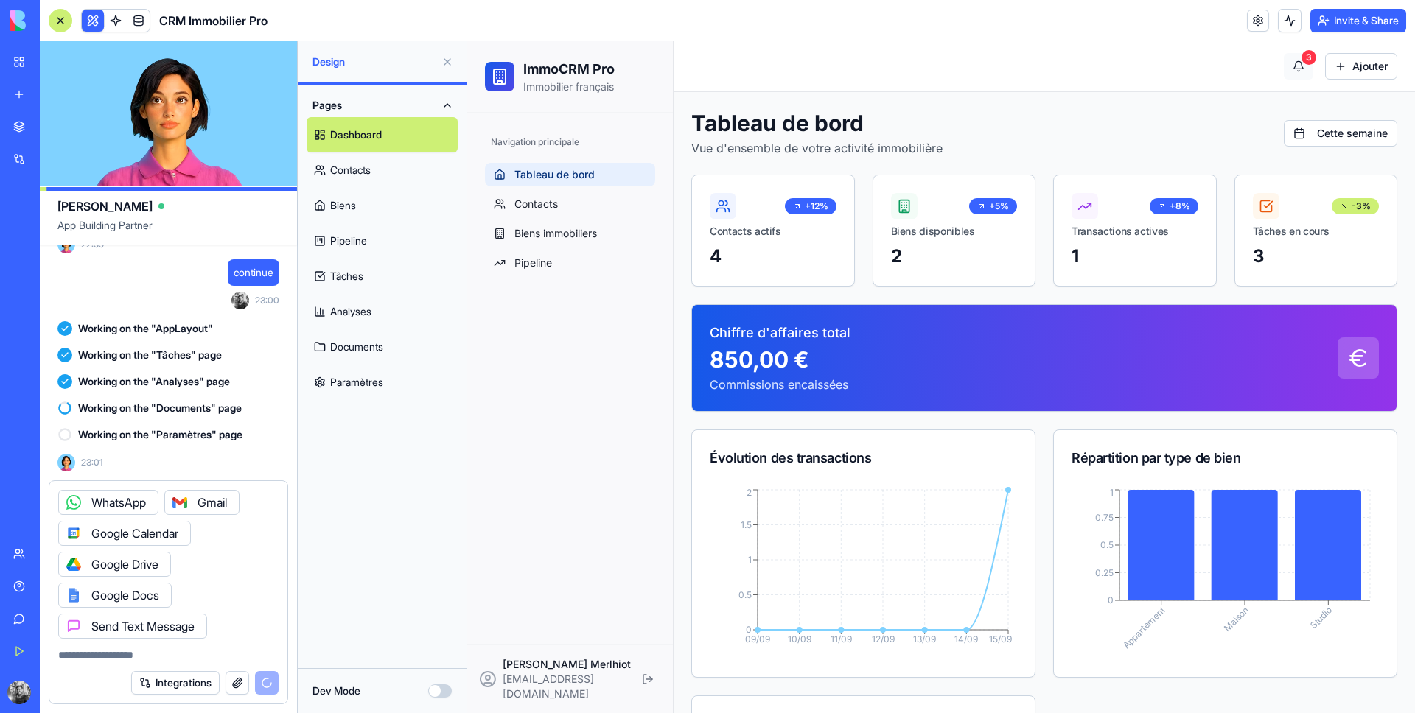
click at [1284, 69] on button "3" at bounding box center [1298, 66] width 29 height 27
click at [1306, 139] on button "Cette semaine" at bounding box center [1340, 133] width 113 height 27
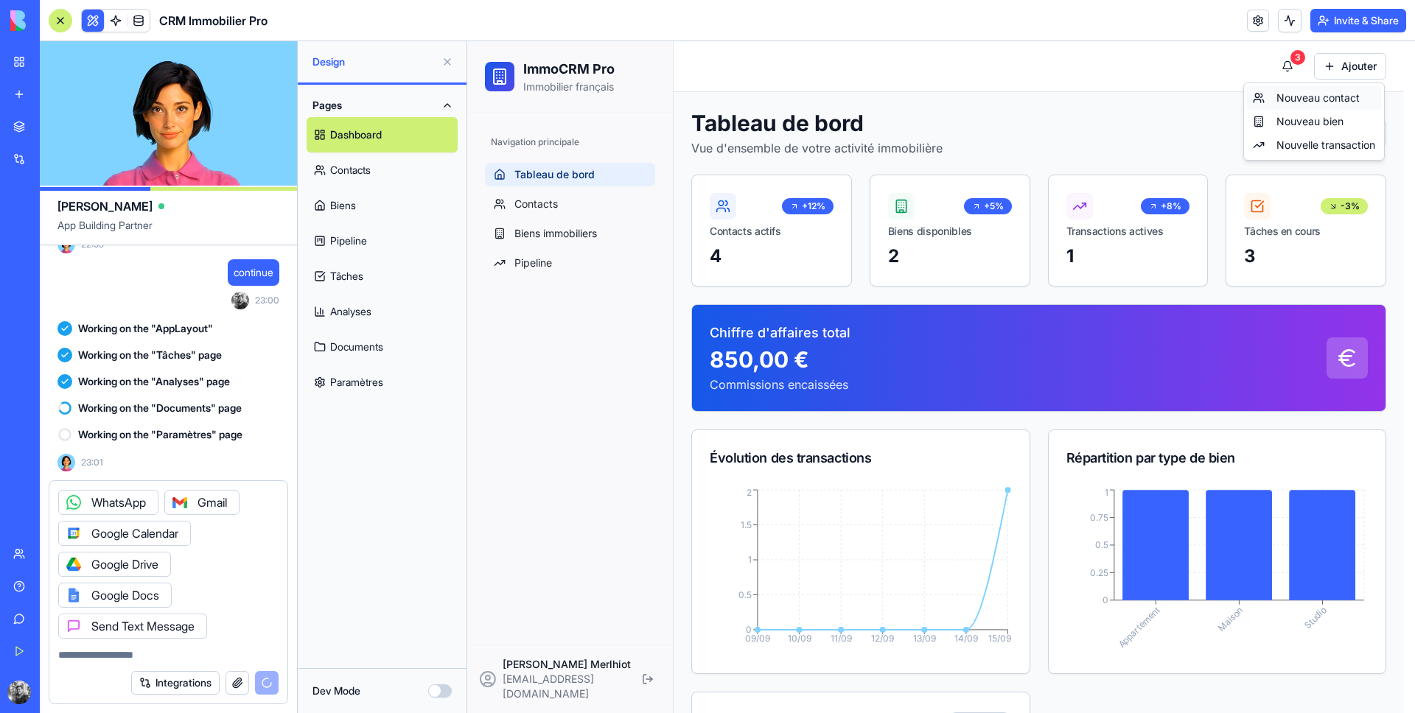
click at [1328, 105] on div "Nouveau contact" at bounding box center [1314, 98] width 134 height 24
click at [1335, 68] on html "ImmoCRM Pro Immobilier français Navigation principale Tableau de bord Contacts …" at bounding box center [941, 726] width 948 height 1370
click at [1255, 102] on div "Nouveau contact" at bounding box center [1314, 98] width 134 height 24
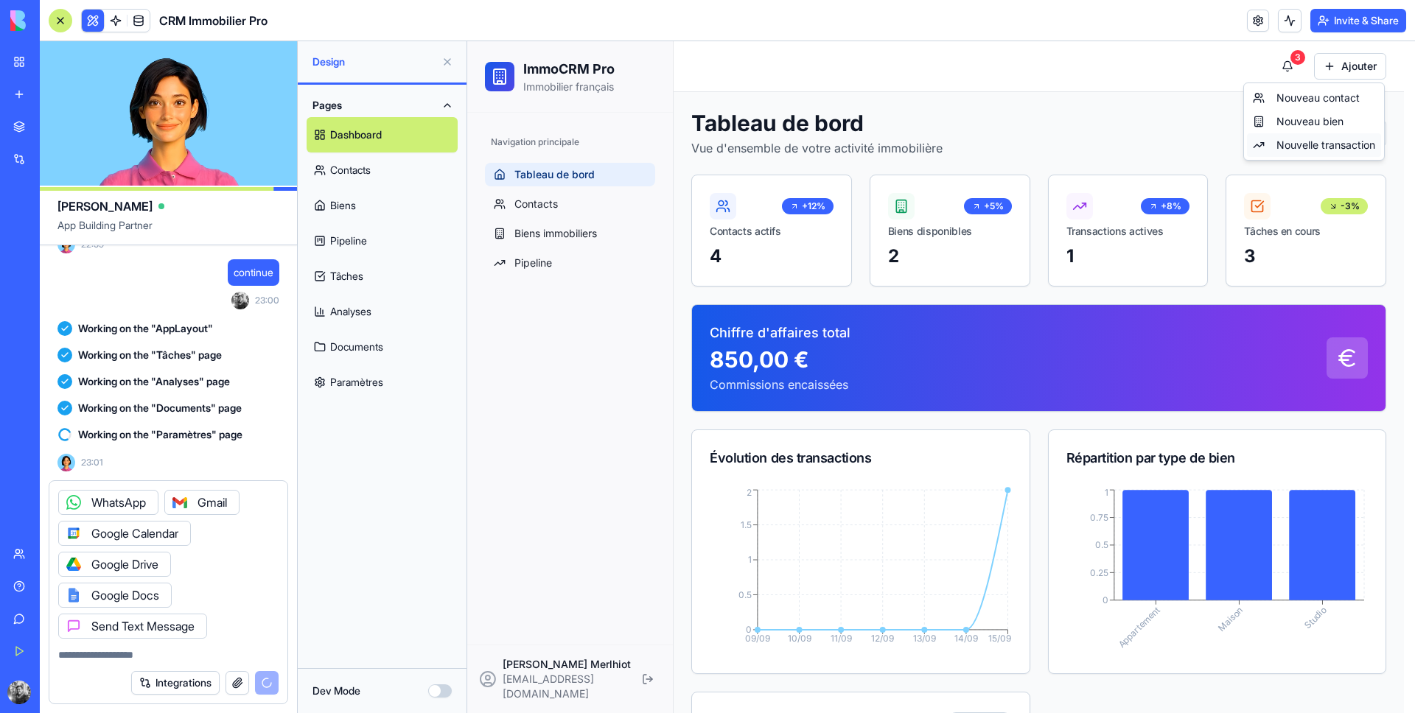
click at [1304, 154] on div "Nouvelle transaction" at bounding box center [1314, 145] width 134 height 24
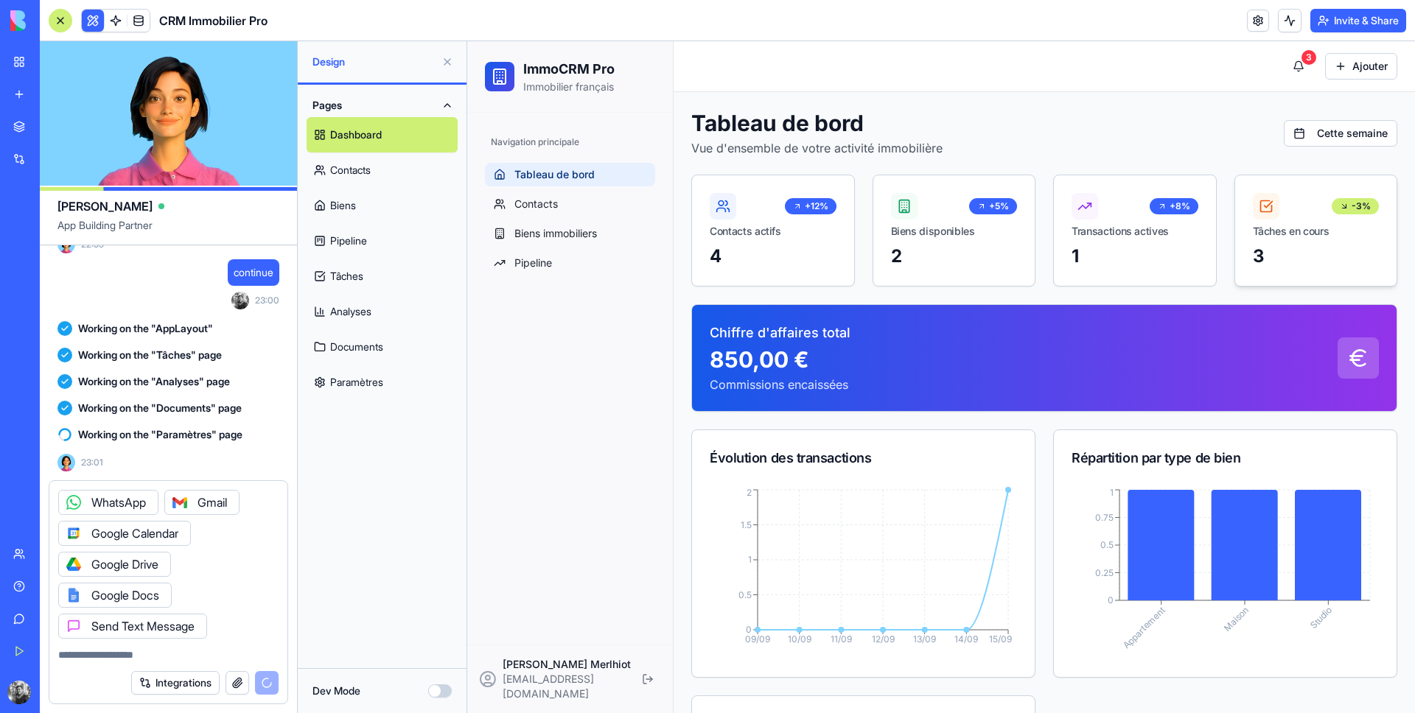
click at [1246, 179] on div "-3% Tâches en cours" at bounding box center [1316, 209] width 162 height 69
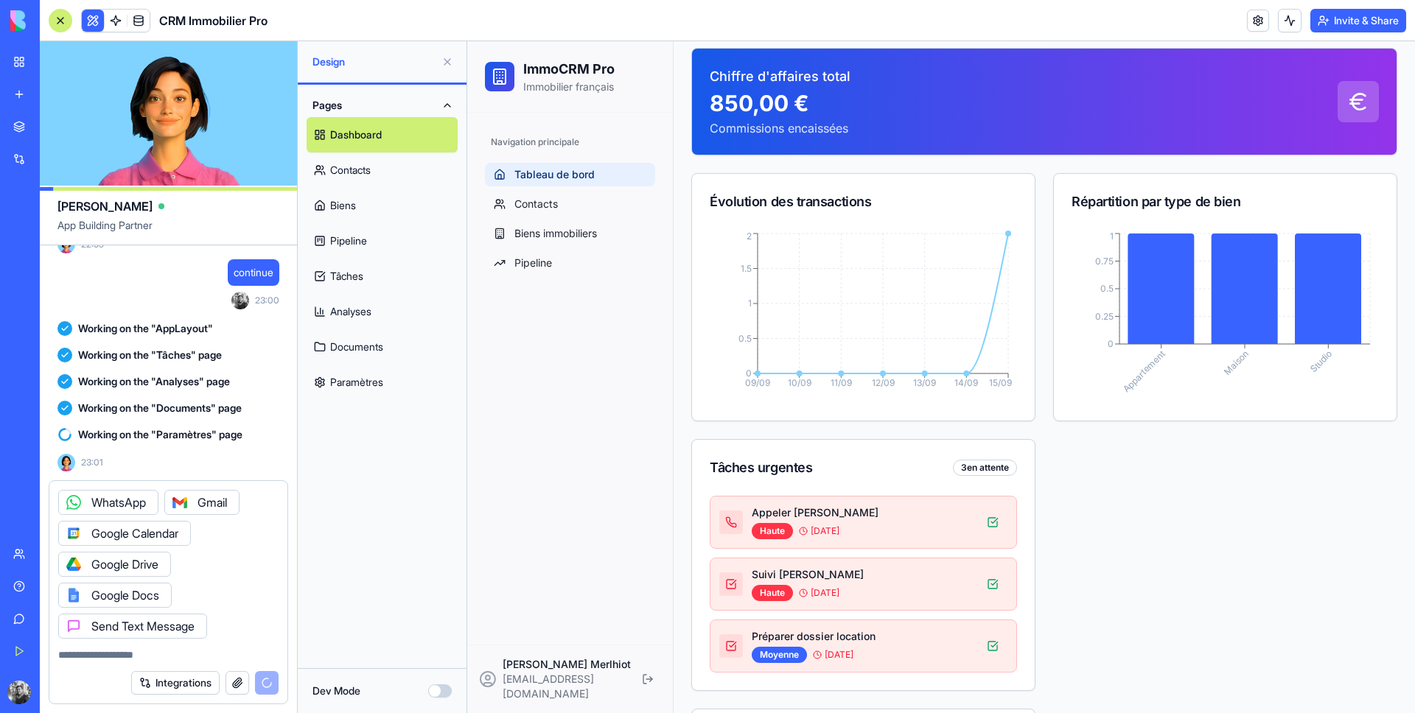
scroll to position [396, 0]
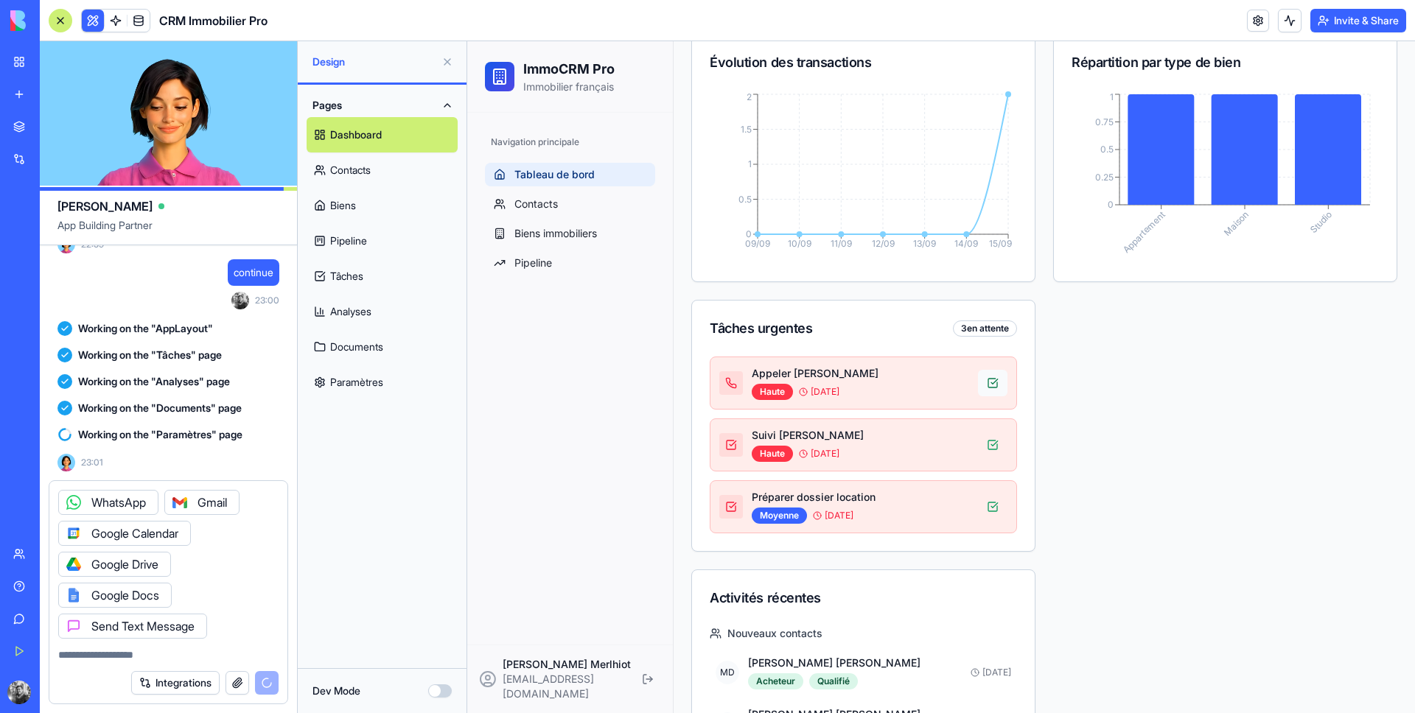
click at [986, 380] on button at bounding box center [992, 383] width 29 height 27
click at [988, 435] on button at bounding box center [992, 445] width 29 height 27
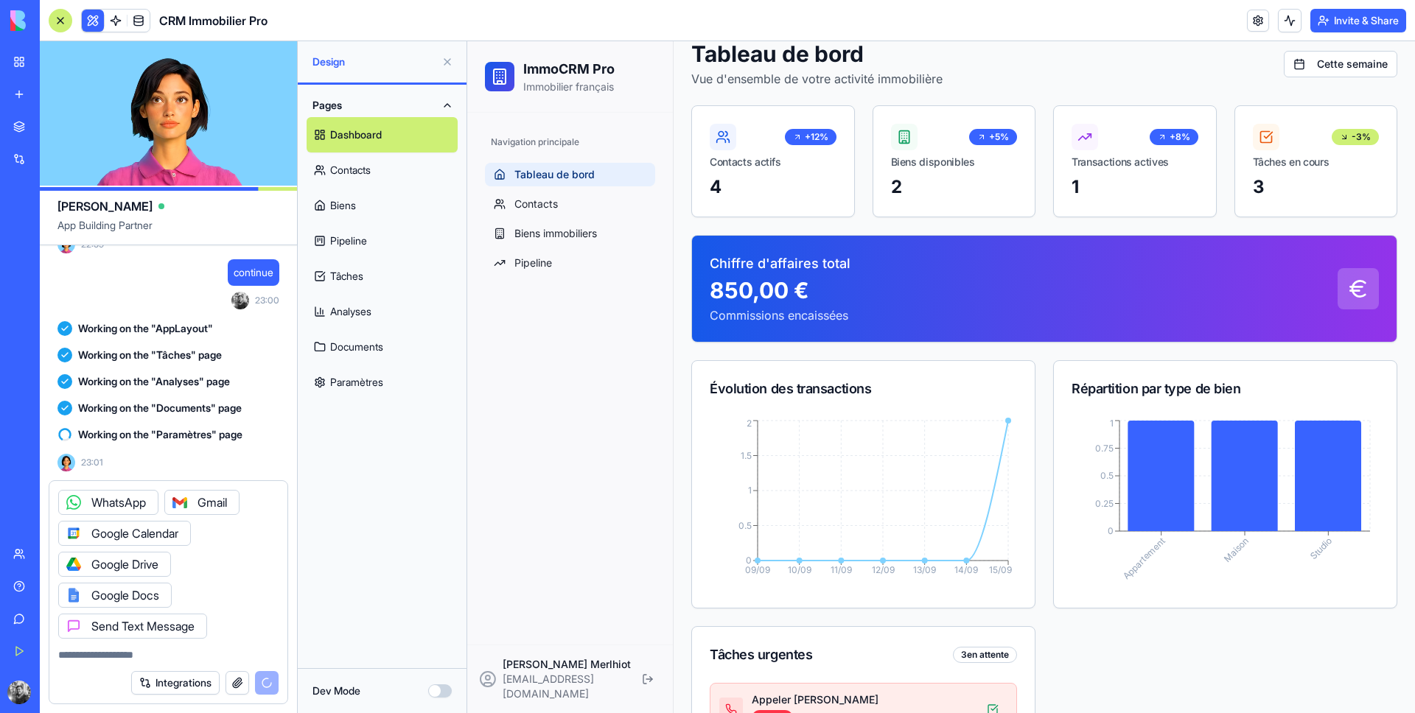
scroll to position [0, 0]
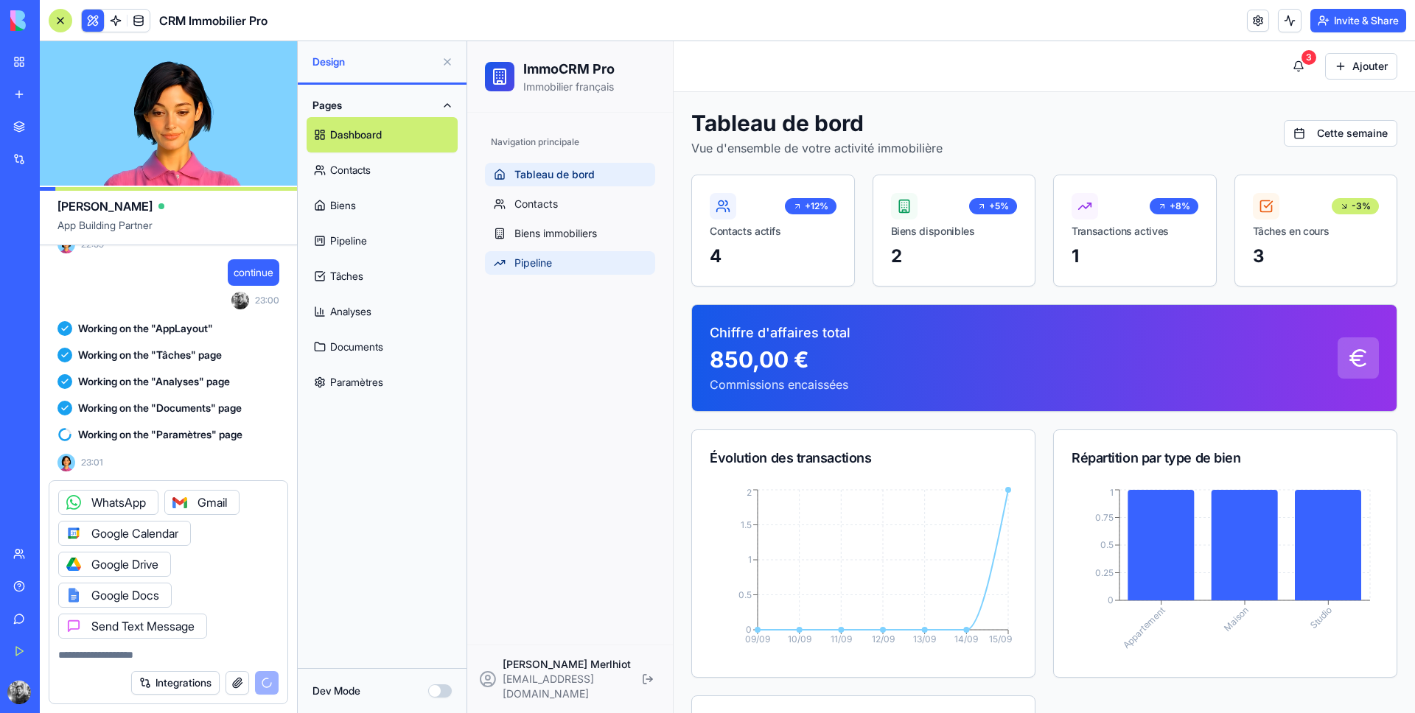
click at [584, 260] on link "Pipeline" at bounding box center [570, 263] width 170 height 24
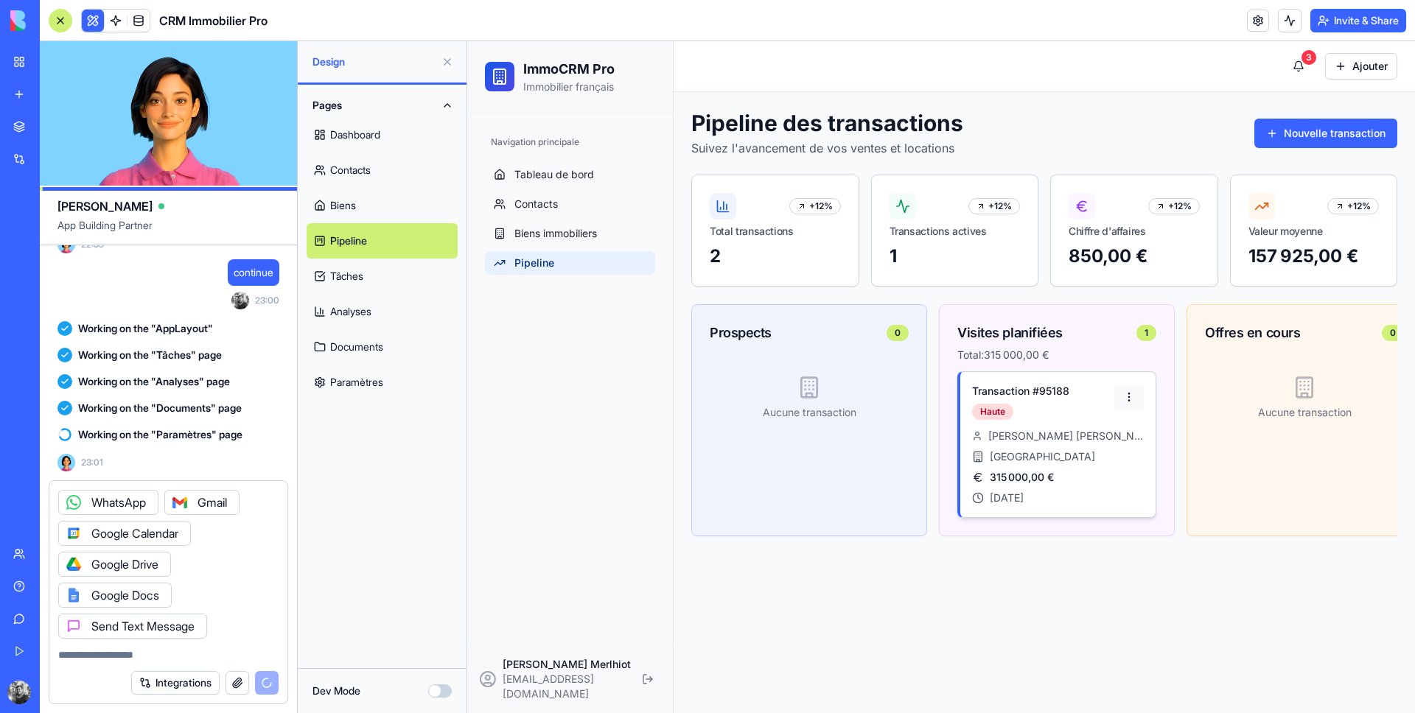
click at [1123, 393] on html "ImmoCRM Pro Immobilier français Navigation principale Tableau de bord Contacts …" at bounding box center [941, 377] width 948 height 672
click at [1100, 500] on div "Étape suivante" at bounding box center [1079, 500] width 122 height 24
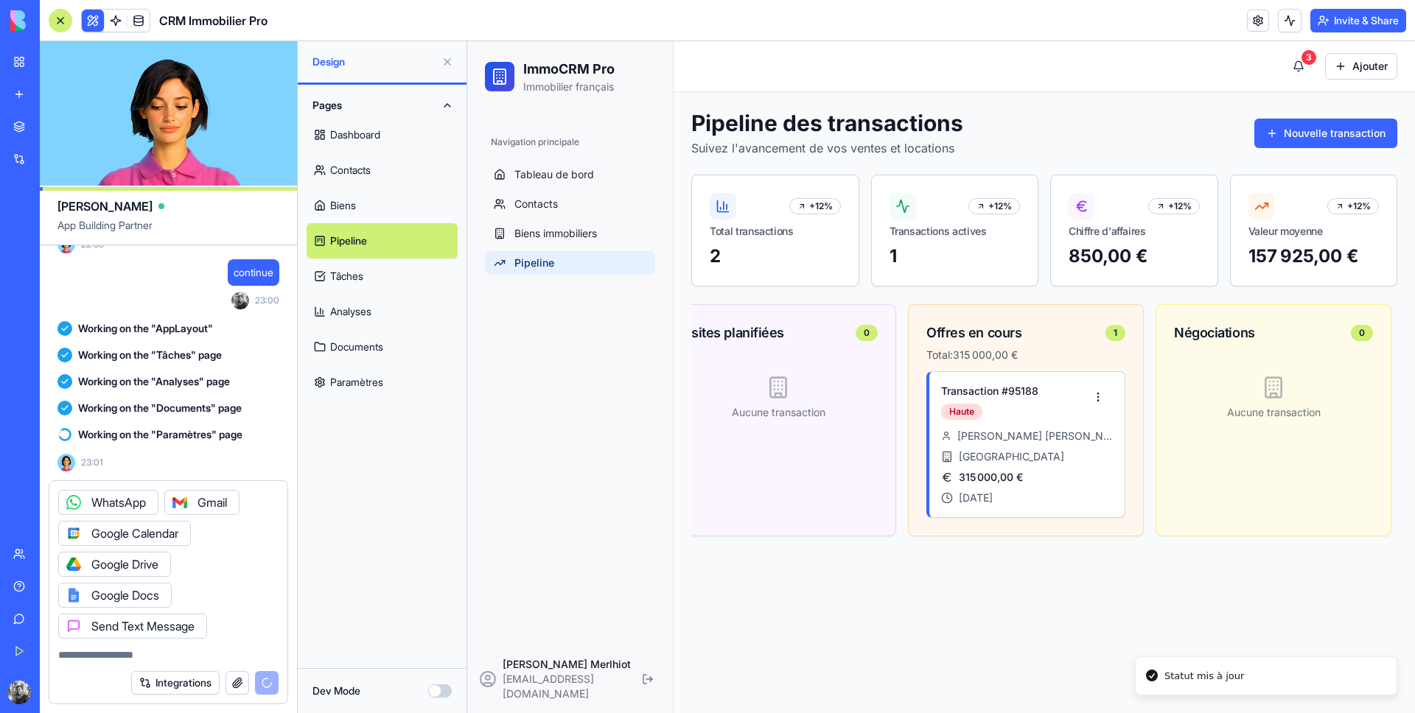
scroll to position [0, 305]
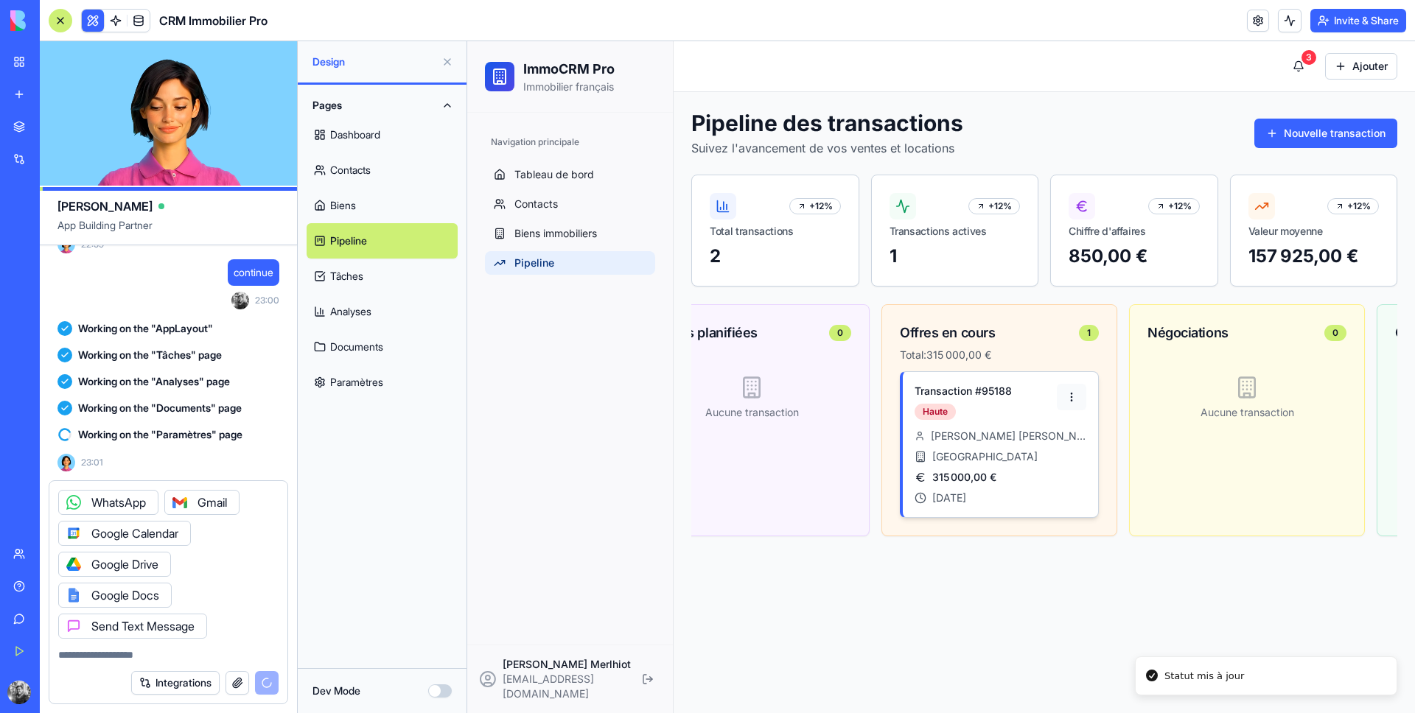
click at [1057, 404] on html "ImmoCRM Pro Immobilier français Navigation principale Tableau de bord Contacts …" at bounding box center [941, 377] width 948 height 672
click at [1038, 452] on div "Modifier" at bounding box center [1022, 453] width 122 height 24
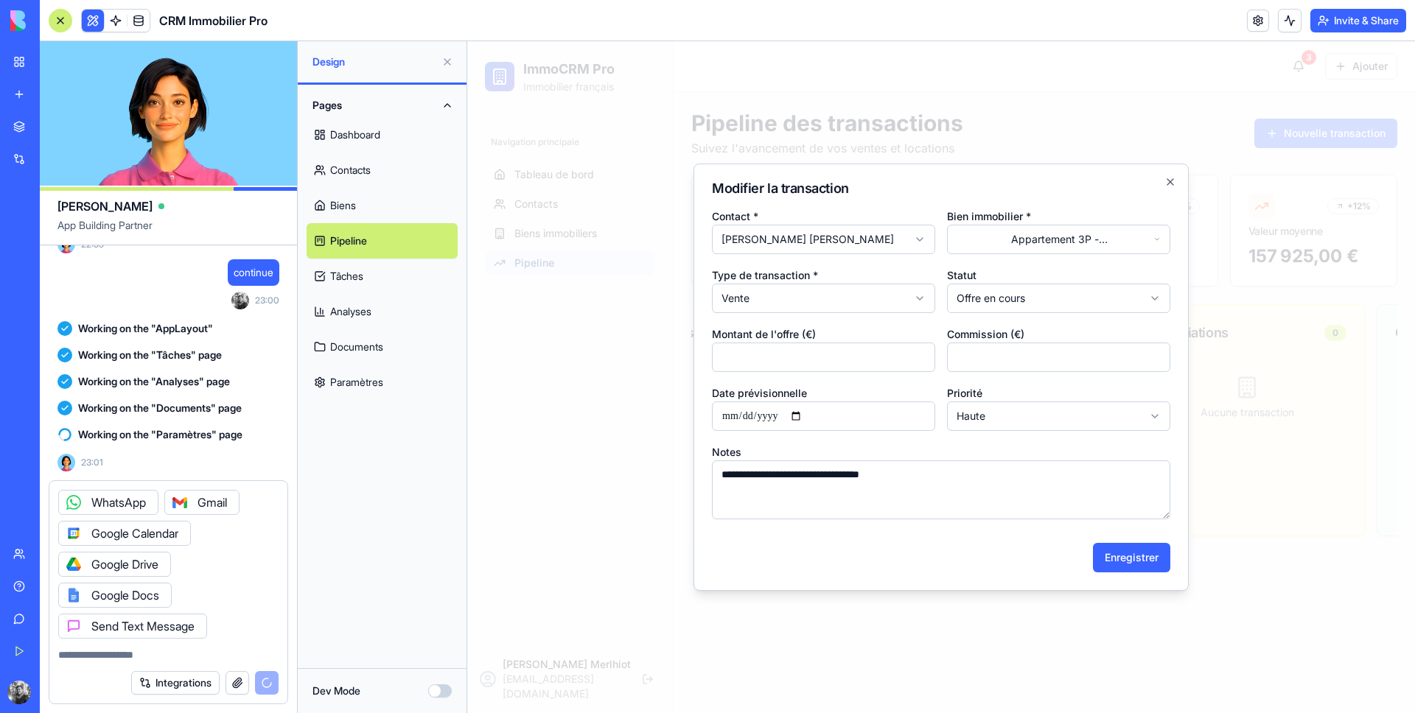
click at [1149, 298] on body "**********" at bounding box center [941, 377] width 948 height 672
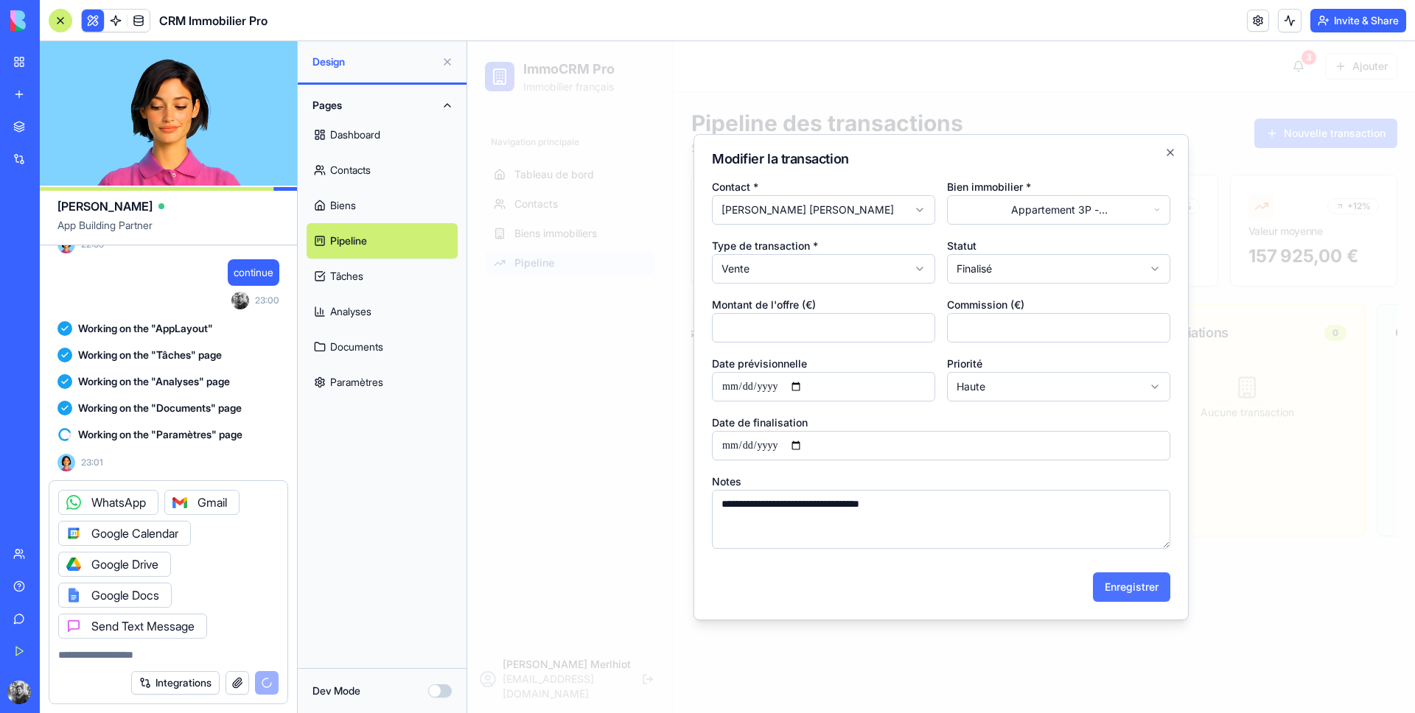
click at [1132, 586] on button "Enregistrer" at bounding box center [1131, 586] width 77 height 29
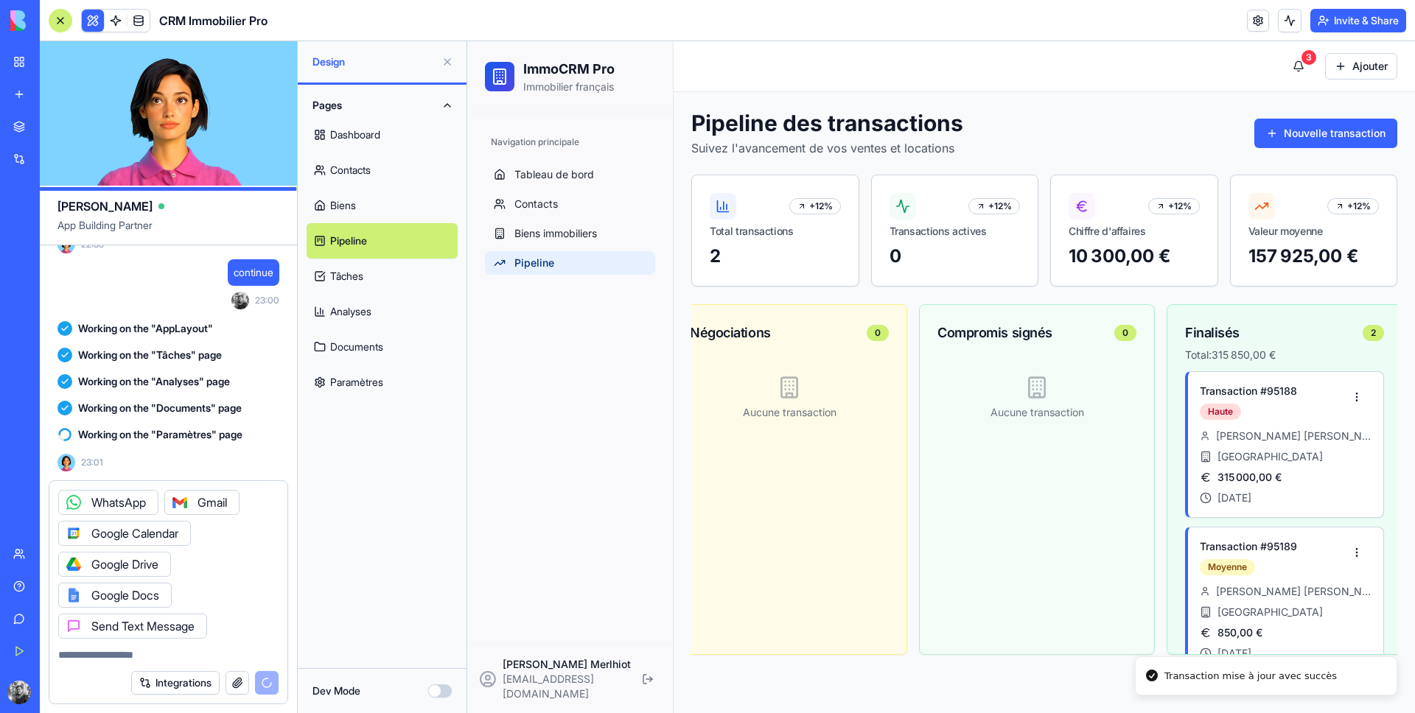
scroll to position [0, 765]
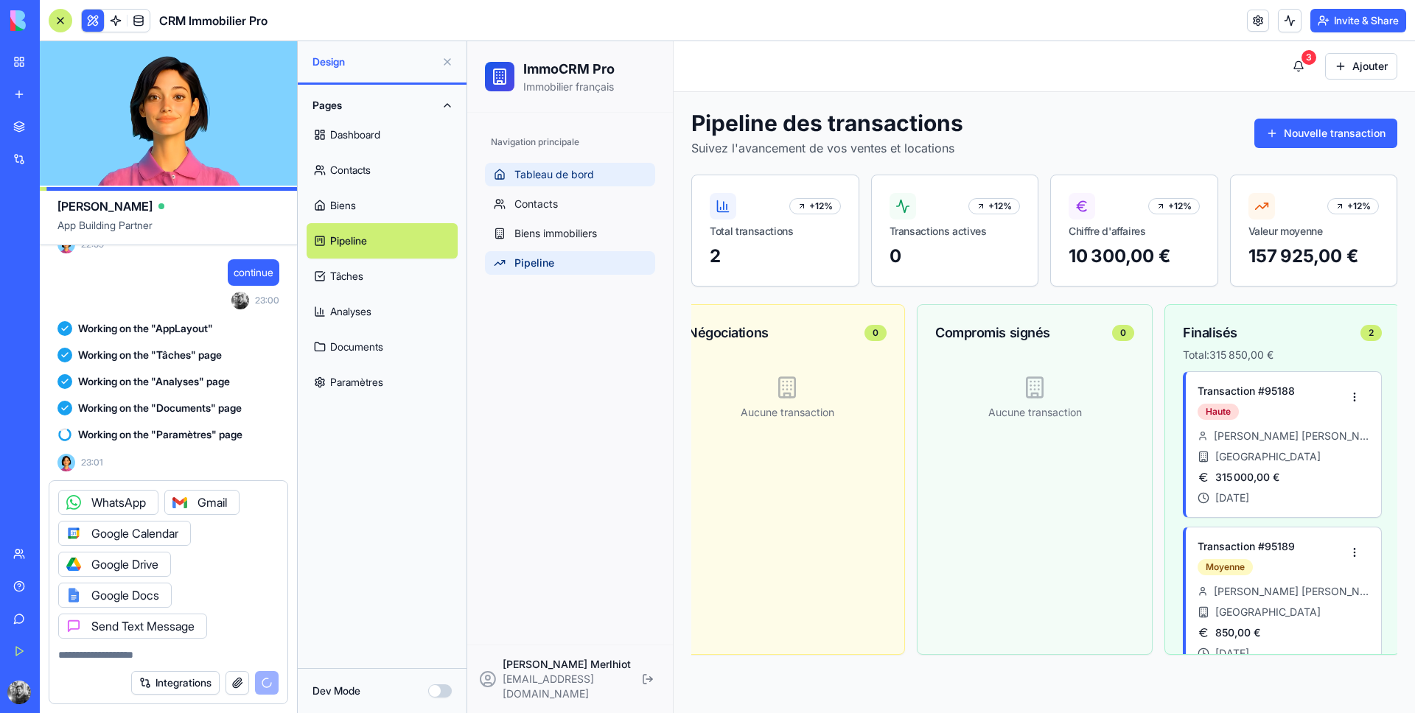
click at [540, 178] on span "Tableau de bord" at bounding box center [554, 174] width 80 height 15
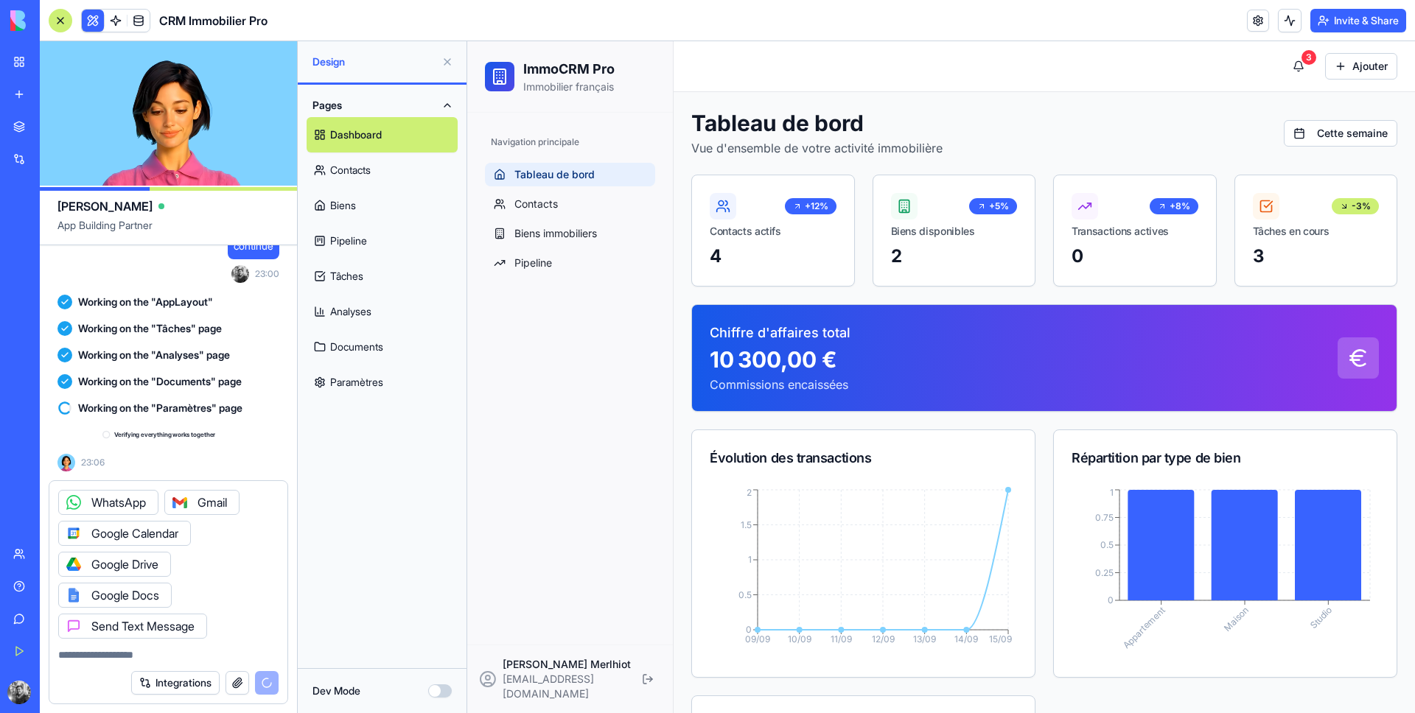
scroll to position [1327, 0]
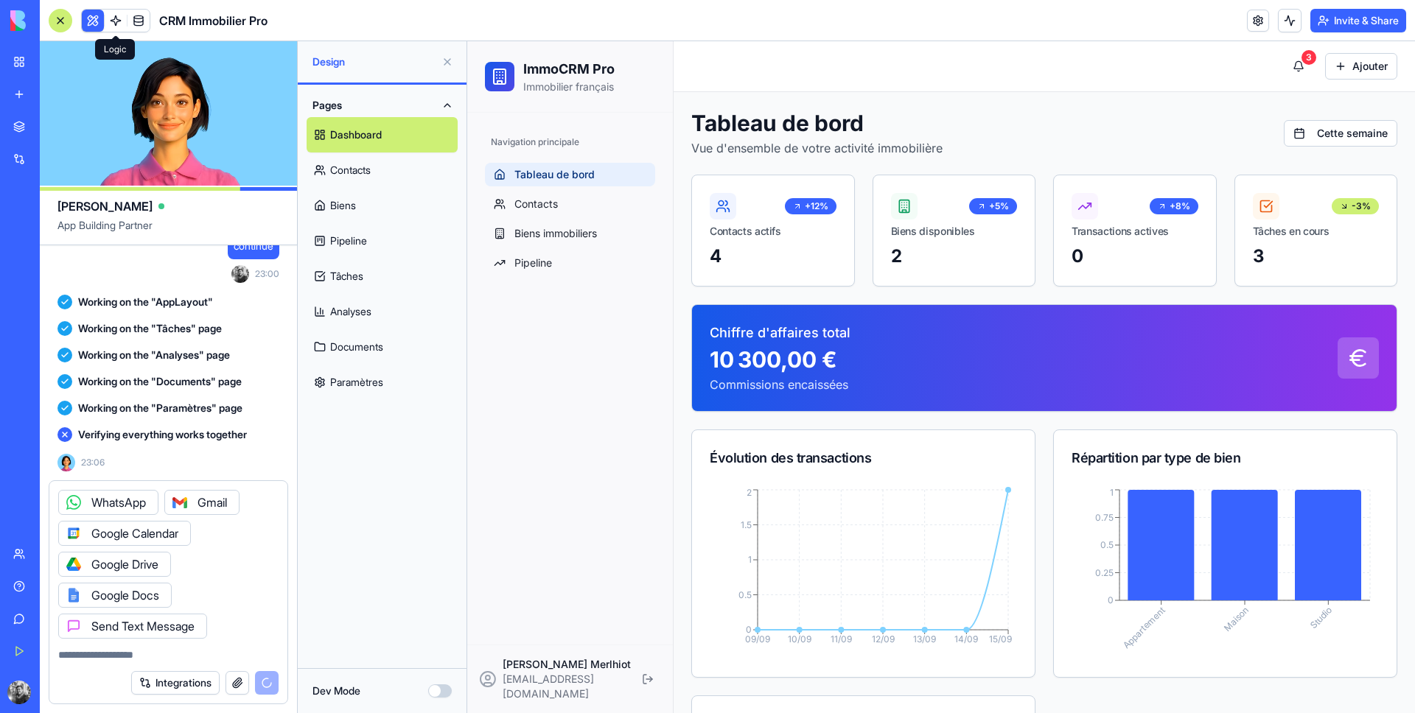
click at [108, 21] on span at bounding box center [115, 20] width 41 height 41
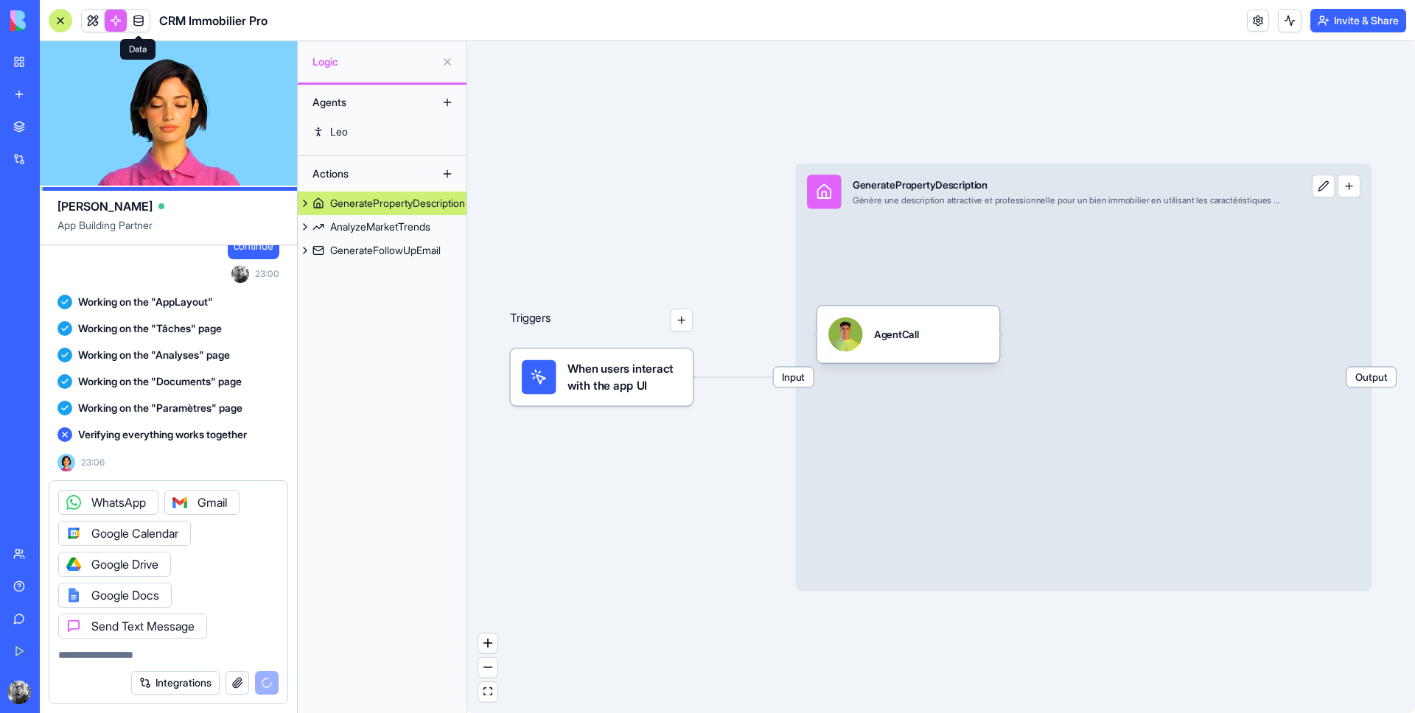
click at [145, 19] on span at bounding box center [138, 20] width 41 height 41
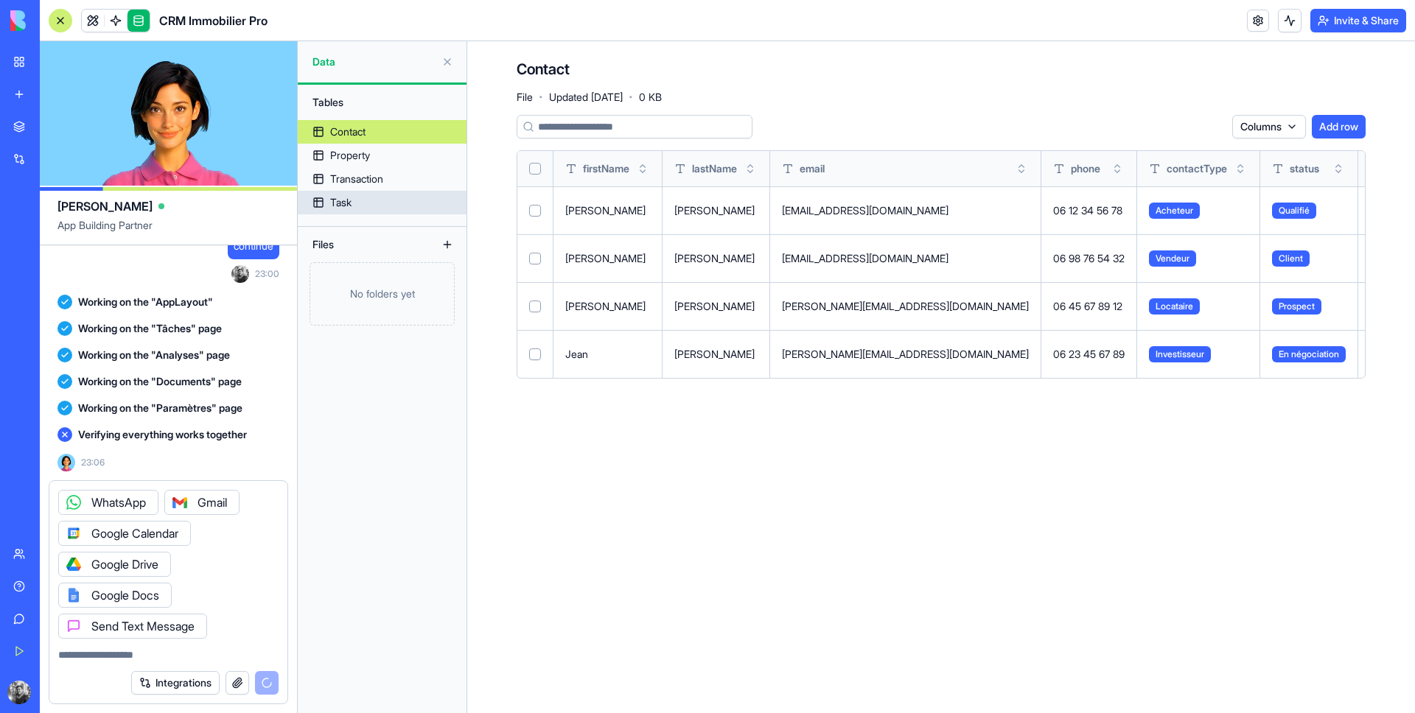
click at [377, 208] on link "Task" at bounding box center [382, 203] width 169 height 24
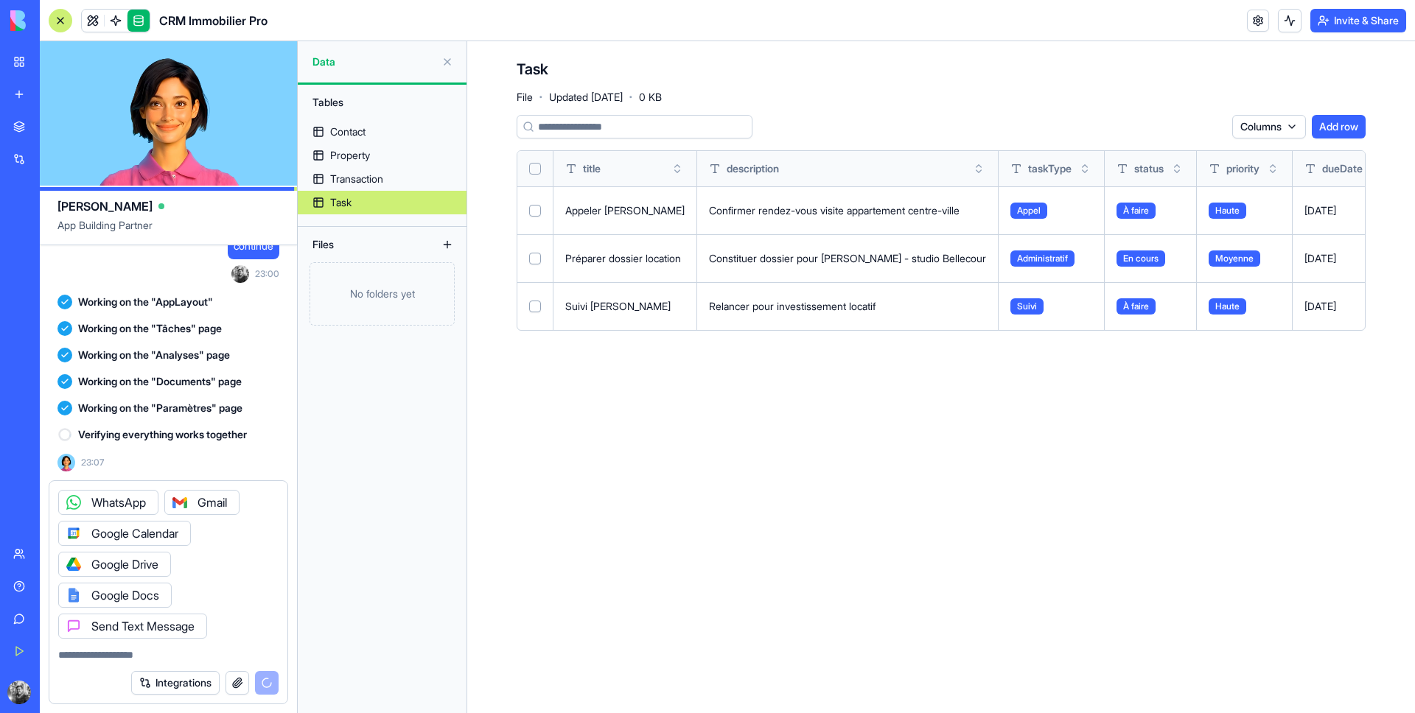
click at [88, 18] on span at bounding box center [92, 20] width 15 height 15
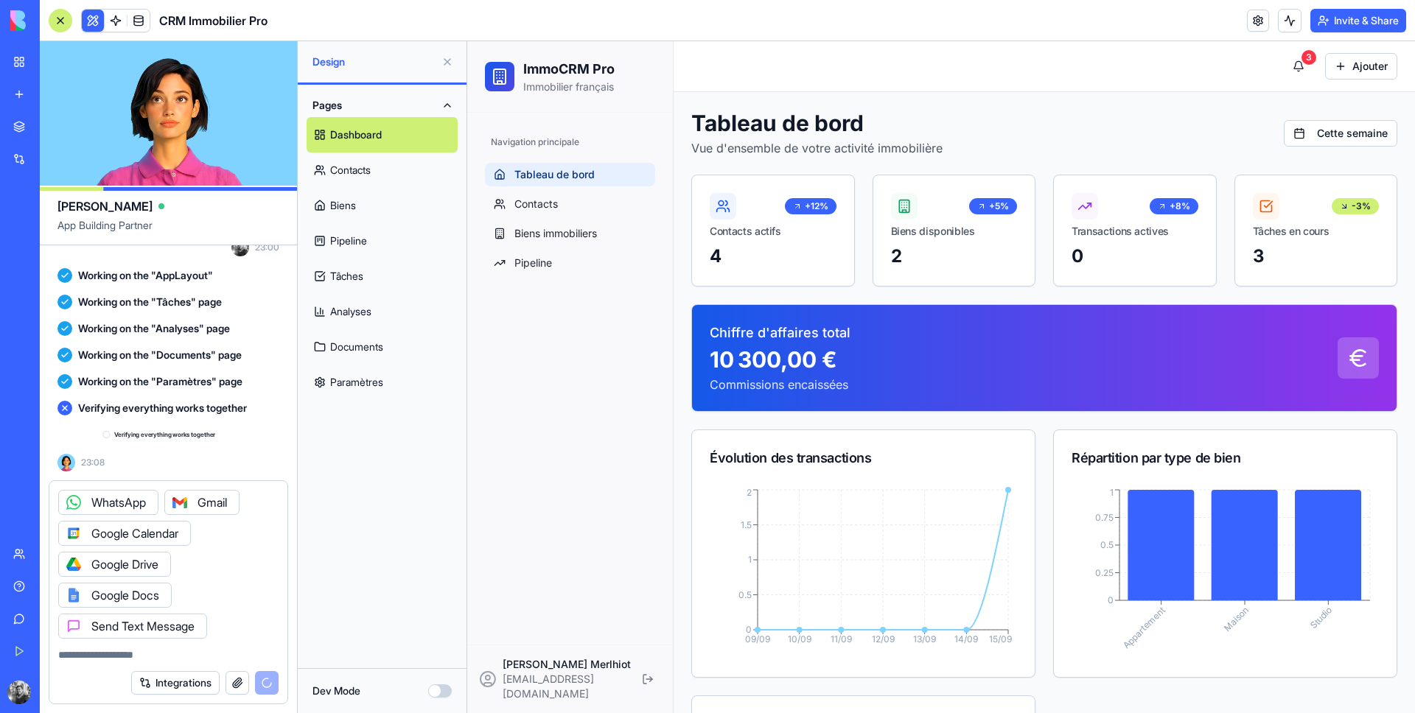
scroll to position [1353, 0]
click at [261, 685] on div "Integrations" at bounding box center [204, 683] width 147 height 24
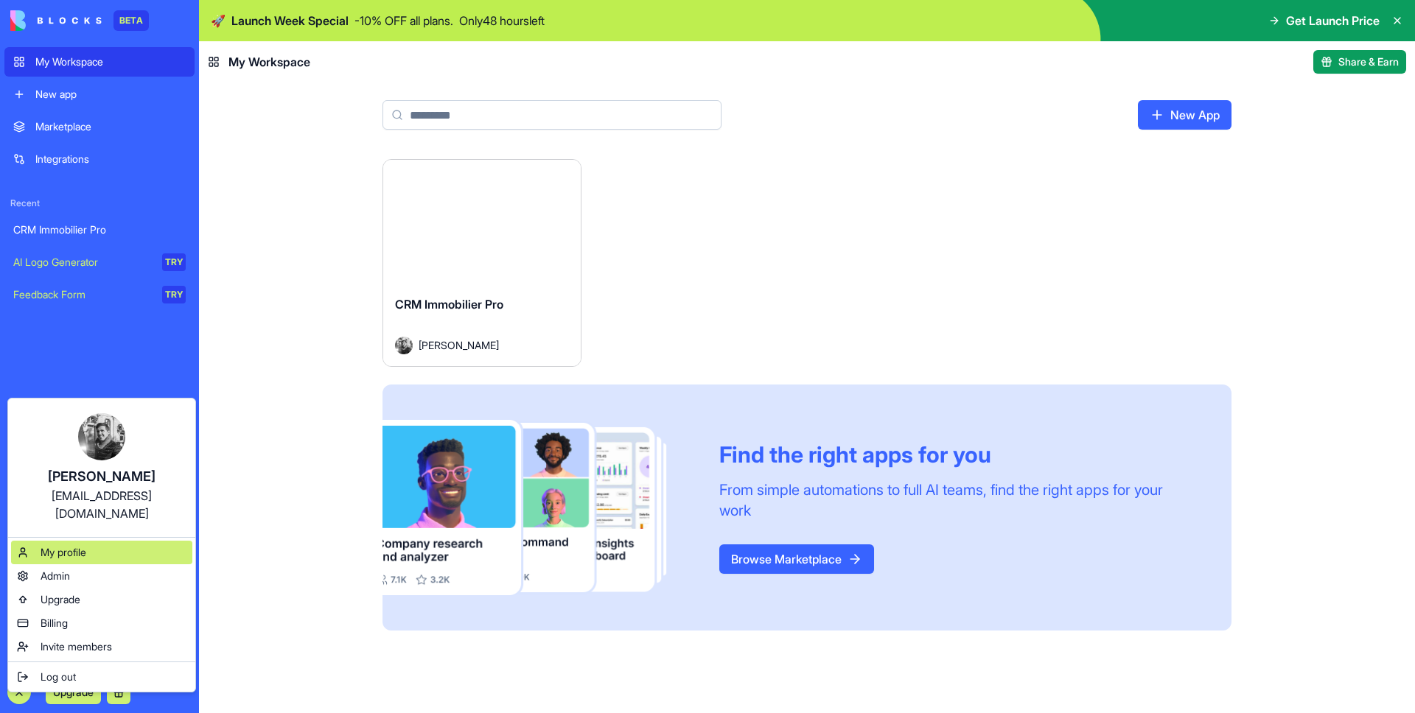
click at [133, 541] on div "My profile" at bounding box center [101, 553] width 181 height 24
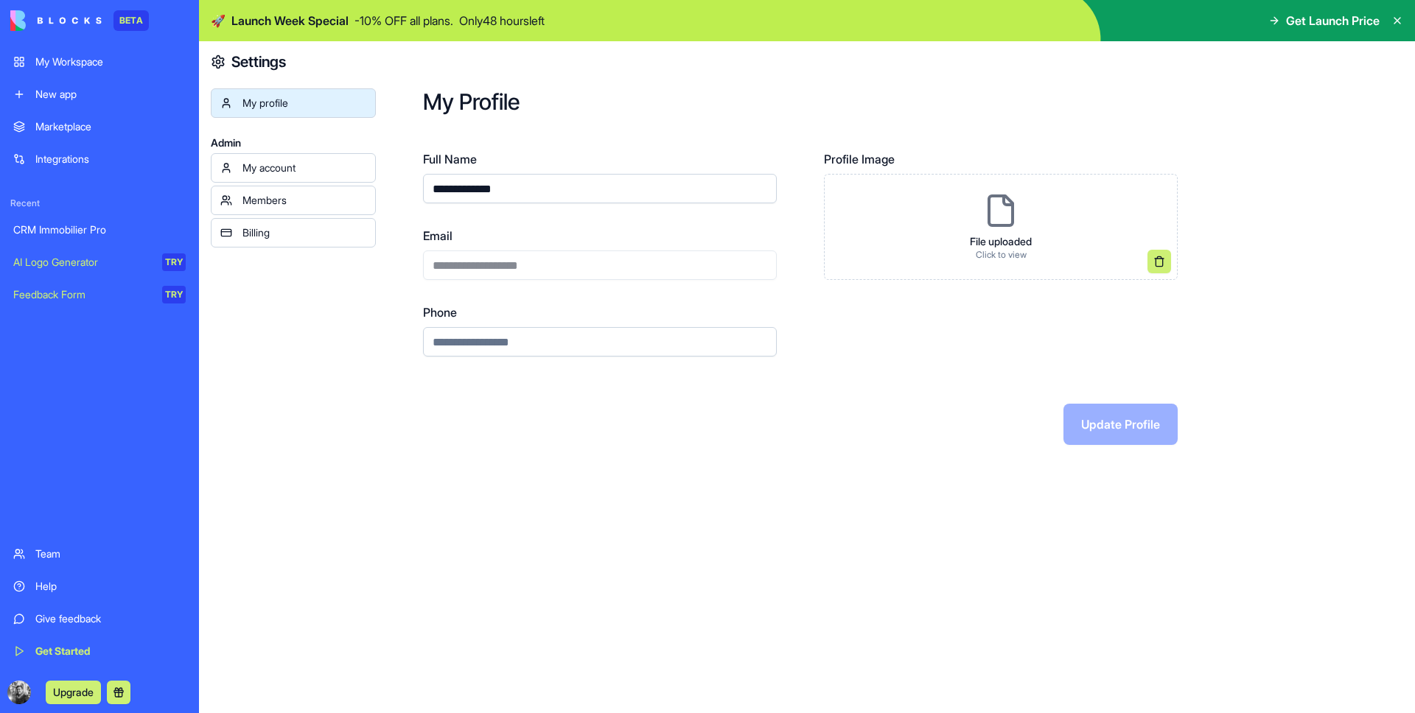
click at [10, 702] on div "Upgrade" at bounding box center [73, 693] width 126 height 24
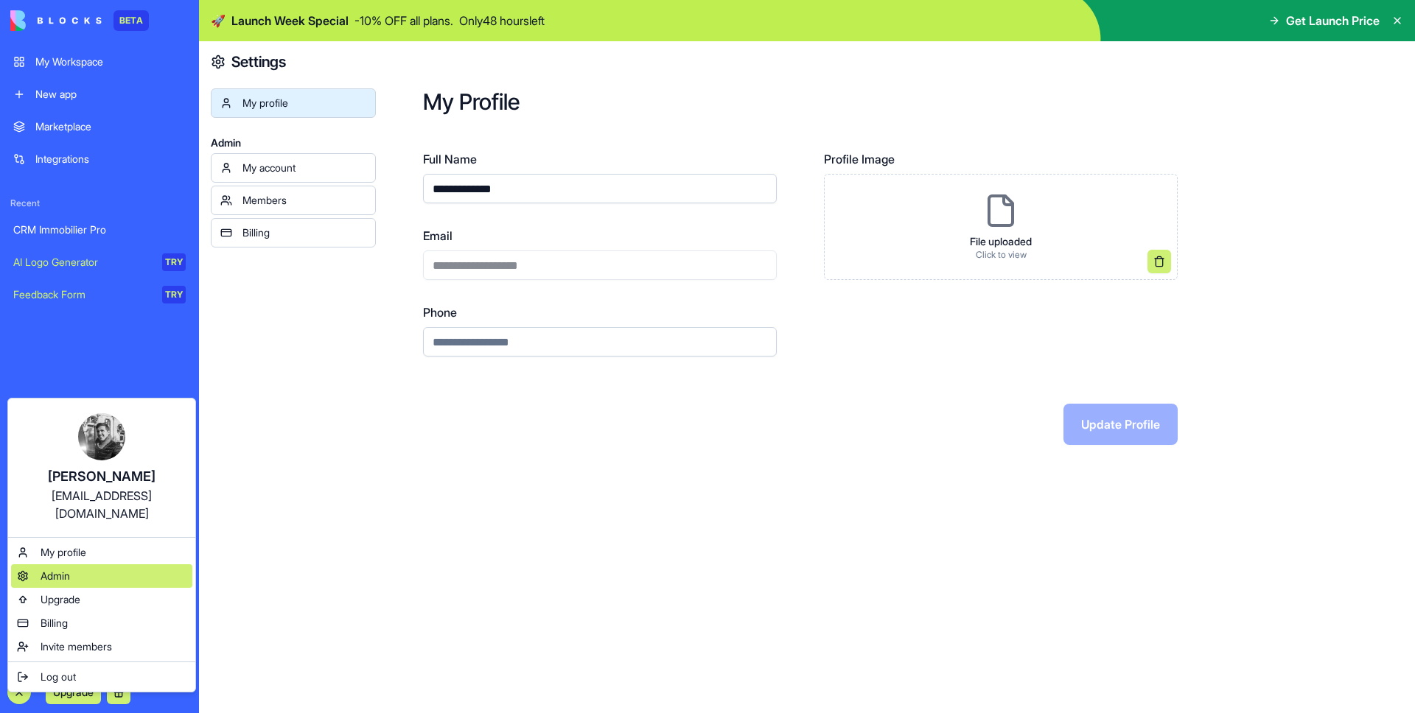
click at [91, 564] on div "Admin" at bounding box center [101, 576] width 181 height 24
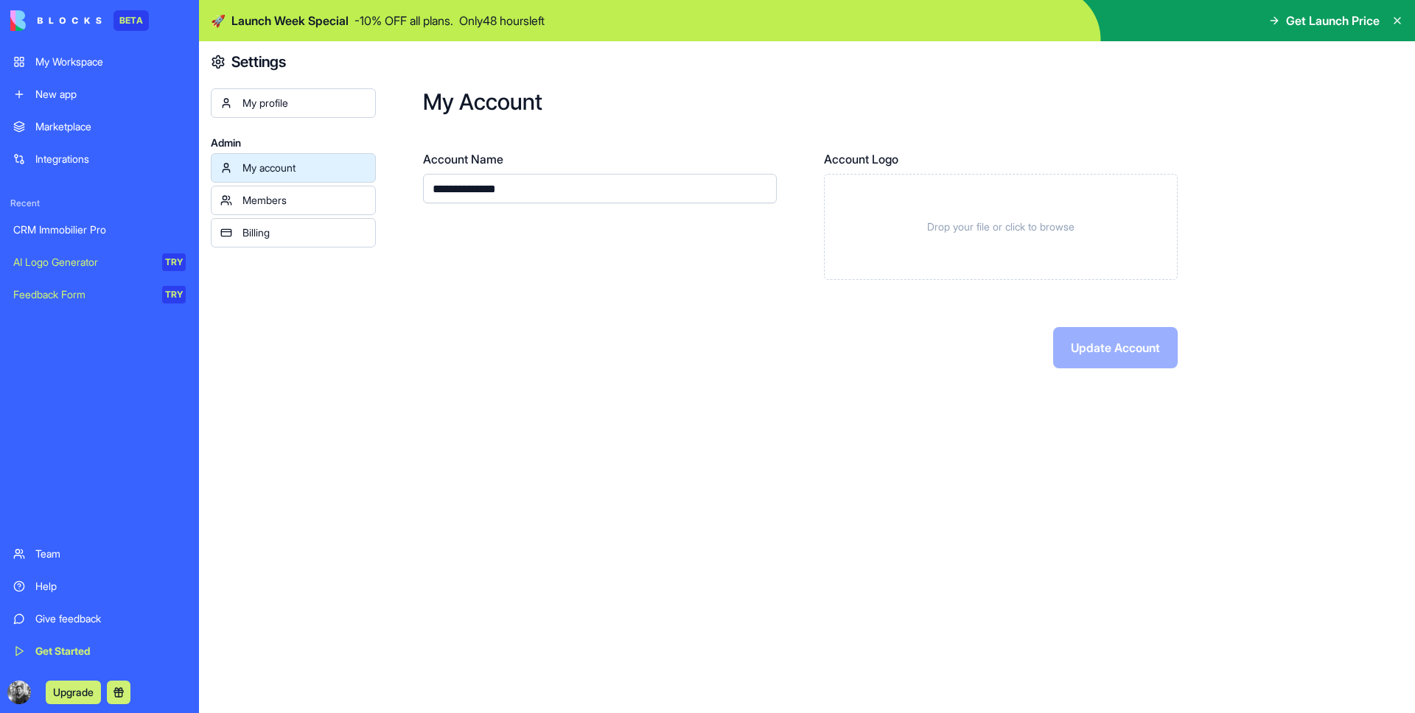
click at [282, 248] on div "My profile Admin My account Members Billing" at bounding box center [293, 424] width 165 height 672
click at [284, 237] on div "Billing" at bounding box center [304, 232] width 124 height 15
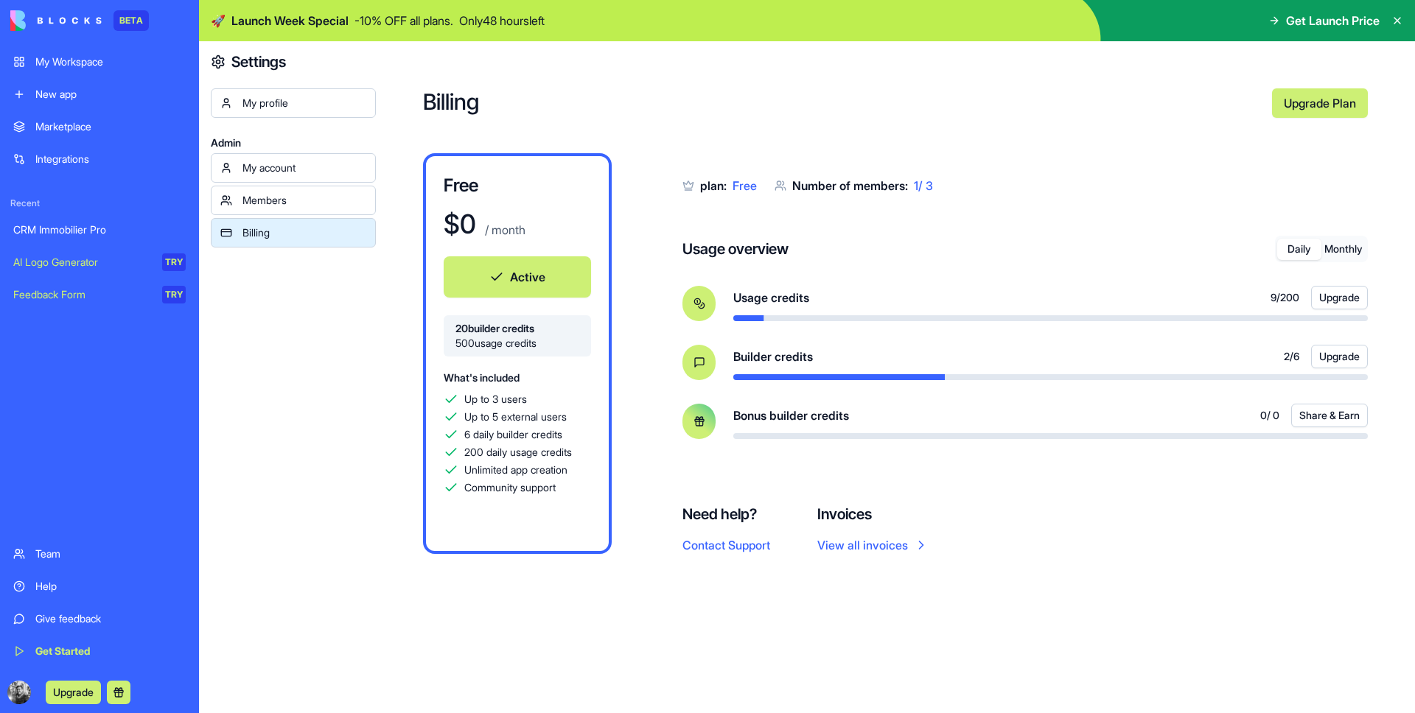
click at [1339, 305] on button "Upgrade" at bounding box center [1339, 298] width 57 height 24
click at [1328, 295] on button "Upgrade" at bounding box center [1339, 298] width 57 height 24
click at [1336, 367] on button "Upgrade" at bounding box center [1339, 357] width 57 height 24
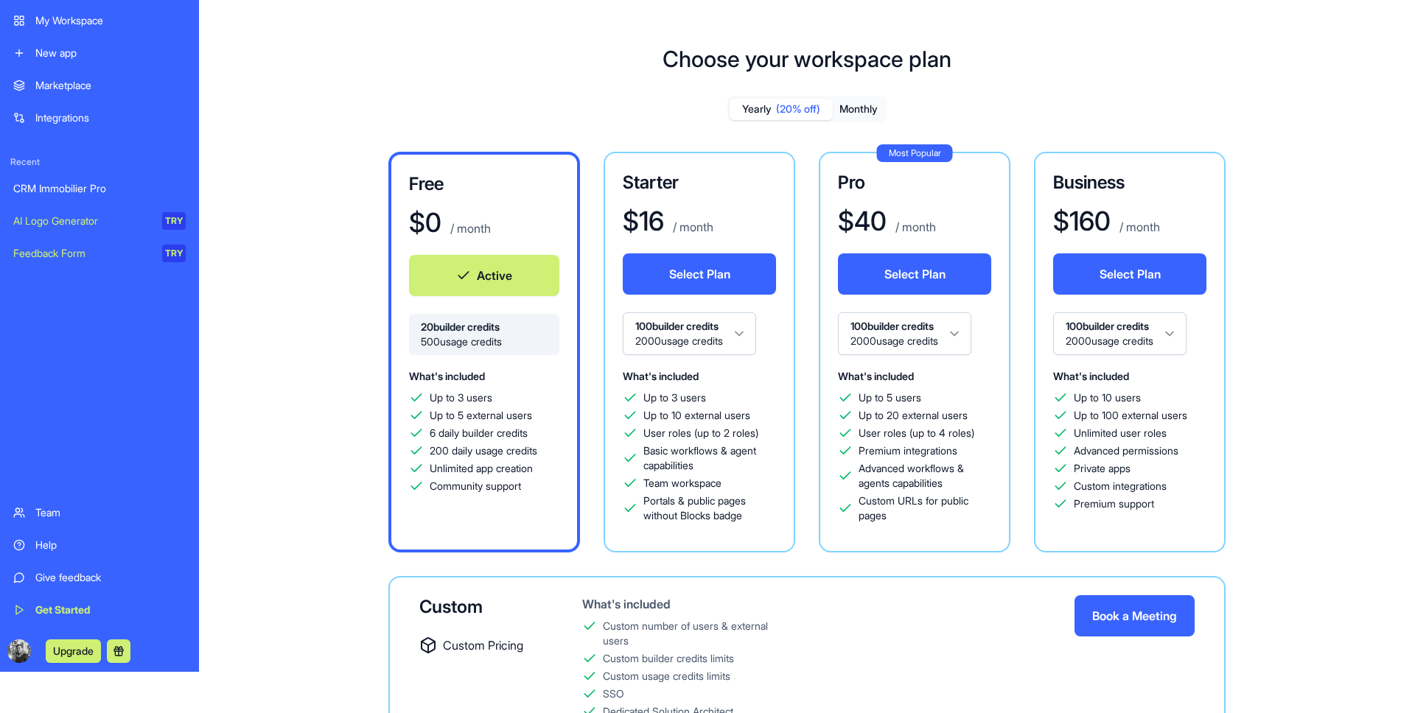
click at [61, 545] on div "Help" at bounding box center [110, 545] width 150 height 15
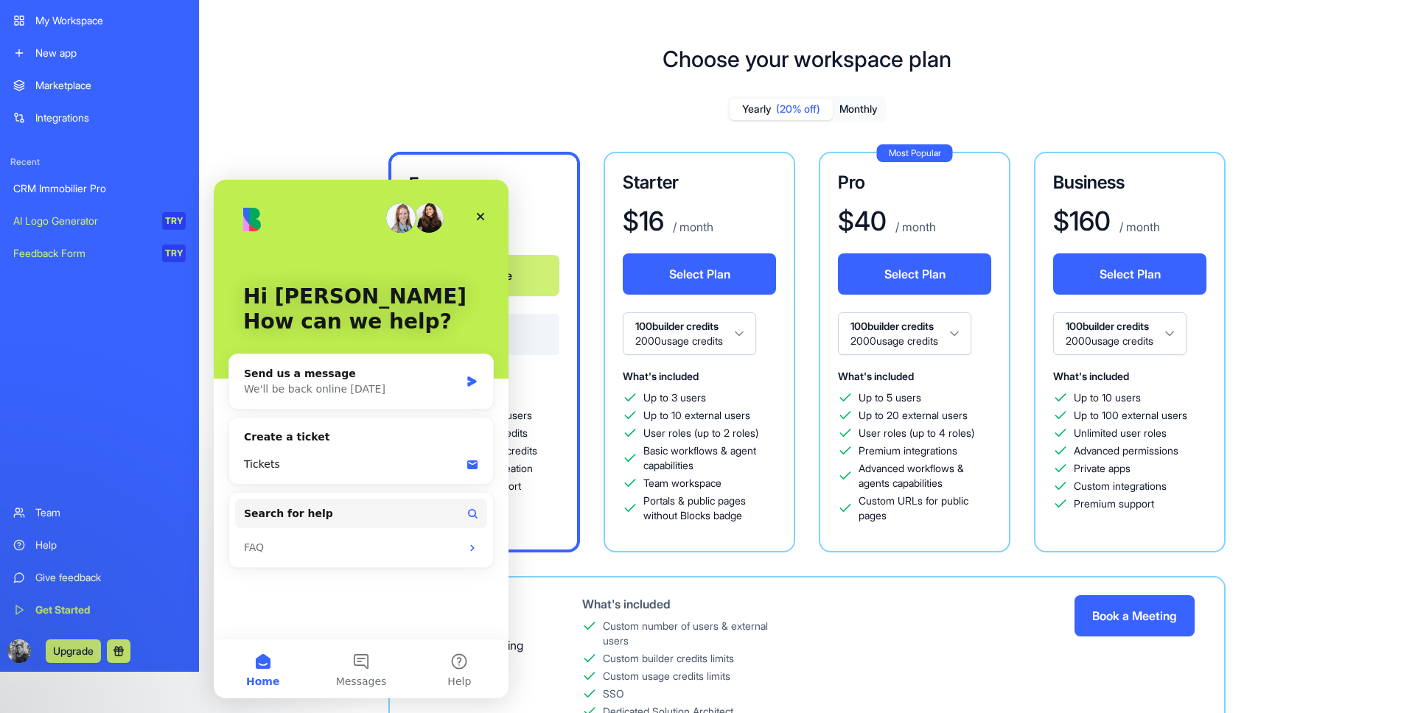
click at [393, 533] on div "Search for help FAQ" at bounding box center [361, 530] width 264 height 74
click at [391, 550] on div "FAQ" at bounding box center [352, 547] width 217 height 15
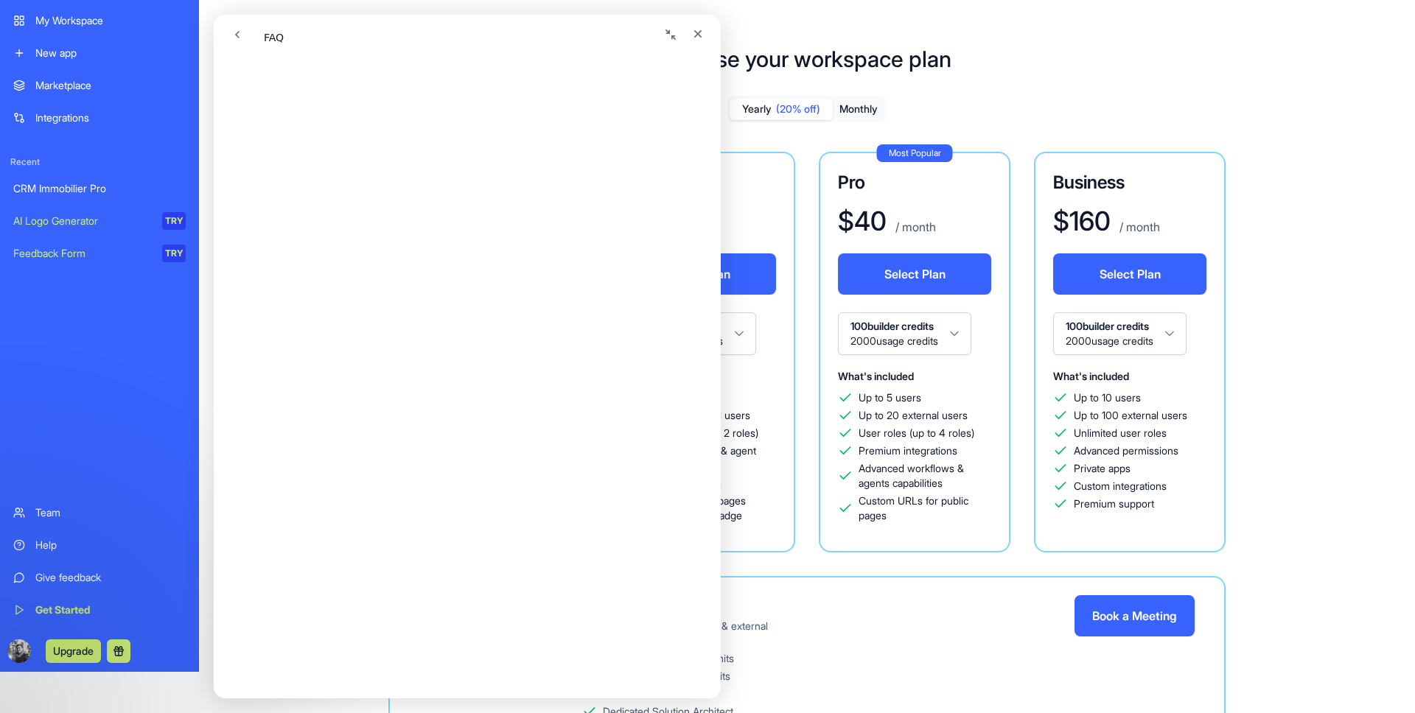
scroll to position [726, 0]
click at [735, 490] on div "Team workspace" at bounding box center [699, 483] width 153 height 15
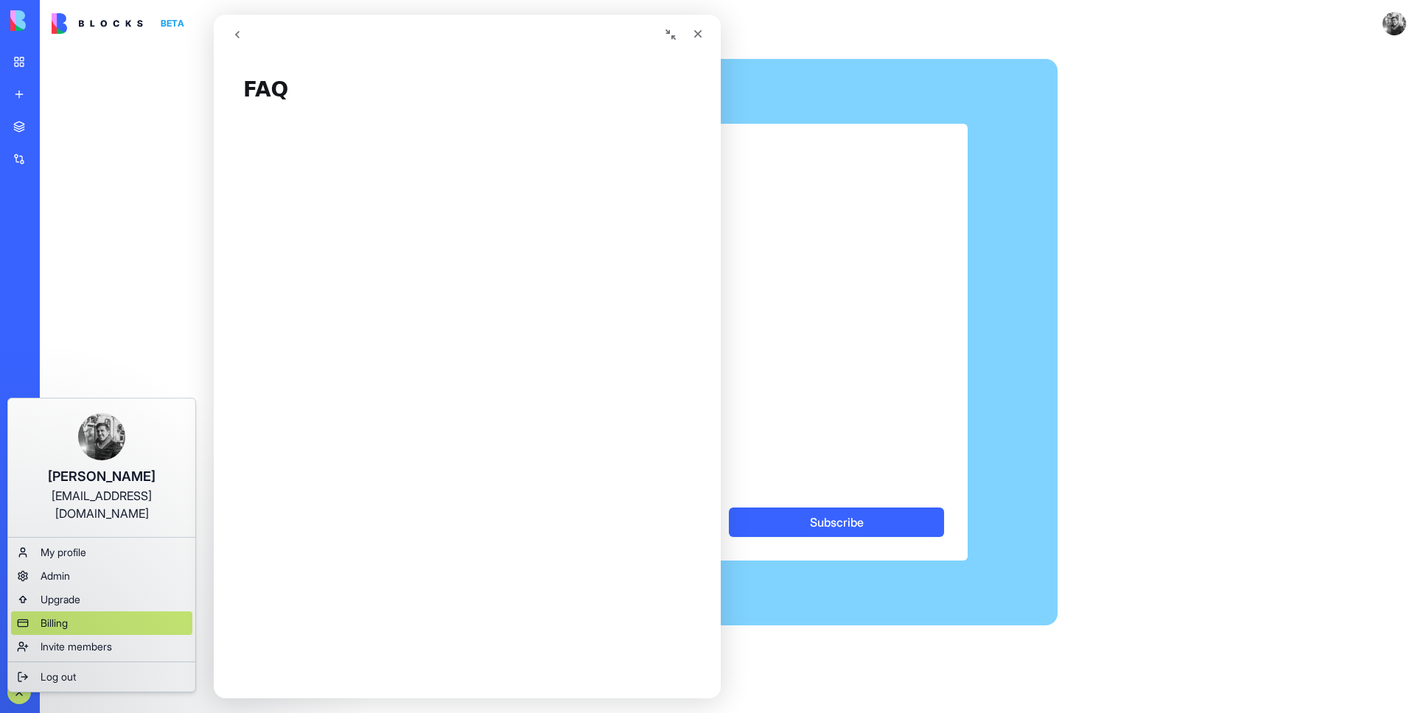
click at [77, 614] on div "Billing" at bounding box center [101, 624] width 181 height 24
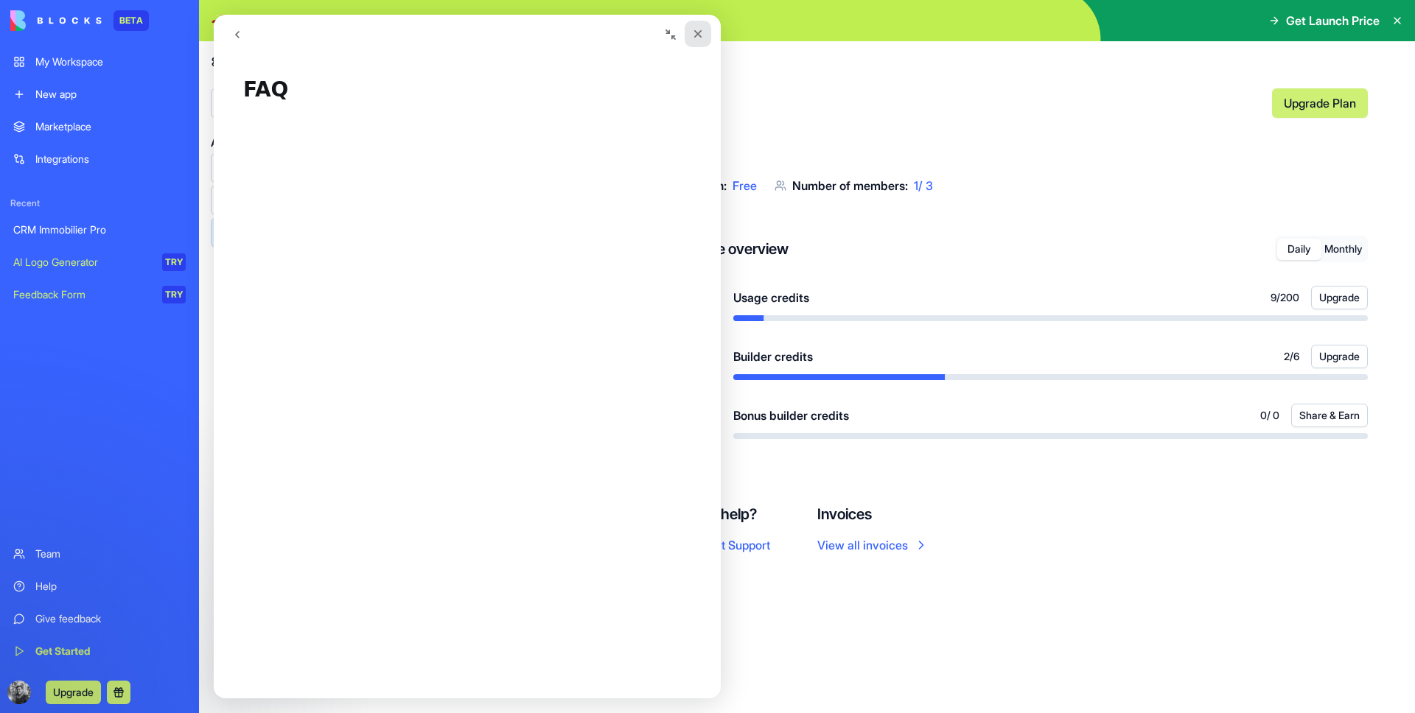
click at [693, 37] on icon "Close" at bounding box center [698, 34] width 12 height 12
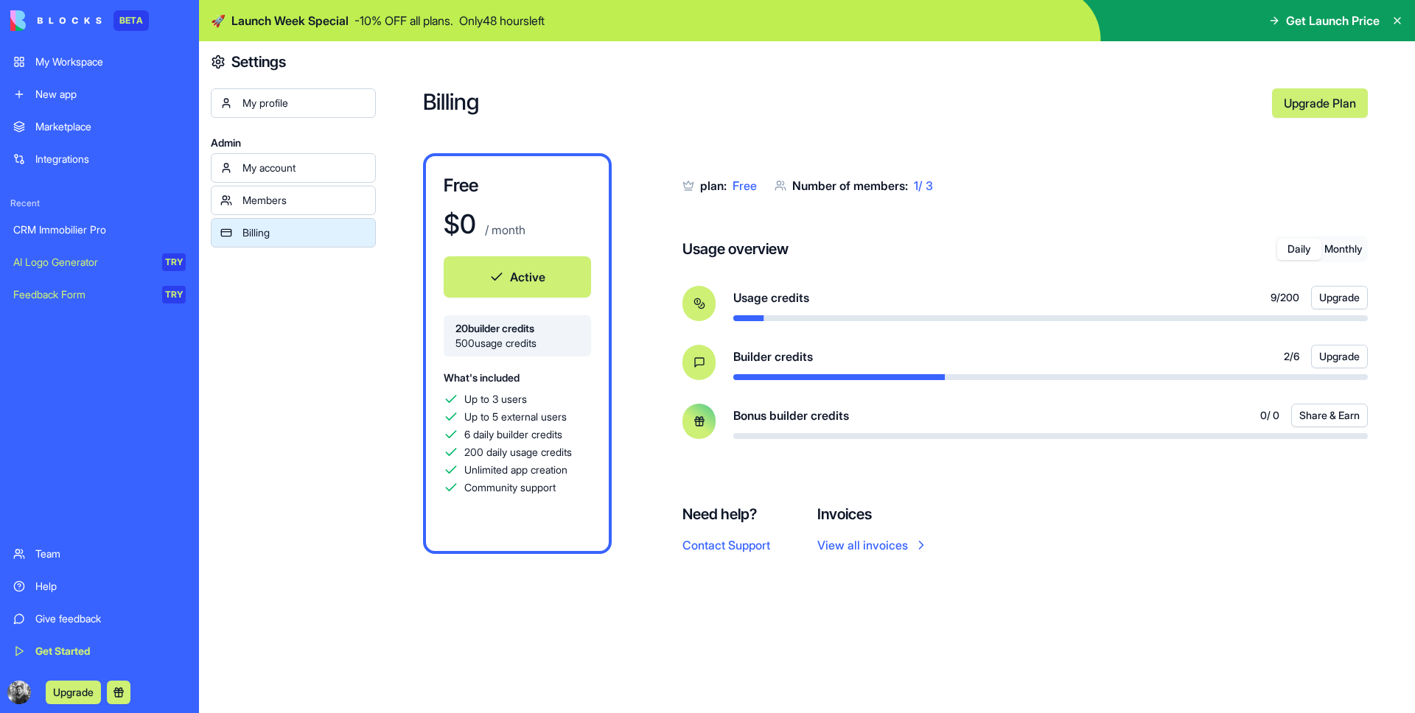
click at [1308, 248] on button "Daily" at bounding box center [1299, 249] width 44 height 21
click at [1343, 248] on button "Monthly" at bounding box center [1343, 249] width 44 height 21
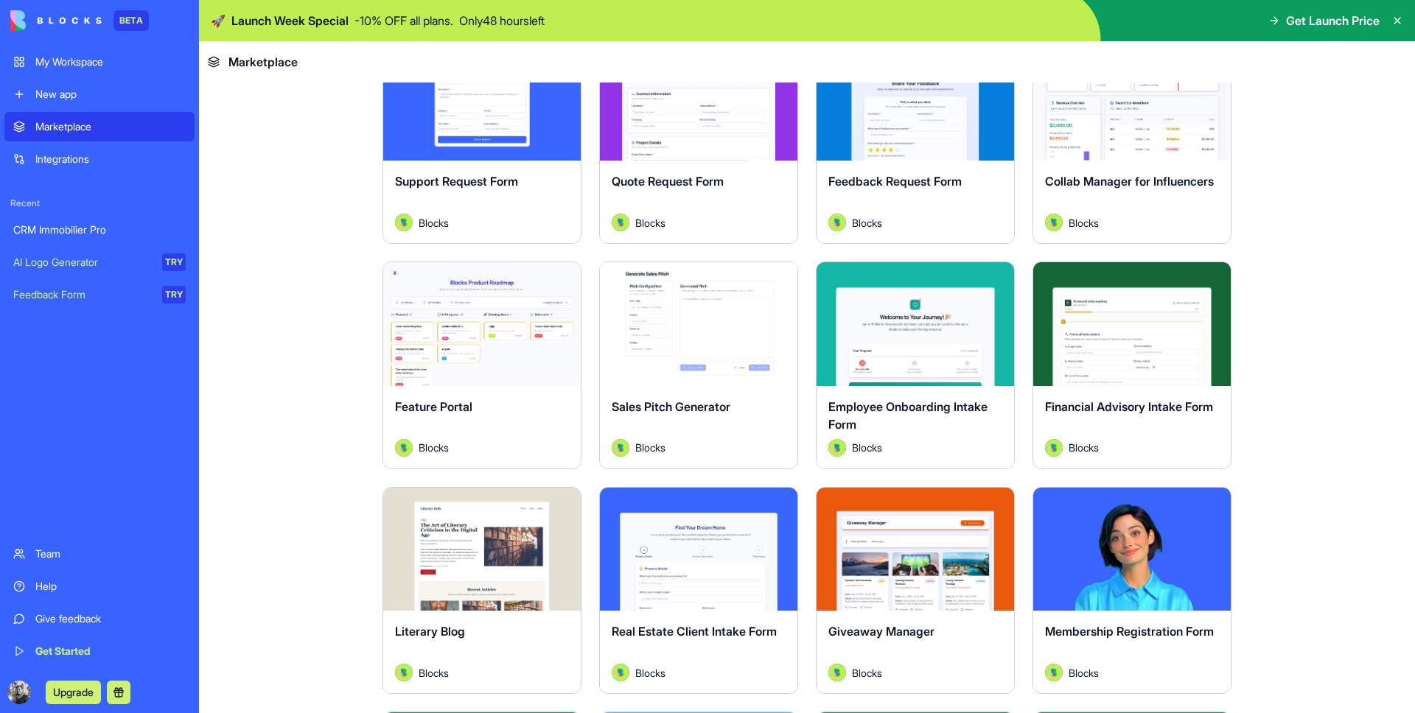
scroll to position [1023, 0]
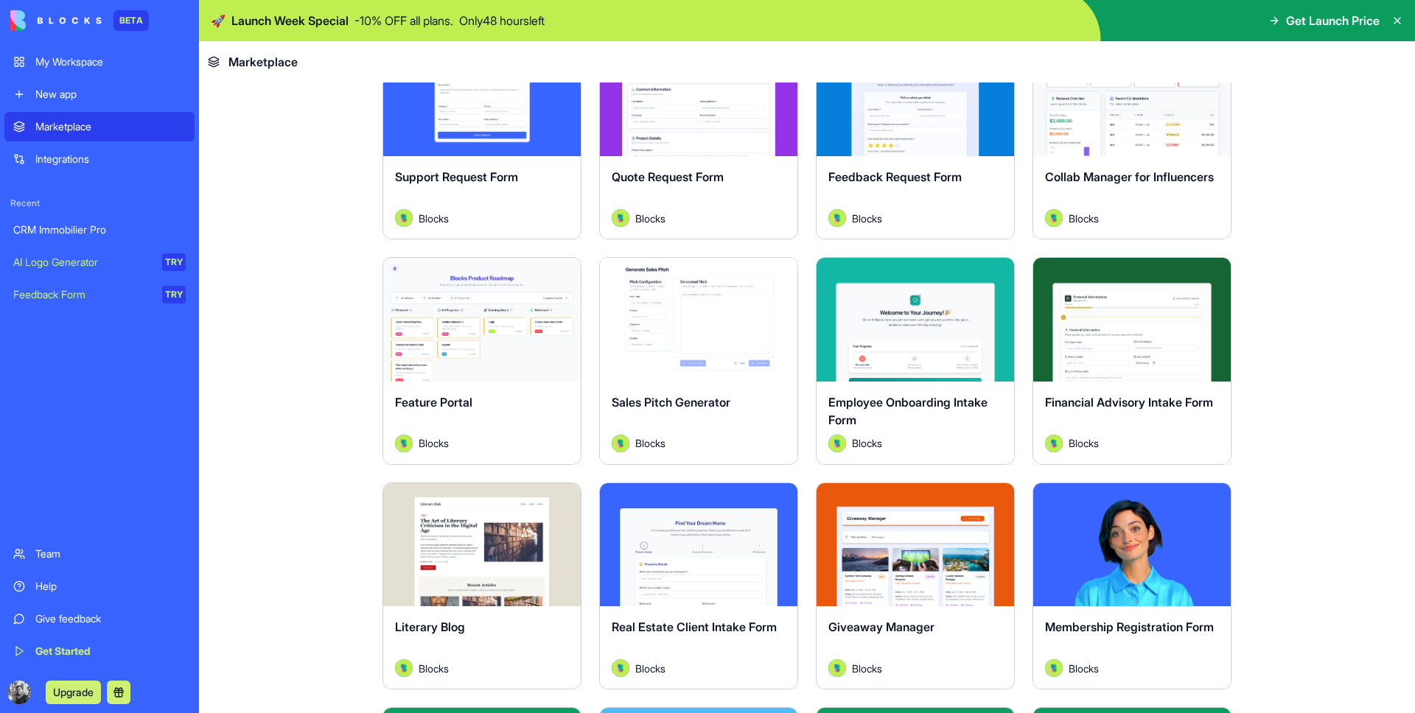
click at [906, 320] on button "Explore" at bounding box center [915, 319] width 111 height 29
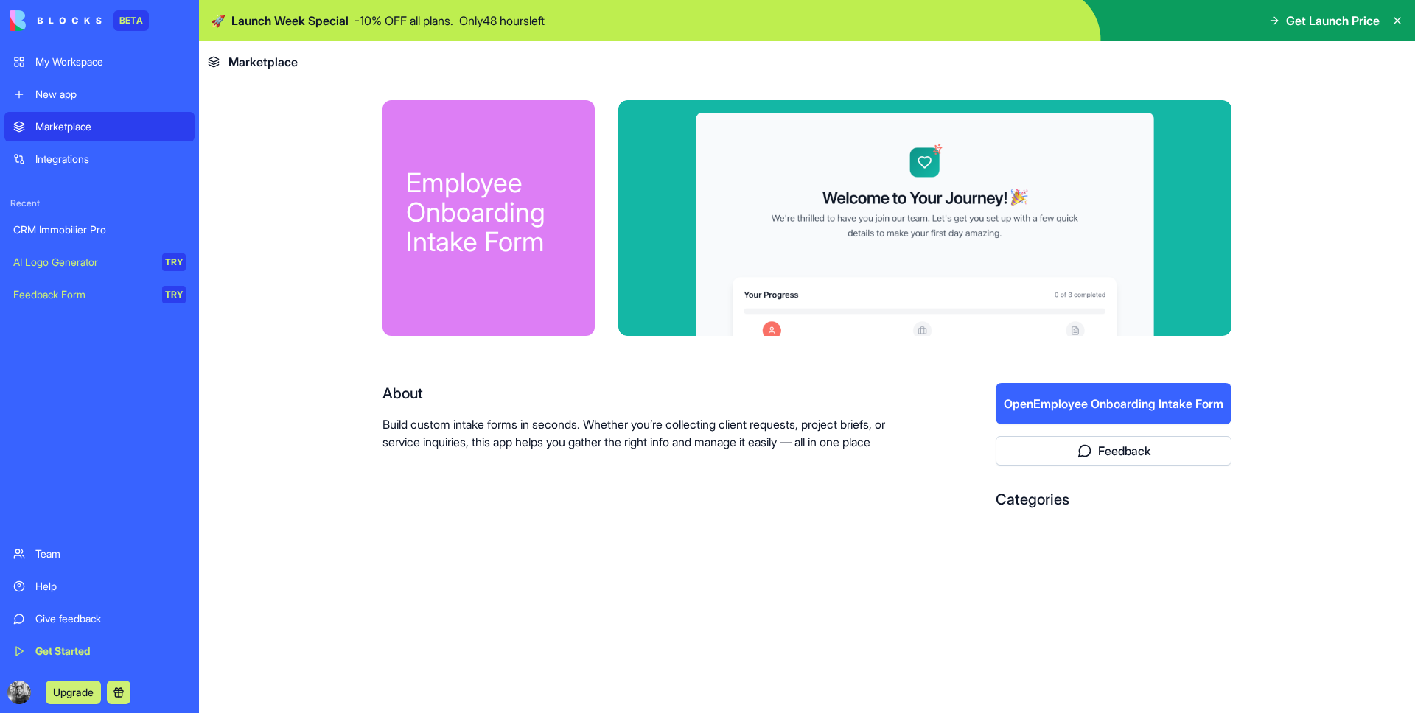
click at [1076, 408] on button "Open Employee Onboarding Intake Form" at bounding box center [1113, 403] width 236 height 41
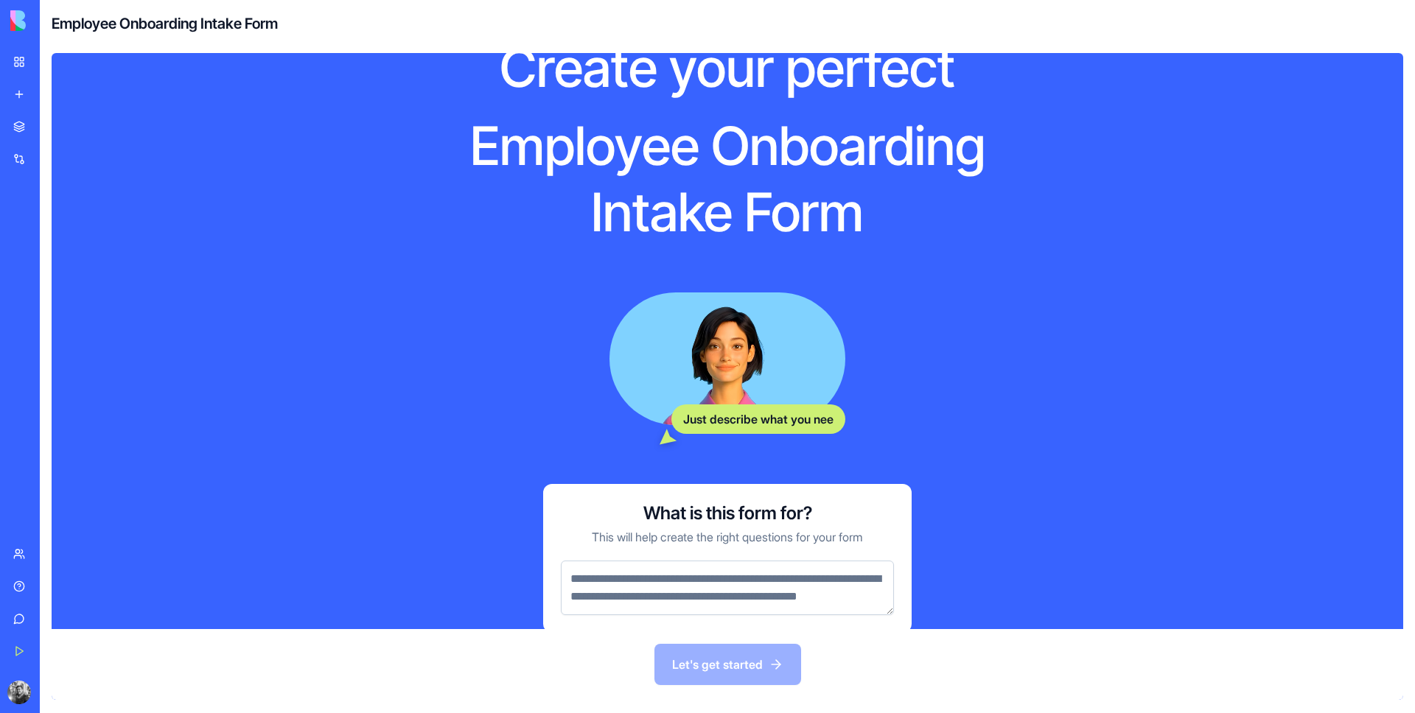
scroll to position [134, 0]
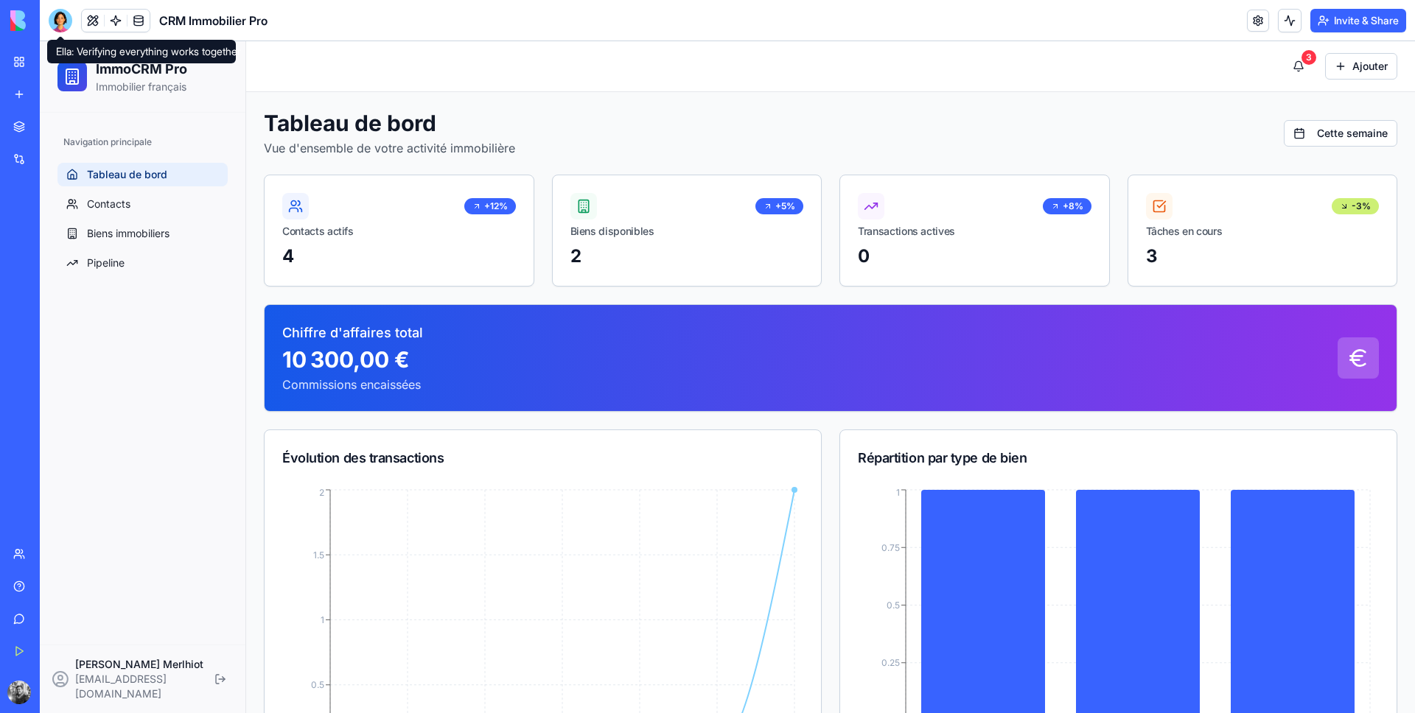
click at [61, 22] on div at bounding box center [61, 21] width 24 height 24
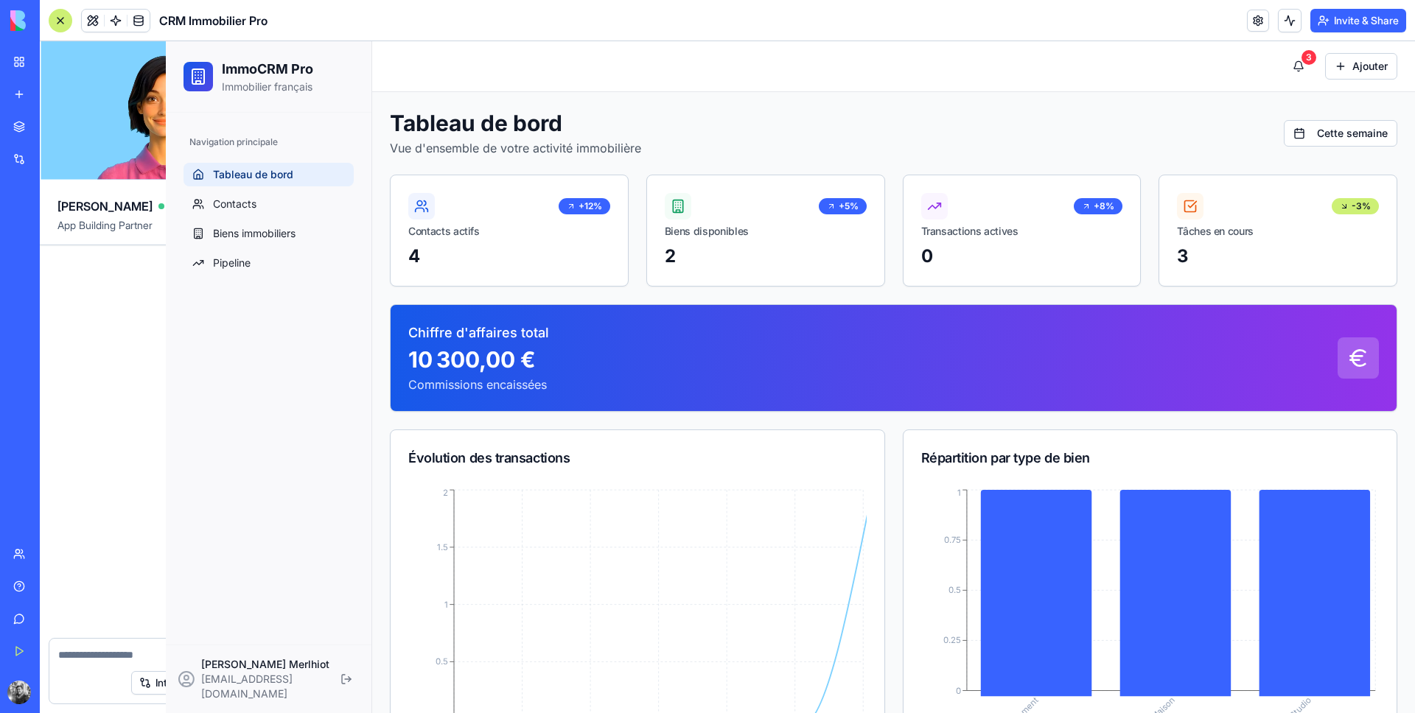
scroll to position [1196, 0]
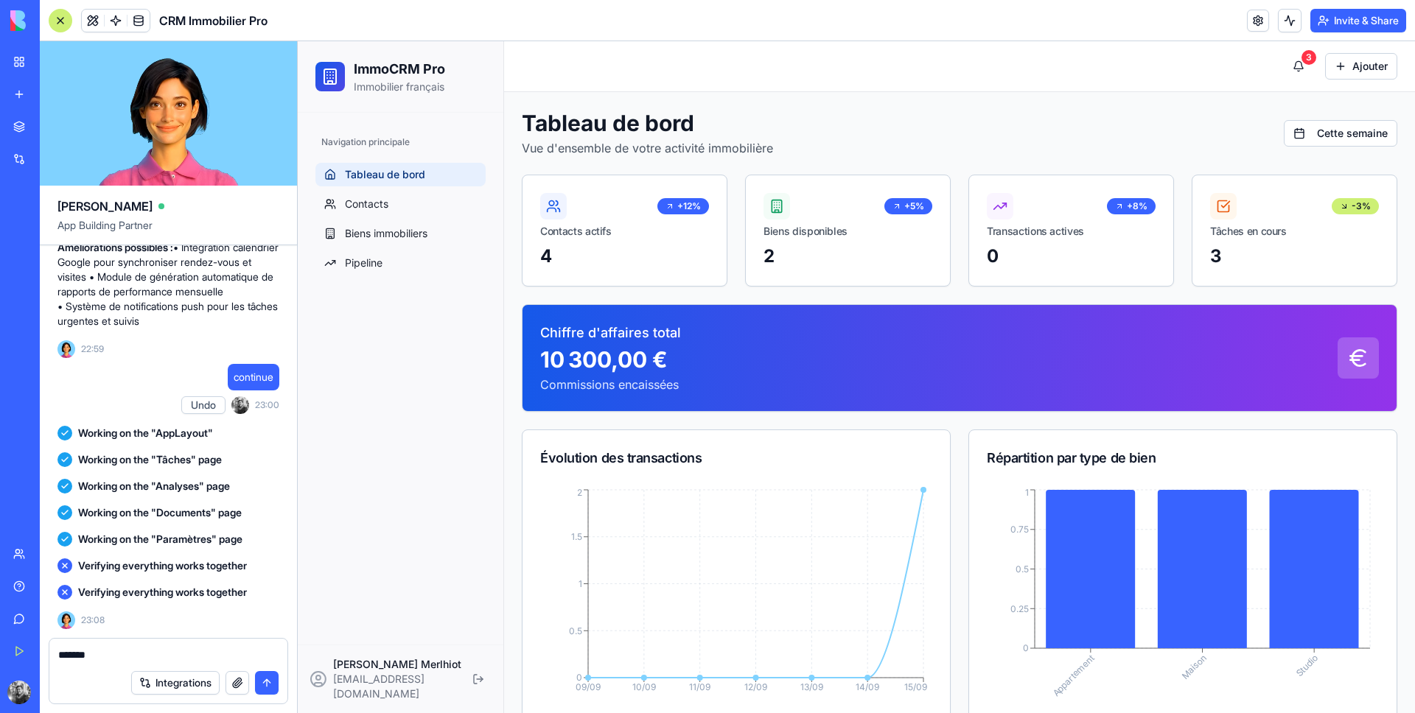
type textarea "********"
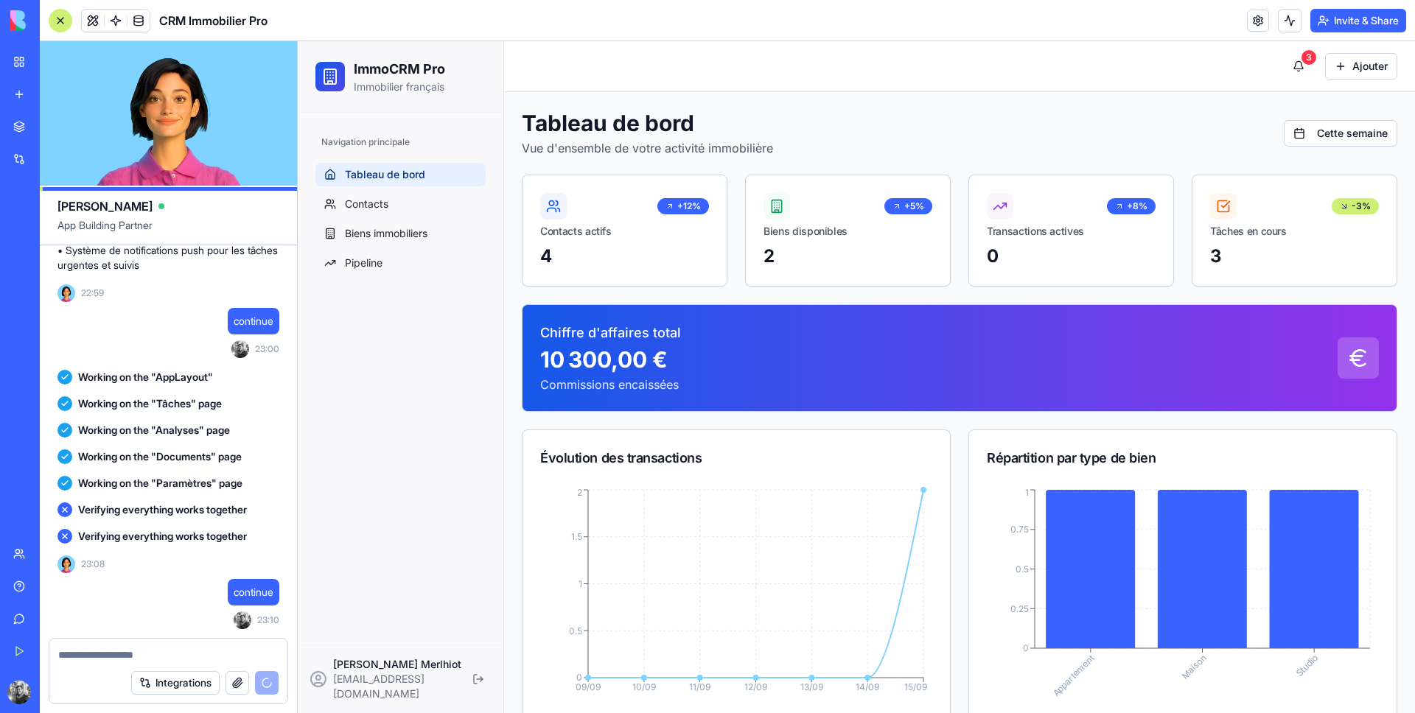
scroll to position [1323, 0]
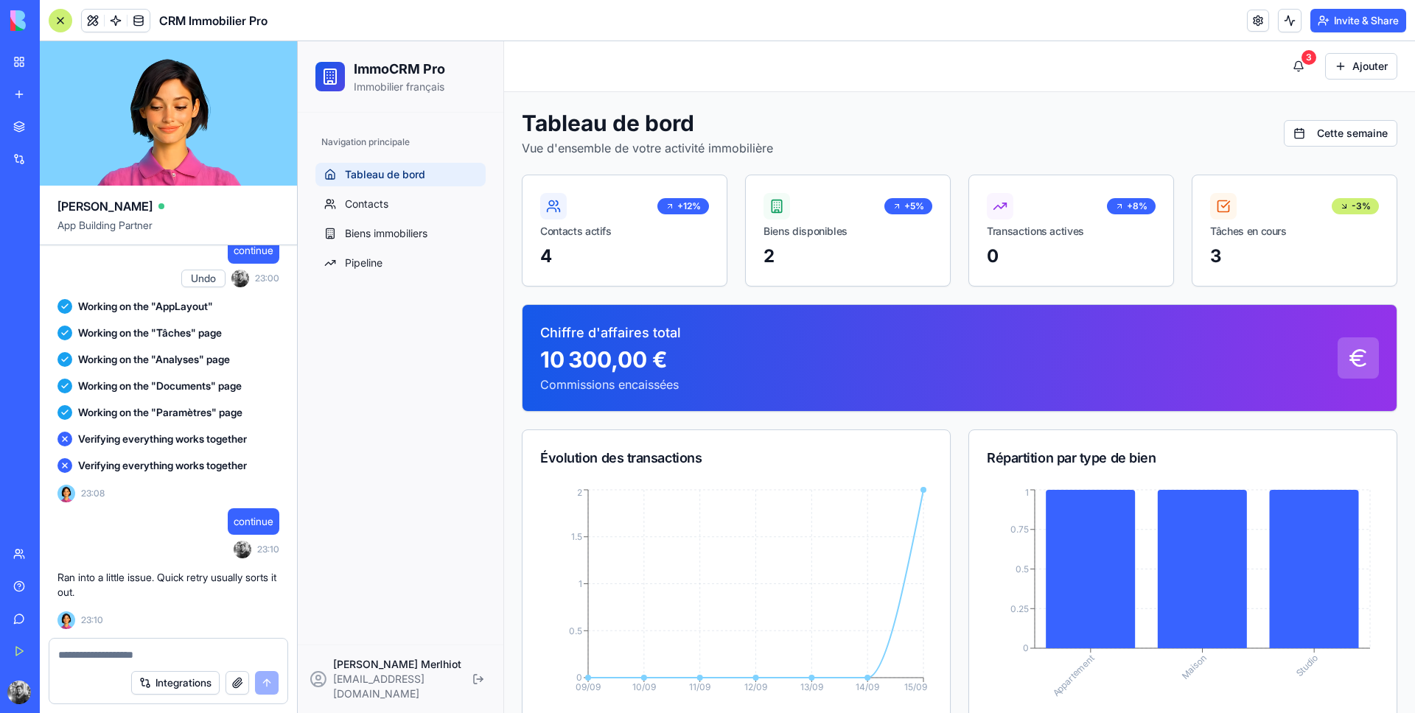
click at [248, 525] on span "continue" at bounding box center [254, 521] width 40 height 15
click at [250, 522] on span "continue" at bounding box center [254, 521] width 40 height 15
copy span "continue"
click at [194, 658] on textarea at bounding box center [168, 655] width 220 height 15
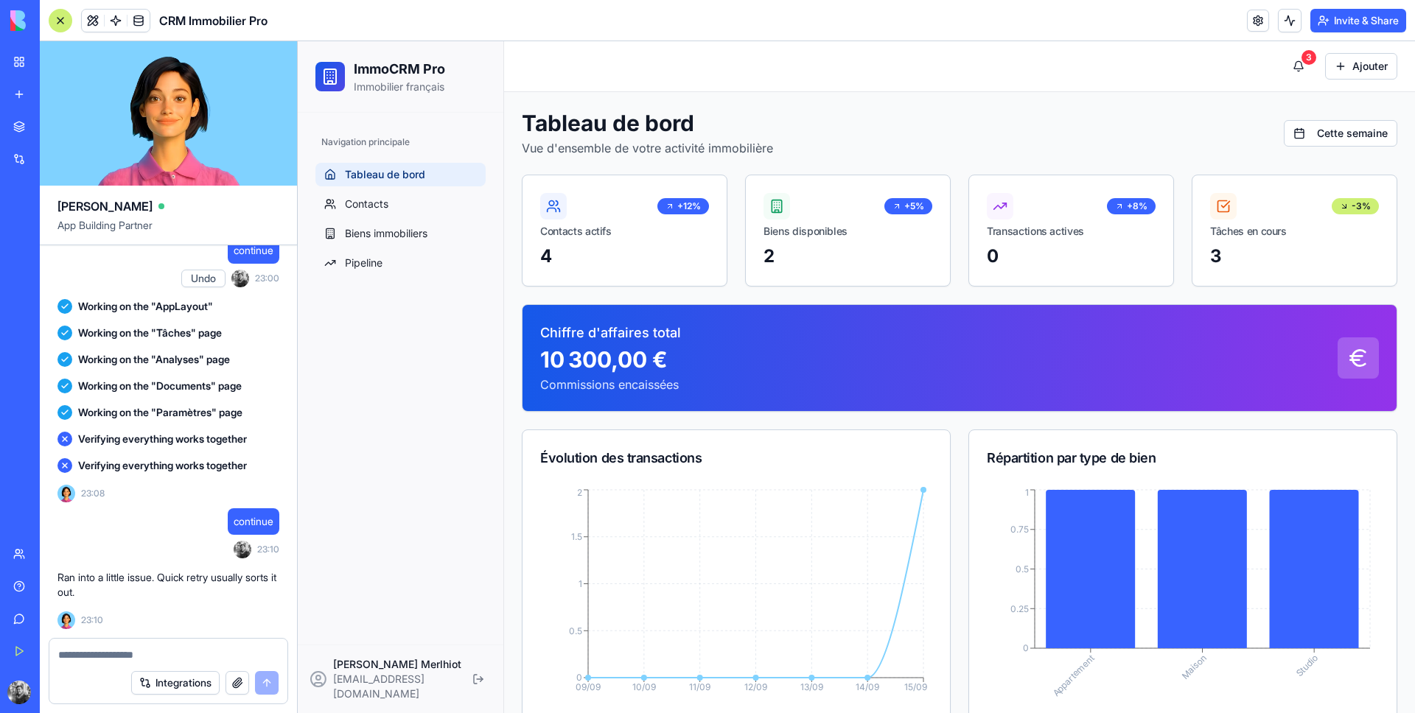
paste textarea "********"
type textarea "********"
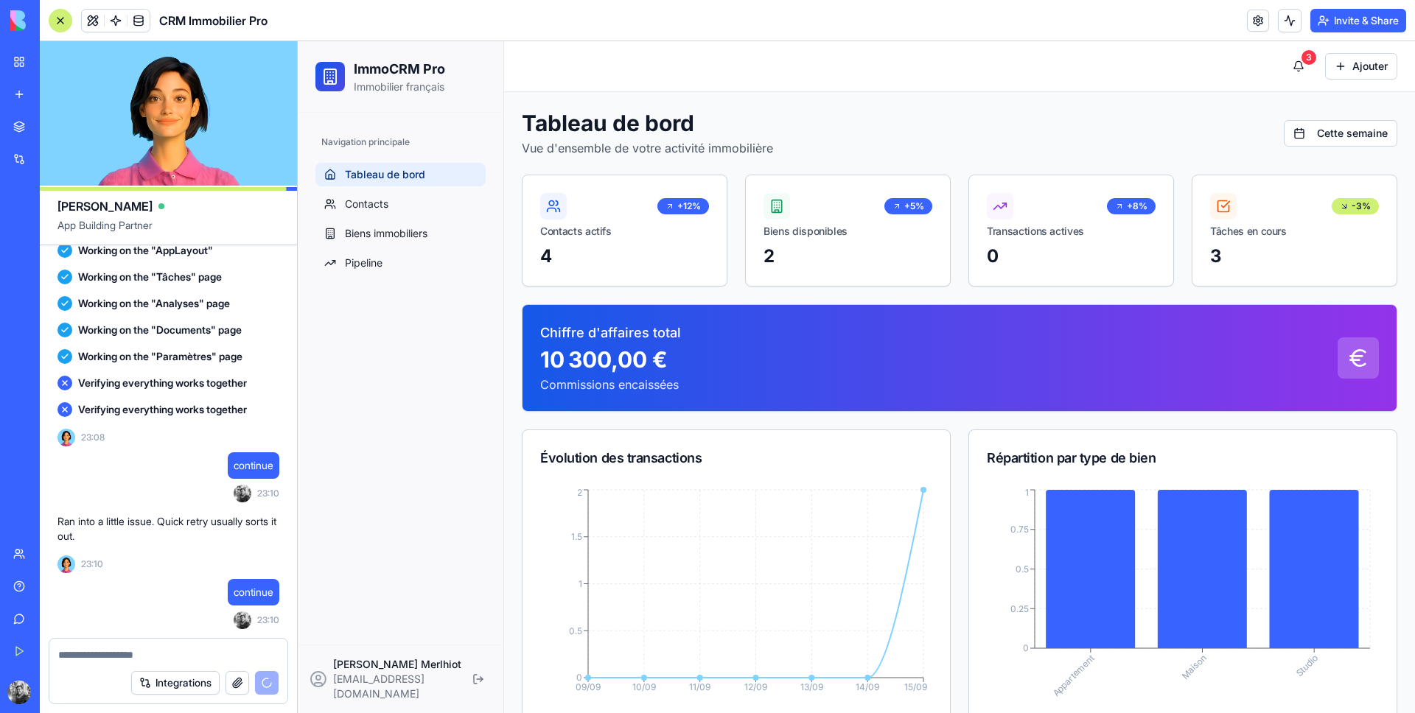
scroll to position [1449, 0]
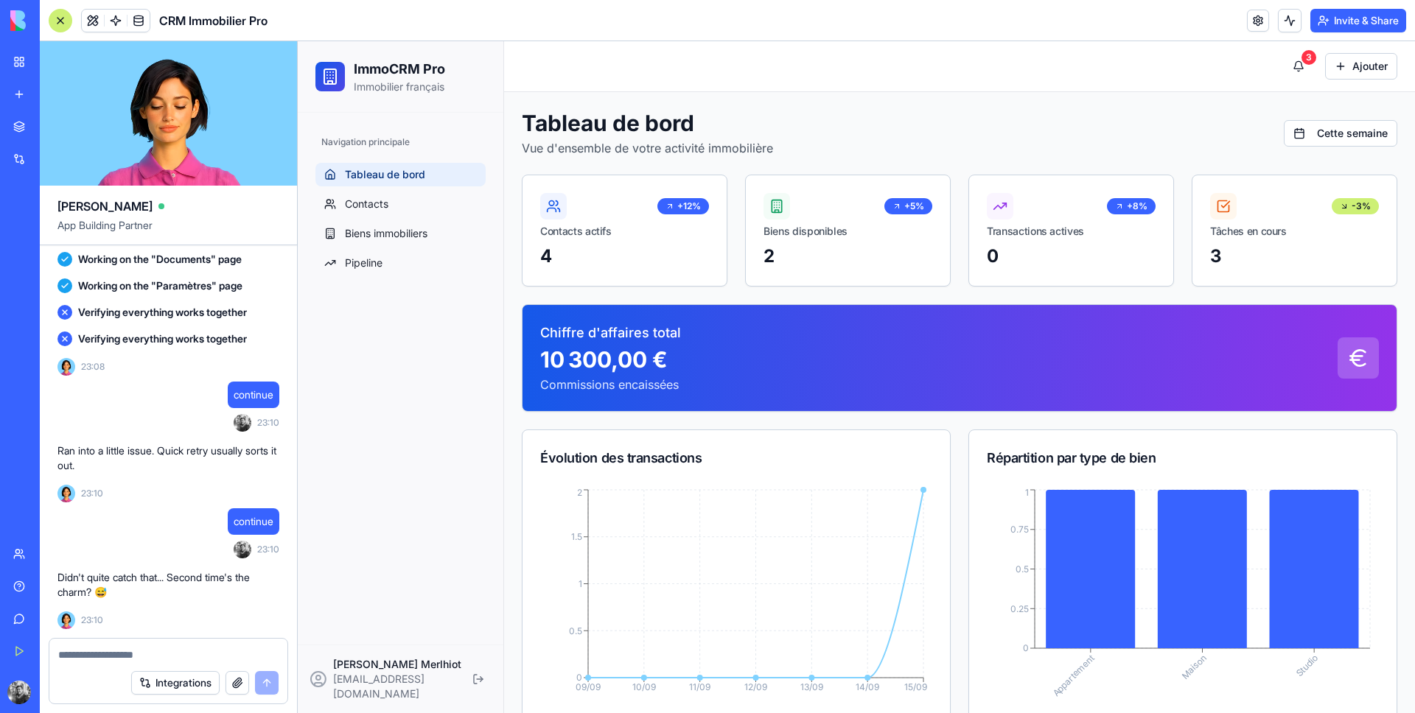
click at [141, 648] on textarea at bounding box center [168, 655] width 220 height 15
paste textarea "********"
type textarea "********"
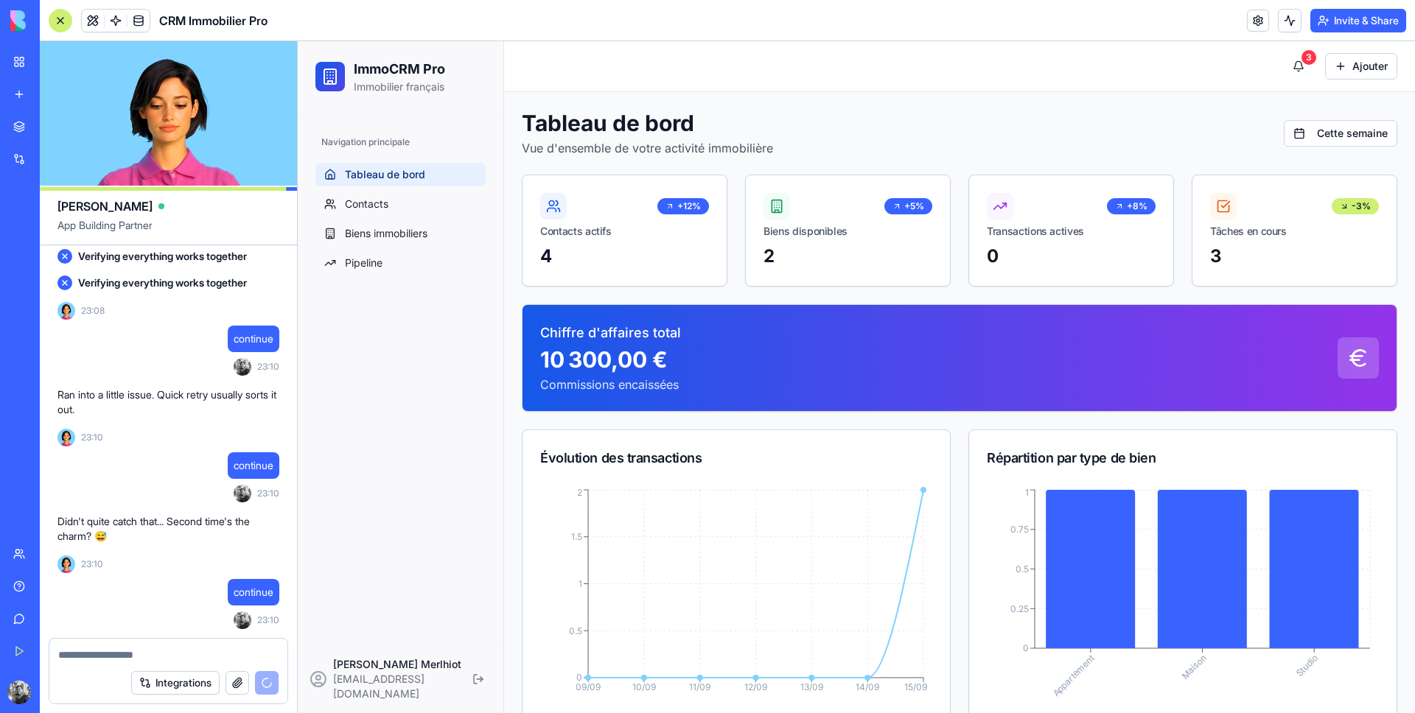
scroll to position [1576, 0]
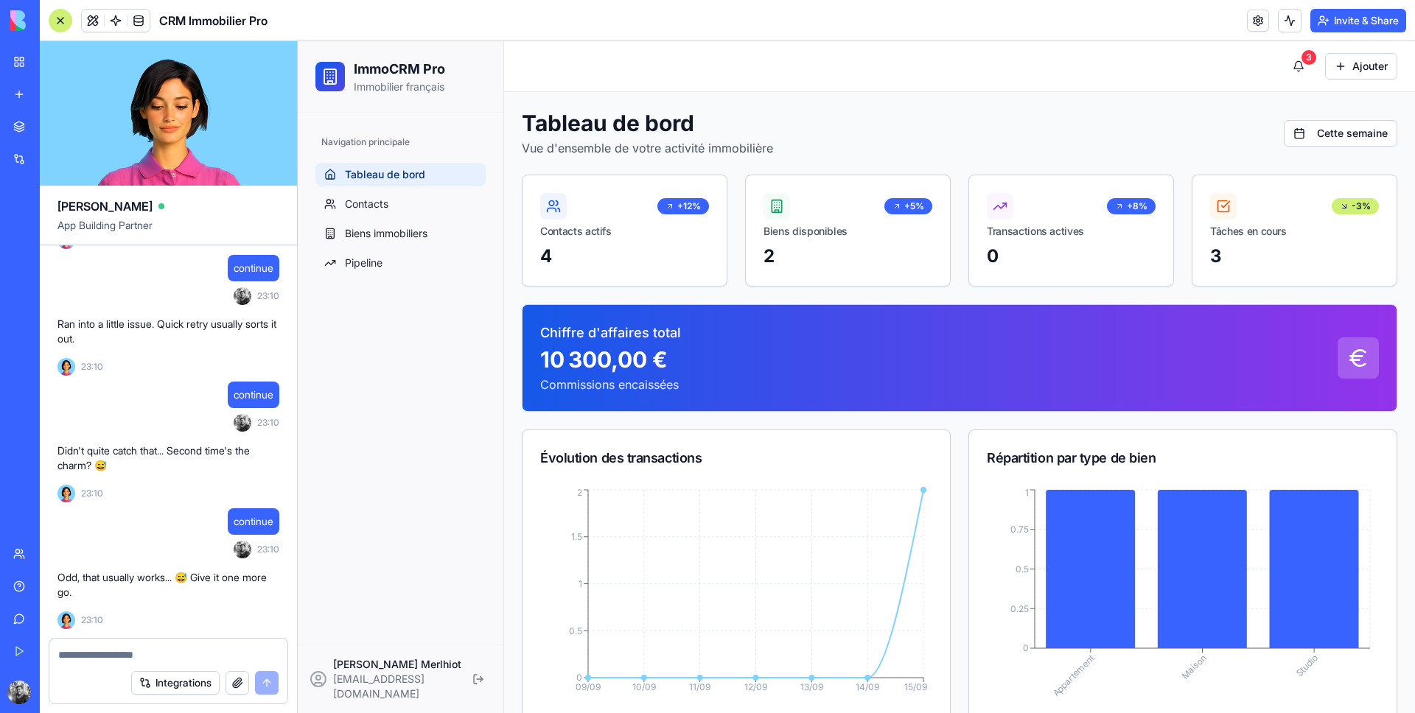
click at [161, 676] on button "Integrations" at bounding box center [175, 683] width 88 height 24
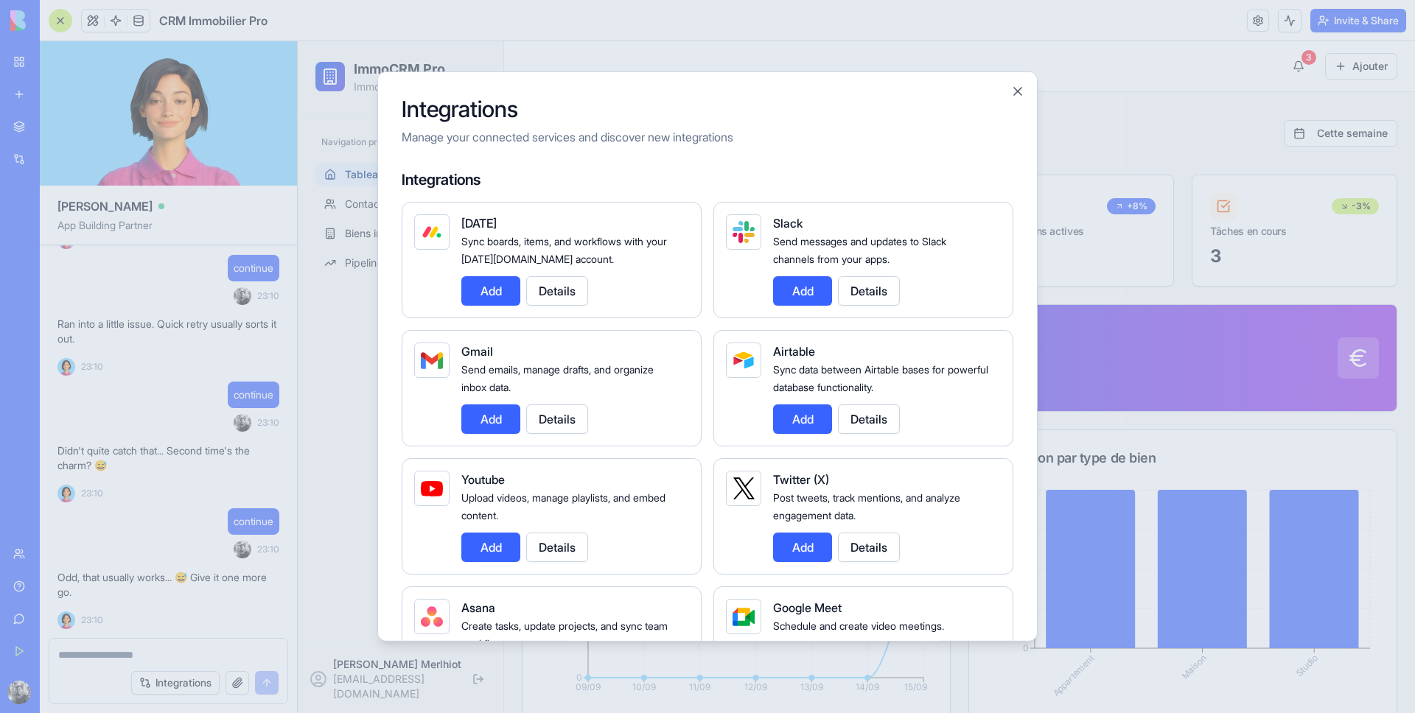
click at [502, 421] on button "Add" at bounding box center [490, 419] width 59 height 29
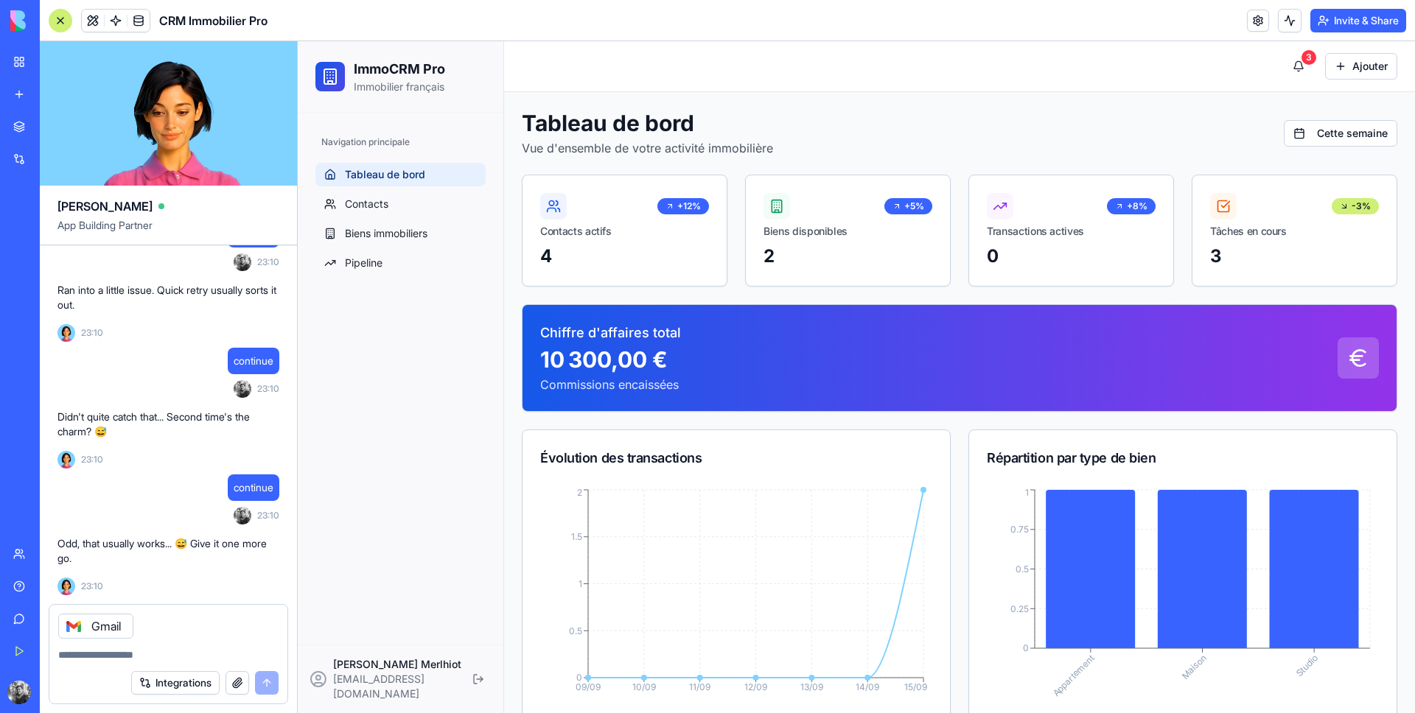
click at [181, 684] on button "Integrations" at bounding box center [175, 683] width 88 height 24
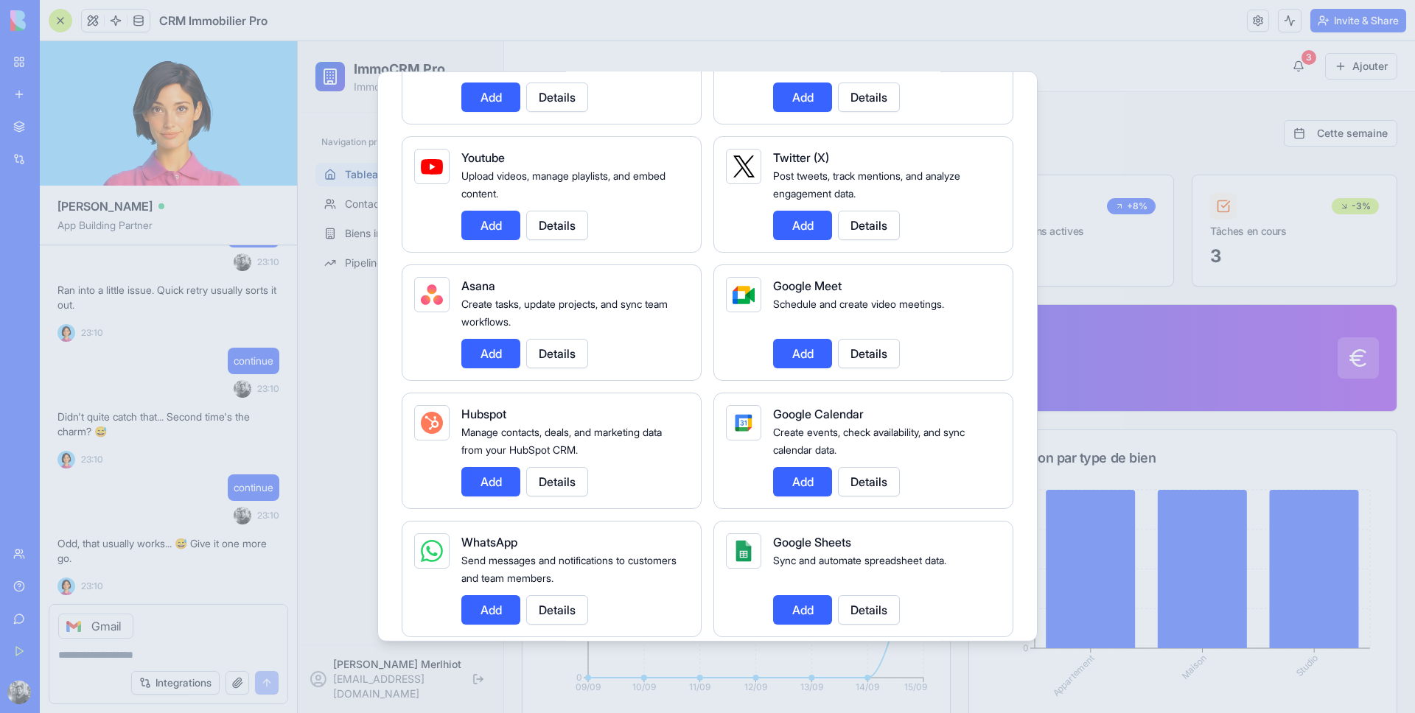
scroll to position [335, 0]
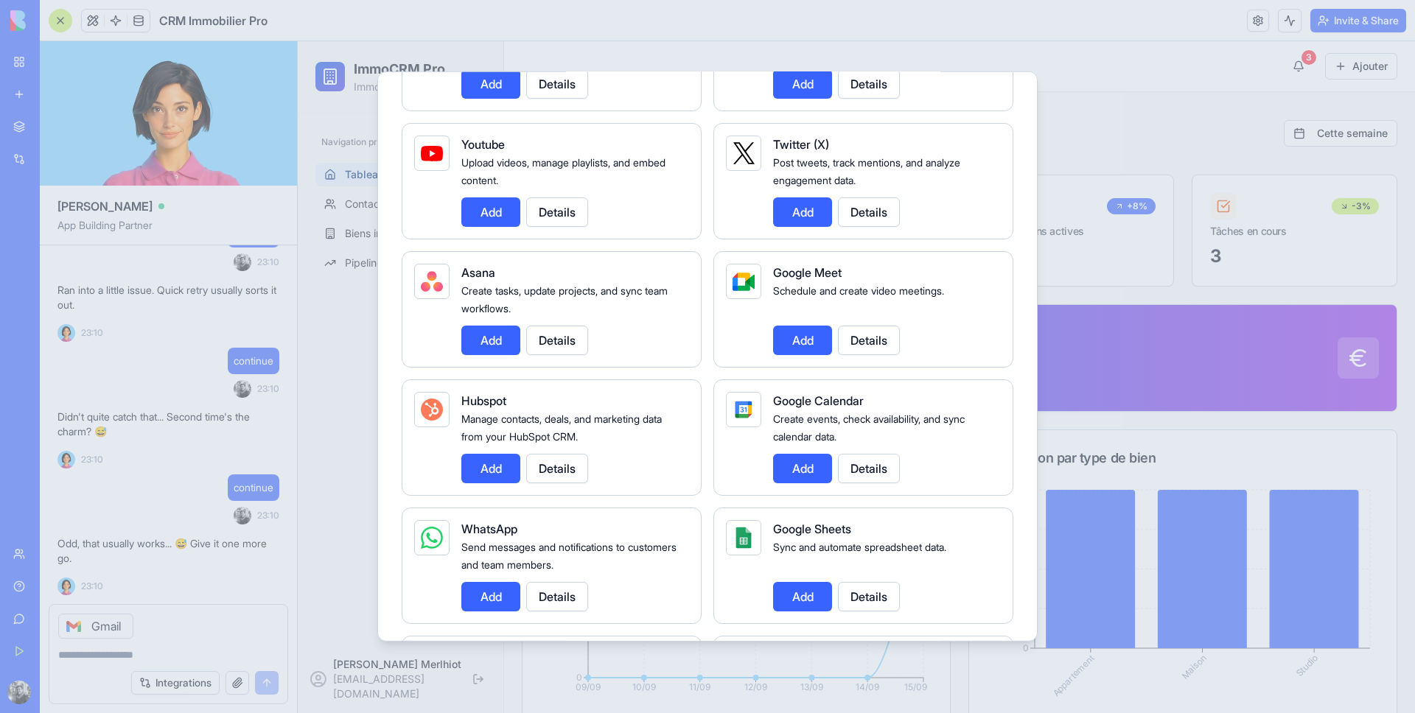
click at [801, 461] on button "Add" at bounding box center [802, 468] width 59 height 29
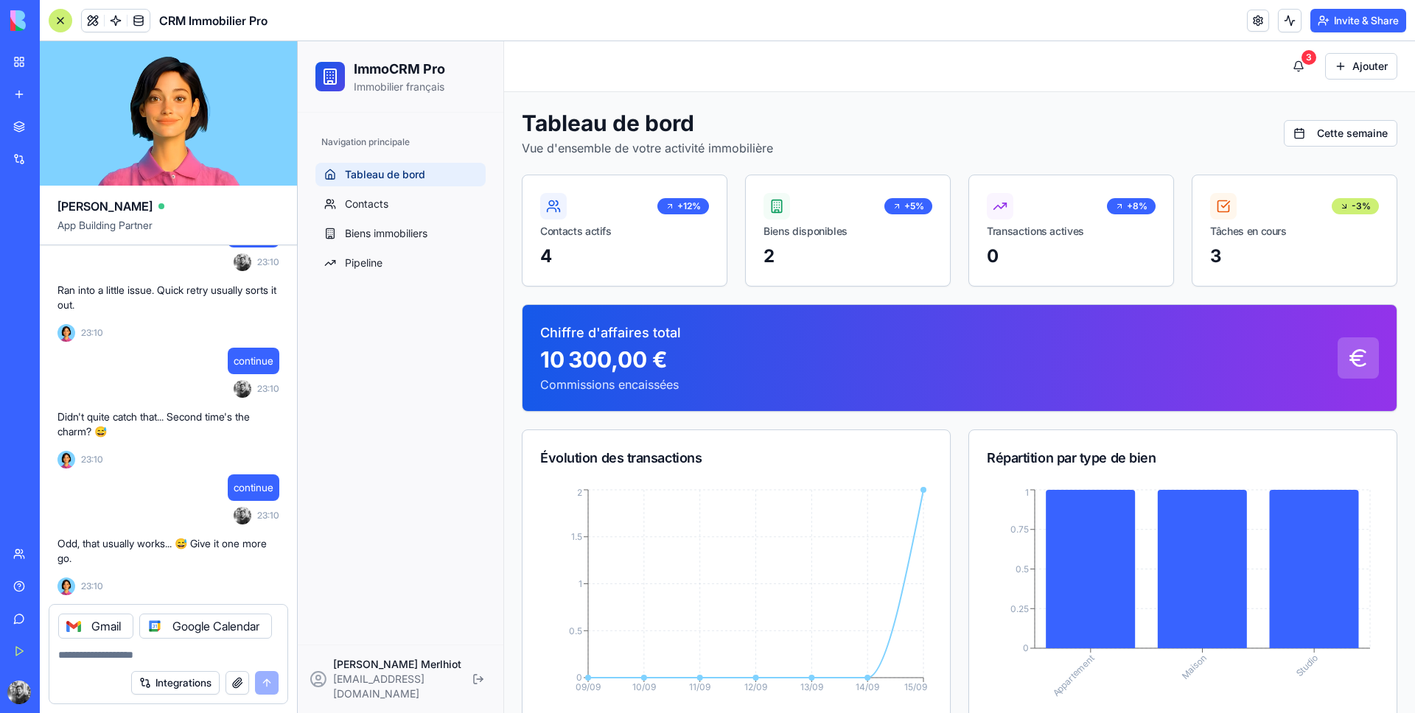
click at [207, 681] on button "Integrations" at bounding box center [175, 683] width 88 height 24
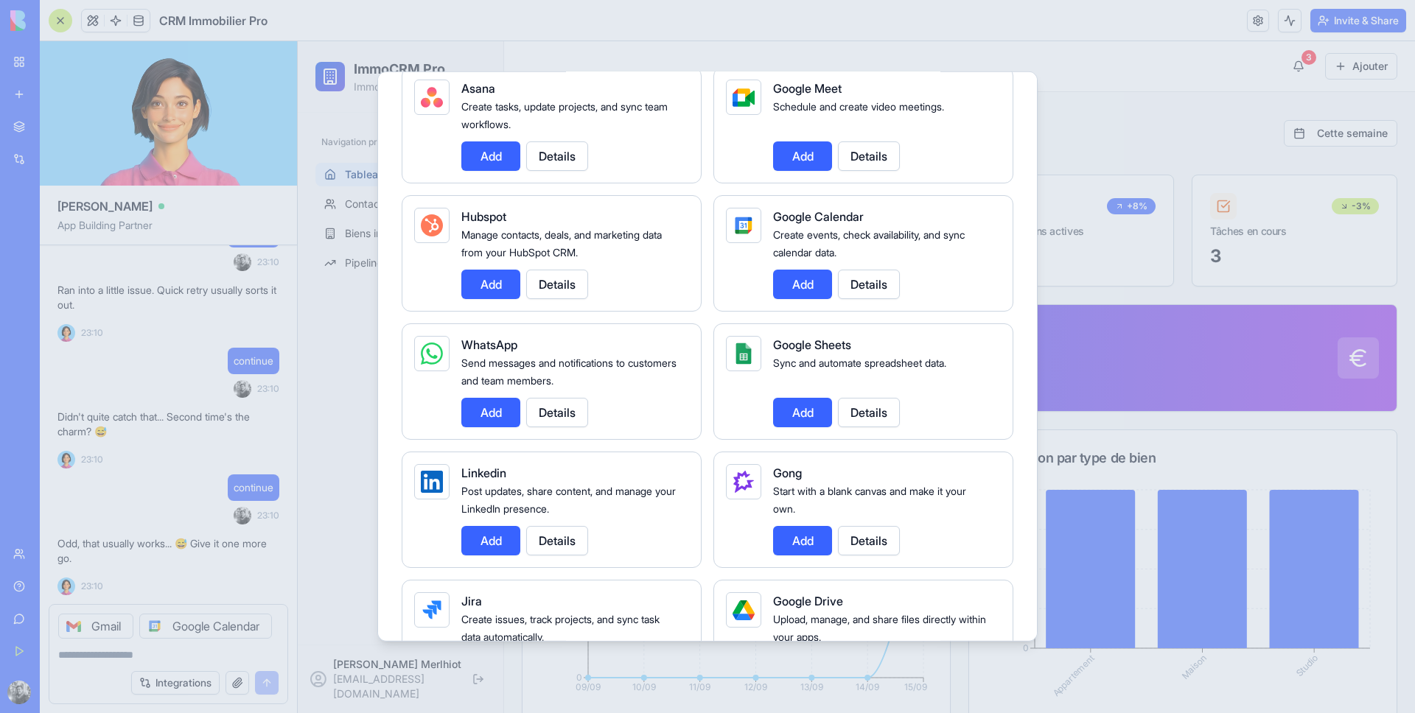
scroll to position [520, 0]
click at [497, 416] on button "Add" at bounding box center [490, 411] width 59 height 29
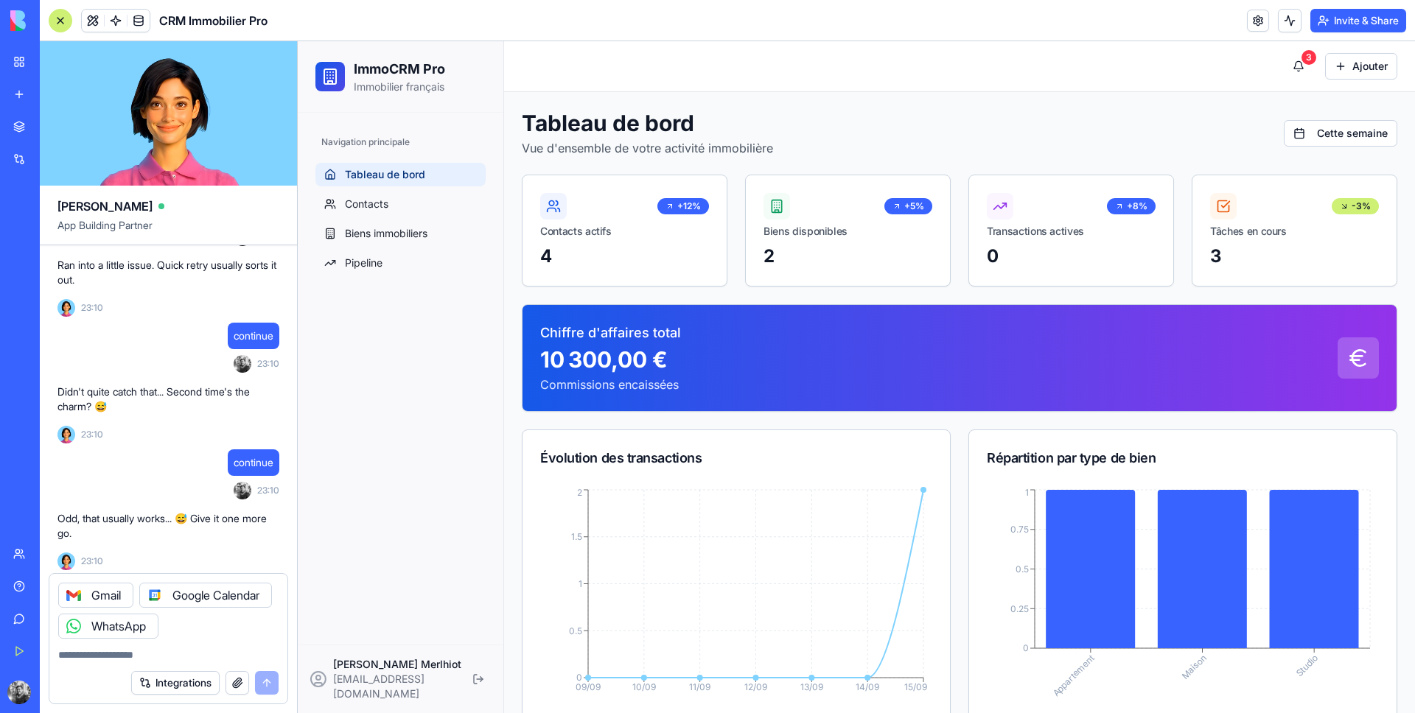
click at [195, 688] on button "Integrations" at bounding box center [175, 683] width 88 height 24
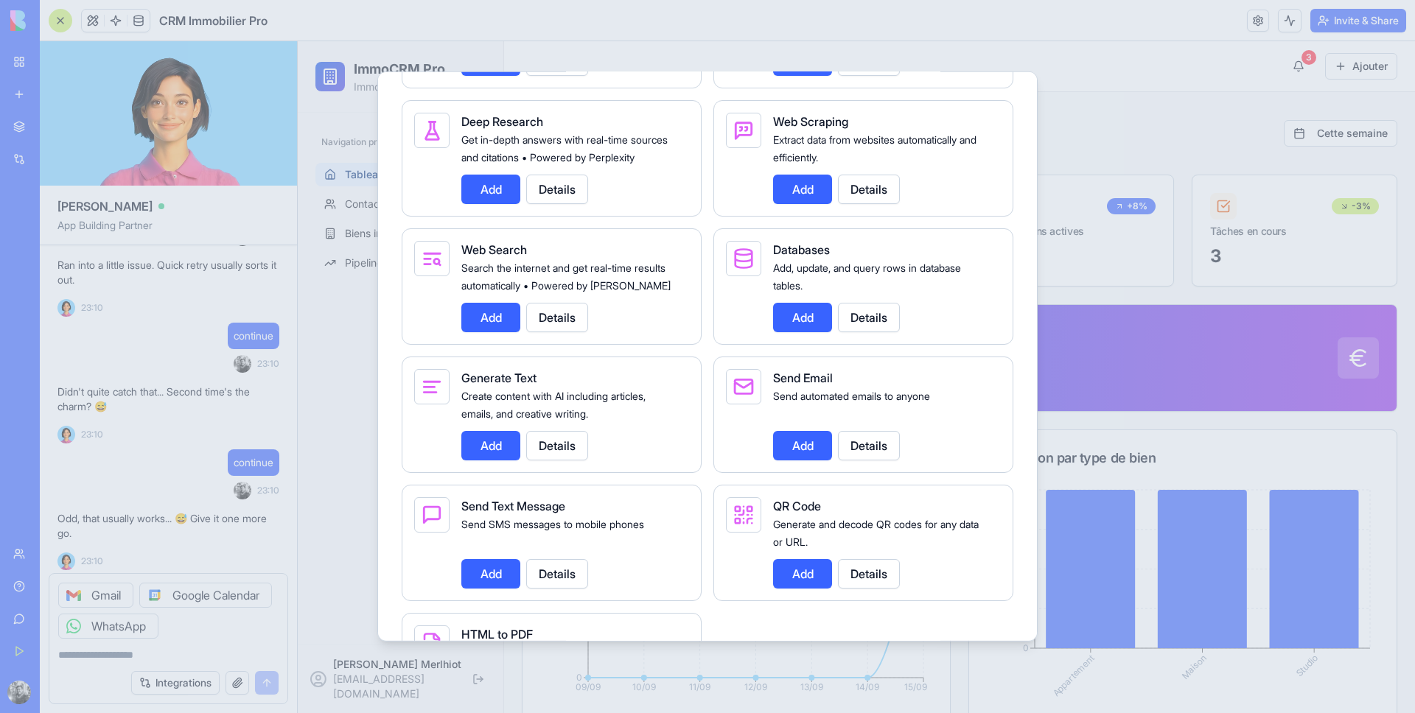
scroll to position [2047, 0]
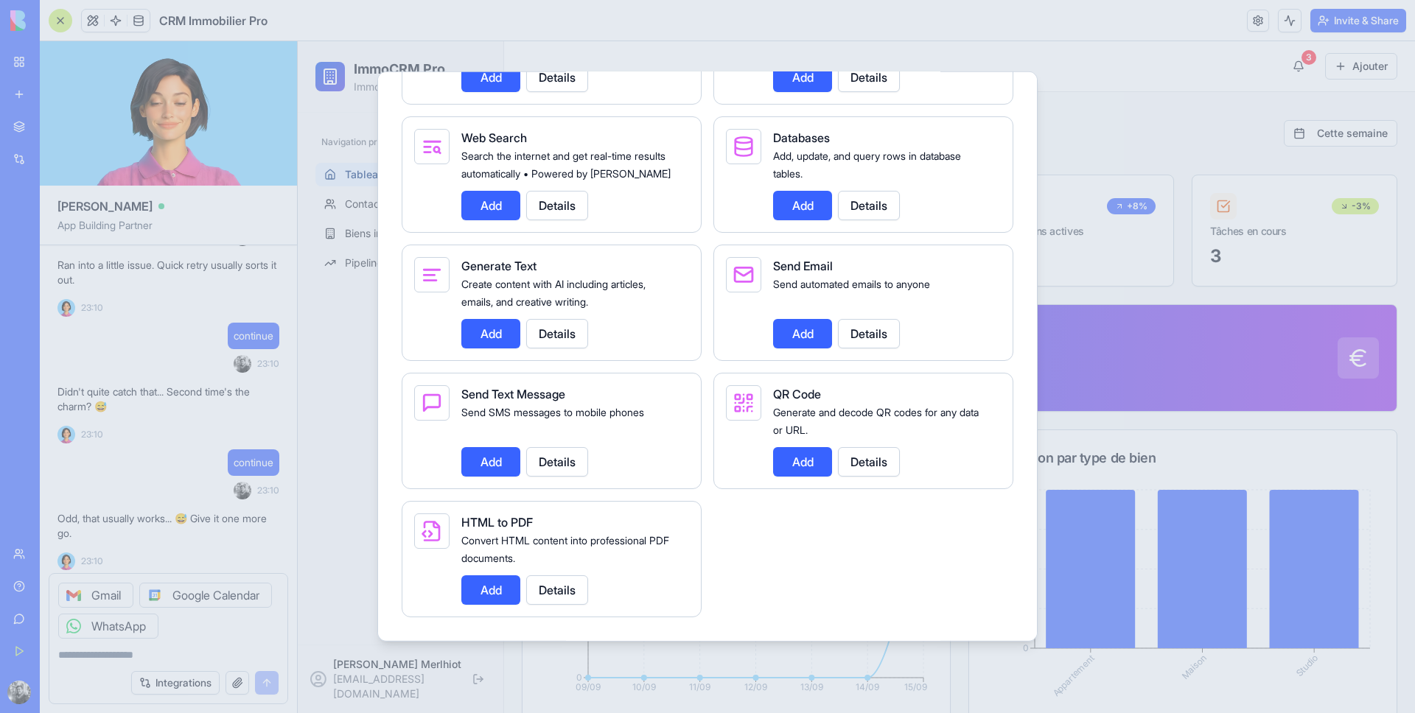
click at [508, 457] on button "Add" at bounding box center [490, 461] width 59 height 29
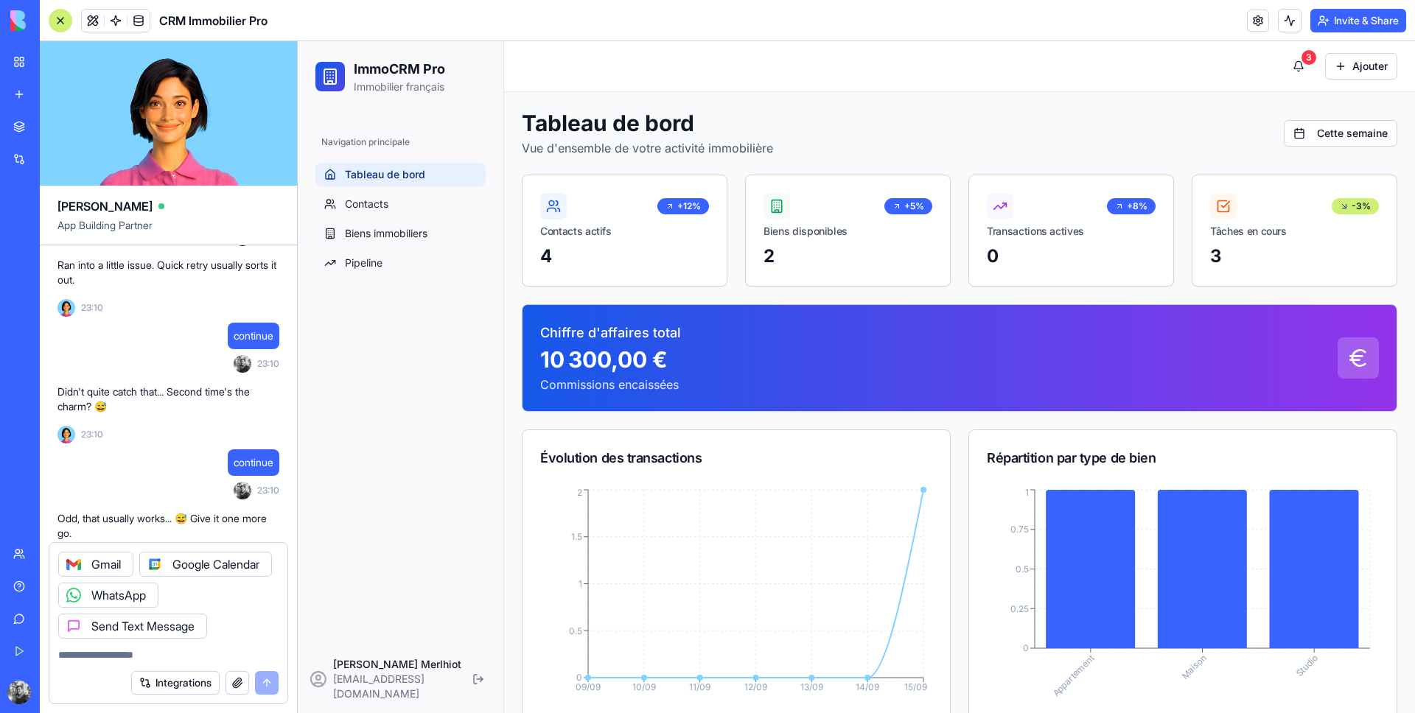
click at [263, 681] on div "Integrations" at bounding box center [204, 683] width 147 height 24
click at [245, 665] on div "Integrations" at bounding box center [168, 682] width 238 height 41
click at [231, 653] on textarea at bounding box center [168, 655] width 220 height 15
type textarea "**********"
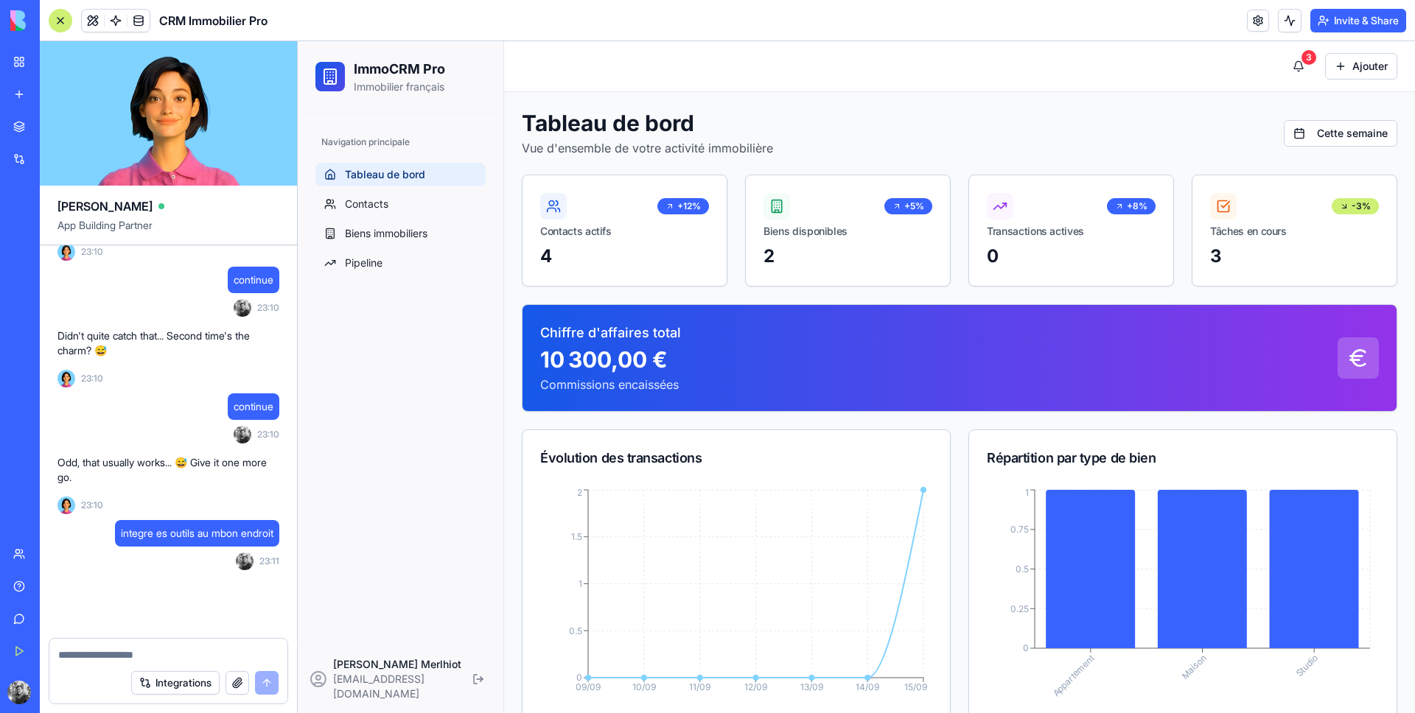
scroll to position [1703, 0]
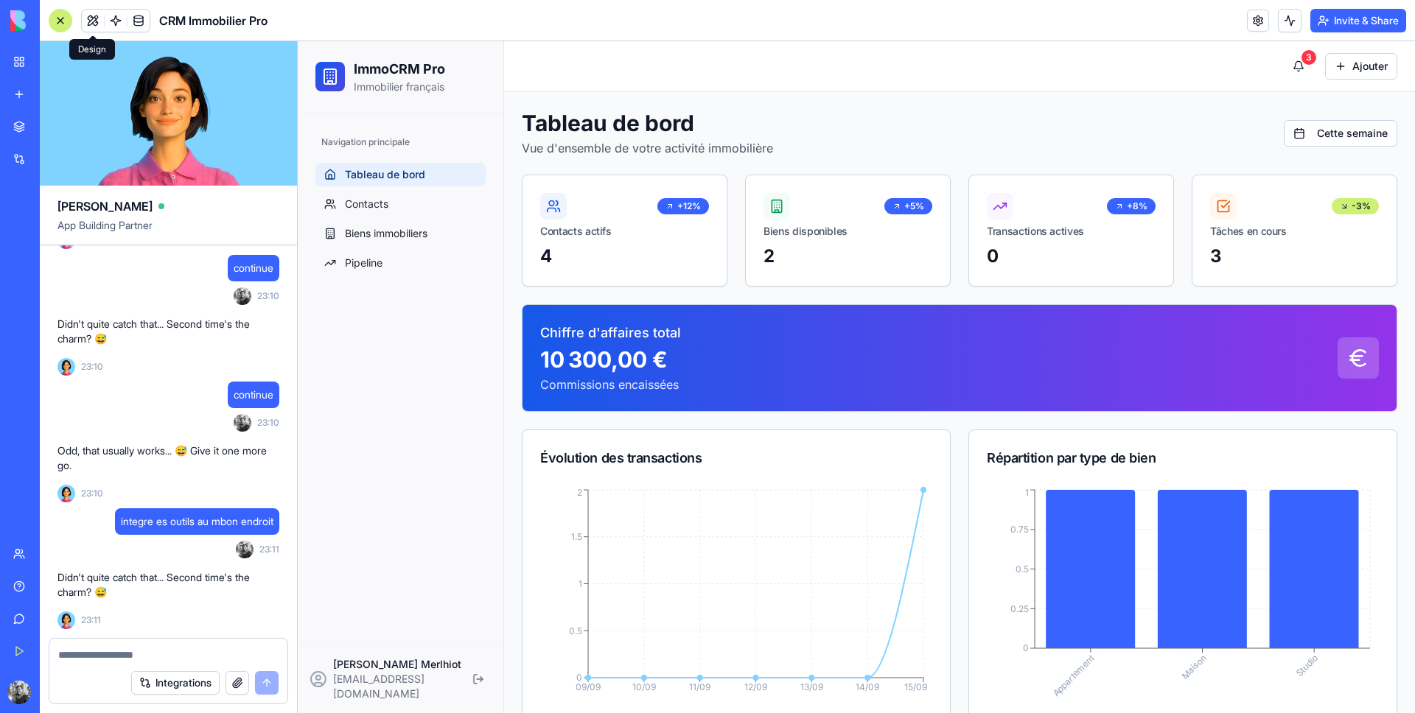
click at [93, 18] on button at bounding box center [93, 21] width 22 height 22
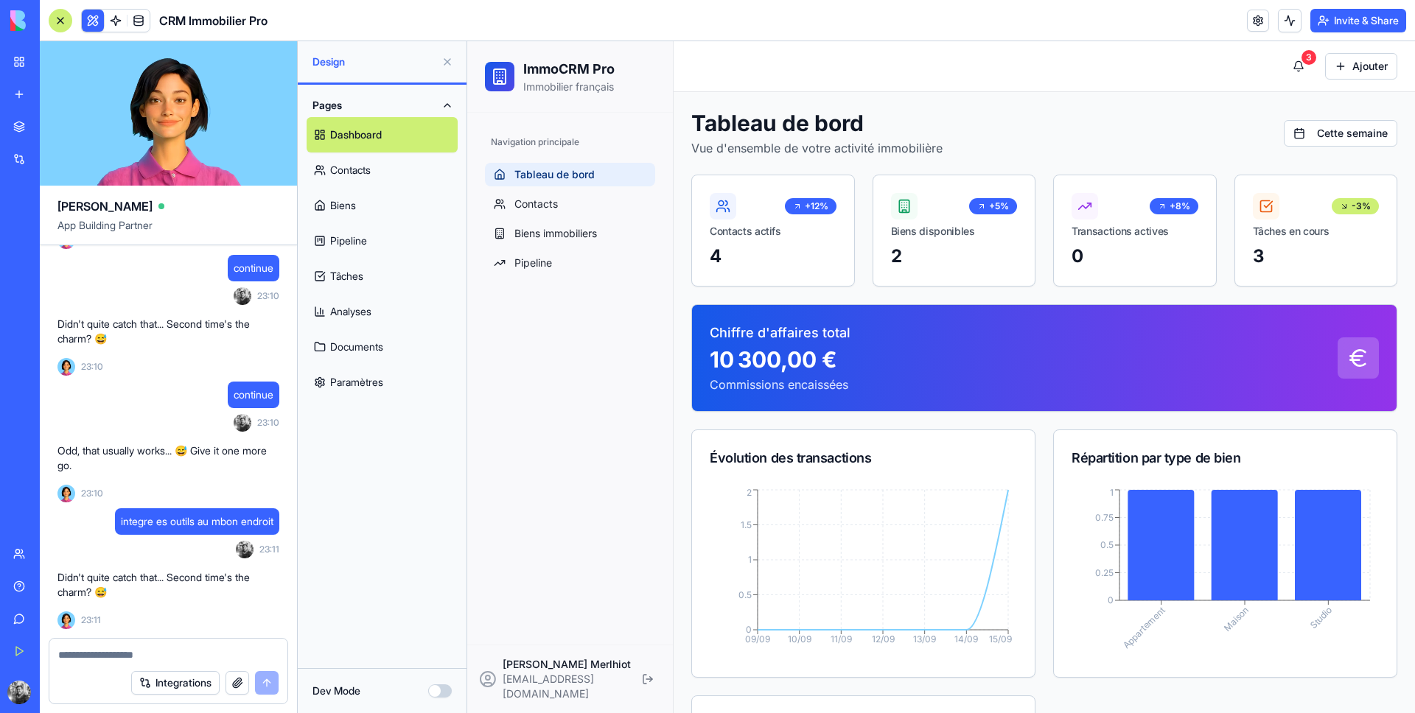
click at [396, 267] on link "Tâches" at bounding box center [382, 276] width 151 height 35
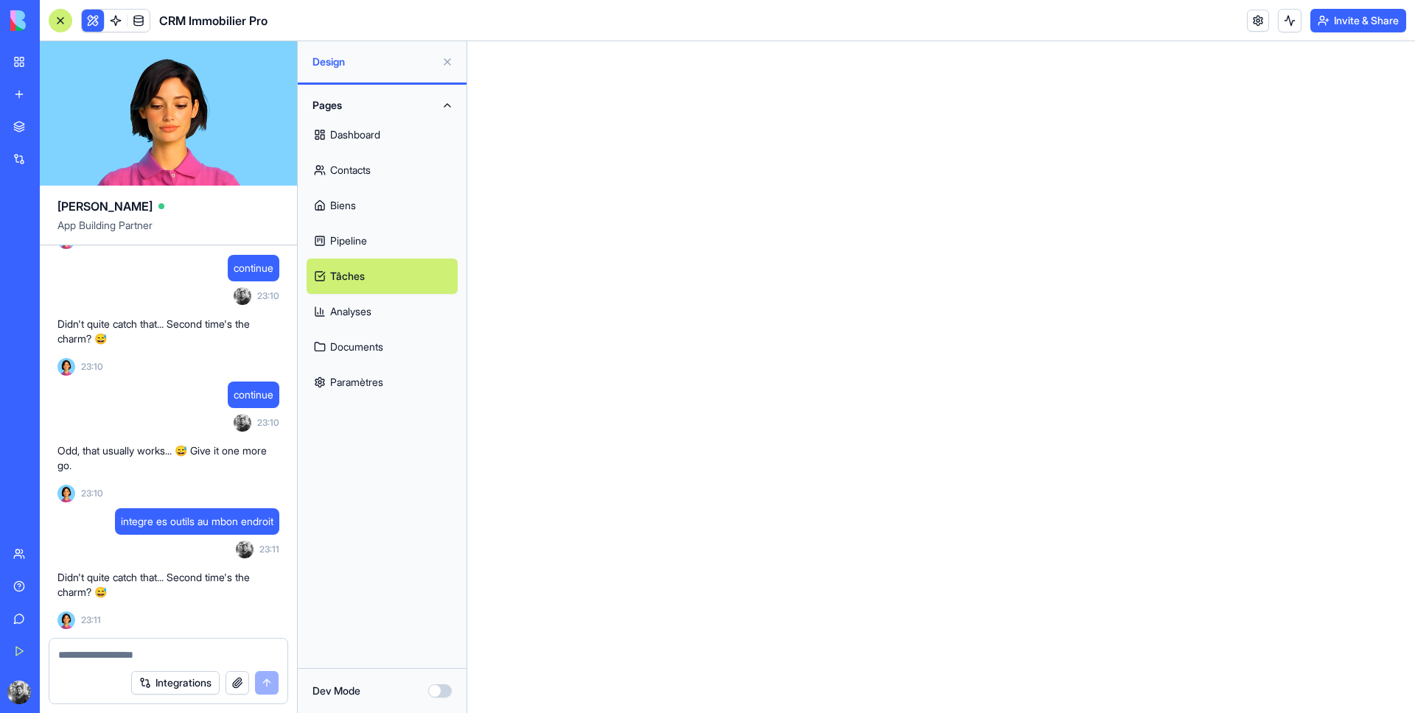
click at [380, 234] on link "Pipeline" at bounding box center [382, 240] width 151 height 35
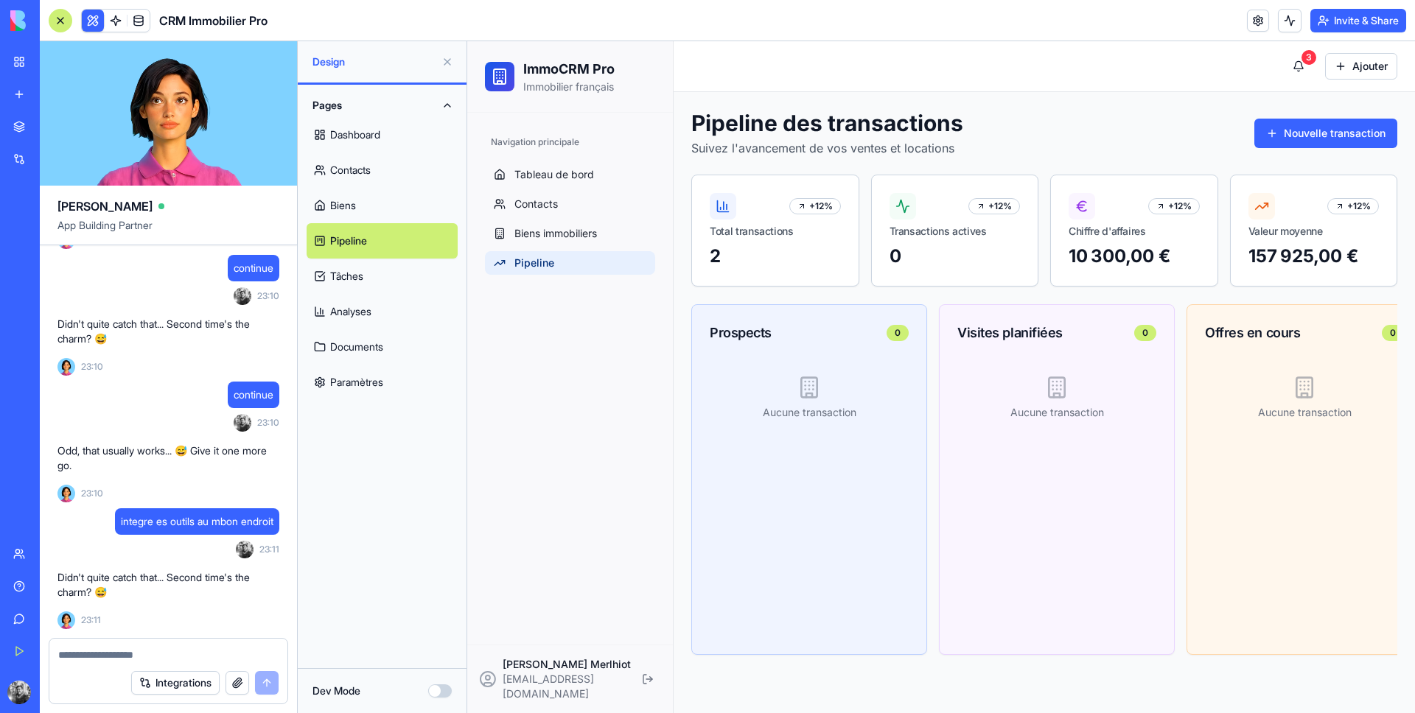
click at [369, 197] on link "Biens" at bounding box center [382, 205] width 151 height 35
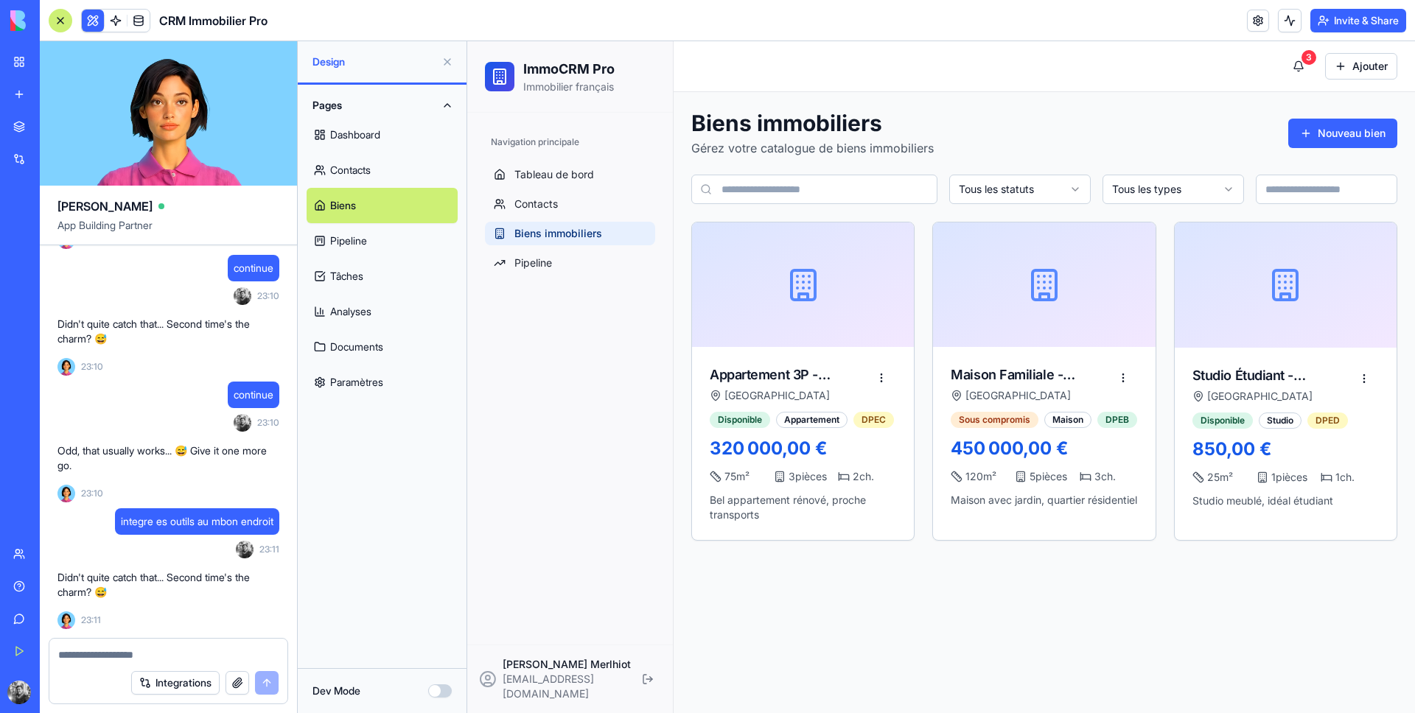
click at [368, 292] on link "Tâches" at bounding box center [382, 276] width 151 height 35
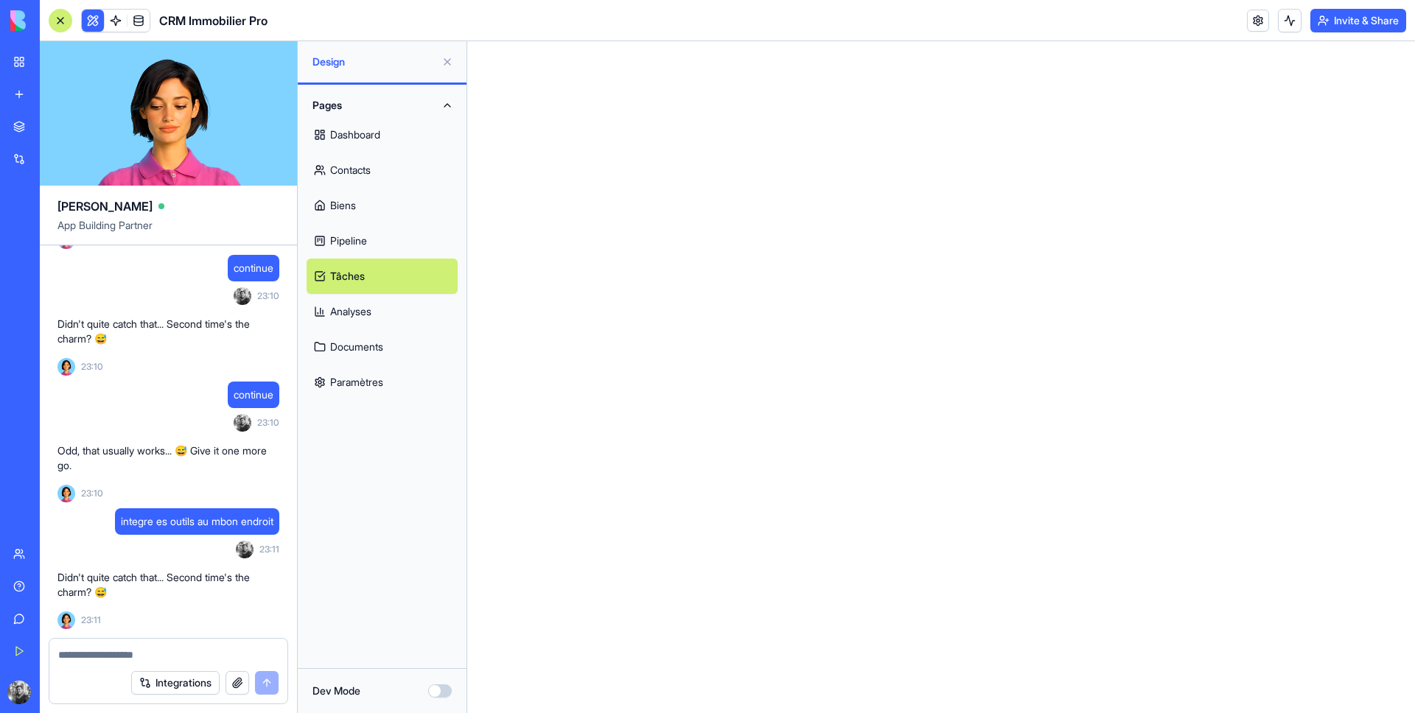
click at [61, 20] on div at bounding box center [61, 21] width 24 height 24
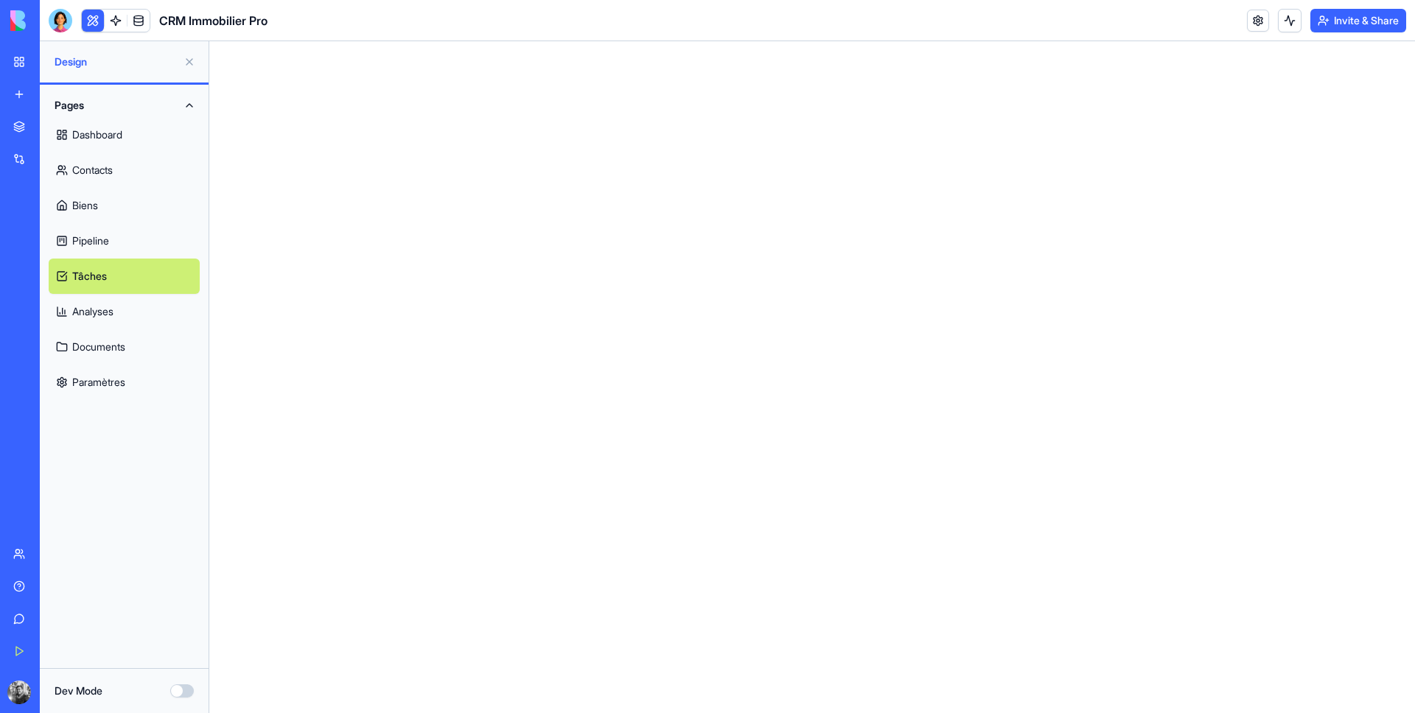
click at [108, 105] on button "Pages" at bounding box center [124, 106] width 151 height 24
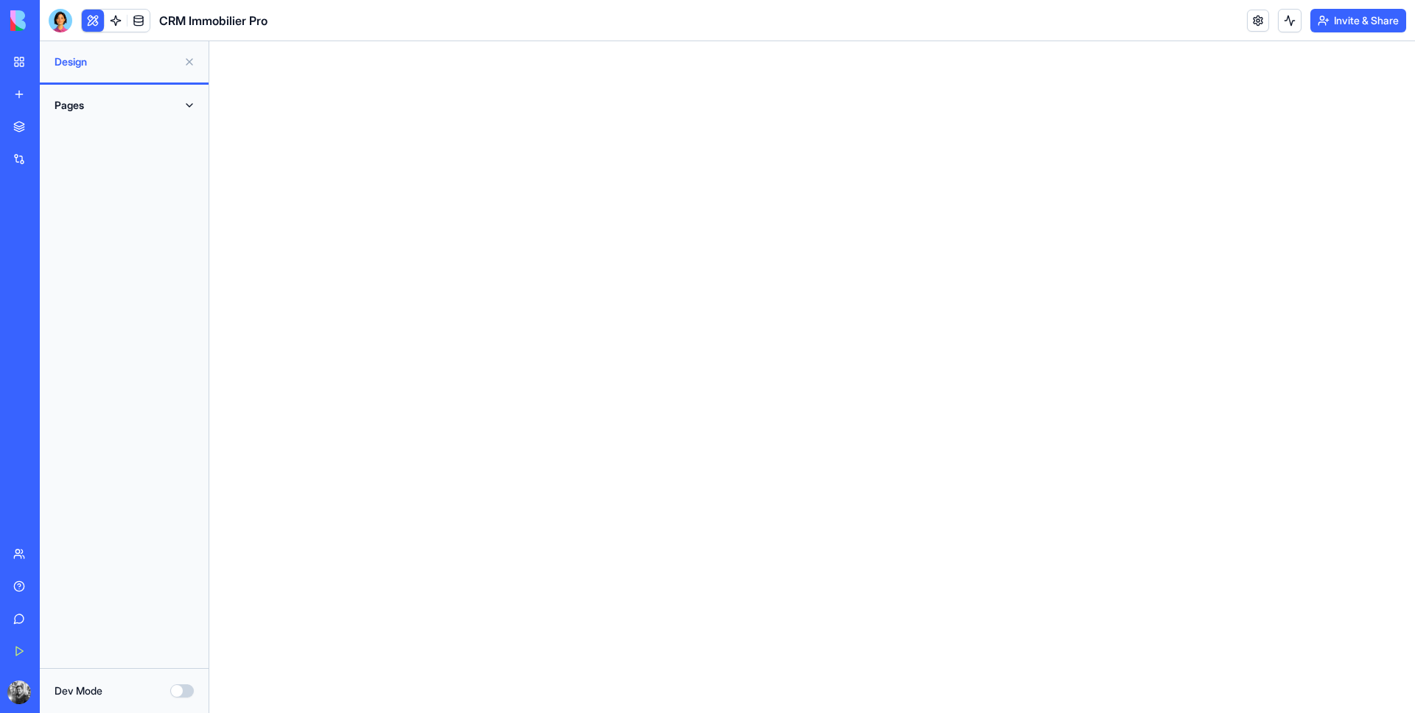
click at [181, 50] on button at bounding box center [190, 62] width 24 height 24
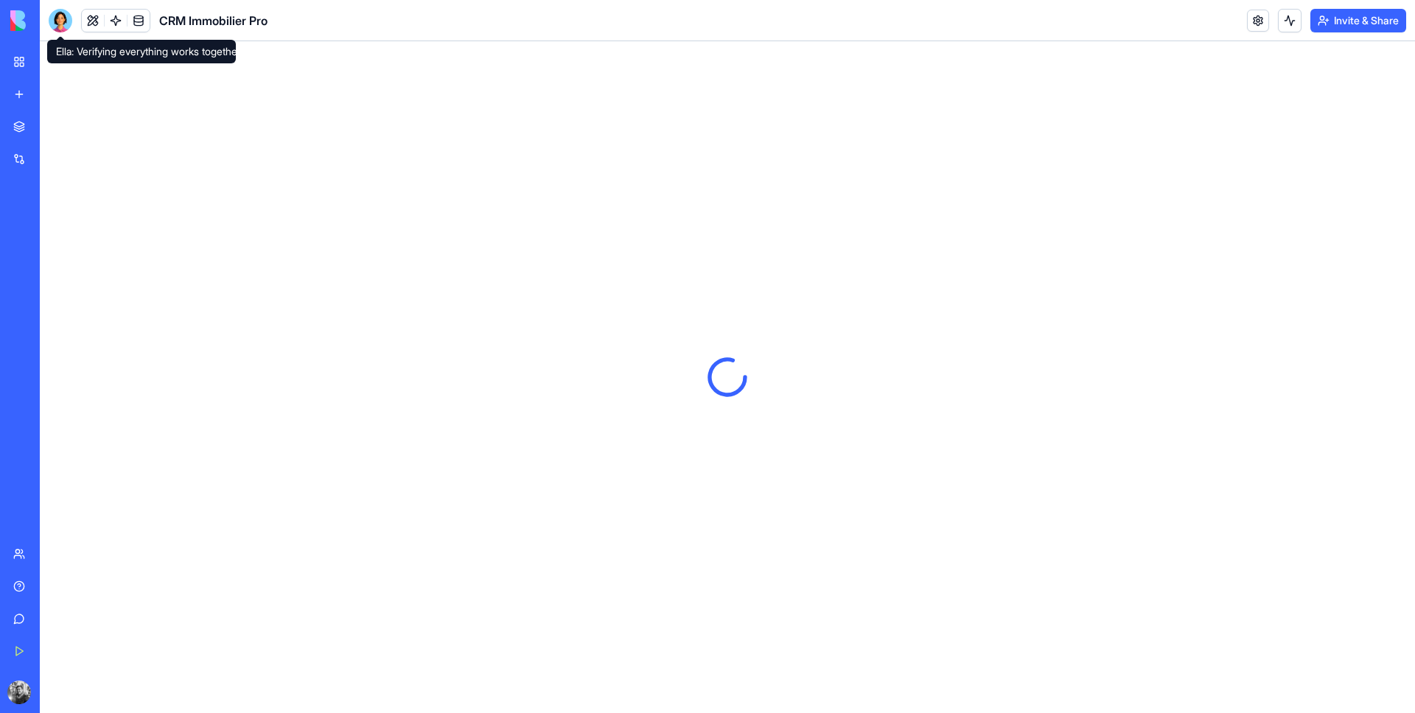
click at [64, 20] on div at bounding box center [61, 21] width 24 height 24
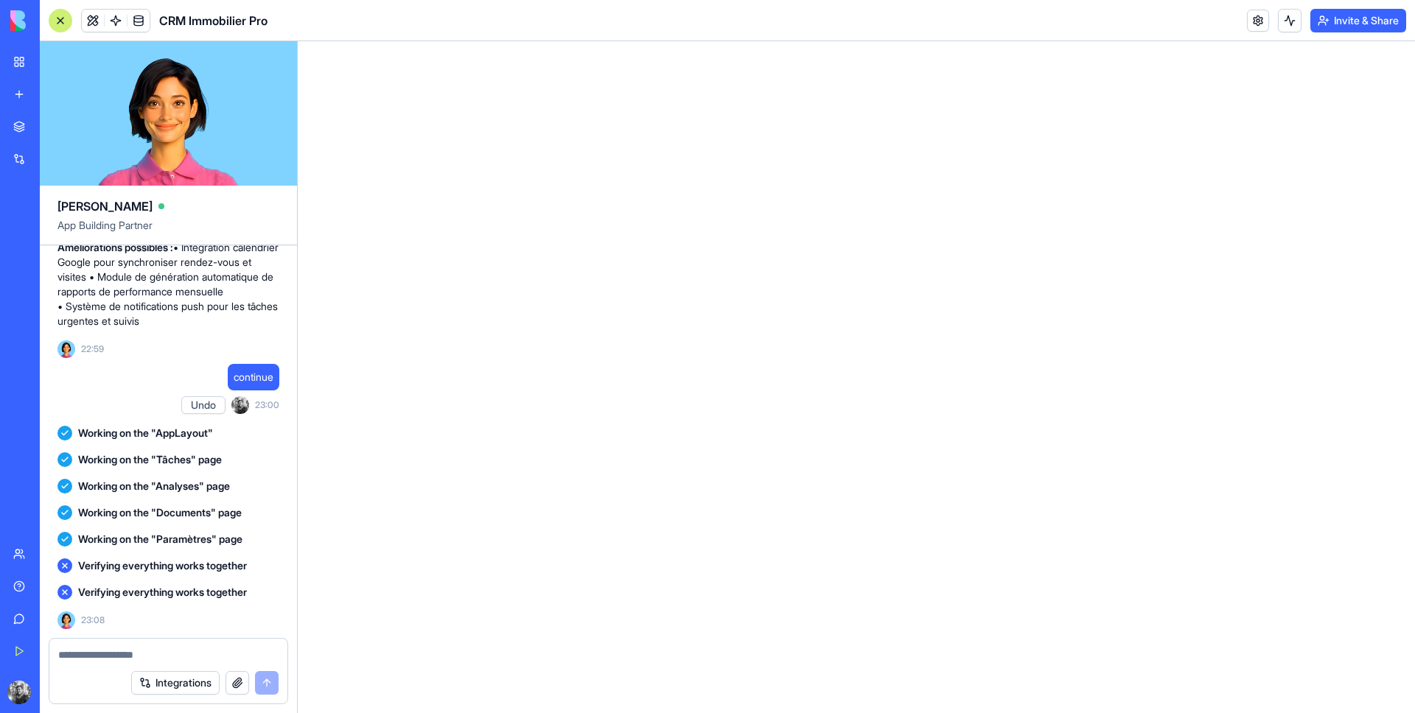
click at [246, 382] on span "continue" at bounding box center [254, 377] width 40 height 15
copy span "continue"
click at [123, 610] on div "Verifying everything works together 23:08" at bounding box center [168, 604] width 222 height 50
click at [105, 656] on textarea at bounding box center [168, 655] width 220 height 15
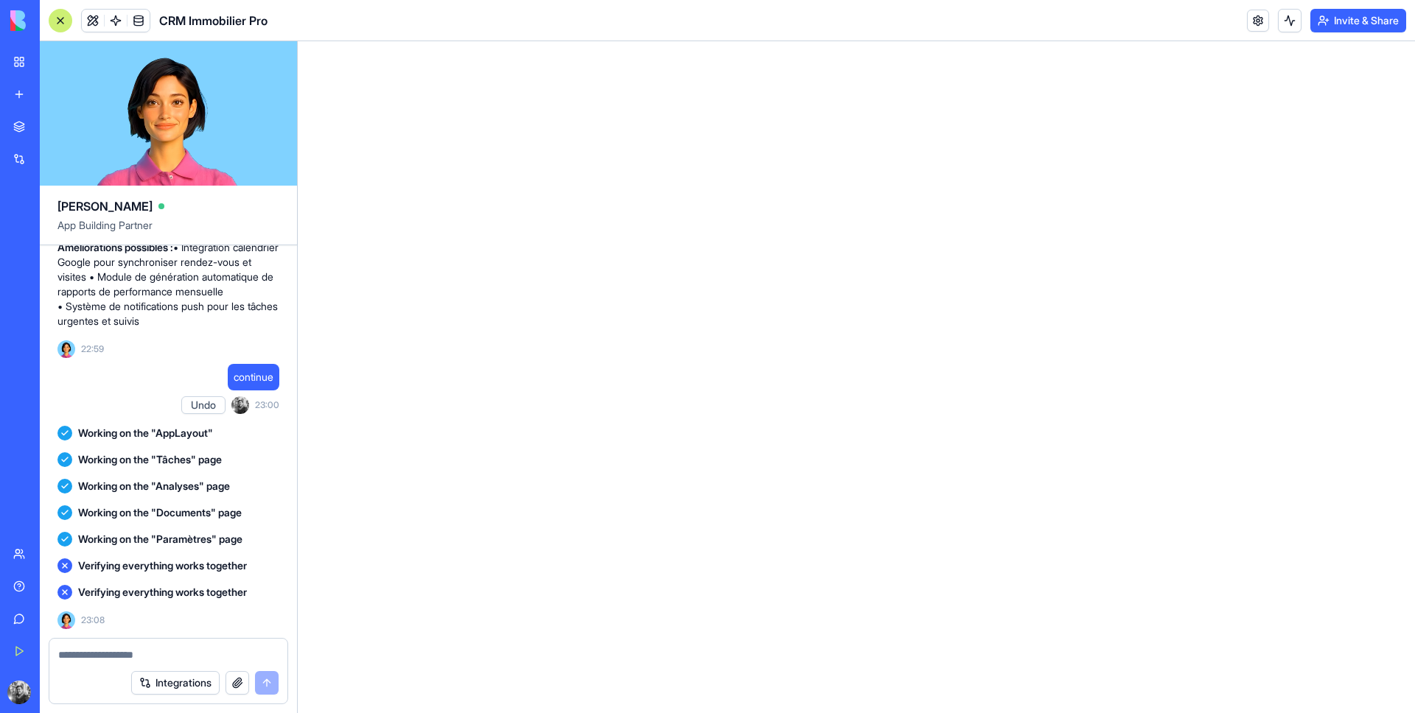
paste textarea "********"
type textarea "********"
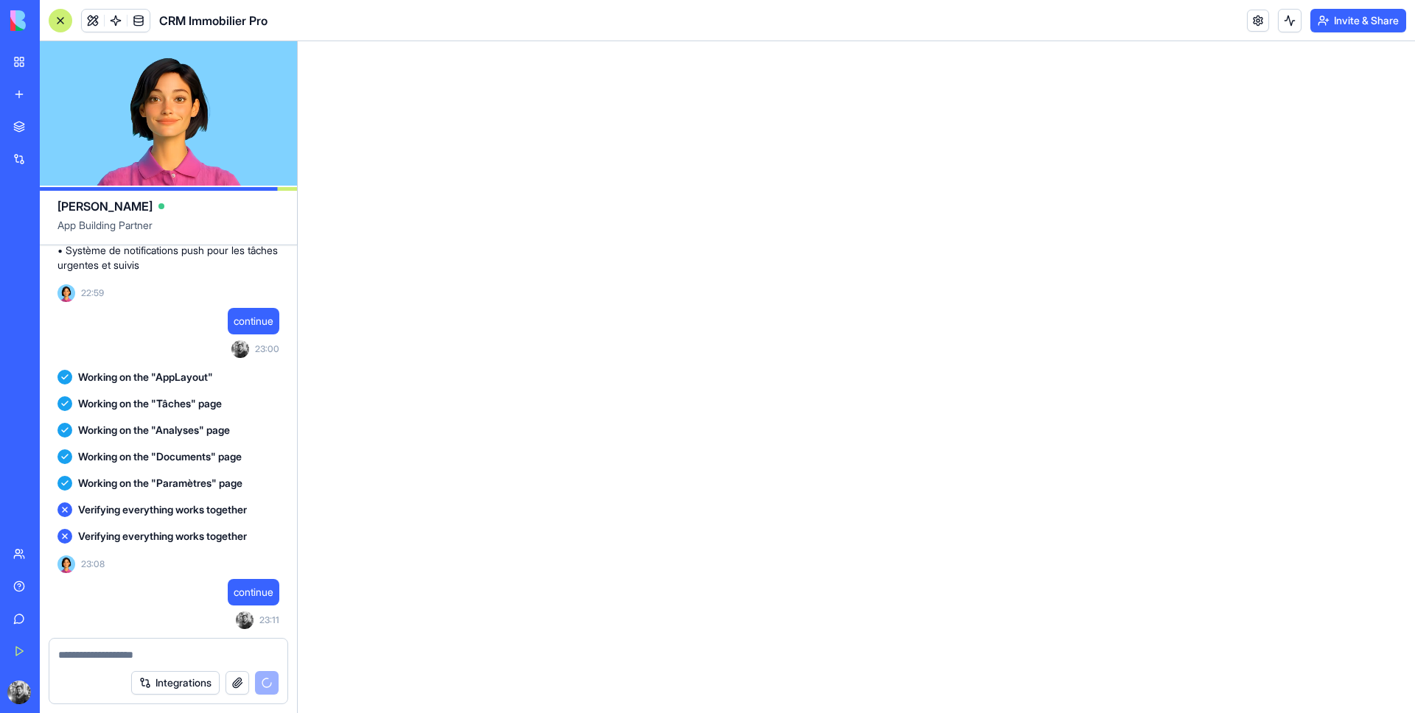
scroll to position [1358, 0]
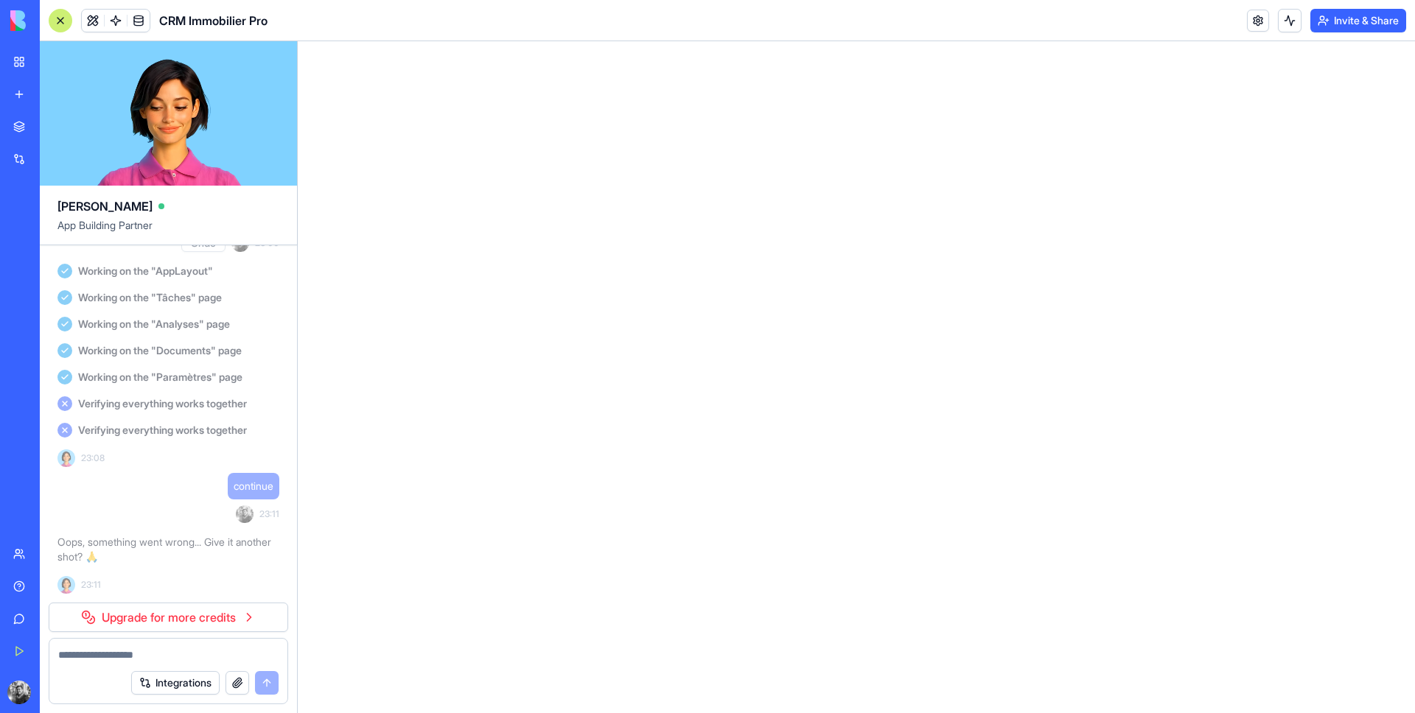
click at [204, 615] on link "Upgrade for more credits" at bounding box center [168, 617] width 239 height 29
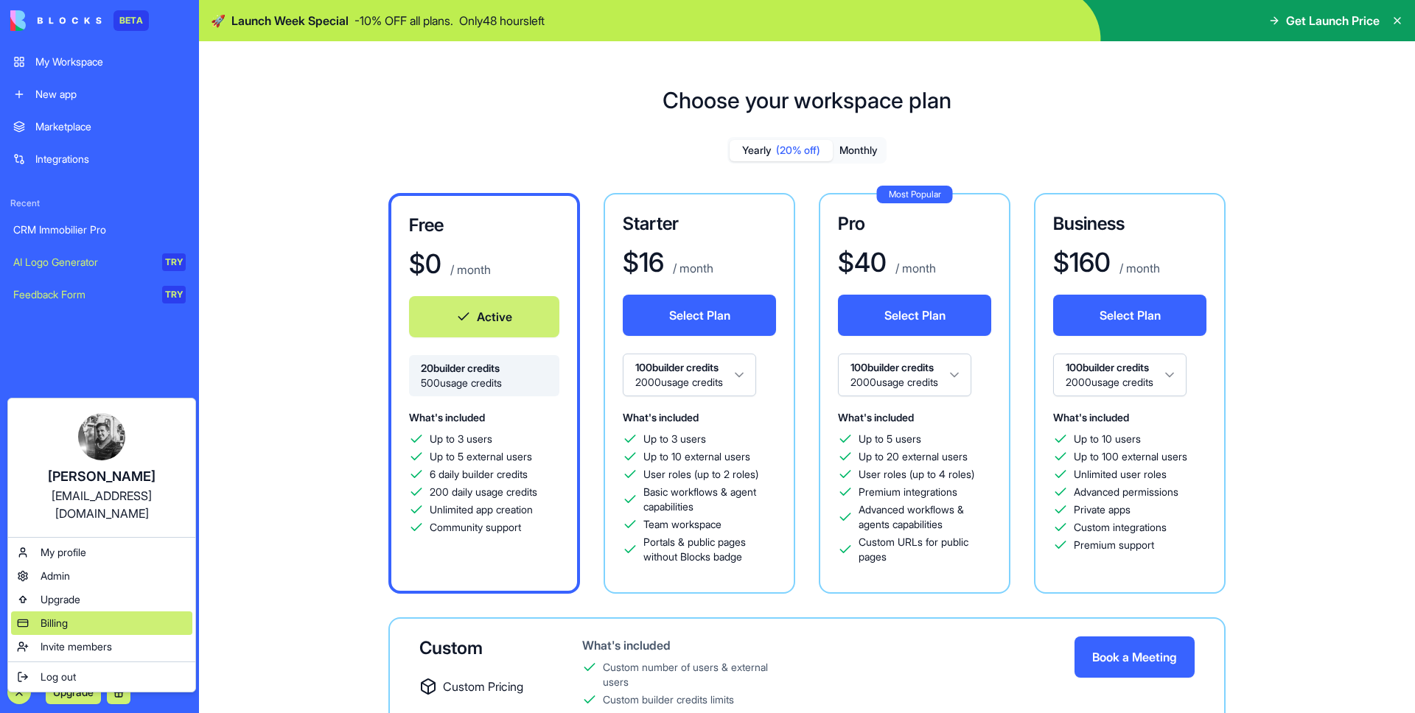
click at [76, 612] on div "Billing" at bounding box center [101, 624] width 181 height 24
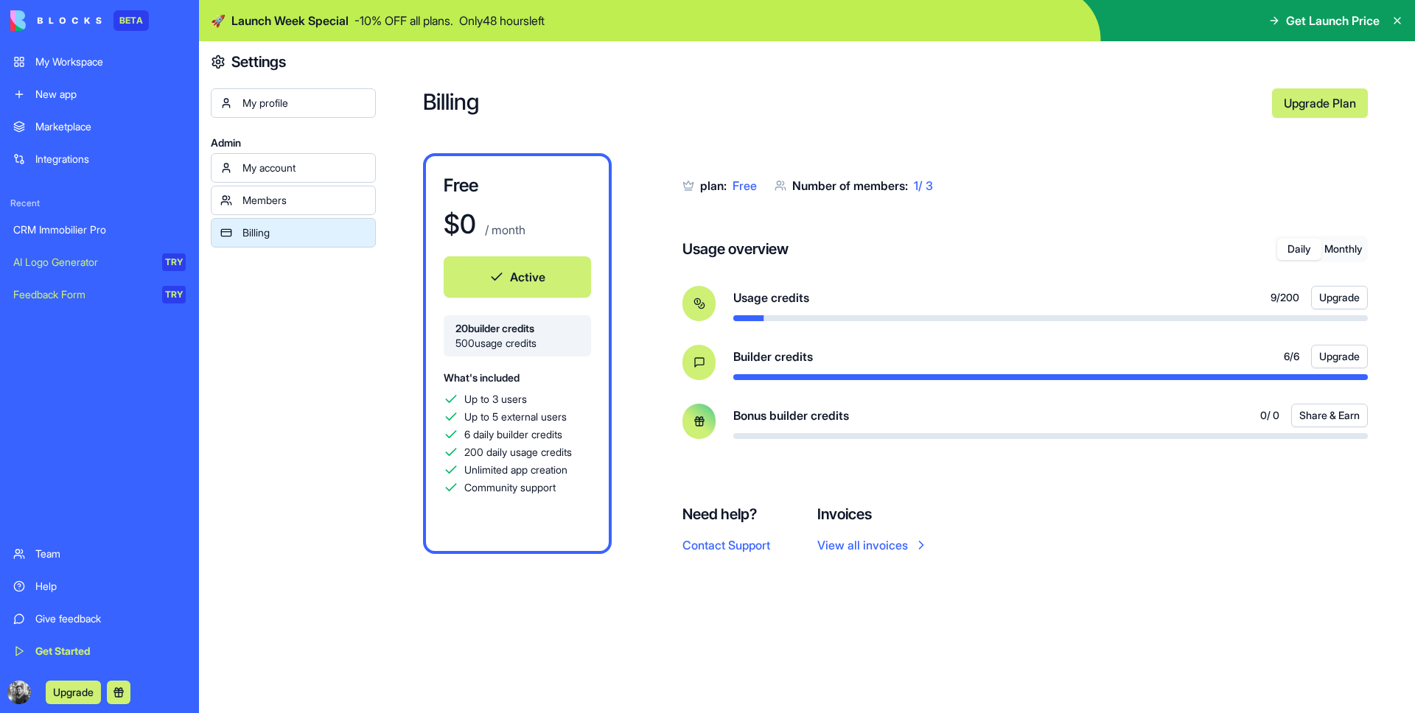
click at [100, 152] on div "Integrations" at bounding box center [110, 159] width 150 height 15
click at [100, 149] on link "Integrations" at bounding box center [99, 158] width 190 height 29
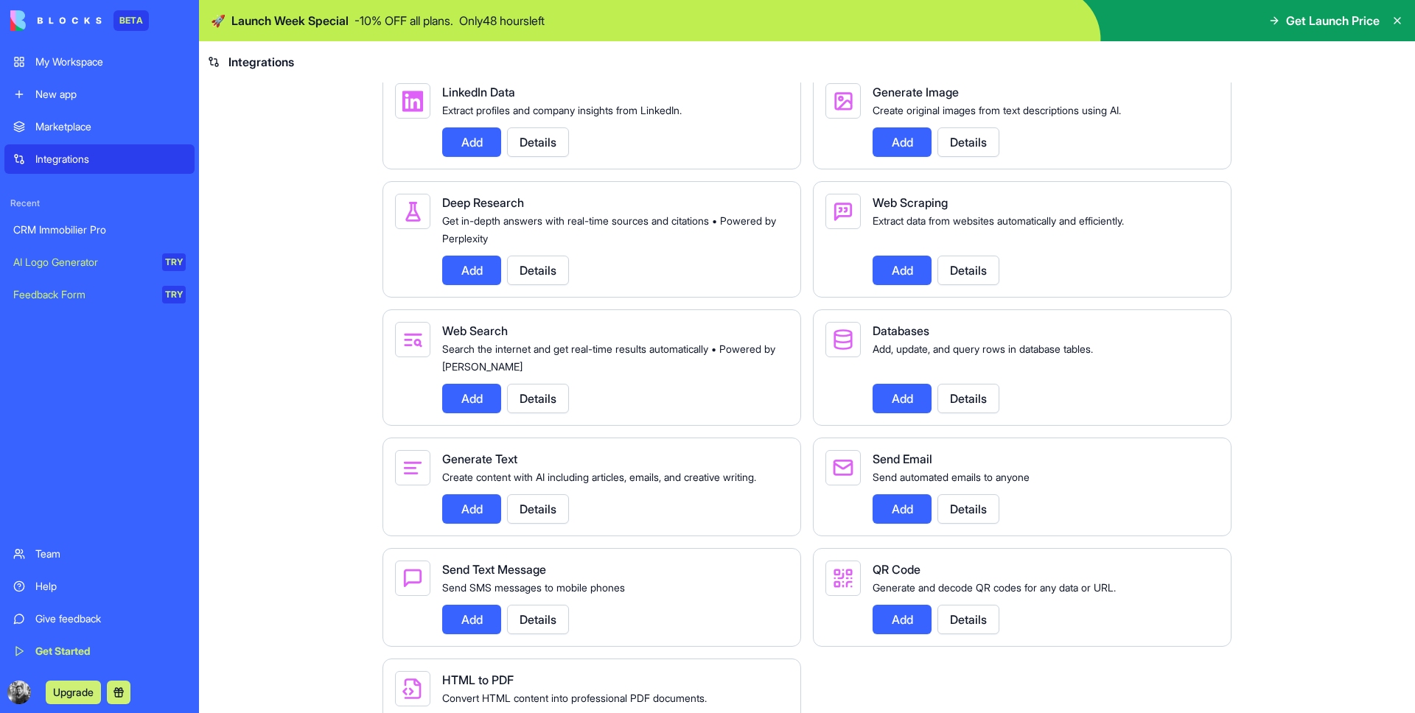
scroll to position [1693, 0]
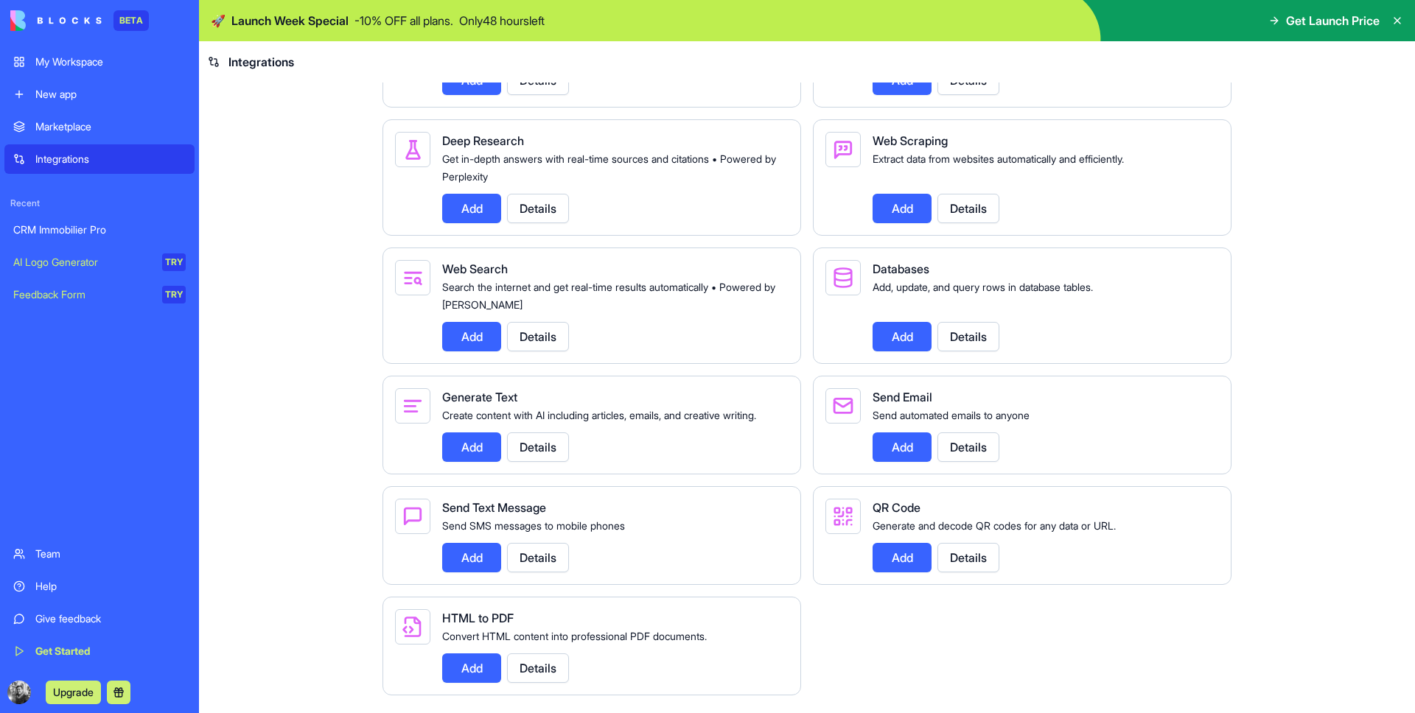
click at [530, 673] on button "Details" at bounding box center [538, 668] width 62 height 29
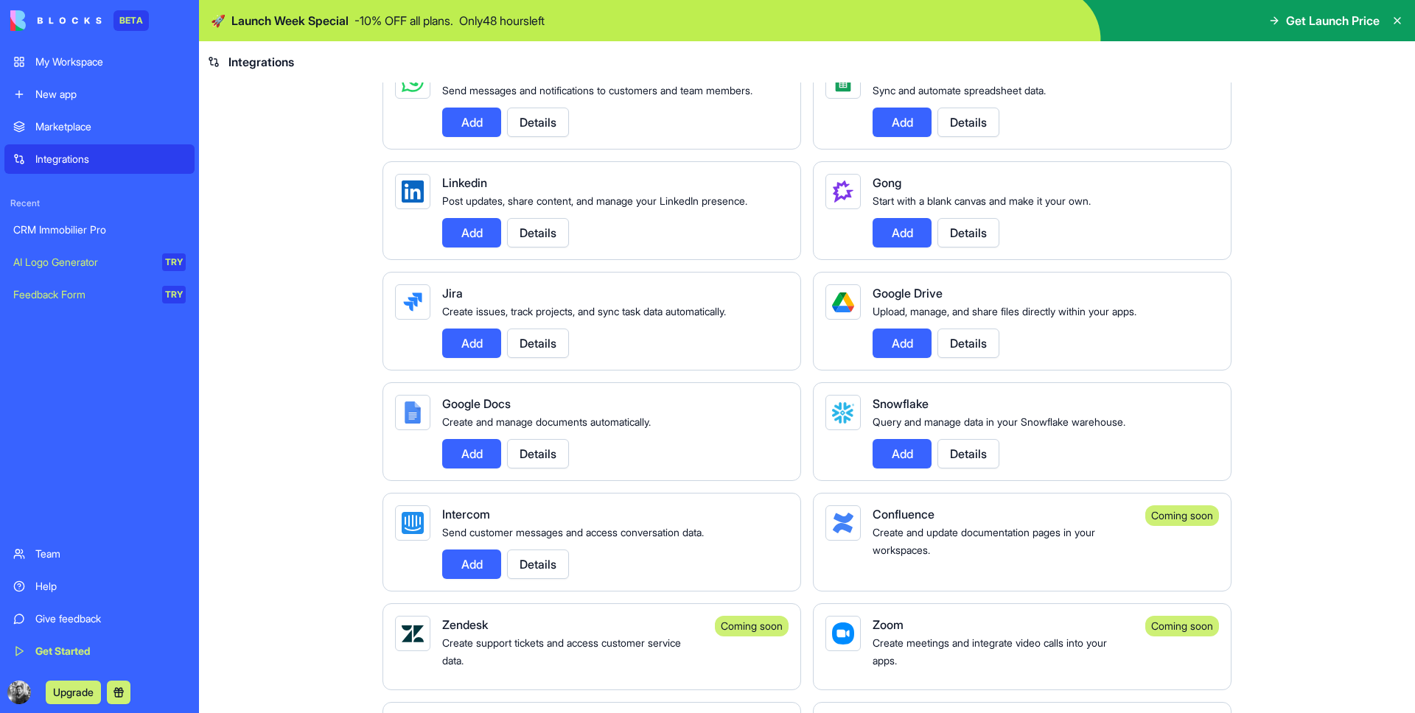
scroll to position [732, 0]
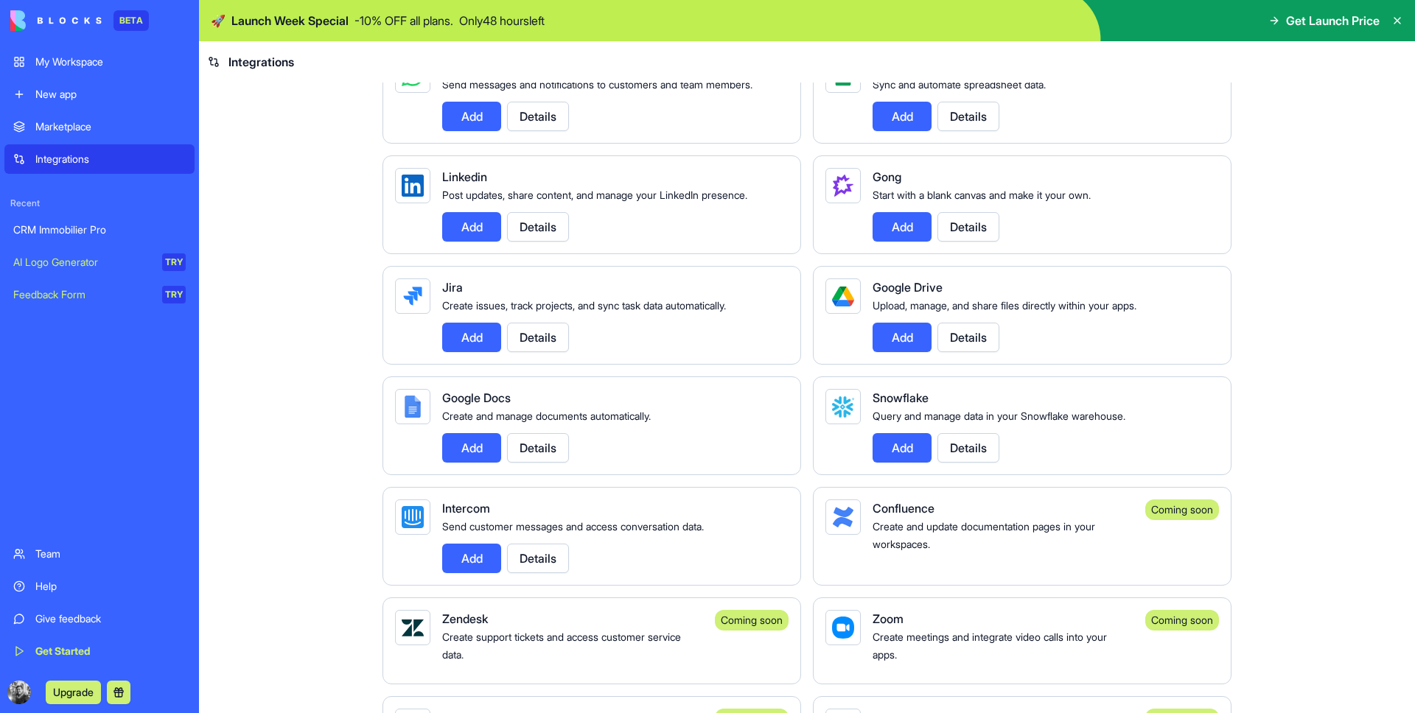
click at [523, 463] on button "Details" at bounding box center [538, 447] width 62 height 29
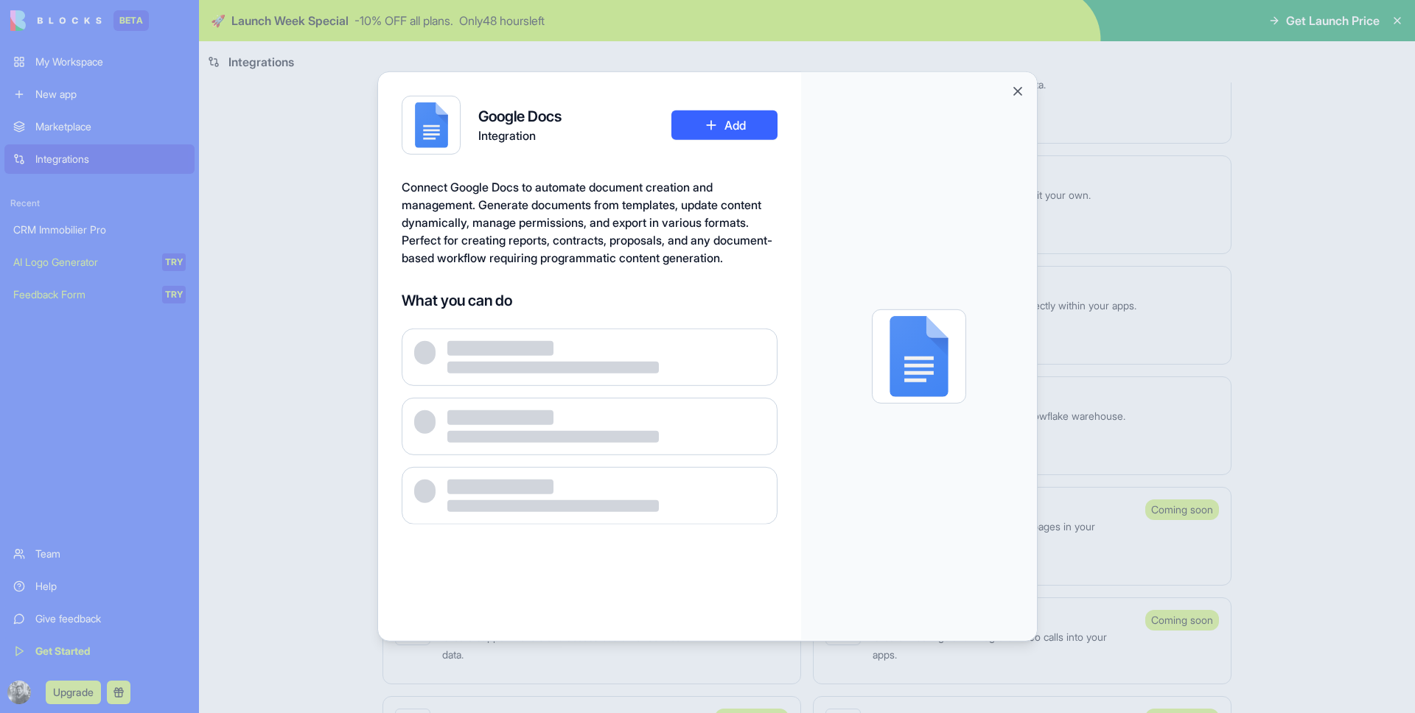
click at [315, 347] on div at bounding box center [707, 356] width 1415 height 713
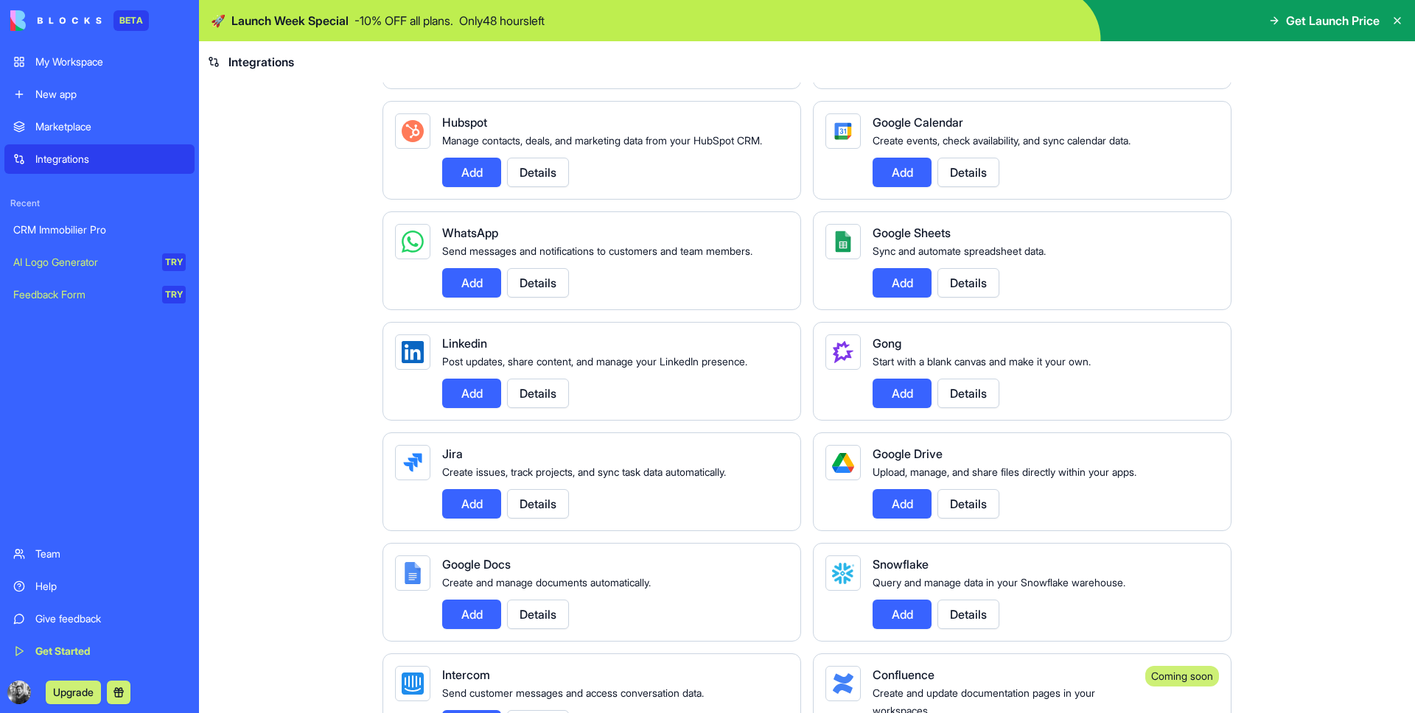
scroll to position [469, 0]
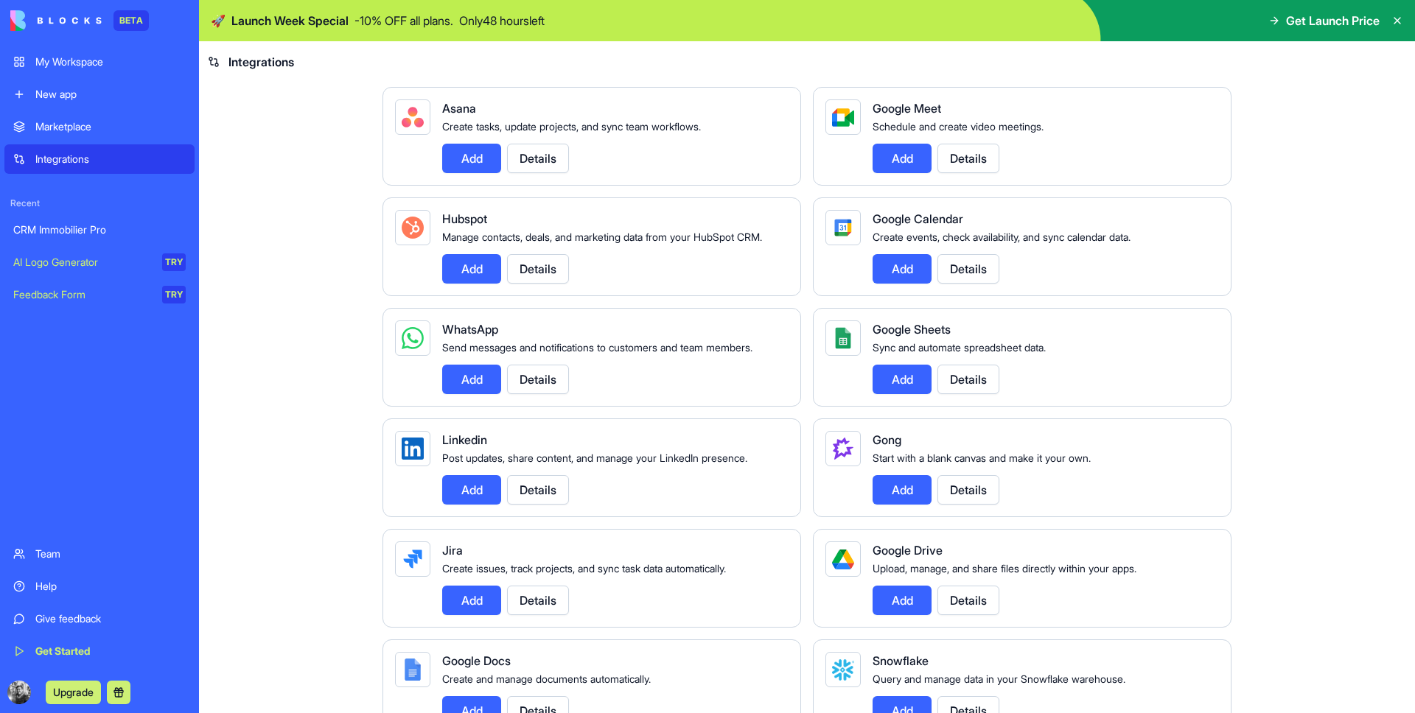
click at [976, 505] on button "Details" at bounding box center [968, 489] width 62 height 29
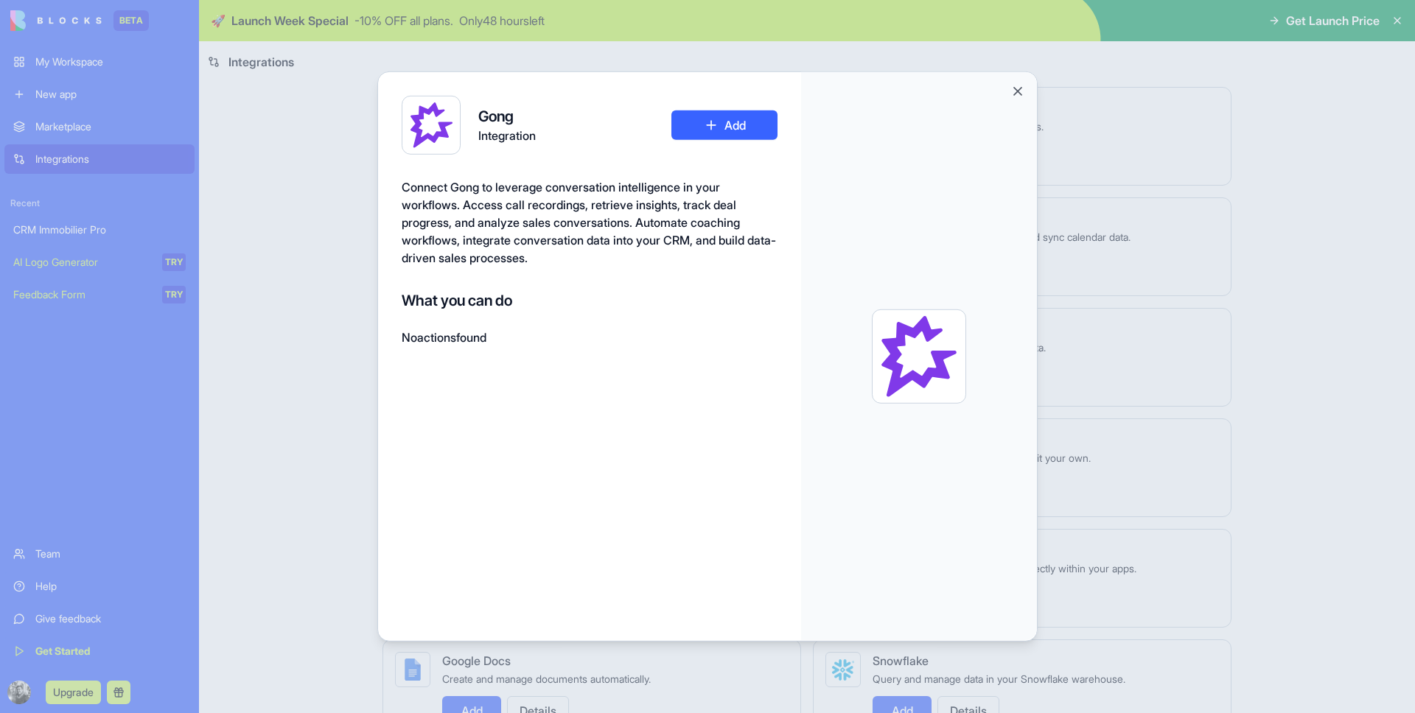
click at [326, 203] on div at bounding box center [707, 356] width 1415 height 713
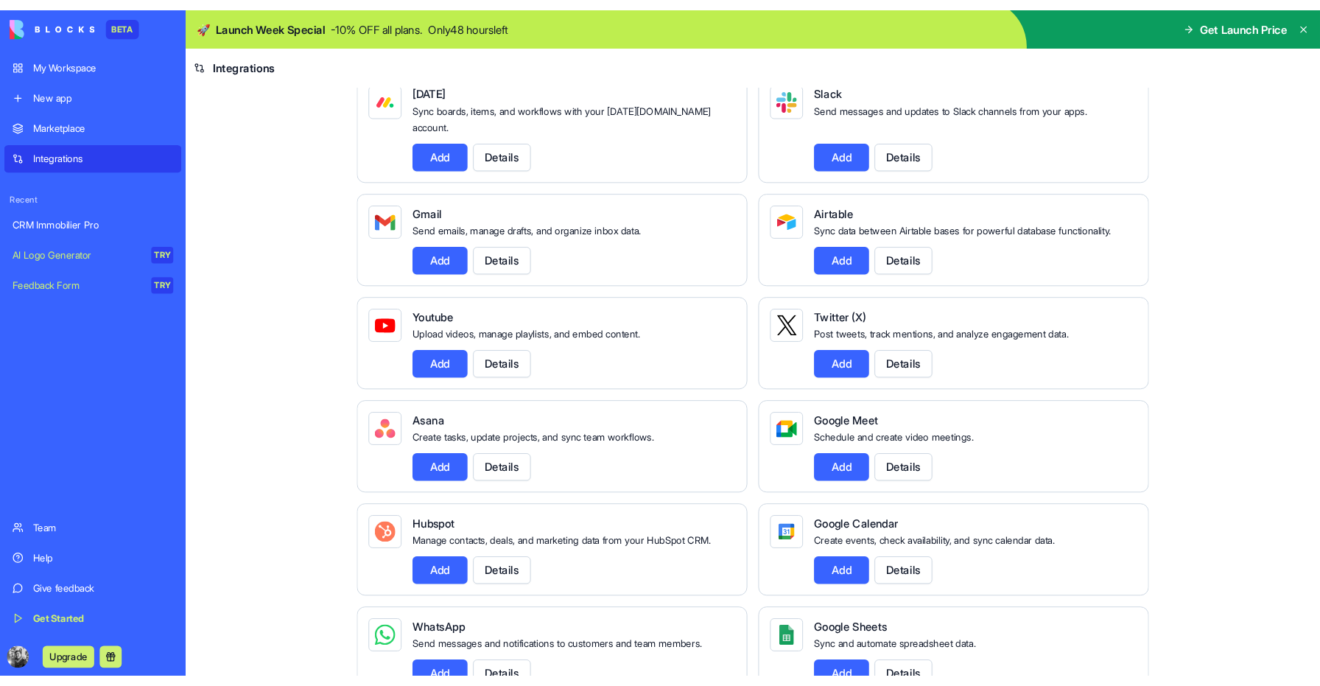
scroll to position [0, 0]
